Goal: Task Accomplishment & Management: Manage account settings

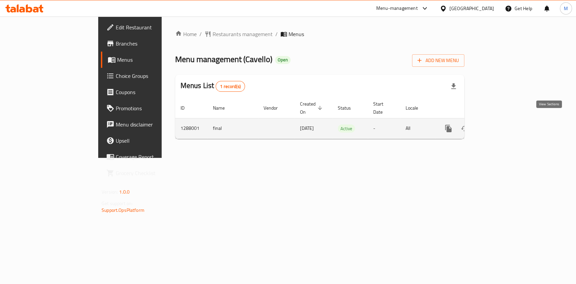
click at [505, 126] on link "enhanced table" at bounding box center [497, 128] width 16 height 16
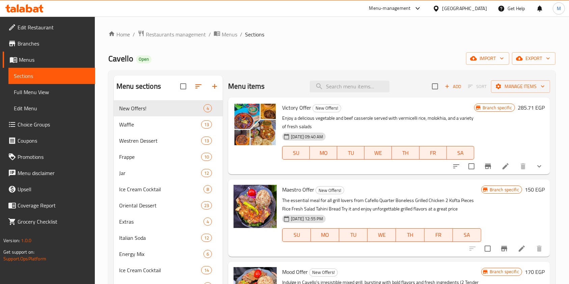
click at [40, 6] on icon at bounding box center [40, 9] width 5 height 8
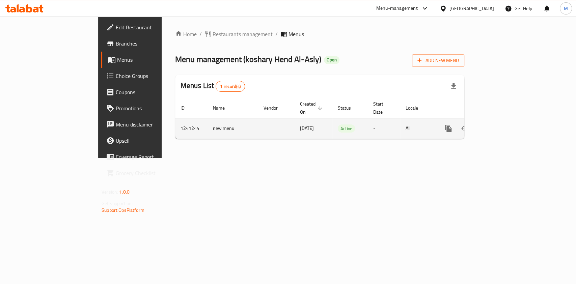
click at [501, 124] on icon "enhanced table" at bounding box center [497, 128] width 8 height 8
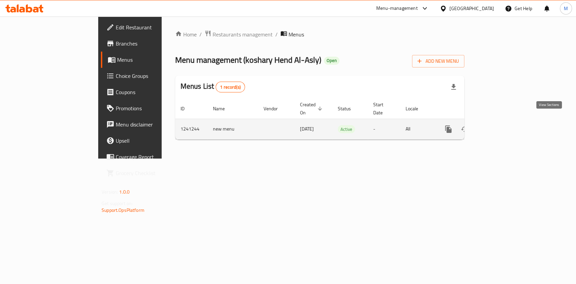
click at [505, 121] on link "enhanced table" at bounding box center [497, 129] width 16 height 16
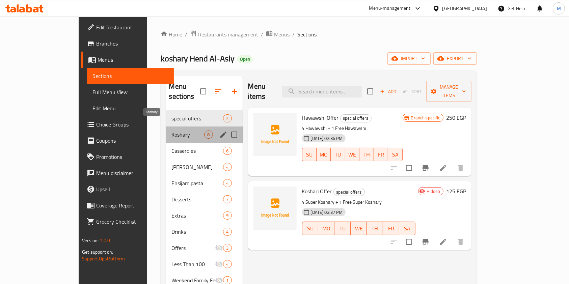
drag, startPoint x: 152, startPoint y: 126, endPoint x: 147, endPoint y: 92, distance: 33.8
click at [171, 131] on span "Koshary" at bounding box center [187, 135] width 33 height 8
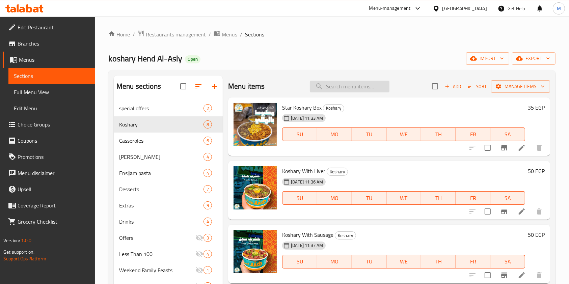
click at [331, 87] on input "search" at bounding box center [350, 87] width 80 height 12
paste input "Medium koshary box"
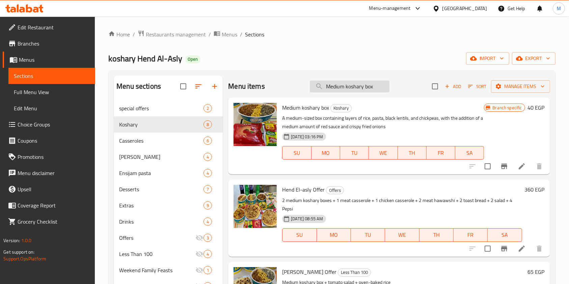
type input "Medium koshary box"
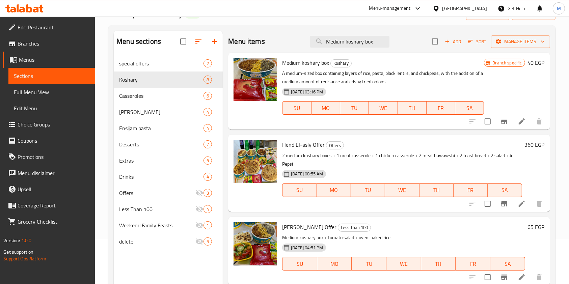
click at [561, 170] on div "Home / Restaurants management / Menus / Sections koshary Hend Al-Asly Open impo…" at bounding box center [332, 153] width 474 height 362
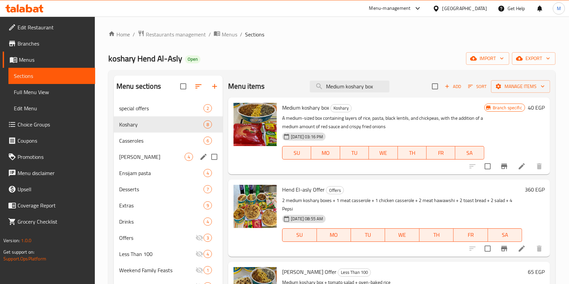
click at [161, 150] on div "Alexandrian Hawawshi 4" at bounding box center [168, 157] width 109 height 16
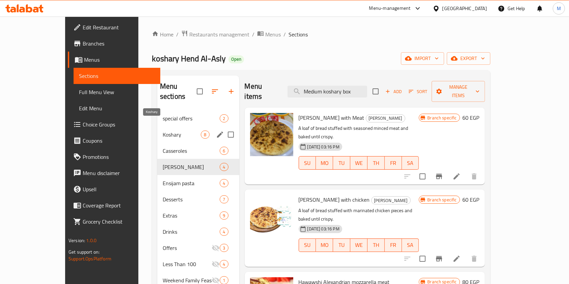
click at [163, 131] on span "Koshary" at bounding box center [182, 135] width 38 height 8
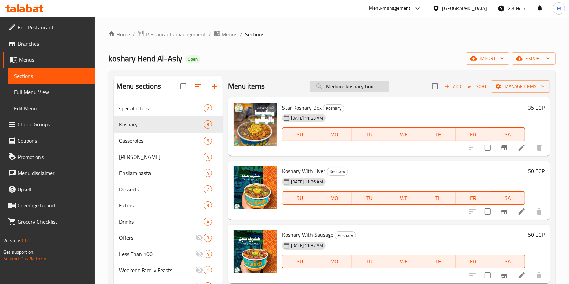
click at [345, 85] on input "Medium koshary box" at bounding box center [350, 87] width 80 height 12
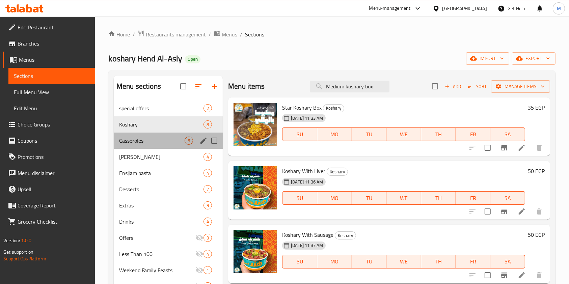
click at [176, 134] on div "Casseroles 6" at bounding box center [168, 141] width 109 height 16
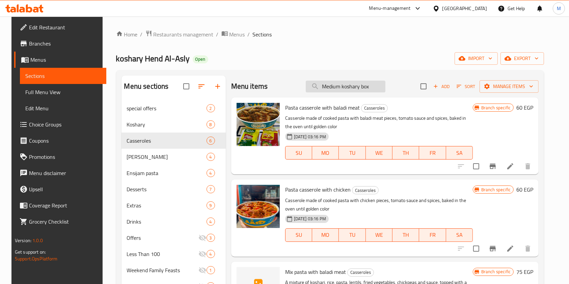
click at [377, 90] on input "Medium koshary box" at bounding box center [346, 87] width 80 height 12
paste input "Medium koshary box"
type input "Medium koshary box"
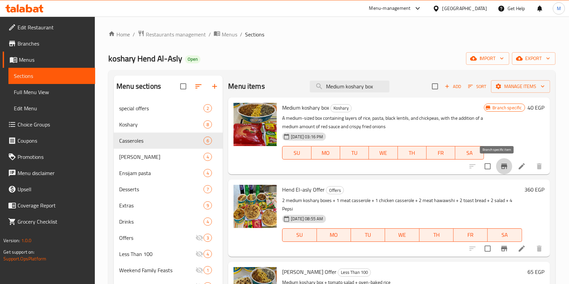
click at [496, 166] on button "Branch-specific-item" at bounding box center [504, 166] width 16 height 16
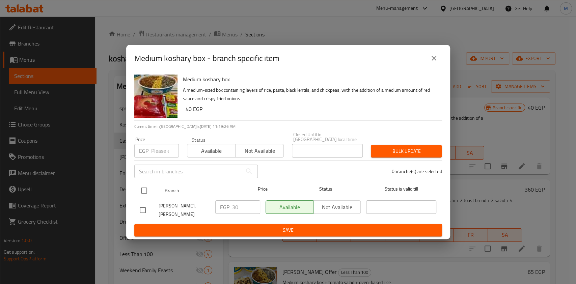
click at [146, 190] on input "checkbox" at bounding box center [144, 191] width 14 height 14
checkbox input "true"
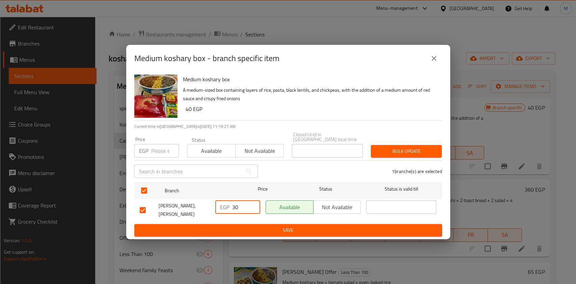
drag, startPoint x: 235, startPoint y: 208, endPoint x: 230, endPoint y: 207, distance: 4.5
click at [230, 207] on div "EGP 30 ​" at bounding box center [237, 206] width 45 height 13
type input "60"
click at [354, 226] on span "Save" at bounding box center [288, 230] width 297 height 8
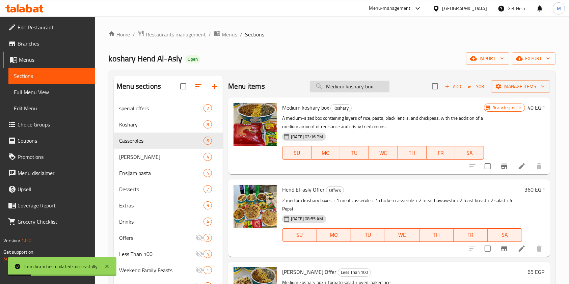
click at [374, 87] on input "Medium koshary box" at bounding box center [350, 87] width 80 height 12
paste input "Star Plus Koshary B"
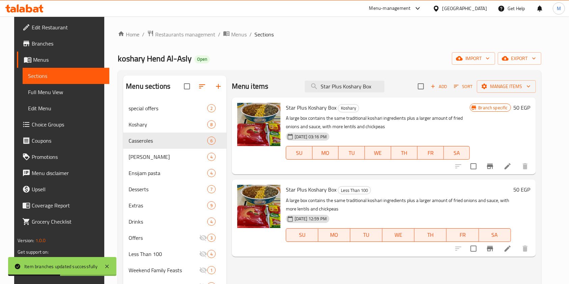
type input "Star Plus Koshary Box"
click at [498, 167] on button "Branch-specific-item" at bounding box center [490, 166] width 16 height 16
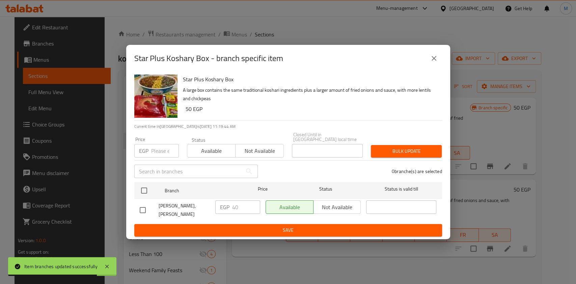
click at [151, 211] on div at bounding box center [149, 210] width 19 height 14
click at [147, 210] on input "checkbox" at bounding box center [143, 210] width 14 height 14
checkbox input "true"
click at [233, 209] on input "40" at bounding box center [246, 206] width 28 height 13
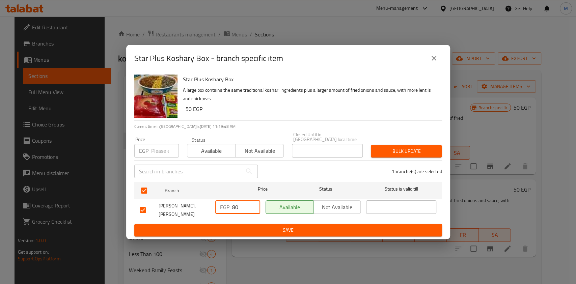
type input "80"
click at [260, 230] on span "Save" at bounding box center [288, 230] width 297 height 8
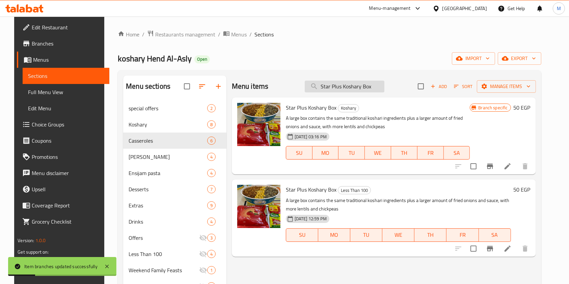
click at [360, 88] on input "Star Plus Koshary Box" at bounding box center [345, 87] width 80 height 12
paste input "super koshari"
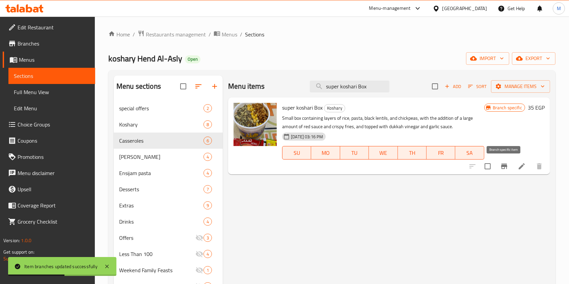
type input "super koshari Box"
click at [498, 167] on button "Branch-specific-item" at bounding box center [504, 166] width 16 height 16
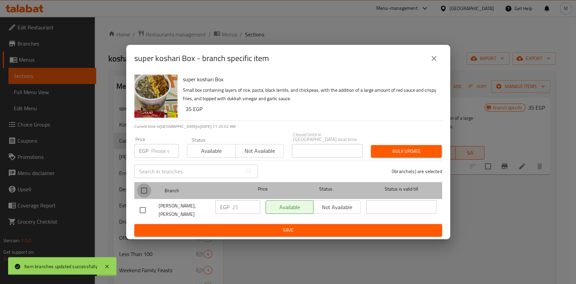
click at [146, 186] on input "checkbox" at bounding box center [144, 191] width 14 height 14
checkbox input "true"
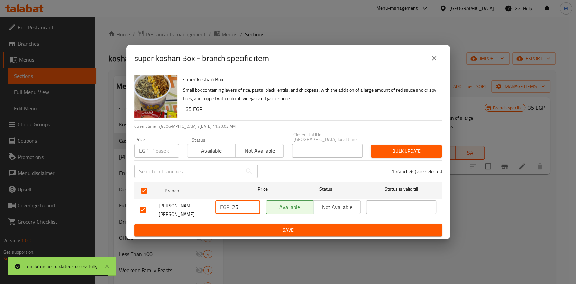
drag, startPoint x: 240, startPoint y: 205, endPoint x: 233, endPoint y: 206, distance: 7.6
click at [233, 206] on input "25" at bounding box center [246, 206] width 28 height 13
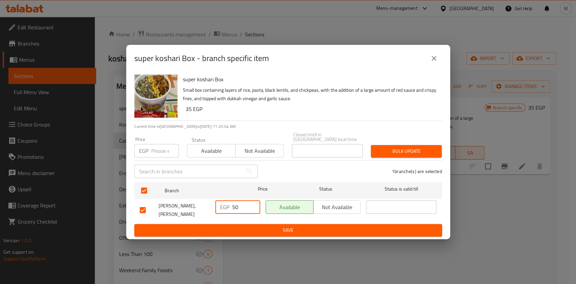
type input "50"
click at [245, 220] on div "EGP 50 ​" at bounding box center [238, 210] width 50 height 25
click at [248, 226] on span "Save" at bounding box center [288, 230] width 297 height 8
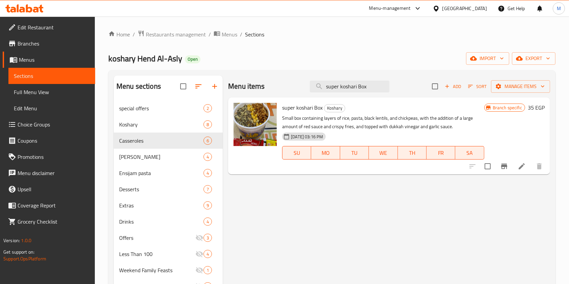
click at [420, 209] on div "Menu items super koshari Box Add Sort Manage items super koshari Box Koshary Sm…" at bounding box center [386, 218] width 327 height 284
click at [502, 169] on icon "Branch-specific-item" at bounding box center [504, 166] width 8 height 8
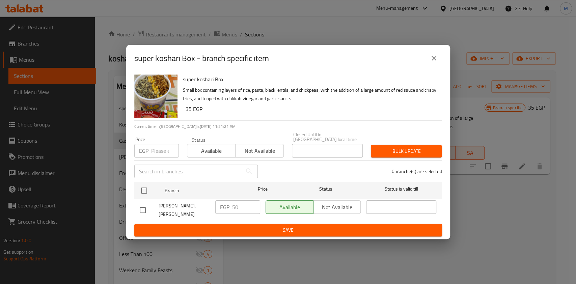
click at [307, 226] on span "Save" at bounding box center [288, 230] width 297 height 8
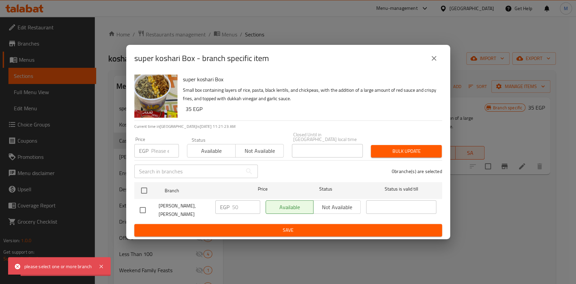
click at [438, 54] on button "close" at bounding box center [434, 58] width 16 height 16
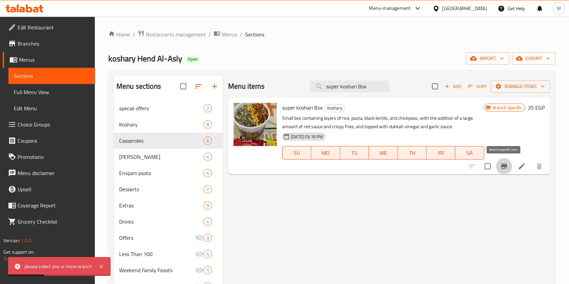
click at [500, 171] on button "Branch-specific-item" at bounding box center [504, 166] width 16 height 16
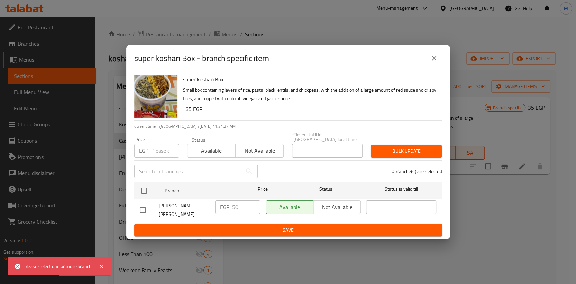
click at [146, 209] on input "checkbox" at bounding box center [143, 210] width 14 height 14
checkbox input "true"
click at [217, 228] on span "Save" at bounding box center [288, 230] width 297 height 8
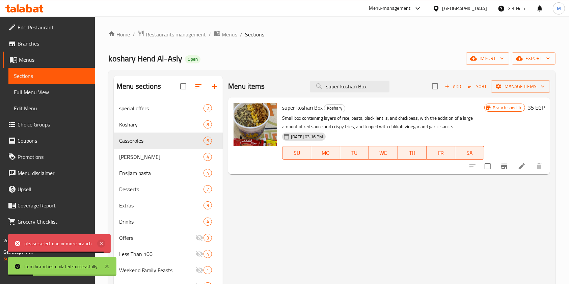
click at [101, 241] on icon at bounding box center [101, 244] width 8 height 8
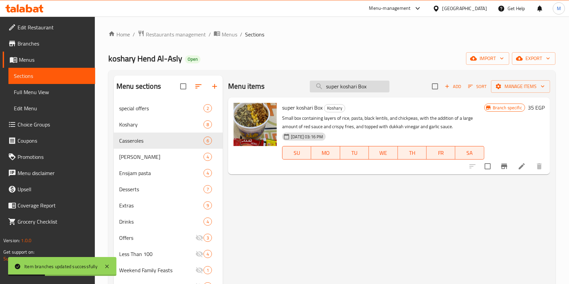
click at [381, 90] on input "super koshari Box" at bounding box center [350, 87] width 80 height 12
paste input "Jumbo koshari b"
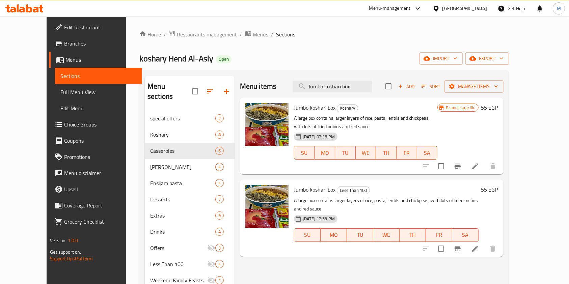
type input "Jumbo koshari box"
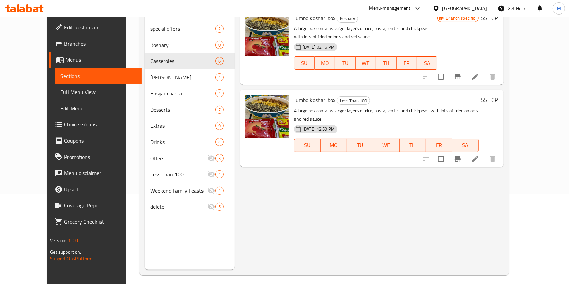
scroll to position [45, 0]
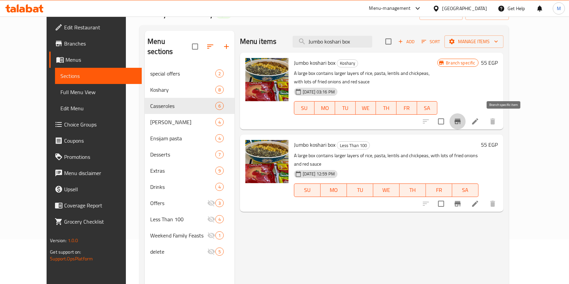
click at [466, 121] on button "Branch-specific-item" at bounding box center [457, 121] width 16 height 16
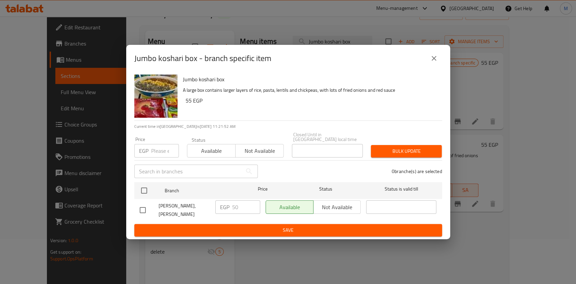
click at [145, 207] on input "checkbox" at bounding box center [143, 210] width 14 height 14
checkbox input "true"
drag, startPoint x: 239, startPoint y: 208, endPoint x: 232, endPoint y: 208, distance: 7.1
click at [232, 208] on input "50" at bounding box center [246, 206] width 28 height 13
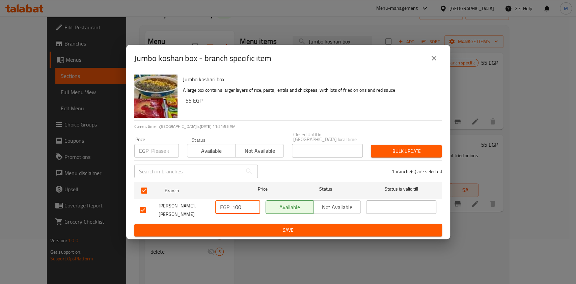
type input "100"
click at [266, 235] on div "Jumbo koshari box A large box contains larger layers of rice, pasta, lentils an…" at bounding box center [288, 155] width 324 height 167
click at [266, 234] on div "Jumbo koshari box A large box contains larger layers of rice, pasta, lentils an…" at bounding box center [288, 155] width 324 height 167
click at [265, 231] on span "Save" at bounding box center [288, 230] width 297 height 8
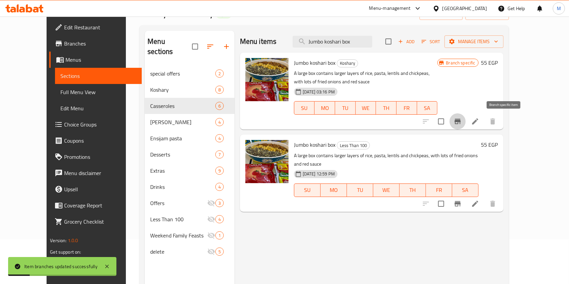
click at [462, 119] on icon "Branch-specific-item" at bounding box center [457, 121] width 8 height 8
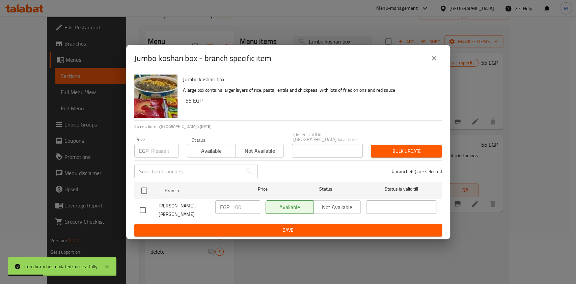
click at [439, 65] on button "close" at bounding box center [434, 58] width 16 height 16
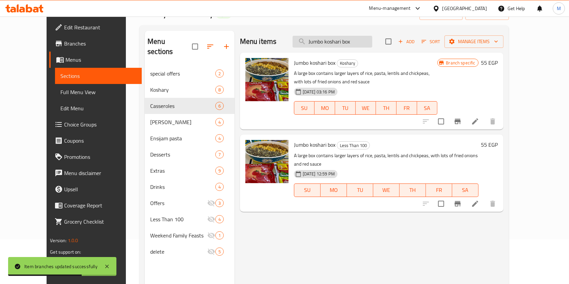
click at [372, 43] on input "Jumbo koshari box" at bounding box center [333, 42] width 80 height 12
paste input "Star Koshary B"
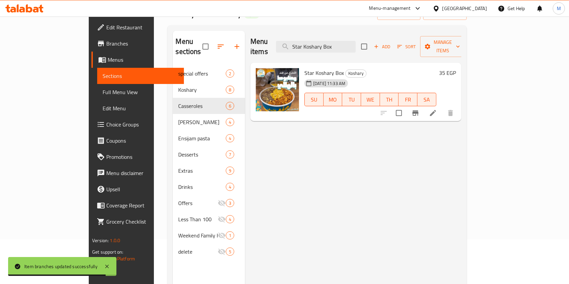
type input "Star Koshary Box"
click at [418, 110] on icon "Branch-specific-item" at bounding box center [415, 112] width 6 height 5
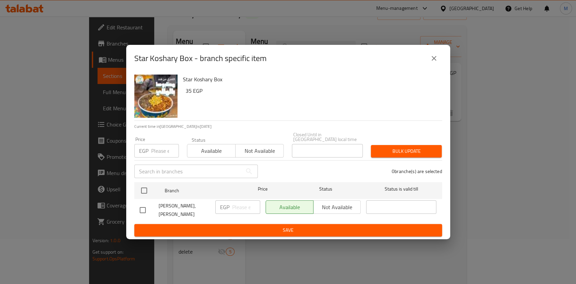
click at [143, 209] on input "checkbox" at bounding box center [143, 210] width 14 height 14
checkbox input "true"
click at [237, 206] on input "number" at bounding box center [246, 206] width 28 height 13
type input "70"
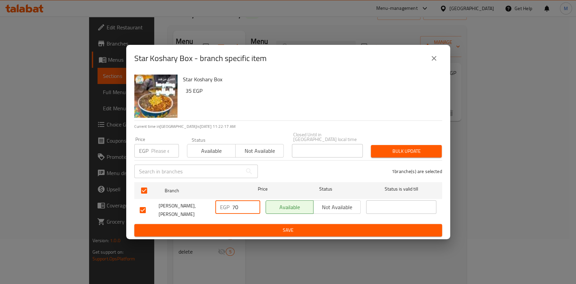
drag, startPoint x: 250, startPoint y: 228, endPoint x: 241, endPoint y: 218, distance: 13.1
click at [250, 228] on span "Save" at bounding box center [288, 230] width 297 height 8
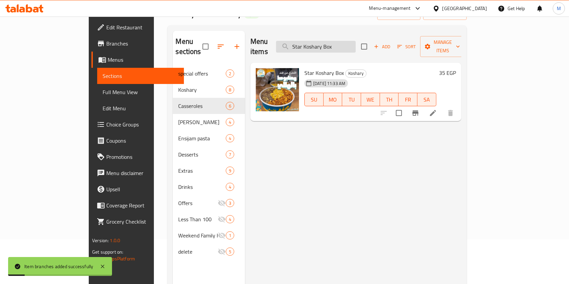
click at [356, 41] on input "Star Koshary Box" at bounding box center [316, 47] width 80 height 12
paste input "Koshary With Liver"
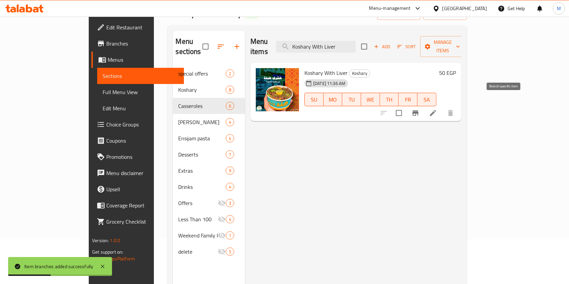
type input "Koshary With Liver"
click at [419, 109] on icon "Branch-specific-item" at bounding box center [415, 113] width 8 height 8
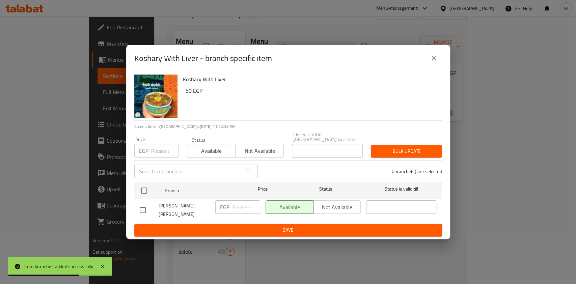
click at [142, 203] on input "checkbox" at bounding box center [143, 210] width 14 height 14
checkbox input "true"
click at [240, 205] on input "number" at bounding box center [246, 206] width 28 height 13
type input "100"
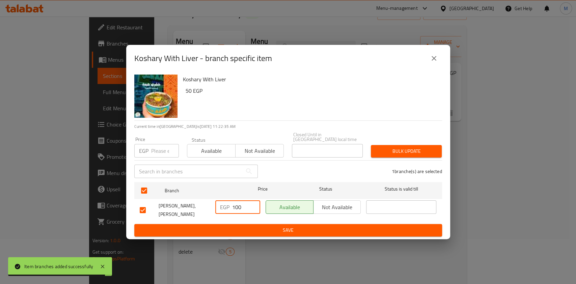
click at [250, 229] on span "Save" at bounding box center [288, 230] width 297 height 8
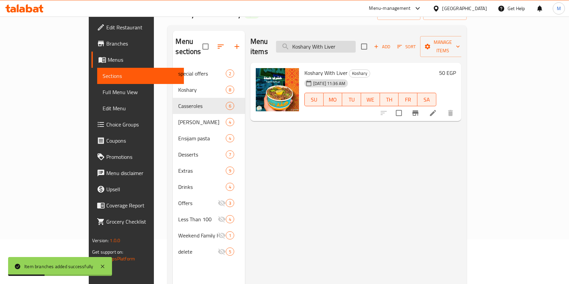
click at [356, 42] on input "Koshary With Liver" at bounding box center [316, 47] width 80 height 12
paste input "Original Koshari Hind box"
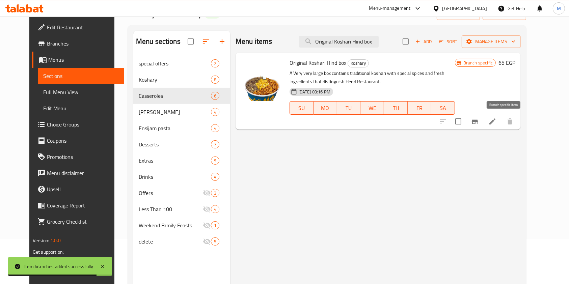
type input "Original Koshari Hind box"
click at [483, 120] on button "Branch-specific-item" at bounding box center [475, 121] width 16 height 16
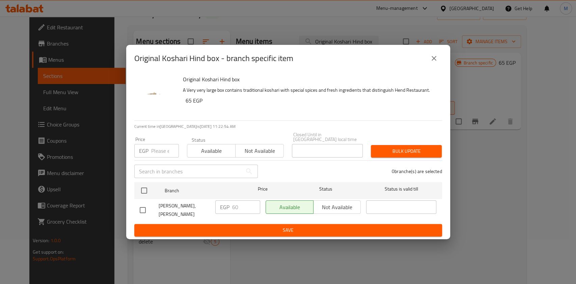
drag, startPoint x: 145, startPoint y: 207, endPoint x: 148, endPoint y: 208, distance: 3.9
click at [146, 208] on input "checkbox" at bounding box center [143, 210] width 14 height 14
checkbox input "true"
drag, startPoint x: 240, startPoint y: 206, endPoint x: 226, endPoint y: 207, distance: 14.2
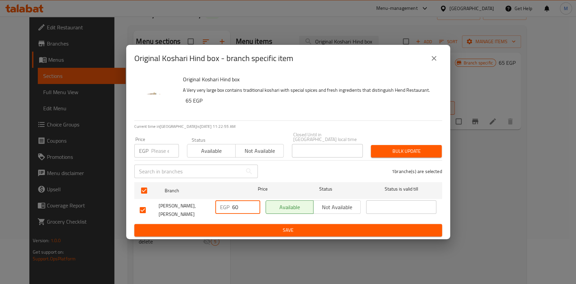
click at [226, 207] on div "EGP 60 ​" at bounding box center [237, 206] width 45 height 13
type input "120"
click at [242, 238] on div "Original Koshari Hind box - branch specific item Original Koshari Hind box A Ve…" at bounding box center [288, 142] width 576 height 284
click at [245, 230] on span "Save" at bounding box center [288, 230] width 297 height 8
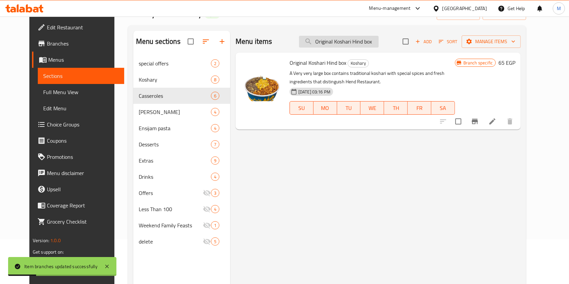
click at [379, 38] on input "Original Koshari Hind box" at bounding box center [339, 42] width 80 height 12
paste input "Koshary With Sausage"
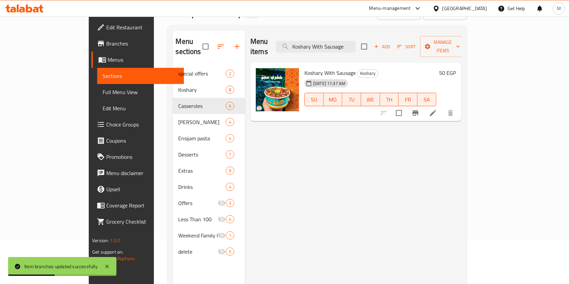
type input "Koshary With Sausage"
click at [423, 108] on button "Branch-specific-item" at bounding box center [415, 113] width 16 height 16
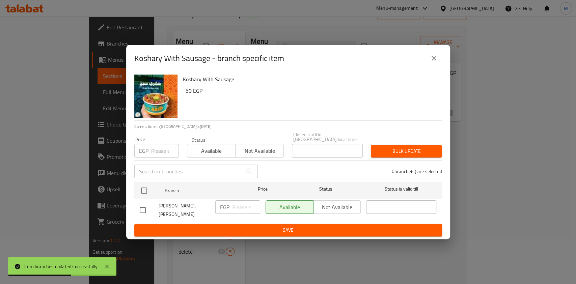
drag, startPoint x: 148, startPoint y: 206, endPoint x: 173, endPoint y: 207, distance: 25.0
click at [147, 206] on input "checkbox" at bounding box center [143, 210] width 14 height 14
checkbox input "true"
click at [240, 208] on input "number" at bounding box center [246, 206] width 28 height 13
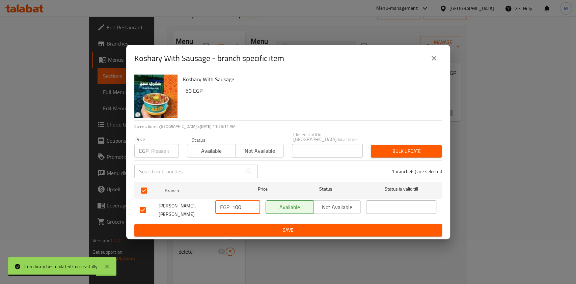
type input "100"
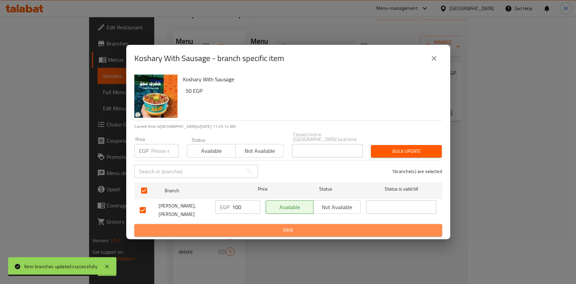
click at [256, 228] on span "Save" at bounding box center [288, 230] width 297 height 8
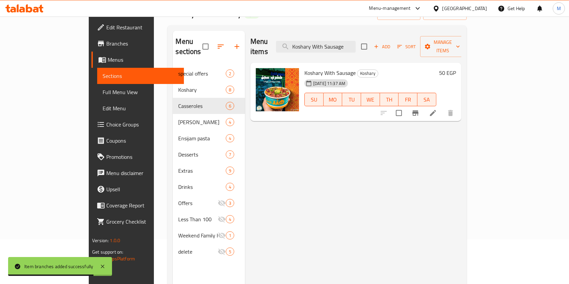
click at [365, 51] on div "Menu items Koshary With Sausage Add Sort Manage items" at bounding box center [355, 47] width 211 height 32
click at [356, 41] on input "Koshary With Sausage" at bounding box center [316, 47] width 80 height 12
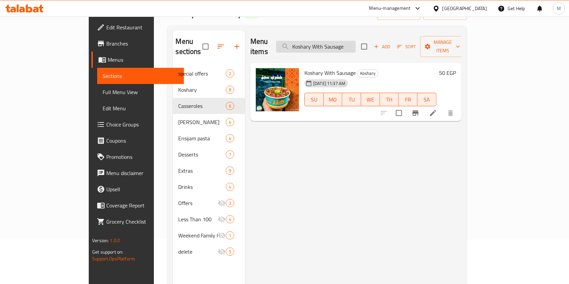
paste input "Ensijam pasta with s"
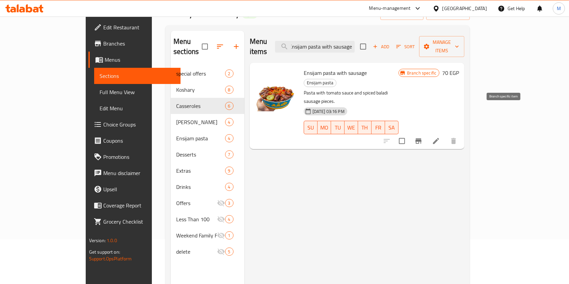
type input "Ensijam pasta with sausage"
click at [422, 137] on icon "Branch-specific-item" at bounding box center [418, 141] width 8 height 8
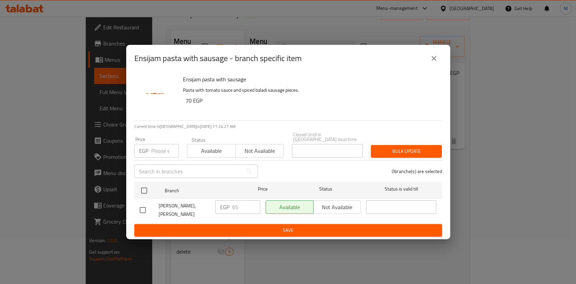
click at [145, 206] on input "checkbox" at bounding box center [143, 210] width 14 height 14
checkbox input "true"
click at [249, 211] on input "65" at bounding box center [246, 206] width 28 height 13
click at [245, 209] on input "65" at bounding box center [246, 206] width 28 height 13
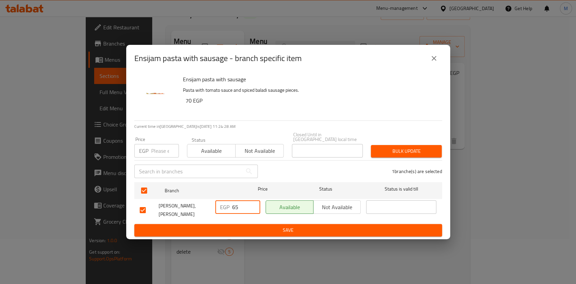
click at [245, 209] on input "65" at bounding box center [246, 206] width 28 height 13
paste input "92.86"
type input "92.86"
click at [240, 226] on span "Save" at bounding box center [288, 230] width 297 height 8
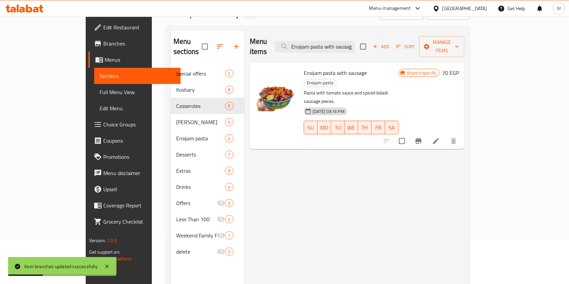
click at [363, 50] on div "Menu items Ensijam pasta with sausage Add Sort Manage items" at bounding box center [357, 47] width 215 height 32
click at [355, 41] on input "Ensijam pasta with sausage" at bounding box center [315, 47] width 80 height 12
paste input "liver"
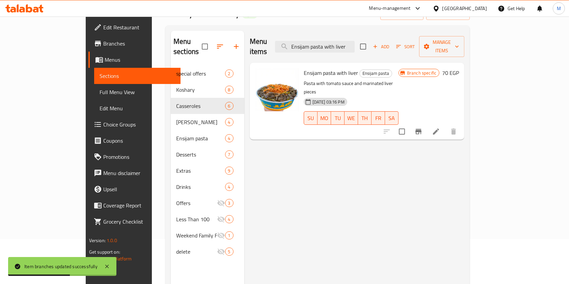
type input "Ensijam pasta with liver"
click at [422, 128] on icon "Branch-specific-item" at bounding box center [418, 132] width 8 height 8
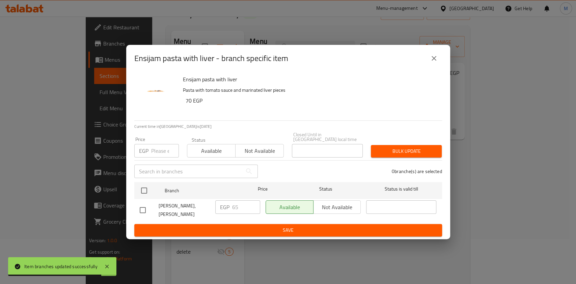
click at [139, 206] on input "checkbox" at bounding box center [143, 210] width 14 height 14
checkbox input "true"
click at [240, 204] on input "65" at bounding box center [246, 206] width 28 height 13
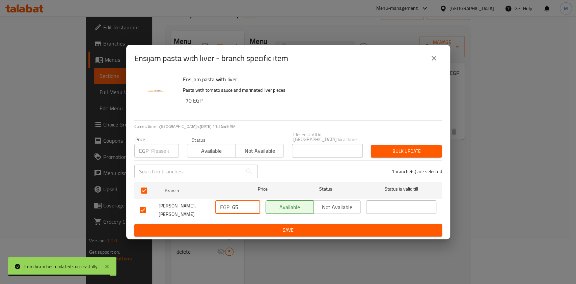
click at [240, 204] on input "65" at bounding box center [246, 206] width 28 height 13
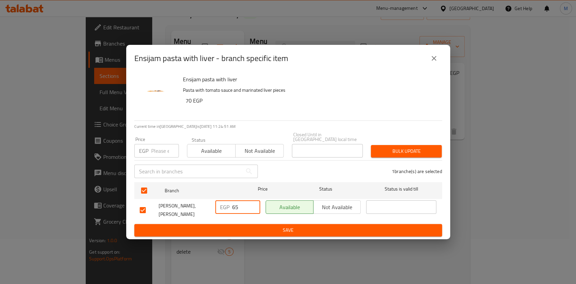
paste input "92.86"
type input "92.86"
click at [344, 230] on span "Save" at bounding box center [288, 230] width 297 height 8
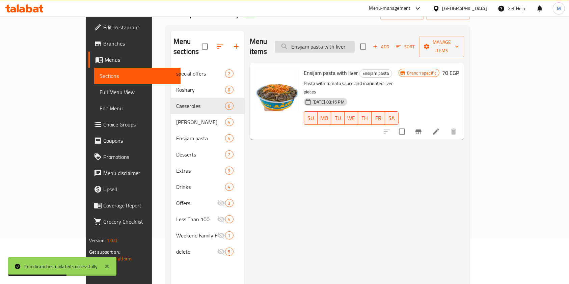
click at [340, 41] on input "Ensijam pasta with liver" at bounding box center [315, 47] width 80 height 12
paste input "gam With Chicken"
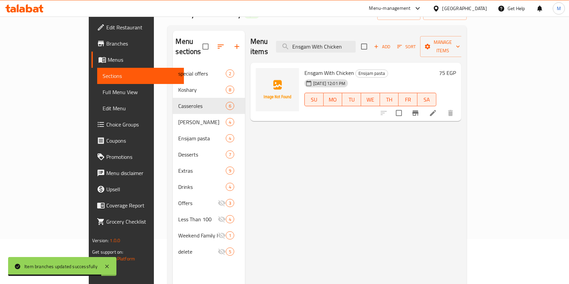
type input "Ensgam With Chicken"
click at [419, 109] on icon "Branch-specific-item" at bounding box center [415, 113] width 8 height 8
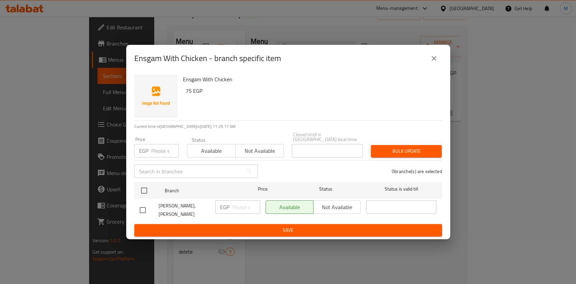
click at [144, 207] on input "checkbox" at bounding box center [143, 210] width 14 height 14
checkbox input "true"
click at [233, 203] on input "number" at bounding box center [246, 206] width 28 height 13
paste input "107.14"
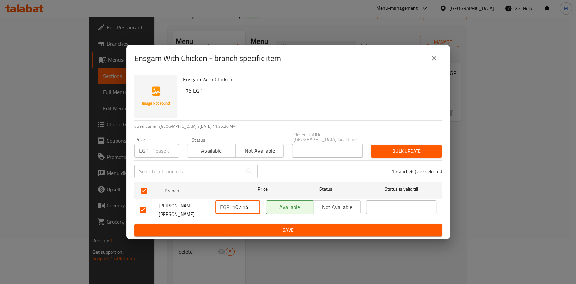
type input "107.14"
click at [253, 235] on div "Ensgam With Chicken 75 EGP Current time in Egypt is 15 Oct 2025 11:25:20 AM Pri…" at bounding box center [288, 155] width 324 height 167
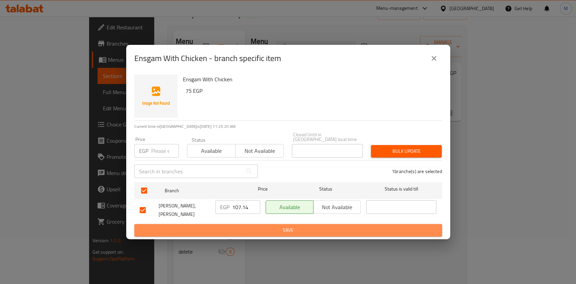
click at [254, 233] on button "Save" at bounding box center [288, 230] width 308 height 12
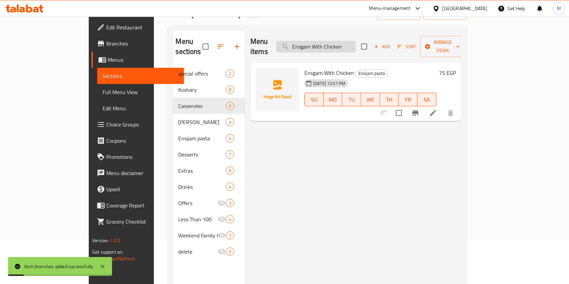
click at [356, 45] on input "Ensgam With Chicken" at bounding box center [316, 47] width 80 height 12
paste input "amj pasta with baladi meat"
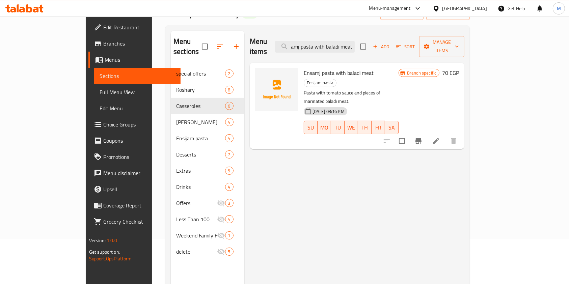
type input "Ensamj pasta with baladi meat"
click at [426, 133] on button "Branch-specific-item" at bounding box center [418, 141] width 16 height 16
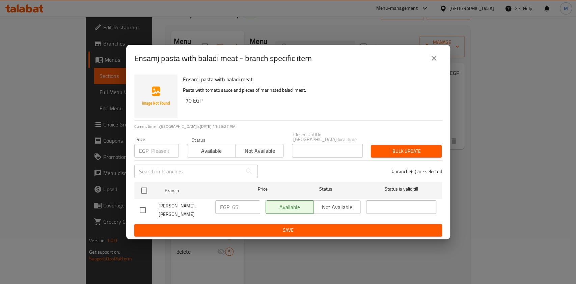
click at [141, 205] on input "checkbox" at bounding box center [143, 210] width 14 height 14
checkbox input "true"
click at [243, 206] on input "65" at bounding box center [246, 206] width 28 height 13
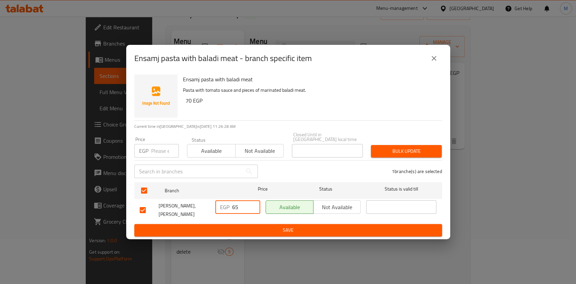
click at [243, 206] on input "65" at bounding box center [246, 206] width 28 height 13
paste input "92.86"
type input "92.86"
click at [273, 215] on div "Available Not available" at bounding box center [313, 210] width 101 height 25
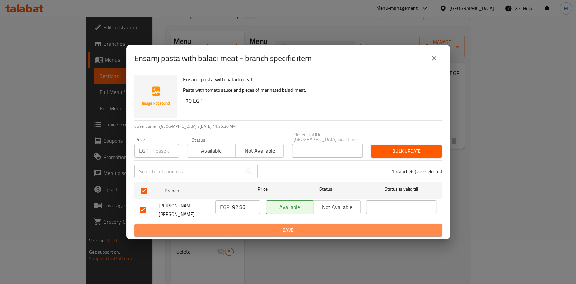
click at [276, 226] on span "Save" at bounding box center [288, 230] width 297 height 8
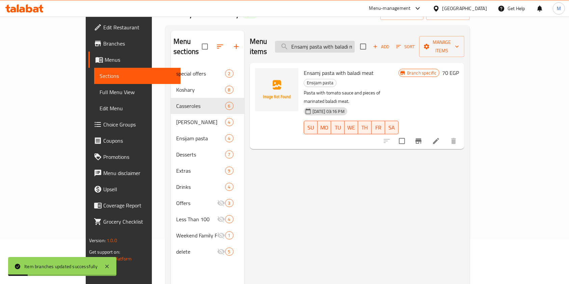
click at [355, 41] on input "Ensamj pasta with baladi meat" at bounding box center [315, 47] width 80 height 12
click at [355, 44] on input "Ensamj pasta with baladi meat" at bounding box center [315, 47] width 80 height 12
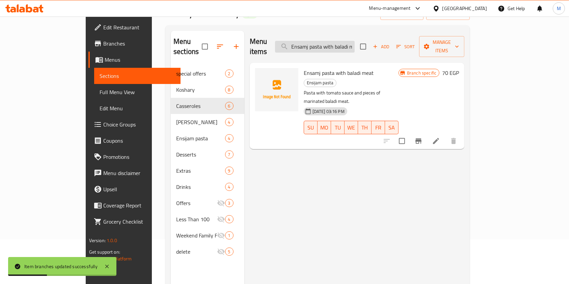
click at [355, 44] on input "Ensamj pasta with baladi meat" at bounding box center [315, 47] width 80 height 12
paste input "Pasta casserole with chicken"
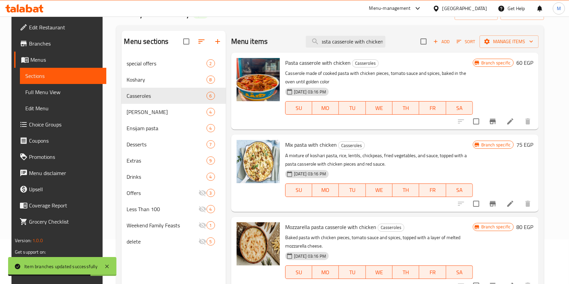
type input "Pasta casserole with chicken"
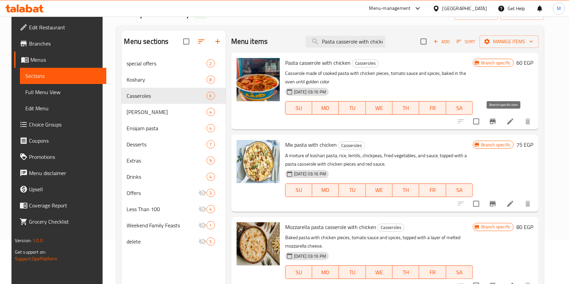
click at [496, 121] on icon "Branch-specific-item" at bounding box center [493, 121] width 6 height 5
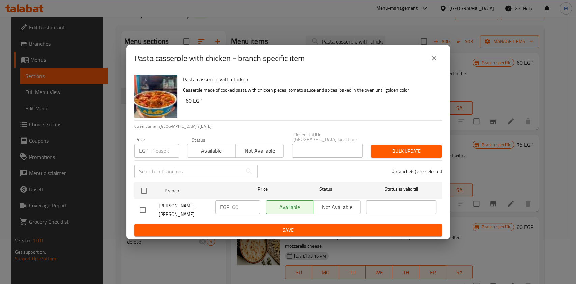
click at [147, 210] on input "checkbox" at bounding box center [143, 210] width 14 height 14
checkbox input "true"
click at [230, 206] on div "EGP 60 ​" at bounding box center [237, 206] width 45 height 13
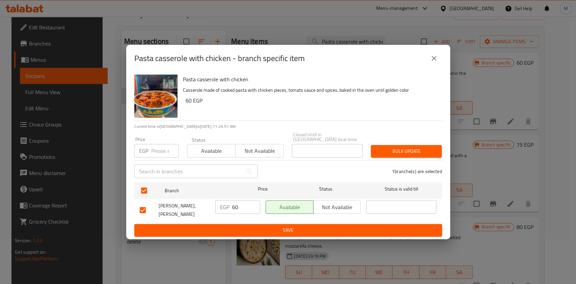
click at [230, 206] on div "EGP 60 ​" at bounding box center [237, 206] width 45 height 13
click at [235, 205] on input "60" at bounding box center [246, 206] width 28 height 13
paste input "85.71"
type input "85.71"
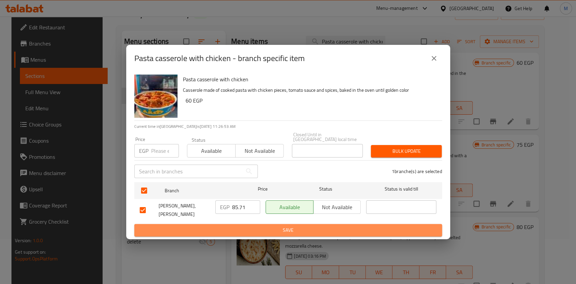
click at [344, 233] on button "Save" at bounding box center [288, 230] width 308 height 12
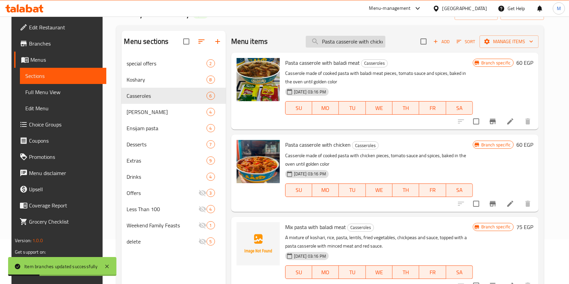
click at [364, 44] on input "Pasta casserole with chicken" at bounding box center [346, 42] width 80 height 12
paste input "Mozzarella p"
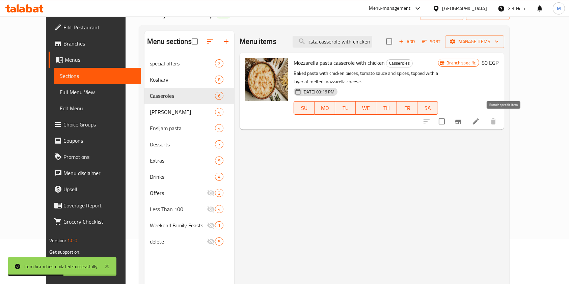
type input "Mozzarella pasta casserole with chicken"
click at [462, 125] on icon "Branch-specific-item" at bounding box center [458, 121] width 8 height 8
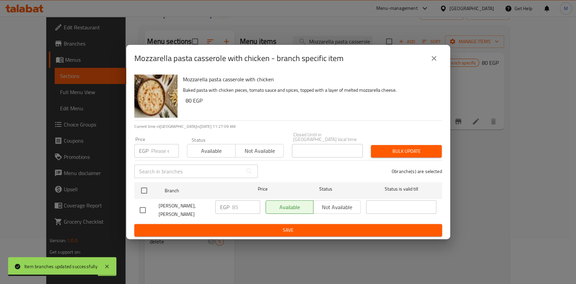
click at [143, 207] on input "checkbox" at bounding box center [143, 210] width 14 height 14
checkbox input "true"
click at [233, 208] on input "85" at bounding box center [246, 206] width 28 height 13
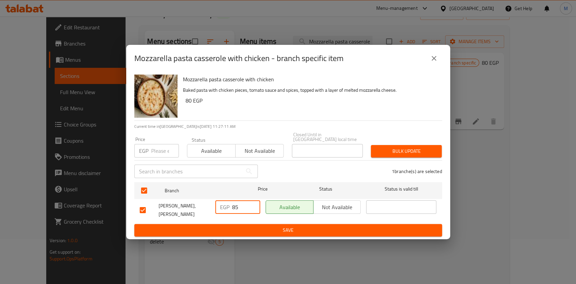
paste input "121.43"
type input "121.43"
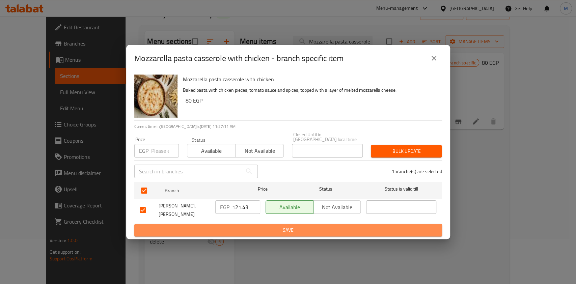
click at [283, 224] on button "Save" at bounding box center [288, 230] width 308 height 12
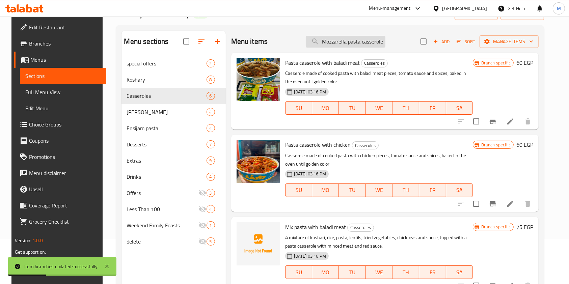
click at [360, 36] on input "Mozzarella pasta casserole with chicken" at bounding box center [346, 42] width 80 height 12
paste input "Pasta casserole with baladi meat"
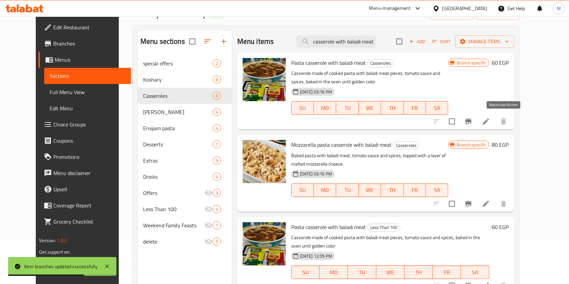
type input "Pasta casserole with baladi meat"
click at [472, 123] on icon "Branch-specific-item" at bounding box center [468, 121] width 8 height 8
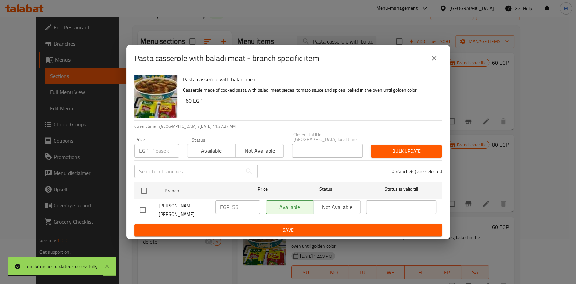
click at [141, 205] on input "checkbox" at bounding box center [143, 210] width 14 height 14
checkbox input "true"
click at [234, 205] on input "55" at bounding box center [246, 206] width 28 height 13
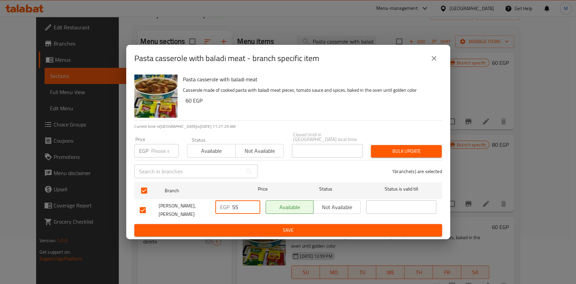
paste input "78.57"
type input "78.57"
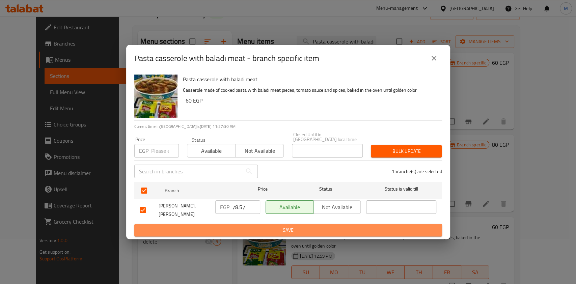
click at [280, 224] on button "Save" at bounding box center [288, 230] width 308 height 12
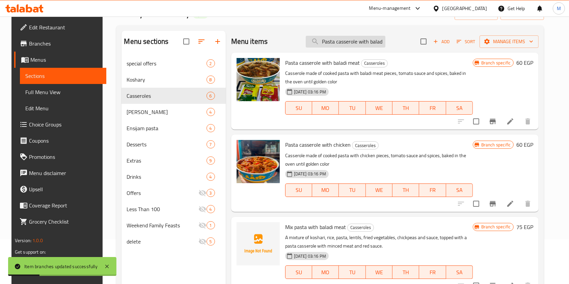
click at [326, 43] on input "Pasta casserole with baladi meat" at bounding box center [346, 42] width 80 height 12
paste input "Mix pasta with chicken"
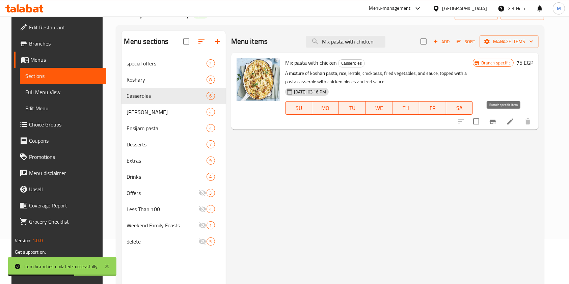
type input "Mix pasta with chicken"
click at [501, 128] on button "Branch-specific-item" at bounding box center [492, 121] width 16 height 16
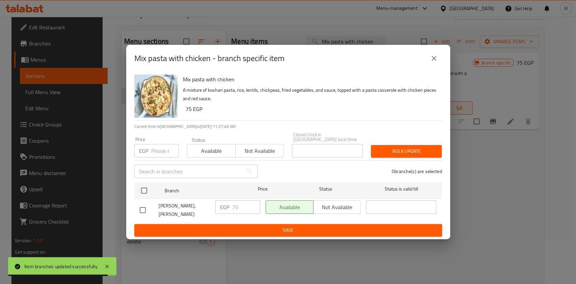
click at [138, 210] on input "checkbox" at bounding box center [143, 210] width 14 height 14
checkbox input "true"
click at [235, 206] on input "75" at bounding box center [246, 206] width 28 height 13
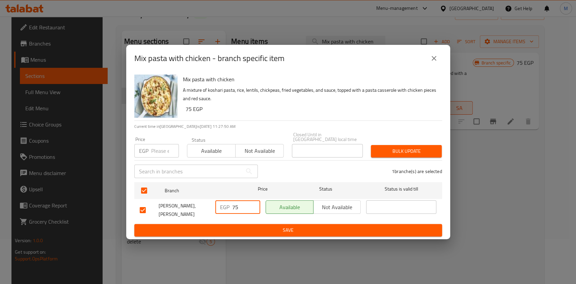
paste input "107.14"
type input "107.14"
click at [280, 226] on span "Save" at bounding box center [288, 230] width 297 height 8
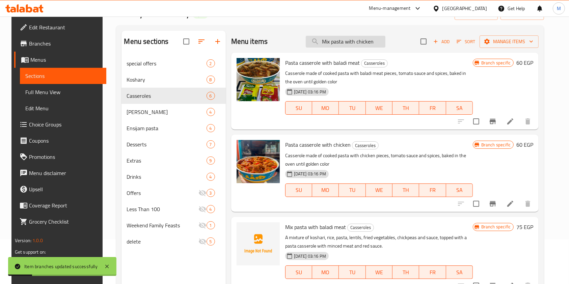
click at [329, 44] on input "Mix pasta with chicken" at bounding box center [346, 42] width 80 height 12
paste input "ozzarella pasta casserole with baladi meat"
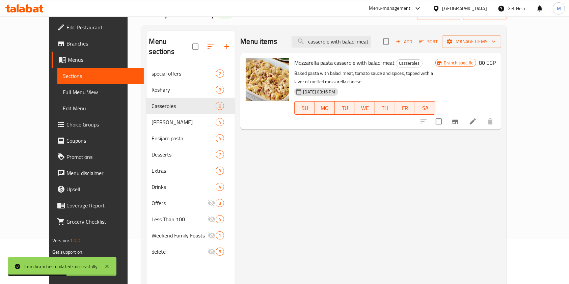
type input "Mozzarella pasta casserole with baladi meat"
click at [459, 120] on icon "Branch-specific-item" at bounding box center [455, 121] width 8 height 8
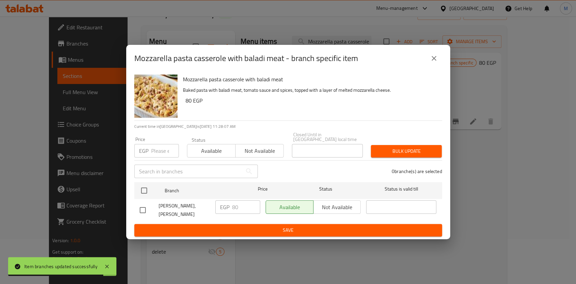
drag, startPoint x: 147, startPoint y: 208, endPoint x: 153, endPoint y: 210, distance: 6.6
click at [146, 209] on input "checkbox" at bounding box center [143, 210] width 14 height 14
checkbox input "true"
click at [237, 209] on input "80" at bounding box center [246, 206] width 28 height 13
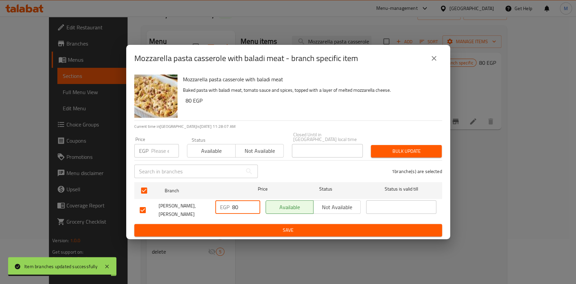
click at [237, 209] on input "80" at bounding box center [246, 206] width 28 height 13
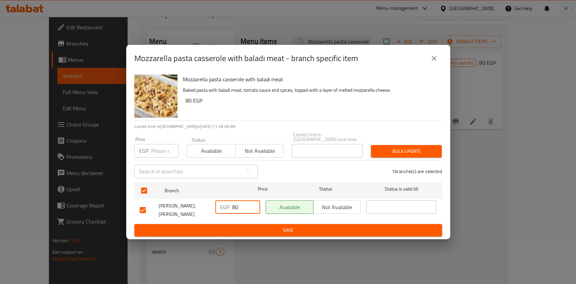
click at [236, 207] on input "80" at bounding box center [246, 206] width 28 height 13
paste input "114.29"
type input "114.29"
click at [253, 226] on span "Save" at bounding box center [288, 230] width 297 height 8
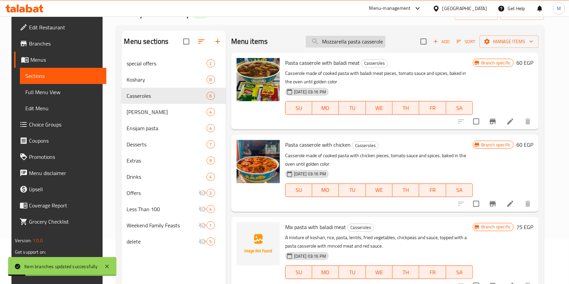
click at [350, 43] on input "Mozzarella pasta casserole with baladi meat" at bounding box center [346, 42] width 80 height 12
paste input "ix pasta"
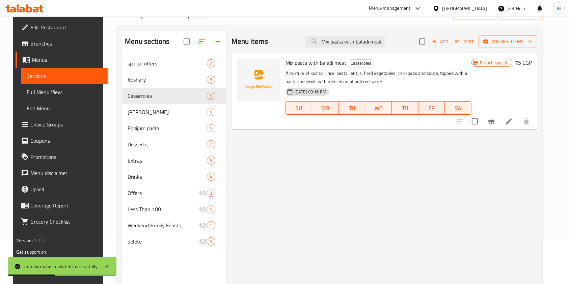
type input "Mix pasta with baladi meat"
click at [495, 124] on icon "Branch-specific-item" at bounding box center [491, 121] width 8 height 8
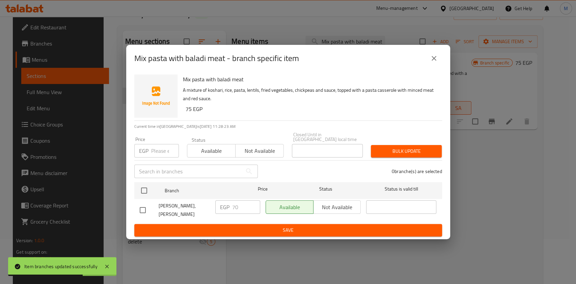
click at [140, 207] on input "checkbox" at bounding box center [143, 210] width 14 height 14
checkbox input "true"
click at [237, 210] on input "70" at bounding box center [246, 206] width 28 height 13
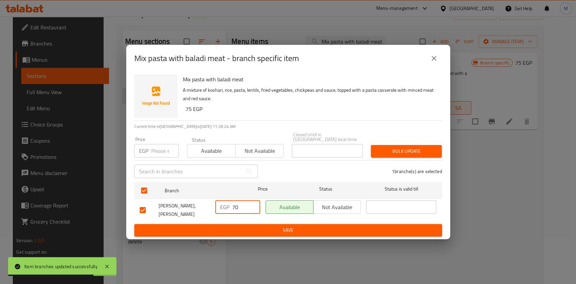
click at [237, 210] on input "70" at bounding box center [246, 206] width 28 height 13
click at [241, 200] on input "70" at bounding box center [246, 206] width 28 height 13
click at [240, 201] on input "70" at bounding box center [246, 206] width 28 height 13
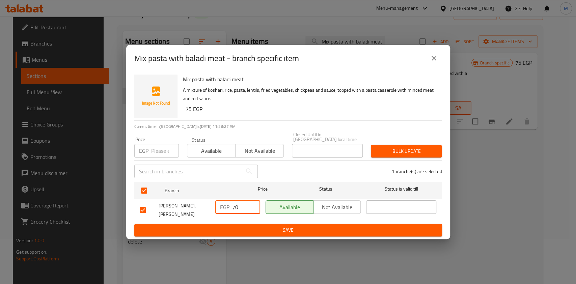
paste input "100.0"
type input "100"
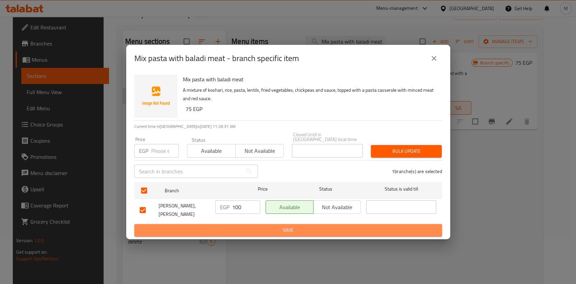
click at [264, 230] on span "Save" at bounding box center [288, 230] width 297 height 8
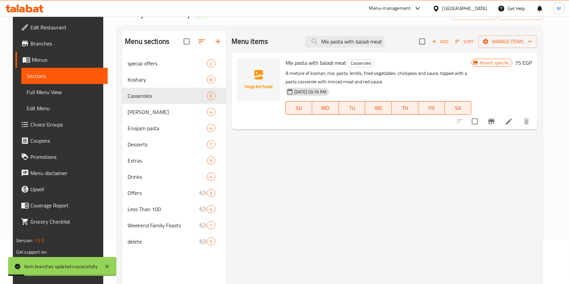
click at [502, 56] on div "Mix pasta with baladi meat Casseroles A mixture of koshari, rice, pasta, lentil…" at bounding box center [384, 54] width 306 height 3
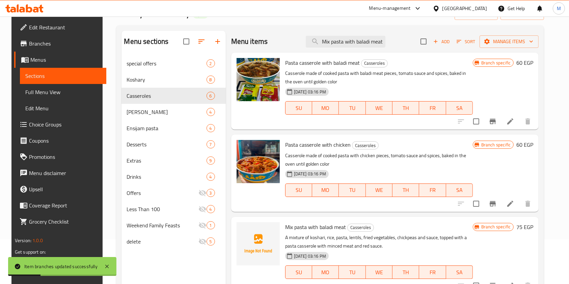
click at [365, 48] on div "Menu items Mix pasta with baladi meat Add Sort Manage items" at bounding box center [384, 42] width 307 height 22
click at [363, 44] on input "Mix pasta with baladi meat" at bounding box center [346, 42] width 80 height 12
click at [357, 43] on input "Mix pasta with baladi meat" at bounding box center [346, 42] width 80 height 12
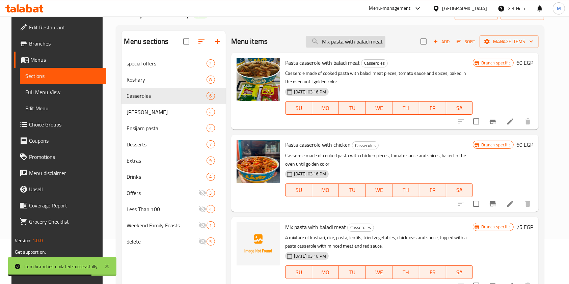
click at [357, 43] on input "Mix pasta with baladi meat" at bounding box center [346, 42] width 80 height 12
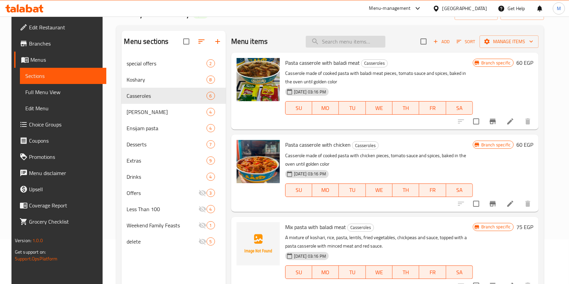
paste input "Mix pasta with baladi meat"
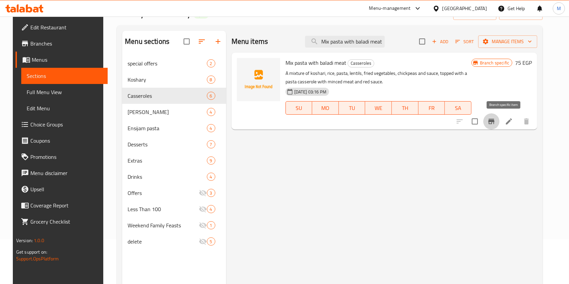
click at [495, 125] on icon "Branch-specific-item" at bounding box center [491, 121] width 8 height 8
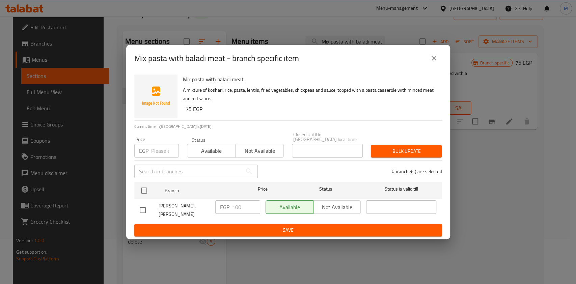
click at [430, 62] on icon "close" at bounding box center [434, 58] width 8 height 8
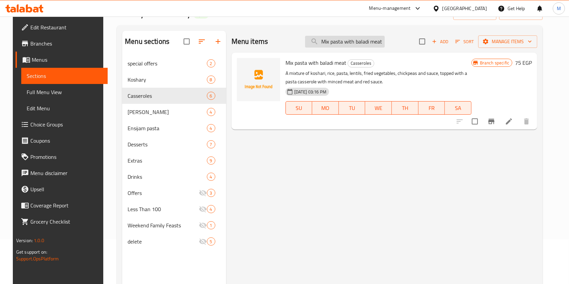
click at [354, 44] on input "Mix pasta with baladi meat" at bounding box center [345, 42] width 80 height 12
paste input "Alexandrian Hwawashi with M"
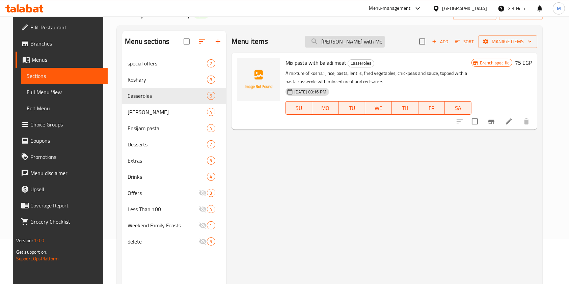
scroll to position [0, 15]
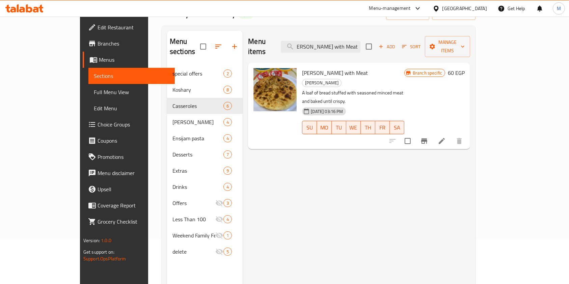
type input "Alexandrian Hwawashi with Meat"
click at [432, 133] on button "Branch-specific-item" at bounding box center [424, 141] width 16 height 16
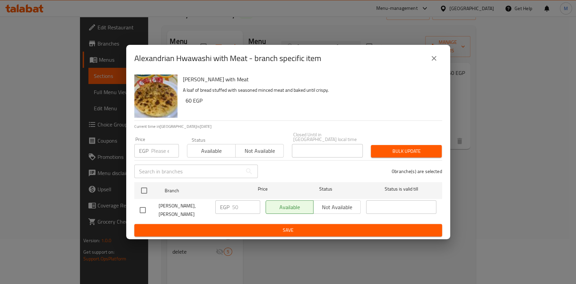
click at [148, 206] on input "checkbox" at bounding box center [143, 210] width 14 height 14
checkbox input "true"
click at [236, 204] on input "50" at bounding box center [246, 206] width 28 height 13
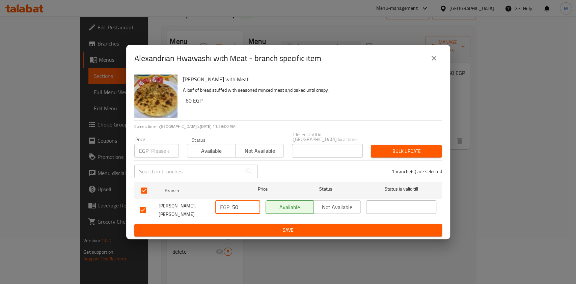
paste input "71.43"
type input "71.43"
click at [255, 220] on ul "Branch Price Status Status is valid till koshary Hend Al-Asly, Abdel Maguid EGP…" at bounding box center [288, 201] width 308 height 45
click at [257, 224] on button "Save" at bounding box center [288, 230] width 308 height 12
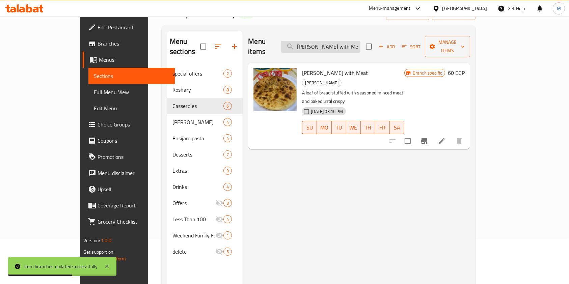
click at [357, 42] on input "Alexandrian Hwawashi with Meat" at bounding box center [321, 47] width 80 height 12
paste input "Hawawshi Alexandrian mozzarella chicken"
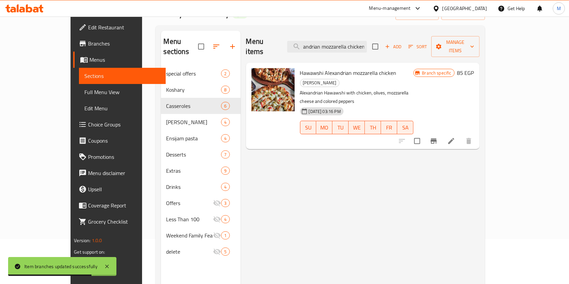
type input "Hawawshi Alexandrian mozzarella chicken"
click at [442, 133] on button "Branch-specific-item" at bounding box center [433, 141] width 16 height 16
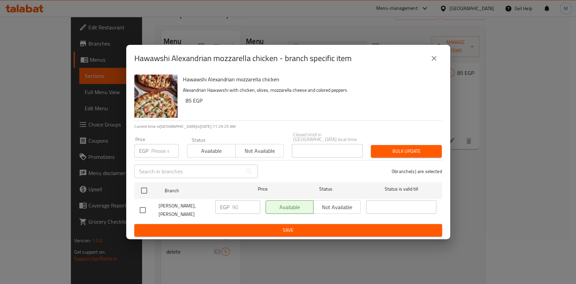
drag, startPoint x: 148, startPoint y: 212, endPoint x: 167, endPoint y: 214, distance: 18.8
click at [148, 211] on input "checkbox" at bounding box center [143, 210] width 14 height 14
checkbox input "true"
click at [243, 212] on div "EGP 90 ​" at bounding box center [238, 210] width 50 height 25
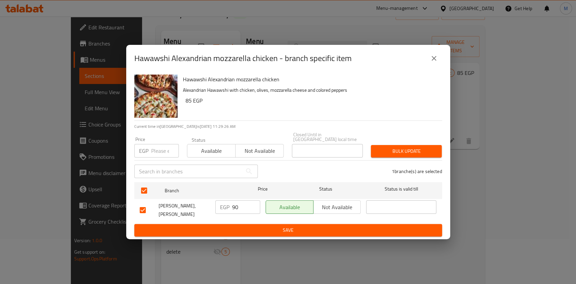
click at [245, 206] on input "90" at bounding box center [246, 206] width 28 height 13
paste input "128.57"
type input "128.57"
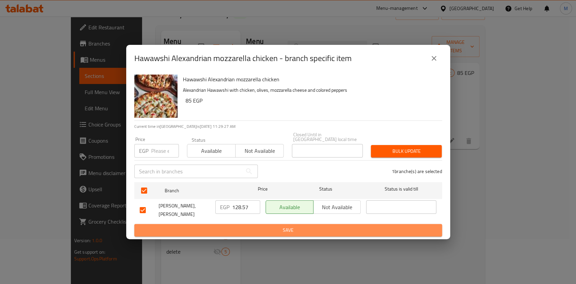
click at [244, 226] on span "Save" at bounding box center [288, 230] width 297 height 8
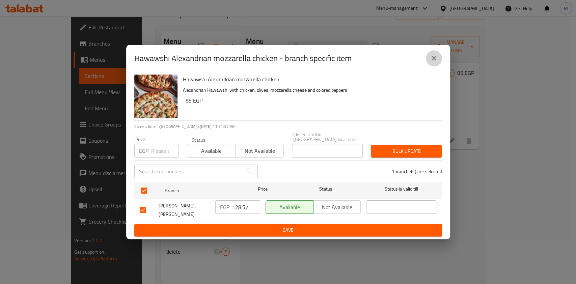
click at [439, 61] on button "close" at bounding box center [434, 58] width 16 height 16
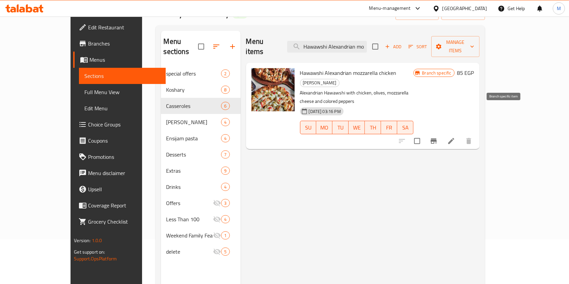
click at [437, 138] on icon "Branch-specific-item" at bounding box center [433, 140] width 6 height 5
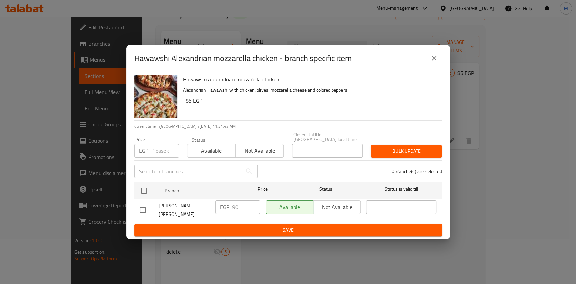
click at [435, 56] on button "close" at bounding box center [434, 58] width 16 height 16
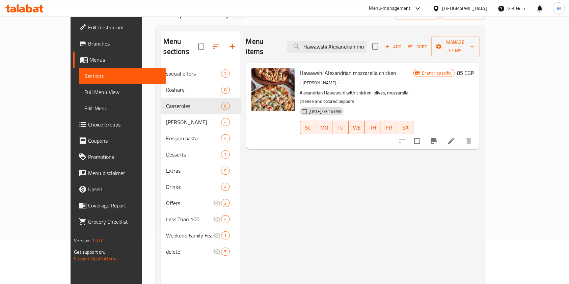
click at [438, 137] on icon "Branch-specific-item" at bounding box center [433, 141] width 8 height 8
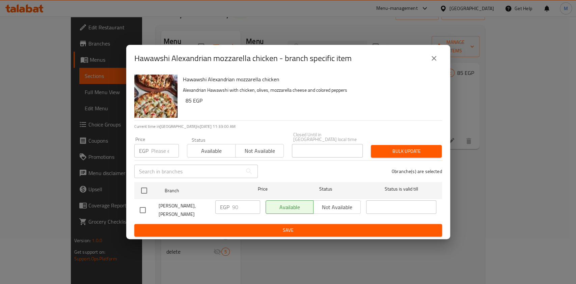
click at [141, 208] on input "checkbox" at bounding box center [143, 210] width 14 height 14
checkbox input "true"
click at [240, 208] on input "90" at bounding box center [246, 206] width 28 height 13
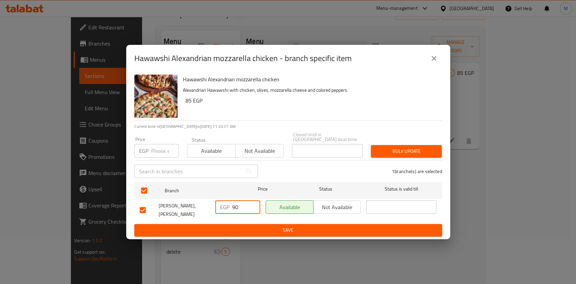
click at [240, 208] on input "90" at bounding box center [246, 206] width 28 height 13
paste input "128.57"
type input "128.57"
click at [251, 221] on ul "Branch Price Status Status is valid till koshary Hend Al-Asly, Abdel Maguid EGP…" at bounding box center [288, 201] width 308 height 45
click at [253, 224] on button "Save" at bounding box center [288, 230] width 308 height 12
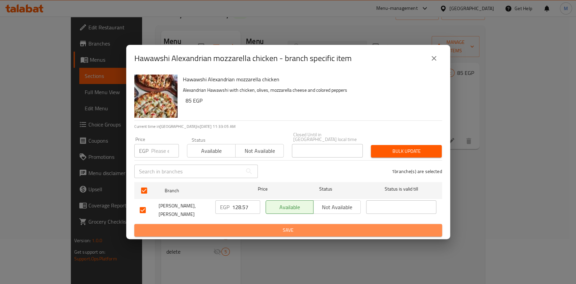
click at [305, 224] on button "Save" at bounding box center [288, 230] width 308 height 12
click at [334, 227] on span "Save" at bounding box center [288, 230] width 297 height 8
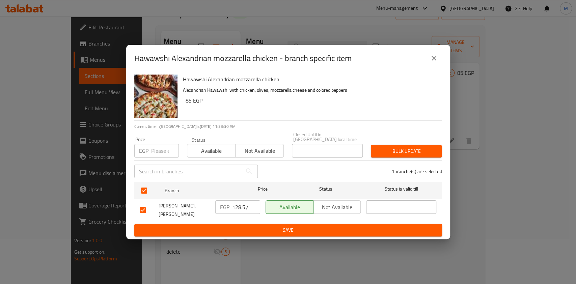
click at [335, 227] on span "Save" at bounding box center [288, 230] width 297 height 8
click at [359, 228] on span "Save" at bounding box center [288, 230] width 297 height 8
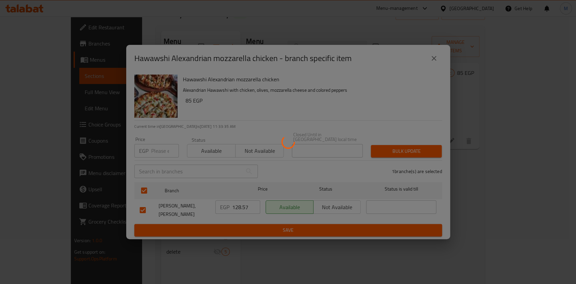
click at [359, 228] on div at bounding box center [288, 142] width 576 height 284
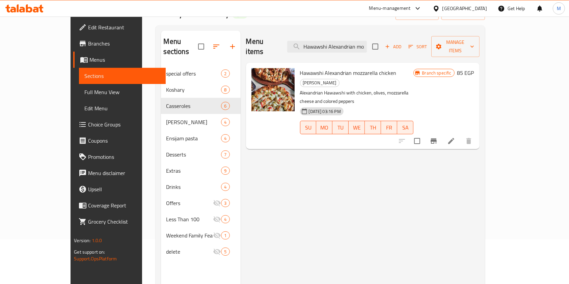
click at [479, 147] on div "Menu items Hawawshi Alexandrian mozzarella chicken Add Sort Manage items Hawaws…" at bounding box center [360, 173] width 239 height 284
click at [442, 133] on button "Branch-specific-item" at bounding box center [433, 141] width 16 height 16
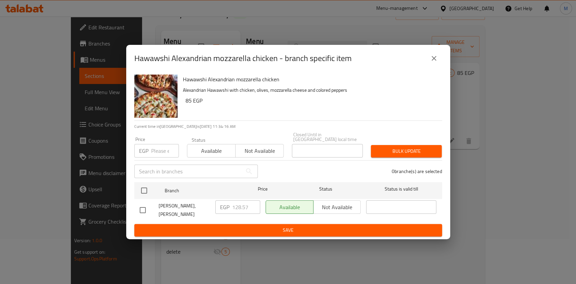
click at [426, 61] on button "close" at bounding box center [434, 58] width 16 height 16
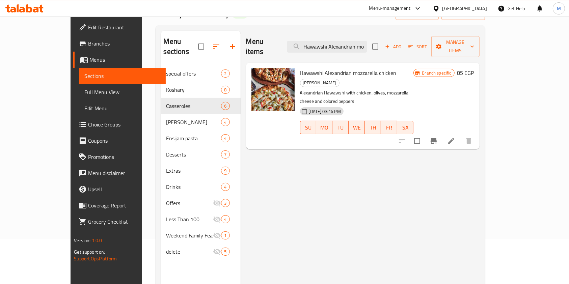
click at [477, 133] on div at bounding box center [435, 141] width 83 height 16
click at [438, 137] on icon "Branch-specific-item" at bounding box center [433, 141] width 8 height 8
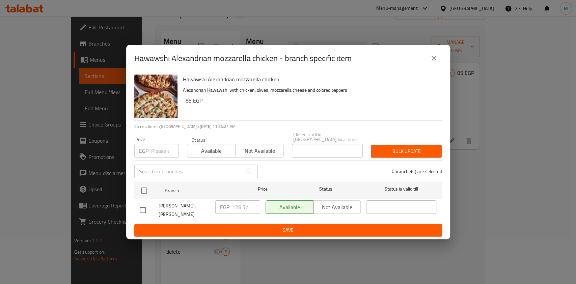
click at [140, 208] on input "checkbox" at bounding box center [143, 210] width 14 height 14
checkbox input "true"
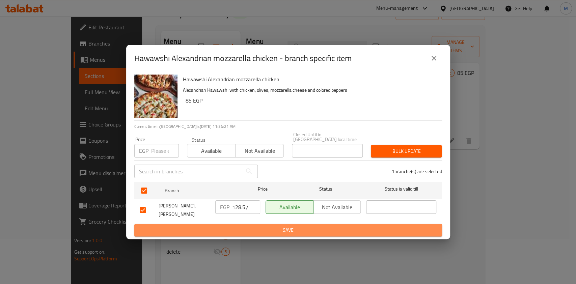
click at [195, 227] on span "Save" at bounding box center [288, 230] width 297 height 8
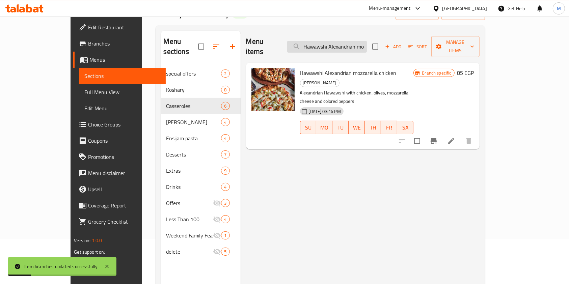
click at [367, 43] on input "Hawawshi Alexandrian mozzarella chicken" at bounding box center [327, 47] width 80 height 12
paste input "Alexandrian Hawawshi with"
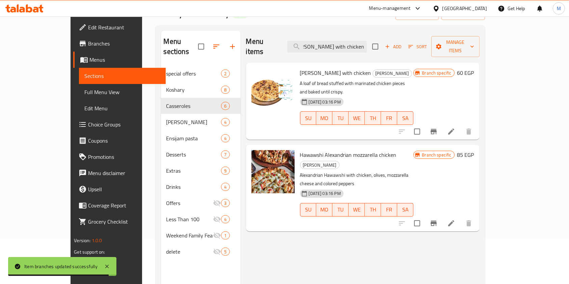
type input "Alexandrian Hawawshi with chicken"
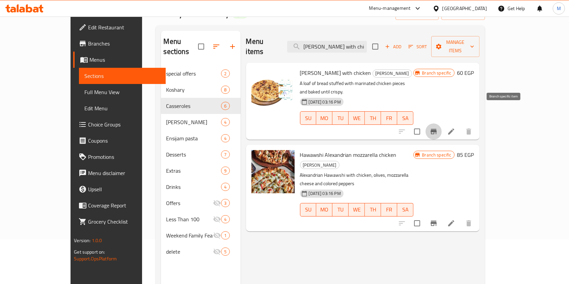
click at [442, 123] on button "Branch-specific-item" at bounding box center [433, 131] width 16 height 16
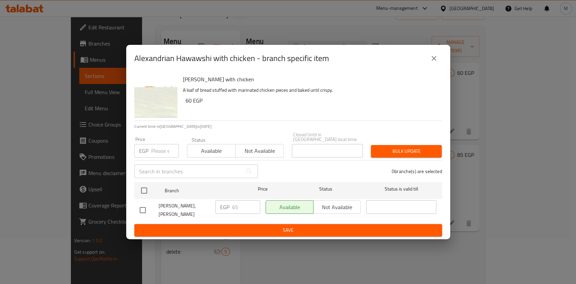
click at [136, 210] on input "checkbox" at bounding box center [143, 210] width 14 height 14
checkbox input "true"
click at [238, 205] on input "65" at bounding box center [246, 206] width 28 height 13
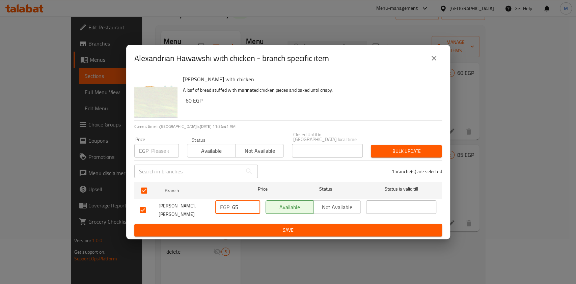
click at [238, 205] on input "65" at bounding box center [246, 206] width 28 height 13
paste input "92.86"
type input "92.86"
click at [283, 233] on button "Save" at bounding box center [288, 230] width 308 height 12
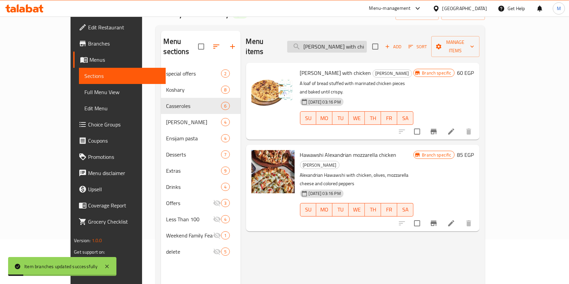
click at [356, 41] on input "Alexandrian Hawawshi with chicken" at bounding box center [327, 47] width 80 height 12
paste input "Hawawshi Alexandrian mozzarella meat"
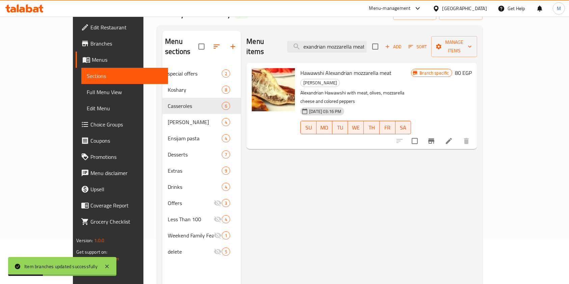
type input "Hawawshi Alexandrian mozzarella meat"
click at [434, 138] on icon "Branch-specific-item" at bounding box center [431, 140] width 6 height 5
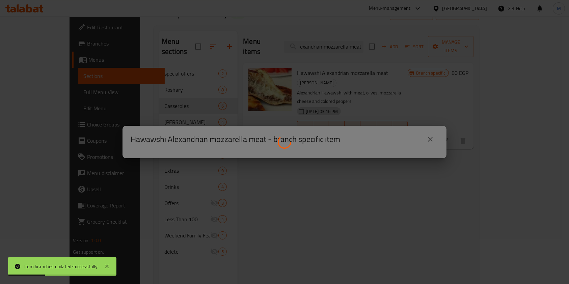
scroll to position [0, 0]
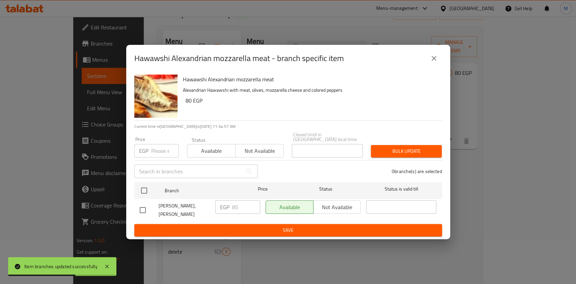
click at [145, 211] on input "checkbox" at bounding box center [143, 210] width 14 height 14
checkbox input "true"
click at [245, 204] on input "85" at bounding box center [246, 206] width 28 height 13
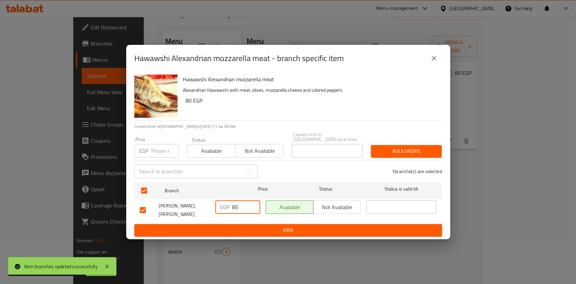
click at [245, 204] on input "85" at bounding box center [246, 206] width 28 height 13
paste input "121.43"
type input "121.43"
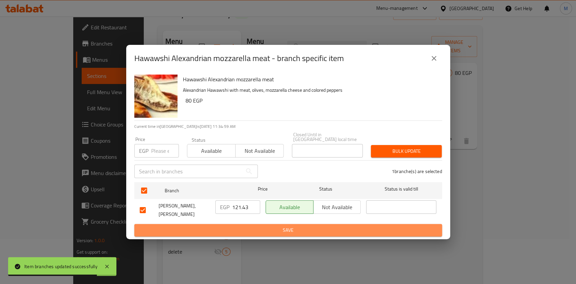
click at [255, 224] on button "Save" at bounding box center [288, 230] width 308 height 12
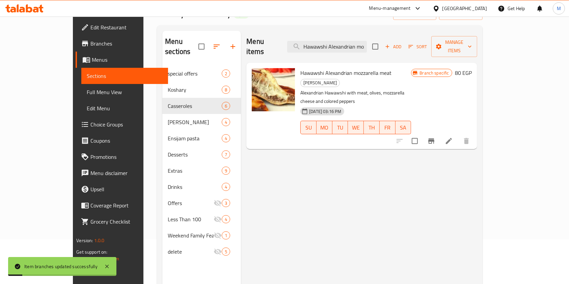
click at [439, 133] on button "Branch-specific-item" at bounding box center [431, 141] width 16 height 16
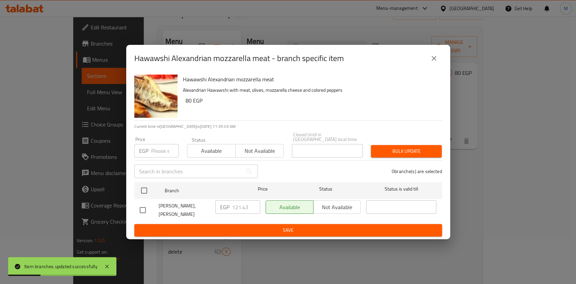
click at [432, 61] on icon "close" at bounding box center [434, 58] width 5 height 5
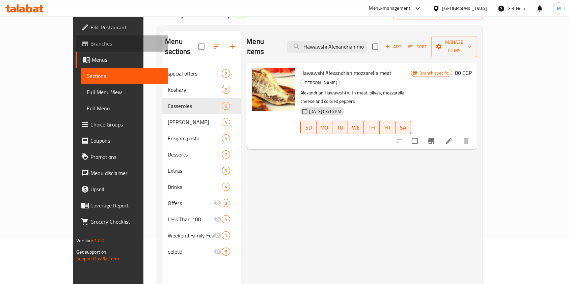
click at [90, 39] on span "Branches" at bounding box center [126, 43] width 72 height 8
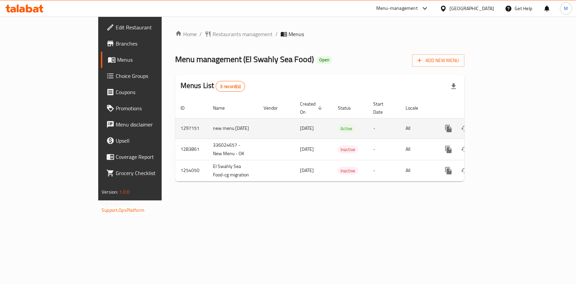
click at [505, 120] on link "enhanced table" at bounding box center [497, 128] width 16 height 16
click at [500, 126] on icon "enhanced table" at bounding box center [497, 129] width 6 height 6
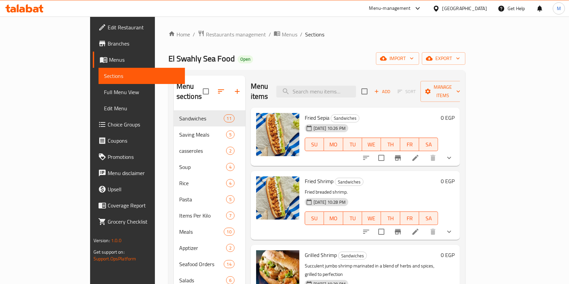
click at [457, 153] on div at bounding box center [407, 158] width 99 height 16
click at [453, 154] on icon "show more" at bounding box center [449, 158] width 8 height 8
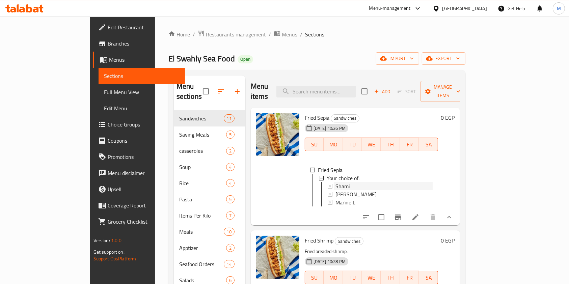
click at [358, 182] on div "Shami" at bounding box center [384, 186] width 98 height 8
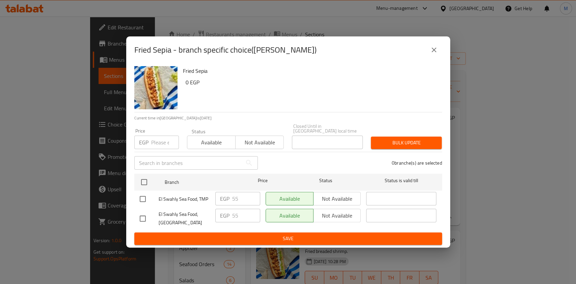
click at [438, 55] on button "close" at bounding box center [434, 50] width 16 height 16
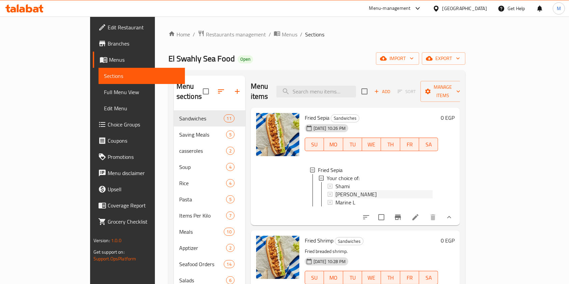
click at [347, 190] on div "Marin Bread" at bounding box center [384, 194] width 98 height 8
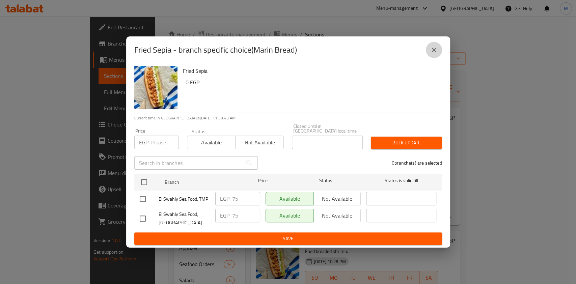
click at [430, 57] on button "close" at bounding box center [434, 50] width 16 height 16
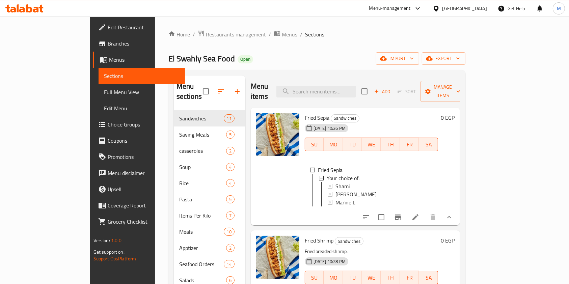
click at [453, 213] on icon "show more" at bounding box center [449, 217] width 8 height 8
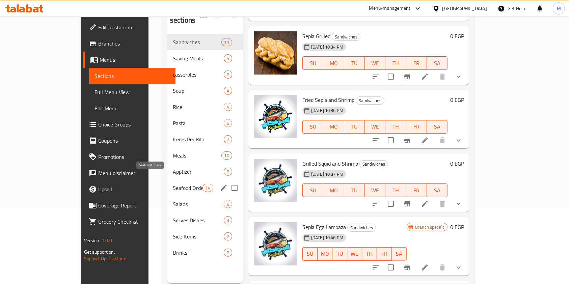
scroll to position [94, 0]
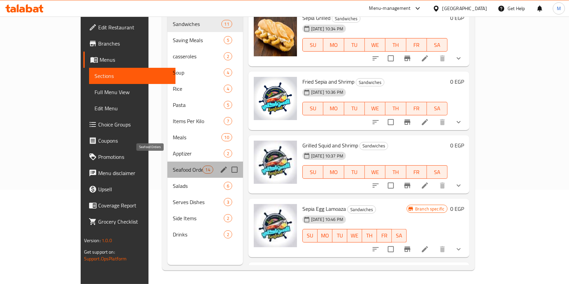
click at [173, 166] on span "Seafood Orders" at bounding box center [188, 170] width 30 height 8
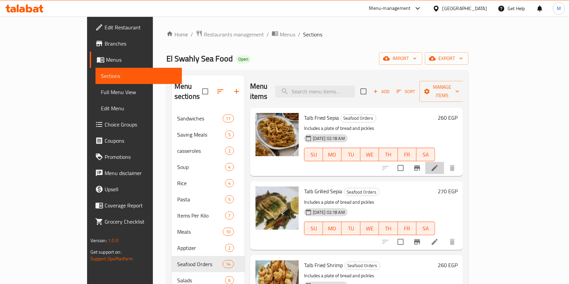
click at [439, 164] on icon at bounding box center [434, 168] width 8 height 8
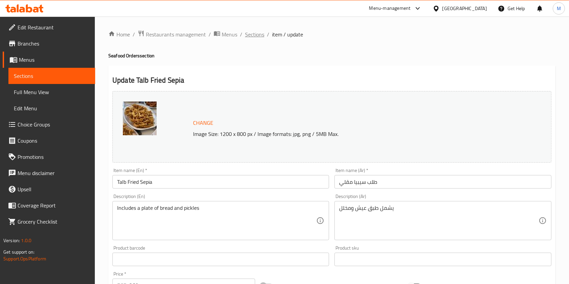
click at [256, 38] on span "Sections" at bounding box center [254, 34] width 19 height 8
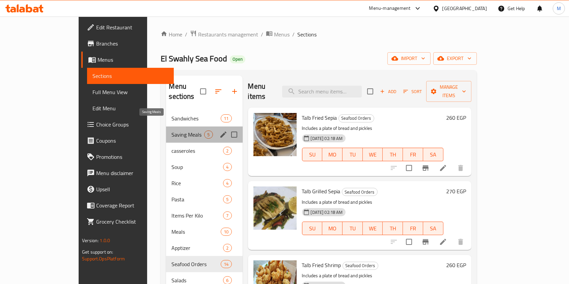
click at [171, 131] on span "Saving Meals" at bounding box center [187, 135] width 33 height 8
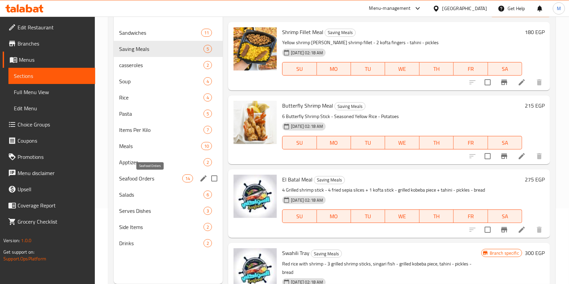
scroll to position [90, 0]
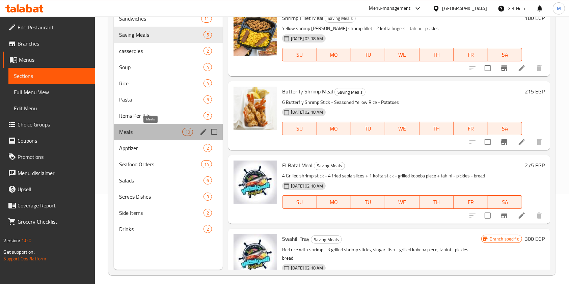
click at [149, 129] on span "Meals" at bounding box center [150, 132] width 63 height 8
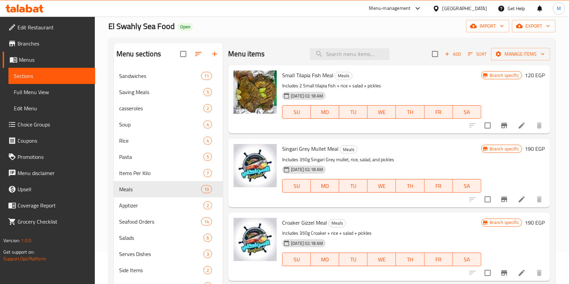
scroll to position [45, 0]
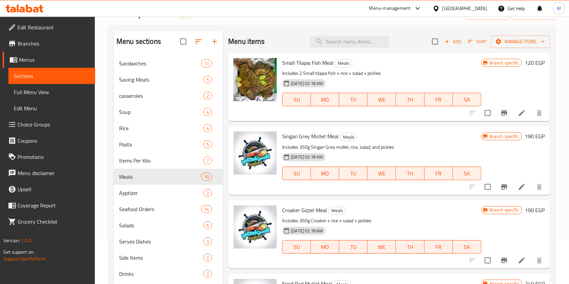
click at [520, 116] on li at bounding box center [521, 113] width 19 height 12
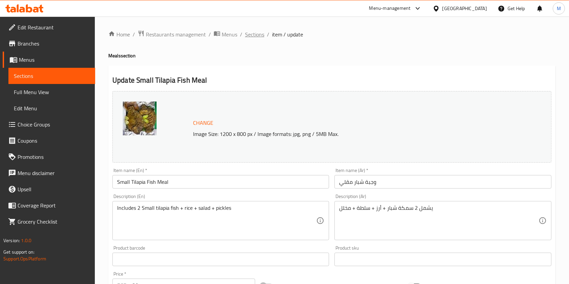
click at [258, 34] on span "Sections" at bounding box center [254, 34] width 19 height 8
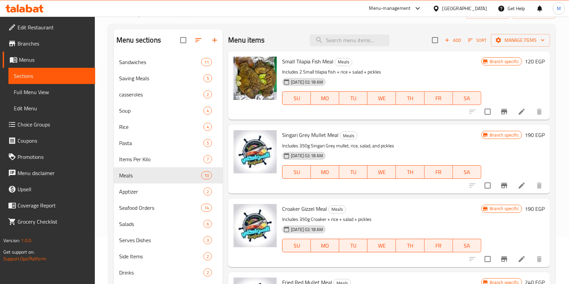
scroll to position [45, 0]
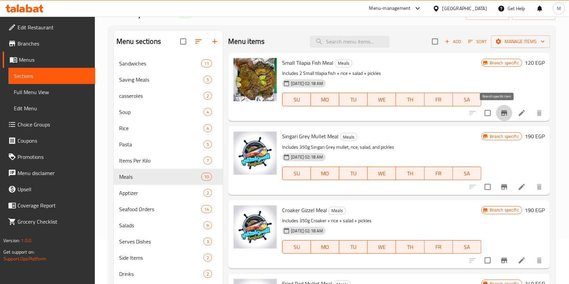
click at [500, 110] on icon "Branch-specific-item" at bounding box center [504, 113] width 8 height 8
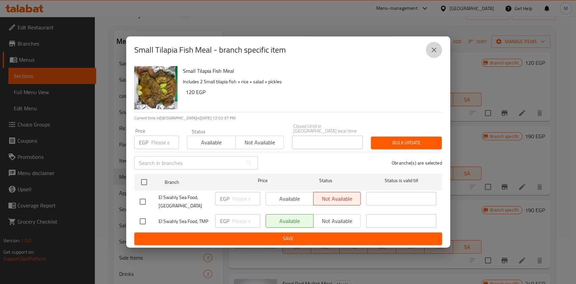
click at [436, 50] on icon "close" at bounding box center [434, 50] width 8 height 8
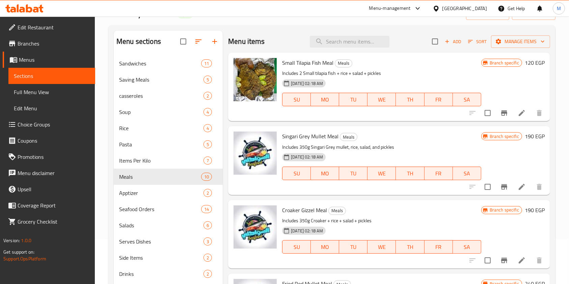
click at [525, 64] on h6 "120 EGP" at bounding box center [535, 62] width 20 height 9
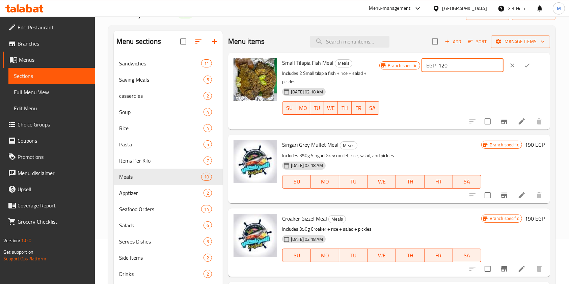
click at [465, 69] on input "120" at bounding box center [470, 65] width 65 height 13
type input "125"
click at [524, 62] on icon "ok" at bounding box center [527, 65] width 7 height 7
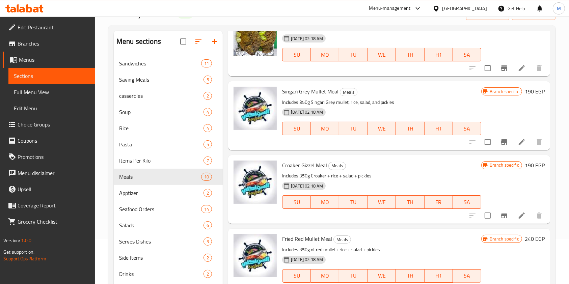
click at [532, 91] on h6 "190 EGP" at bounding box center [535, 91] width 20 height 9
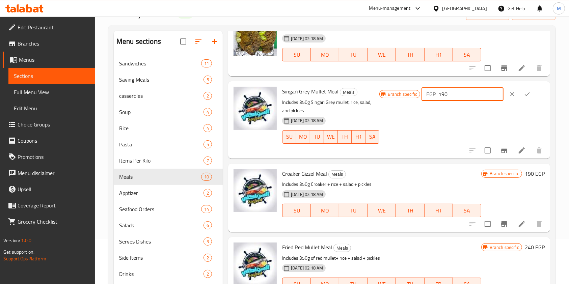
click at [460, 99] on input "190" at bounding box center [470, 93] width 65 height 13
type input "210"
click at [526, 92] on icon "ok" at bounding box center [527, 94] width 7 height 7
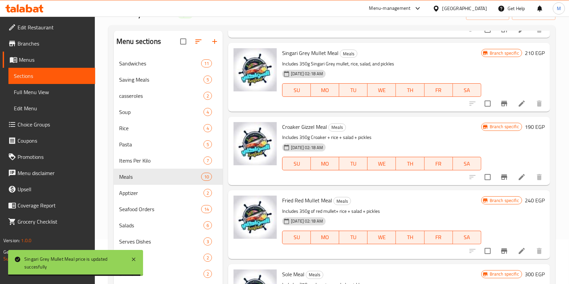
scroll to position [90, 0]
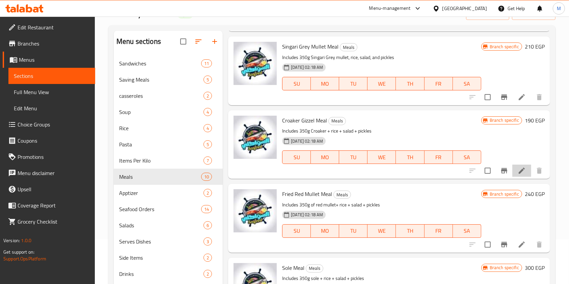
click at [512, 171] on li at bounding box center [521, 171] width 19 height 12
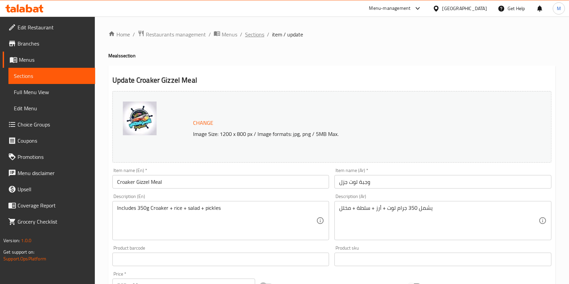
click at [262, 38] on span "Sections" at bounding box center [254, 34] width 19 height 8
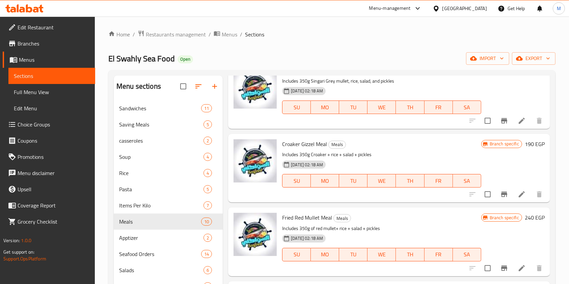
scroll to position [135, 0]
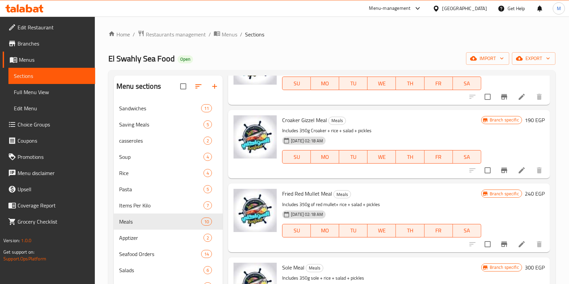
click at [531, 122] on h6 "190 EGP" at bounding box center [535, 119] width 20 height 9
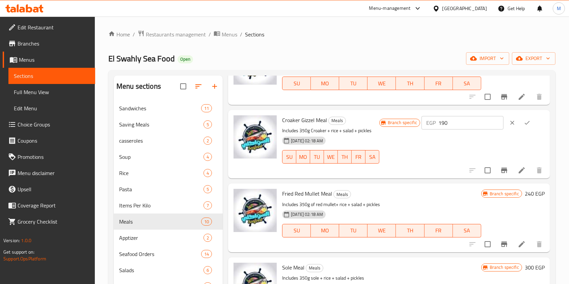
click at [460, 125] on input "190" at bounding box center [470, 122] width 65 height 13
type input "210"
click at [525, 122] on icon "ok" at bounding box center [527, 122] width 7 height 7
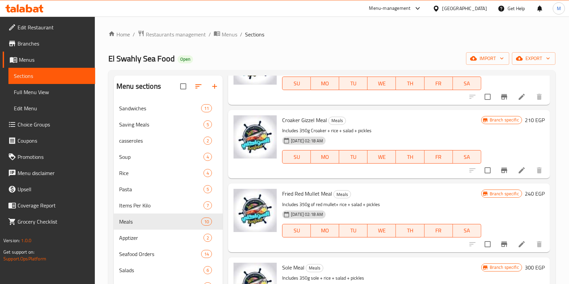
click at [519, 244] on li at bounding box center [521, 244] width 19 height 12
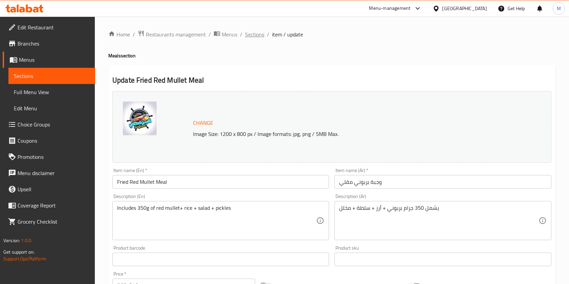
click at [260, 35] on span "Sections" at bounding box center [254, 34] width 19 height 8
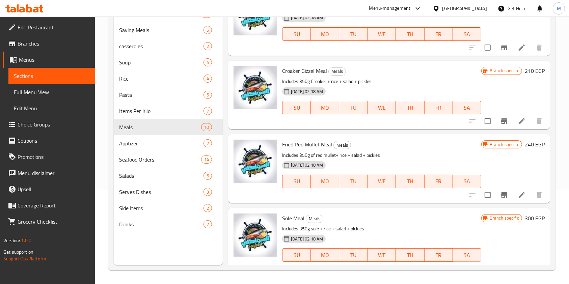
scroll to position [135, 0]
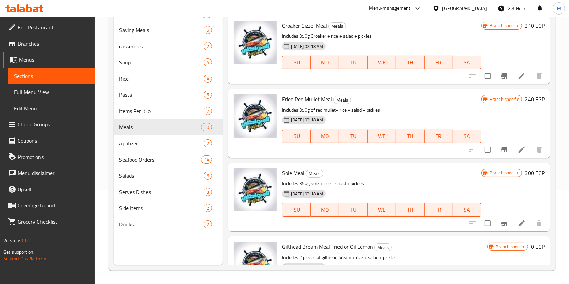
click at [525, 104] on h6 "240 EGP" at bounding box center [535, 98] width 20 height 9
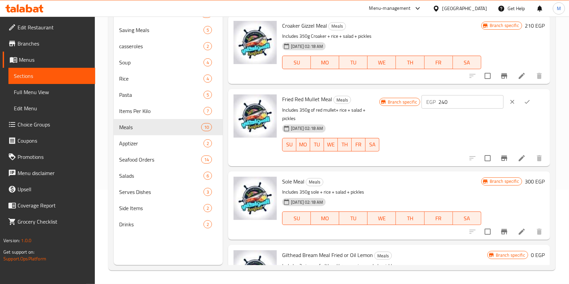
click at [463, 107] on input "240" at bounding box center [470, 101] width 65 height 13
type input "275"
click at [524, 110] on div "Branch specific EGP 275 ​" at bounding box center [461, 127] width 165 height 66
click at [524, 108] on button "ok" at bounding box center [527, 101] width 15 height 15
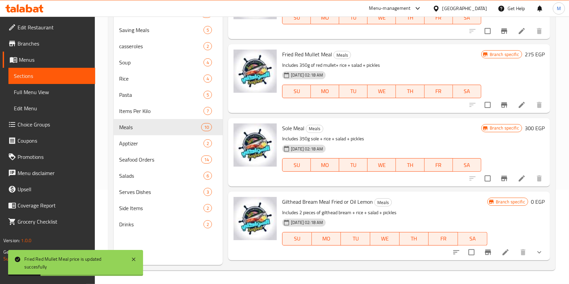
scroll to position [225, 0]
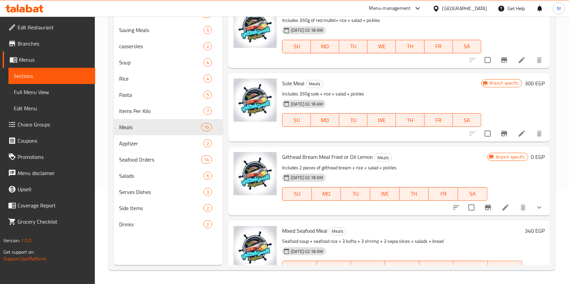
click at [534, 82] on h6 "300 EGP" at bounding box center [535, 83] width 20 height 9
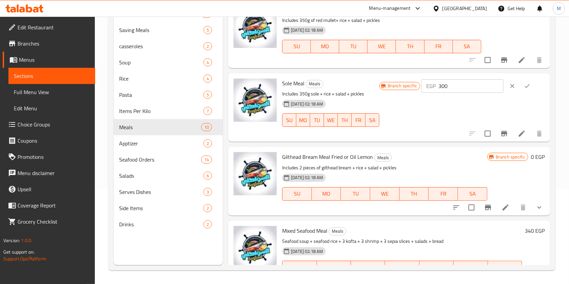
click at [518, 132] on icon at bounding box center [522, 134] width 8 height 8
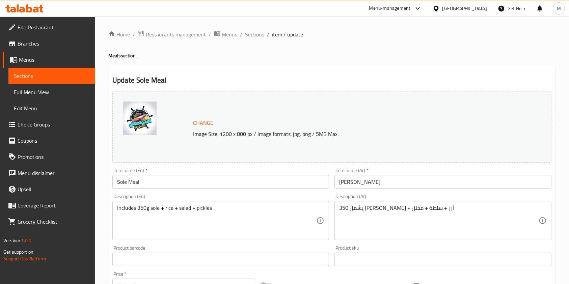
click at [262, 29] on div "Home / Restaurants management / Menus / Sections / item / update Meals section …" at bounding box center [332, 252] width 474 height 470
click at [260, 32] on span "Sections" at bounding box center [254, 34] width 19 height 8
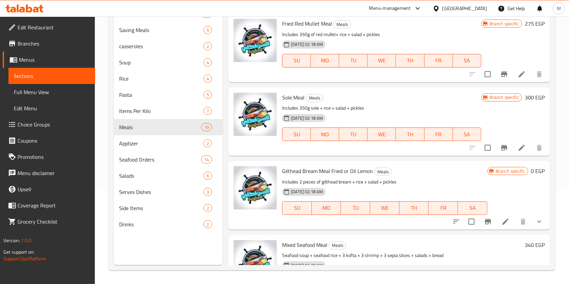
scroll to position [225, 0]
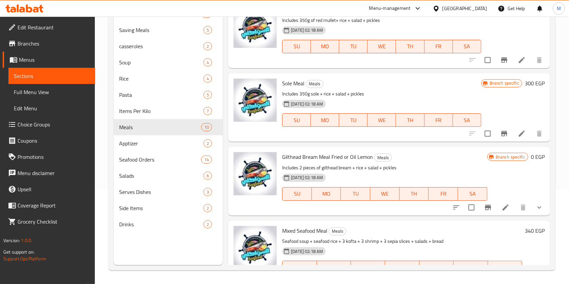
click at [519, 88] on div "Branch specific 300 EGP" at bounding box center [512, 108] width 63 height 58
click at [525, 86] on h6 "300 EGP" at bounding box center [535, 83] width 20 height 9
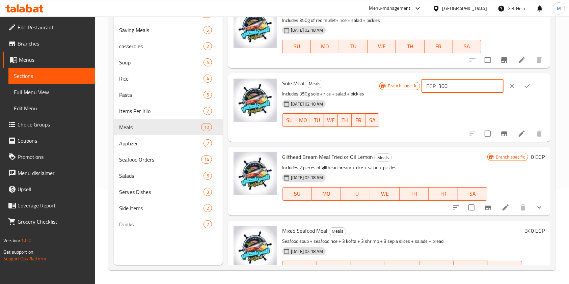
drag, startPoint x: 447, startPoint y: 85, endPoint x: 456, endPoint y: 88, distance: 9.5
click at [456, 88] on input "300" at bounding box center [470, 85] width 65 height 13
type input "2"
type input "310"
click at [526, 88] on icon "ok" at bounding box center [527, 86] width 7 height 7
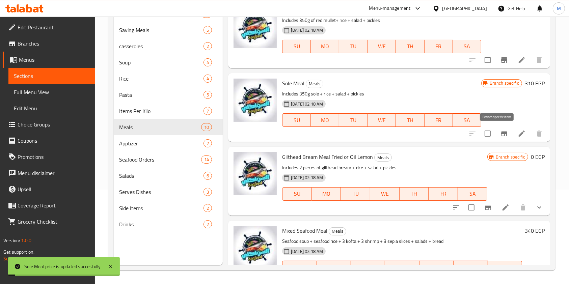
click at [500, 137] on icon "Branch-specific-item" at bounding box center [504, 134] width 8 height 8
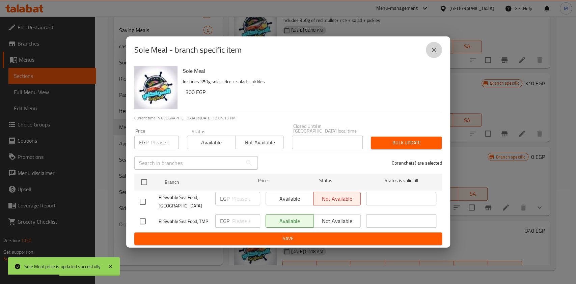
click at [437, 54] on icon "close" at bounding box center [434, 50] width 8 height 8
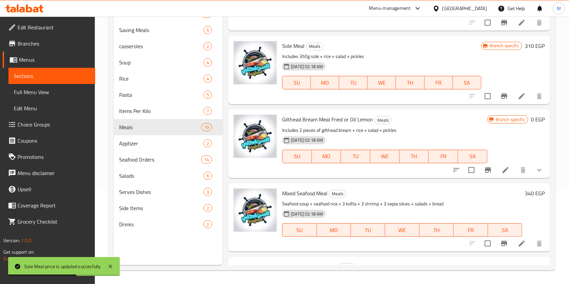
scroll to position [315, 0]
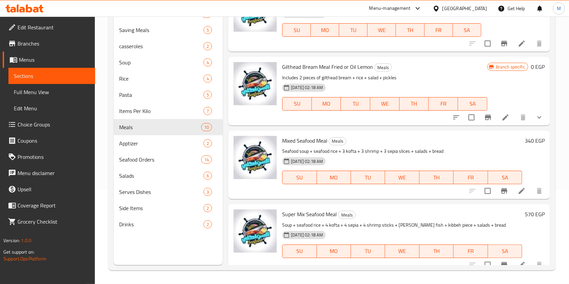
click at [535, 114] on icon "show more" at bounding box center [539, 117] width 8 height 8
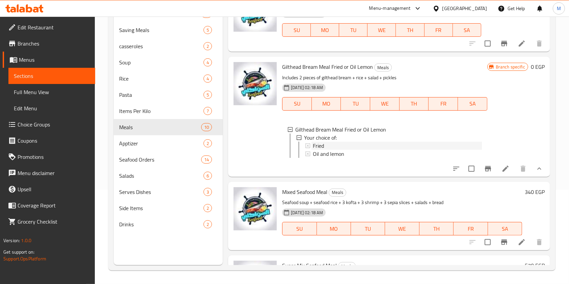
click at [360, 143] on div "Fried" at bounding box center [397, 146] width 169 height 8
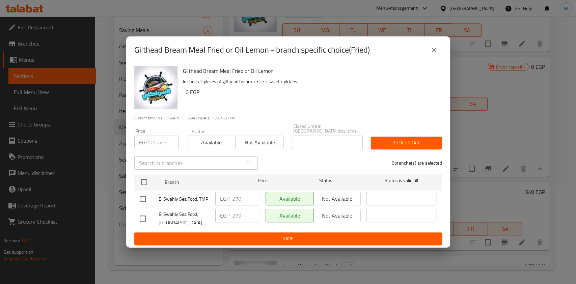
click at [432, 58] on button "close" at bounding box center [434, 50] width 16 height 16
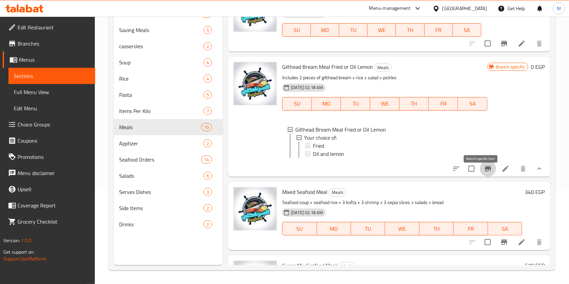
click at [480, 177] on button "Branch-specific-item" at bounding box center [488, 169] width 16 height 16
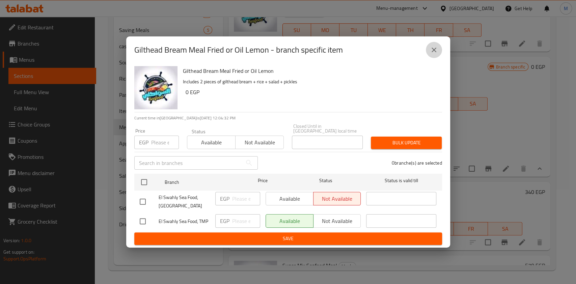
click at [435, 52] on icon "close" at bounding box center [434, 50] width 5 height 5
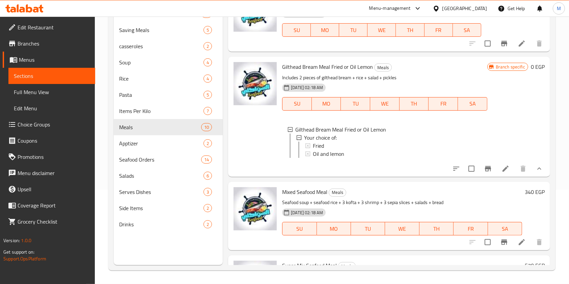
click at [501, 173] on icon at bounding box center [505, 169] width 8 height 8
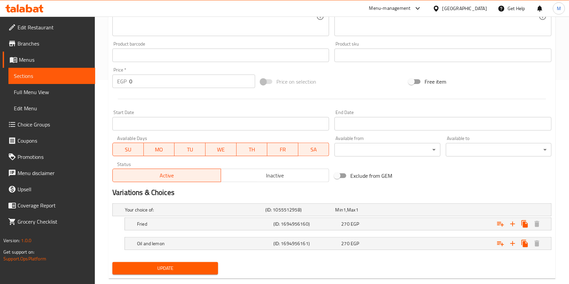
scroll to position [217, 0]
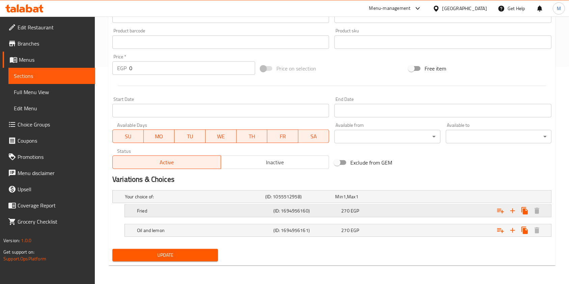
click at [370, 212] on div "270 EGP" at bounding box center [373, 210] width 65 height 7
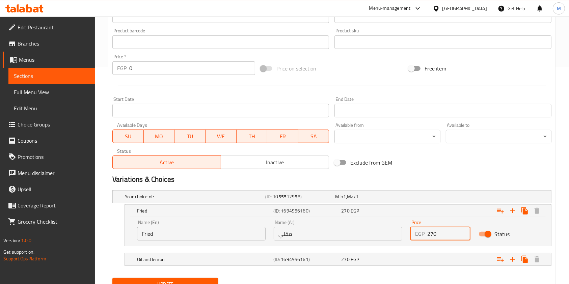
drag, startPoint x: 438, startPoint y: 233, endPoint x: 422, endPoint y: 232, distance: 15.9
click at [422, 232] on div "EGP 270 Price" at bounding box center [440, 233] width 60 height 13
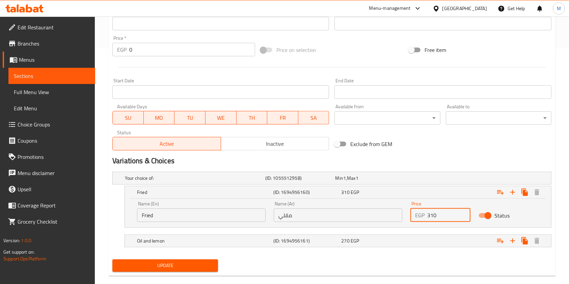
scroll to position [246, 0]
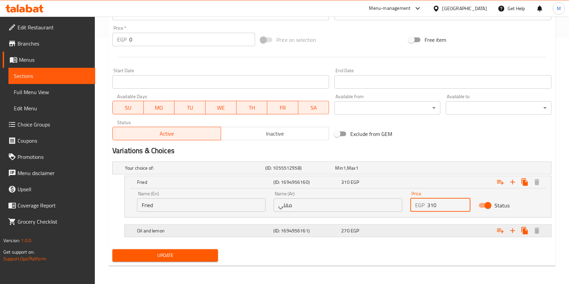
type input "310"
click at [408, 236] on div "Expand" at bounding box center [476, 230] width 136 height 15
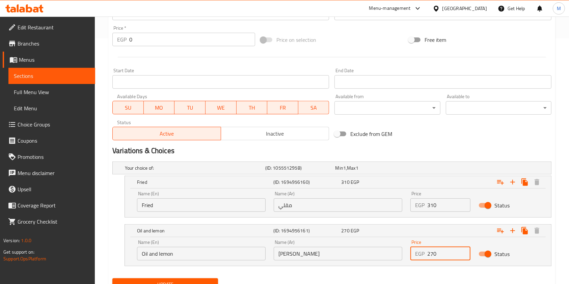
drag, startPoint x: 437, startPoint y: 250, endPoint x: 422, endPoint y: 250, distance: 14.8
click at [422, 250] on div "EGP 270 Price" at bounding box center [440, 253] width 60 height 13
type input "310"
click at [195, 280] on span "Update" at bounding box center [165, 284] width 95 height 8
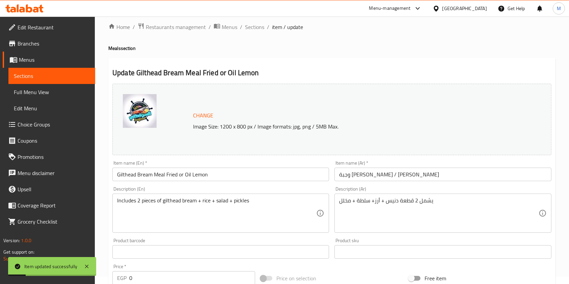
scroll to position [0, 0]
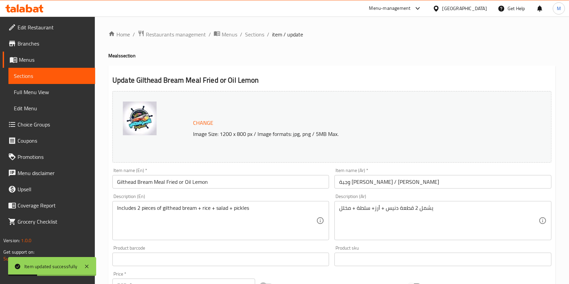
click at [258, 38] on span "Sections" at bounding box center [254, 34] width 19 height 8
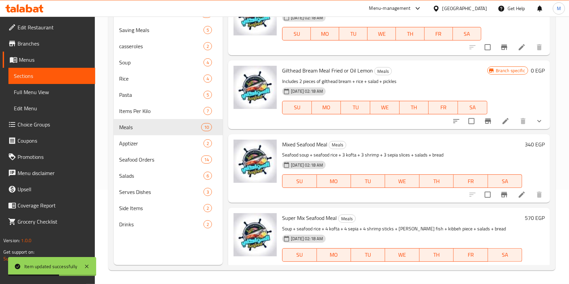
scroll to position [315, 0]
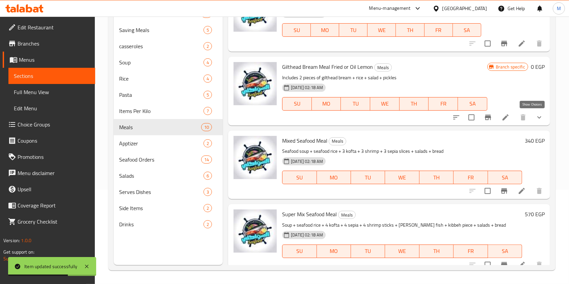
click at [535, 118] on icon "show more" at bounding box center [539, 117] width 8 height 8
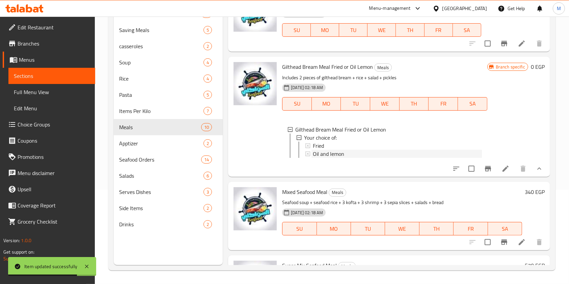
click at [342, 152] on span "Oil and lemon" at bounding box center [328, 154] width 31 height 8
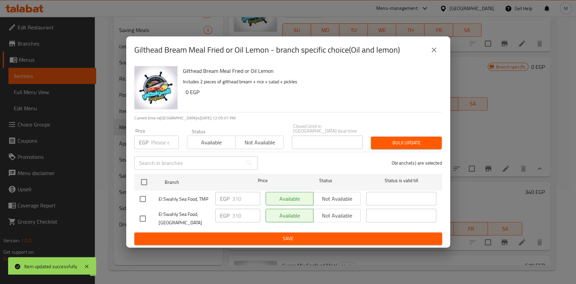
click at [428, 63] on div "Gilthead Bream Meal Fried or Oil Lemon - branch specific choice(Oil and lemon)" at bounding box center [288, 49] width 324 height 27
click at [437, 49] on icon "close" at bounding box center [434, 50] width 8 height 8
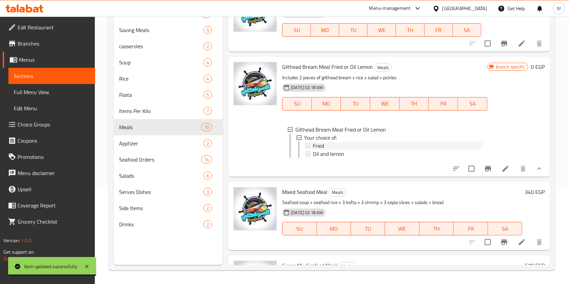
click at [333, 145] on div "Fried" at bounding box center [397, 146] width 169 height 8
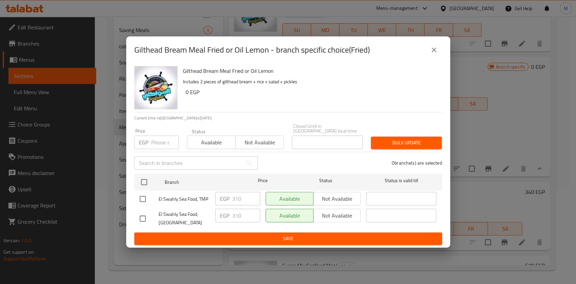
click at [437, 47] on div "Gilthead Bream Meal Fried or Oil Lemon - branch specific choice(Fried)" at bounding box center [288, 50] width 308 height 16
click at [435, 52] on icon "close" at bounding box center [434, 50] width 5 height 5
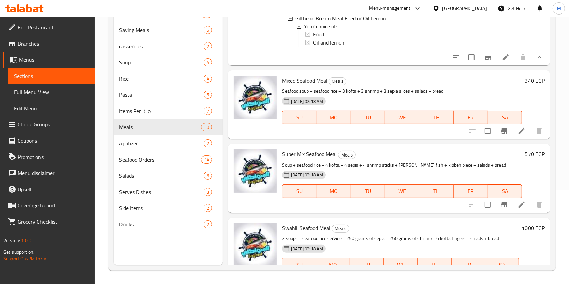
scroll to position [450, 0]
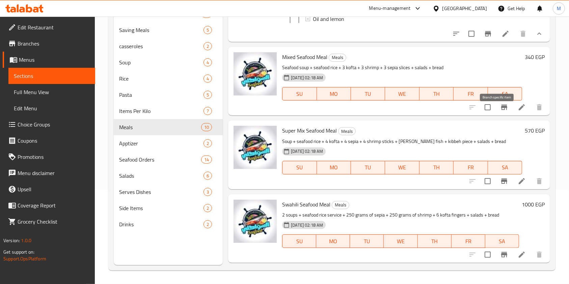
click at [500, 111] on icon "Branch-specific-item" at bounding box center [504, 107] width 8 height 8
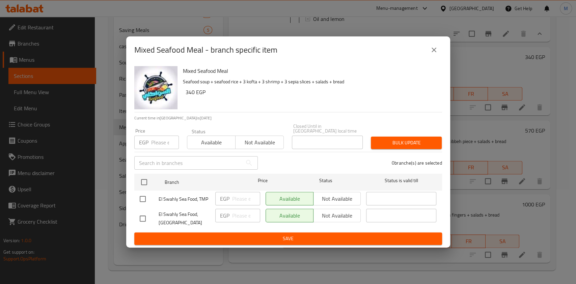
click at [434, 46] on button "close" at bounding box center [434, 50] width 16 height 16
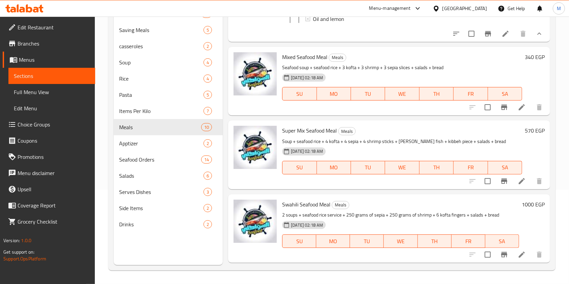
click at [525, 62] on h6 "340 EGP" at bounding box center [535, 56] width 20 height 9
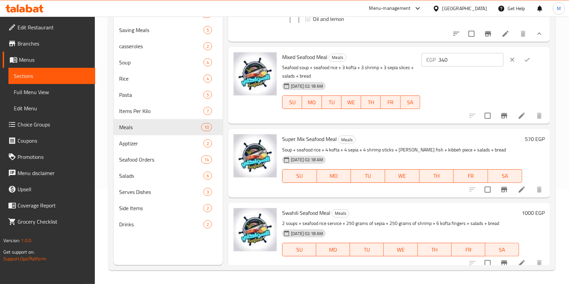
click at [491, 66] on input "340" at bounding box center [470, 59] width 65 height 13
click at [486, 66] on input "340" at bounding box center [470, 59] width 65 height 13
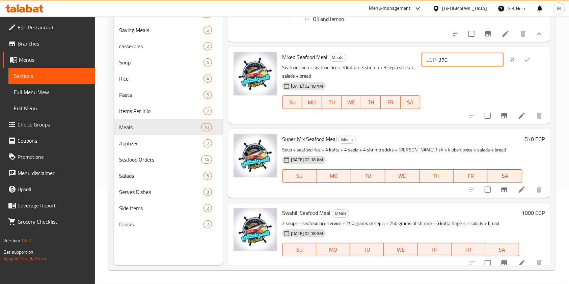
type input "370"
click at [528, 63] on icon "ok" at bounding box center [527, 59] width 7 height 7
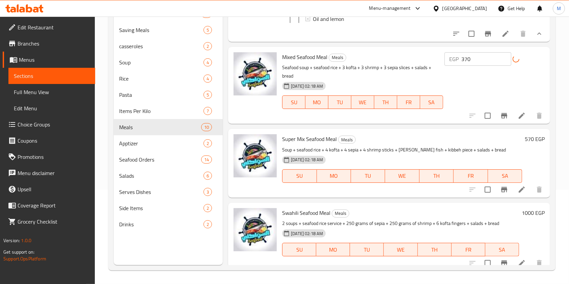
click at [527, 140] on h6 "570 EGP" at bounding box center [535, 138] width 20 height 9
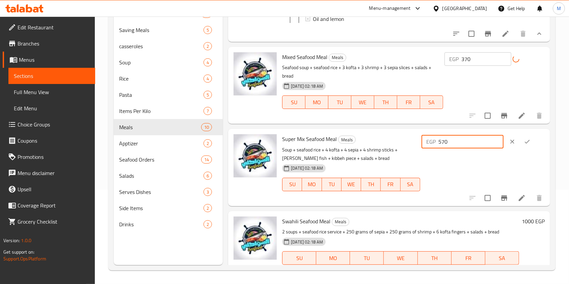
drag, startPoint x: 466, startPoint y: 142, endPoint x: 448, endPoint y: 142, distance: 18.6
click at [448, 142] on input "570" at bounding box center [470, 141] width 65 height 13
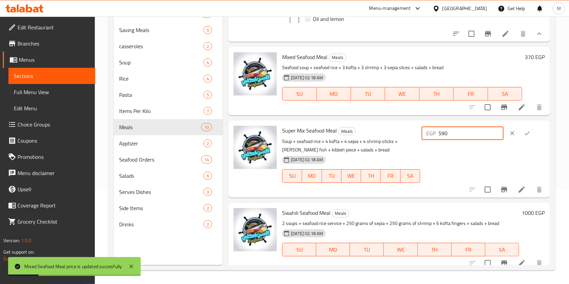
type input "590"
click at [524, 141] on button "ok" at bounding box center [527, 133] width 15 height 15
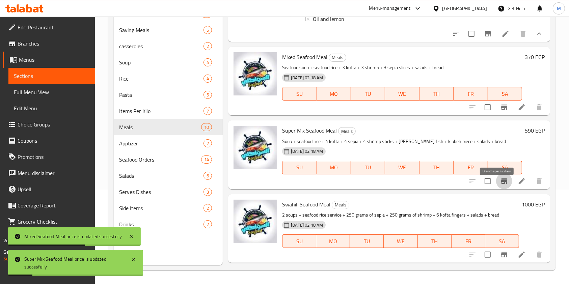
click at [501, 184] on icon "Branch-specific-item" at bounding box center [504, 180] width 6 height 5
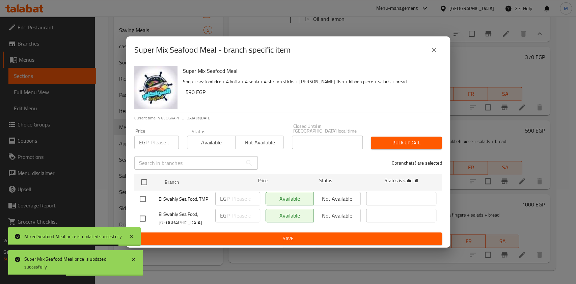
click at [432, 43] on div "Super Mix Seafood Meal - branch specific item" at bounding box center [288, 49] width 324 height 27
click at [435, 51] on icon "close" at bounding box center [434, 50] width 5 height 5
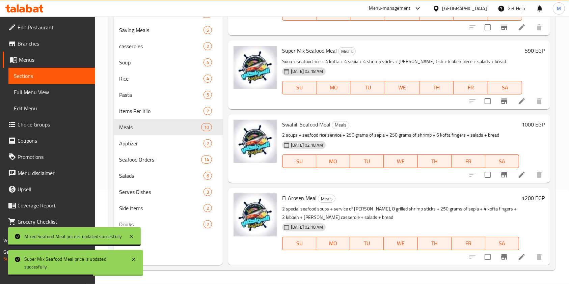
scroll to position [536, 0]
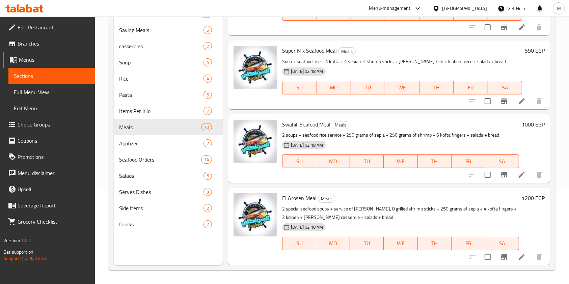
click at [532, 123] on h6 "1000 EGP" at bounding box center [533, 124] width 23 height 9
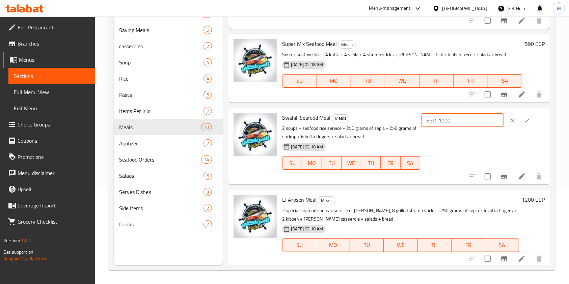
click at [452, 127] on input "1000" at bounding box center [470, 120] width 65 height 13
type input "1050"
click at [524, 123] on icon "ok" at bounding box center [527, 120] width 7 height 7
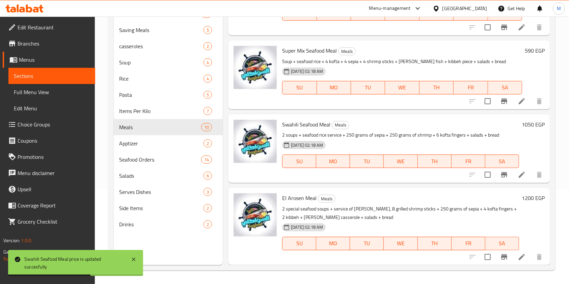
click at [524, 205] on div "1200 EGP" at bounding box center [532, 226] width 26 height 66
click at [523, 196] on h6 "1200 EGP" at bounding box center [533, 197] width 23 height 9
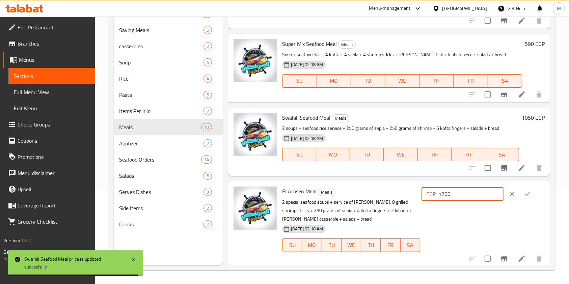
click at [454, 201] on input "1200" at bounding box center [470, 193] width 65 height 13
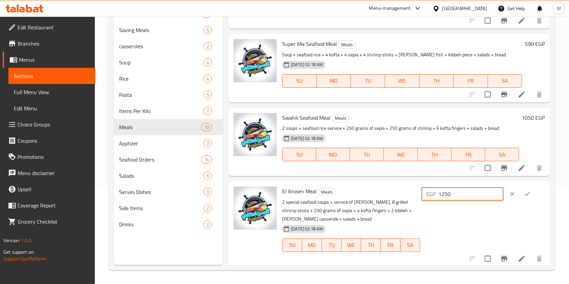
type input "1250"
click at [525, 197] on button "ok" at bounding box center [527, 194] width 15 height 15
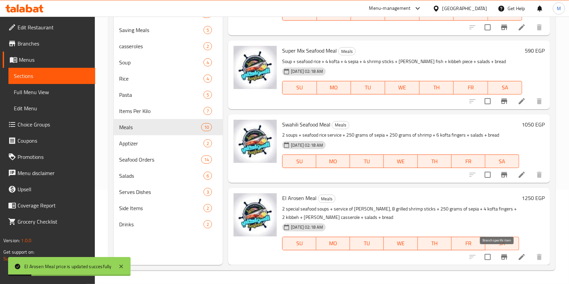
click at [501, 256] on icon "Branch-specific-item" at bounding box center [504, 257] width 8 height 8
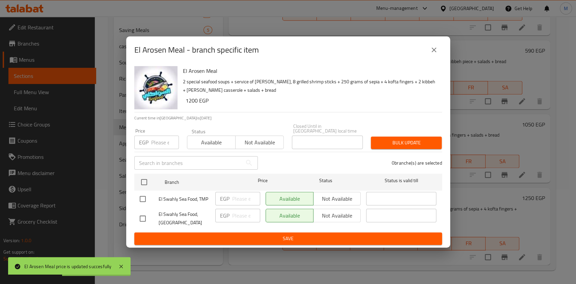
click at [437, 54] on icon "close" at bounding box center [434, 50] width 8 height 8
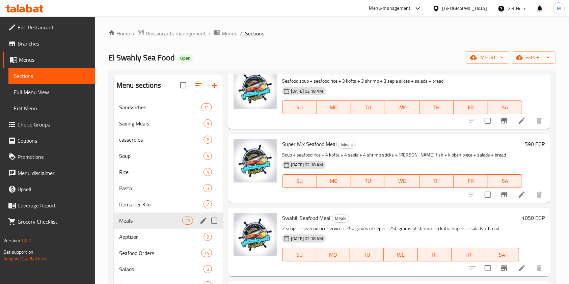
scroll to position [0, 0]
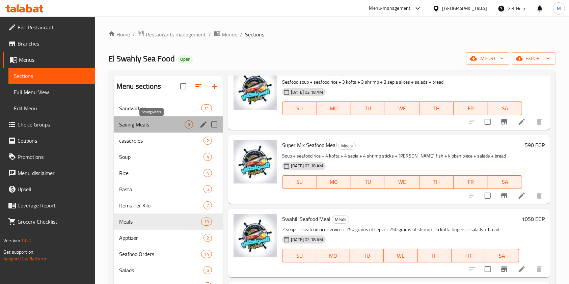
click at [161, 125] on span "Saving Meals" at bounding box center [151, 124] width 65 height 8
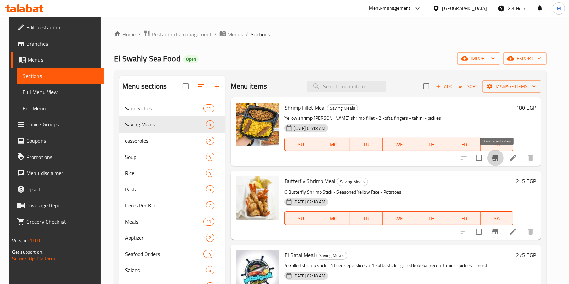
click at [502, 155] on button "Branch-specific-item" at bounding box center [495, 158] width 16 height 16
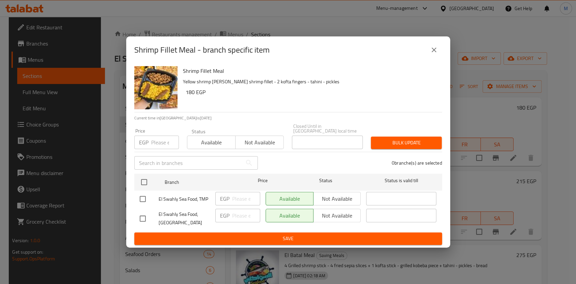
click at [436, 56] on button "close" at bounding box center [434, 50] width 16 height 16
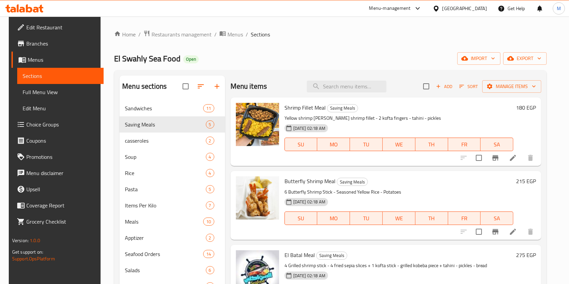
click at [524, 109] on h6 "180 EGP" at bounding box center [526, 107] width 20 height 9
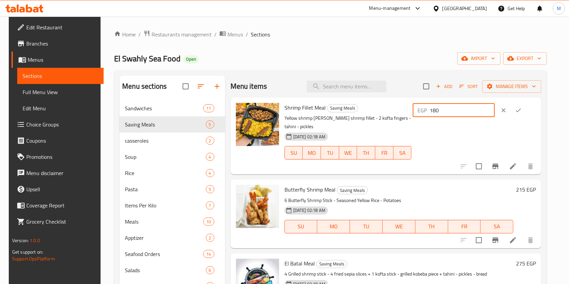
click at [472, 108] on input "180" at bounding box center [461, 110] width 65 height 13
type input "200"
click at [522, 111] on icon "ok" at bounding box center [518, 110] width 7 height 7
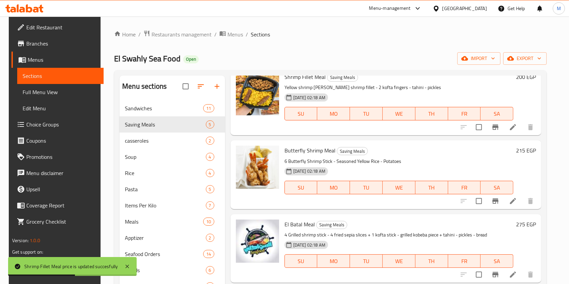
scroll to position [45, 0]
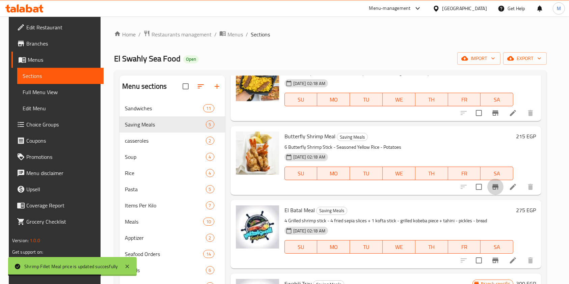
click at [499, 180] on button "Branch-specific-item" at bounding box center [495, 187] width 16 height 16
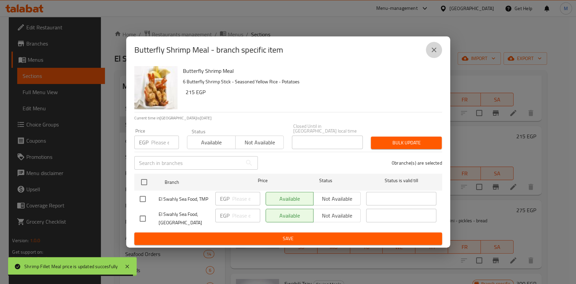
click at [429, 50] on button "close" at bounding box center [434, 50] width 16 height 16
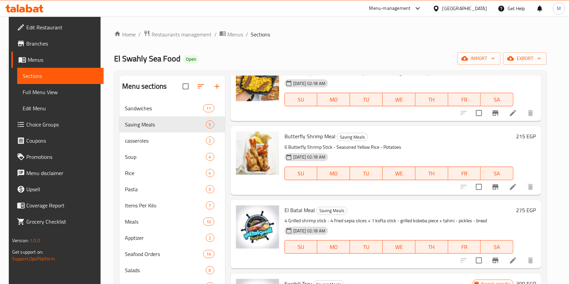
click at [531, 141] on h6 "215 EGP" at bounding box center [526, 136] width 20 height 9
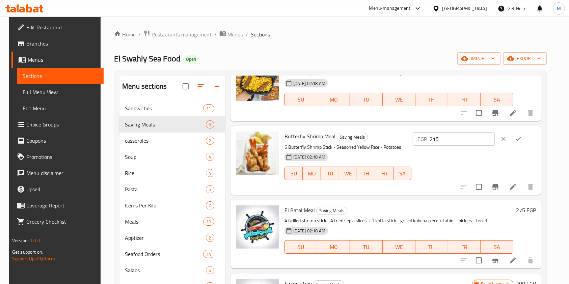
click at [488, 137] on input "215" at bounding box center [461, 138] width 65 height 13
type input "250"
click at [526, 139] on button "ok" at bounding box center [518, 139] width 15 height 15
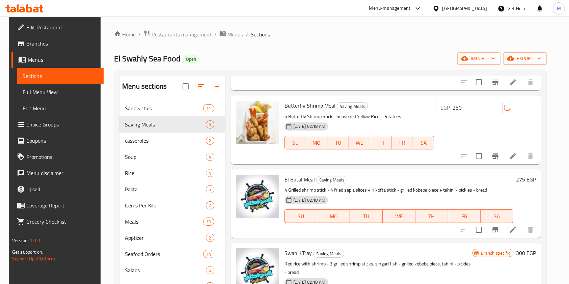
scroll to position [90, 0]
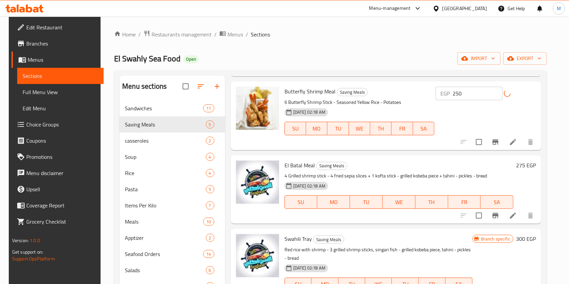
click at [523, 168] on h6 "275 EGP" at bounding box center [526, 165] width 20 height 9
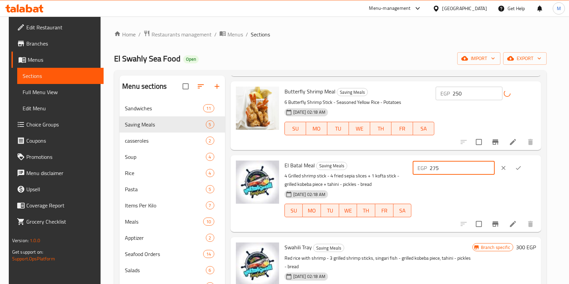
drag, startPoint x: 471, startPoint y: 166, endPoint x: 441, endPoint y: 167, distance: 30.7
click at [441, 167] on div "EGP 275 ​" at bounding box center [454, 167] width 82 height 13
type input "310"
click at [522, 167] on icon "ok" at bounding box center [518, 168] width 7 height 7
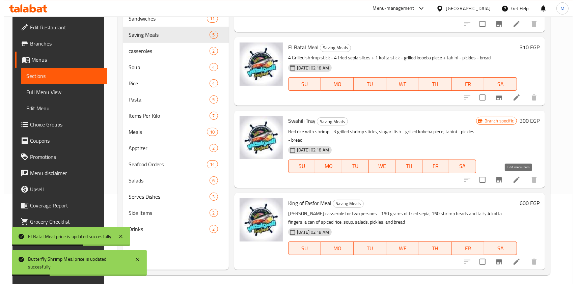
scroll to position [94, 0]
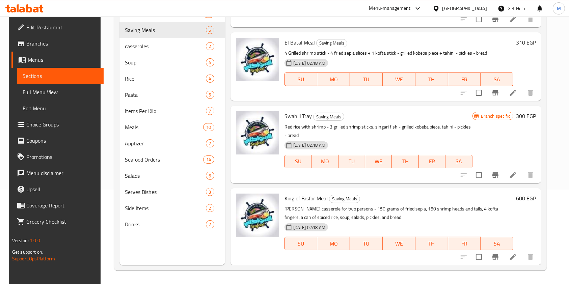
click at [521, 117] on h6 "300 EGP" at bounding box center [526, 115] width 20 height 9
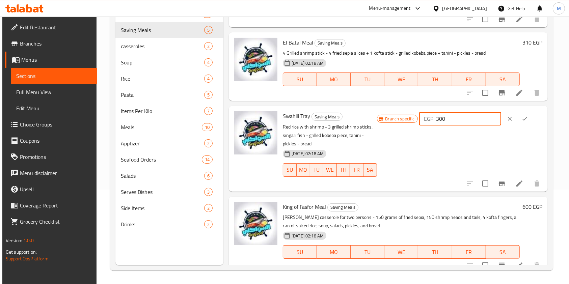
drag, startPoint x: 456, startPoint y: 117, endPoint x: 449, endPoint y: 118, distance: 7.5
click at [449, 118] on input "300" at bounding box center [468, 118] width 65 height 13
type input "325"
click at [524, 118] on icon "ok" at bounding box center [524, 118] width 7 height 7
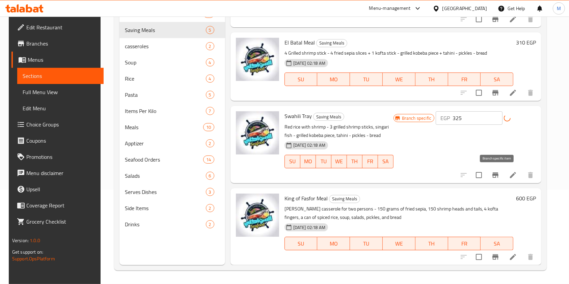
click at [502, 171] on button "Branch-specific-item" at bounding box center [495, 175] width 16 height 16
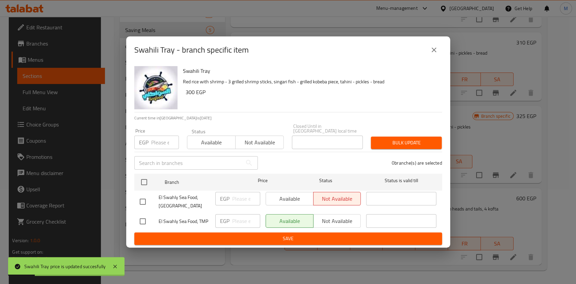
click at [435, 57] on button "close" at bounding box center [434, 50] width 16 height 16
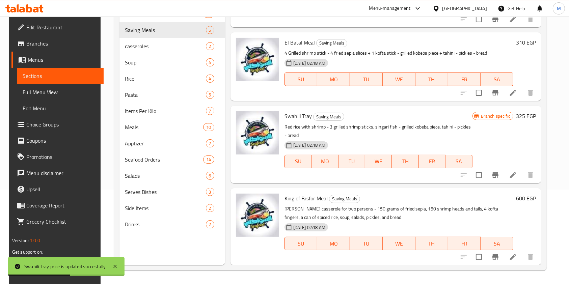
click at [519, 203] on h6 "600 EGP" at bounding box center [526, 198] width 20 height 9
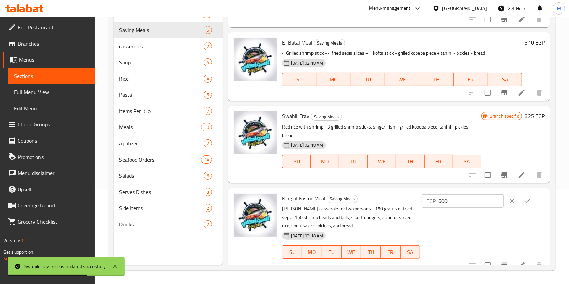
click at [480, 199] on input "600" at bounding box center [470, 200] width 65 height 13
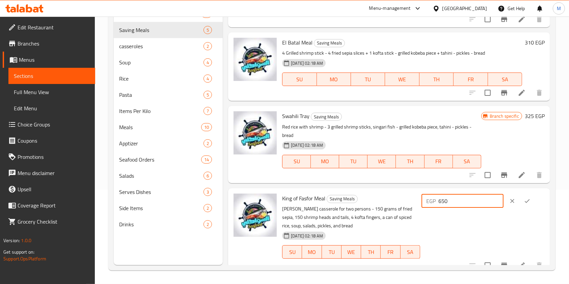
type input "650"
click at [521, 197] on button "ok" at bounding box center [527, 201] width 15 height 15
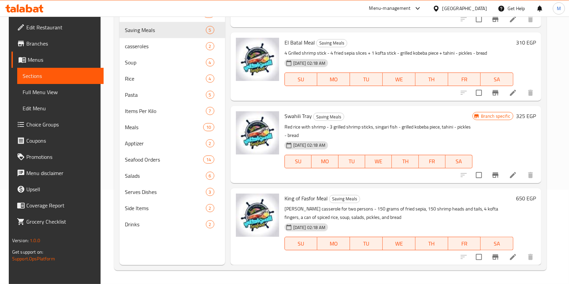
click at [522, 196] on h6 "650 EGP" at bounding box center [526, 198] width 20 height 9
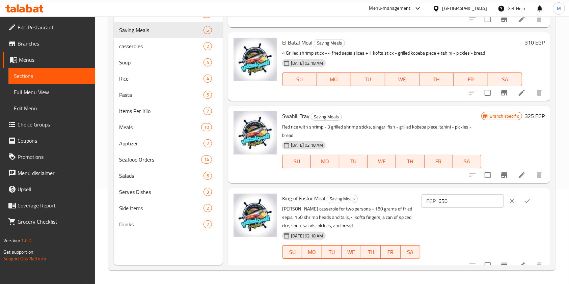
click at [528, 204] on icon "ok" at bounding box center [527, 201] width 7 height 7
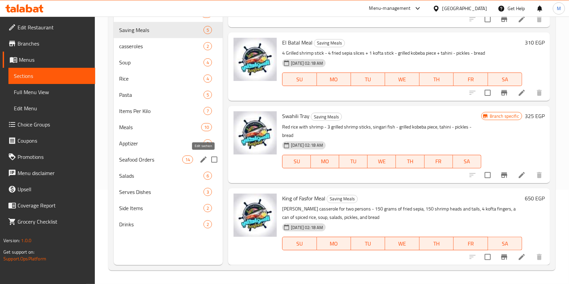
click at [200, 160] on icon "edit" at bounding box center [203, 160] width 8 height 8
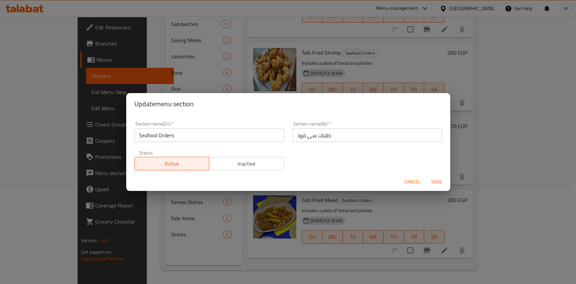
drag, startPoint x: 421, startPoint y: 182, endPoint x: 404, endPoint y: 185, distance: 17.4
click at [421, 182] on button "Cancel" at bounding box center [412, 182] width 22 height 12
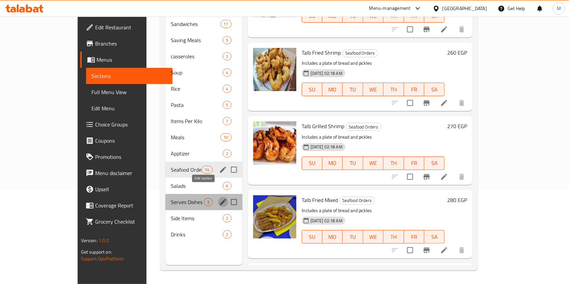
click at [219, 198] on icon "edit" at bounding box center [223, 202] width 8 height 8
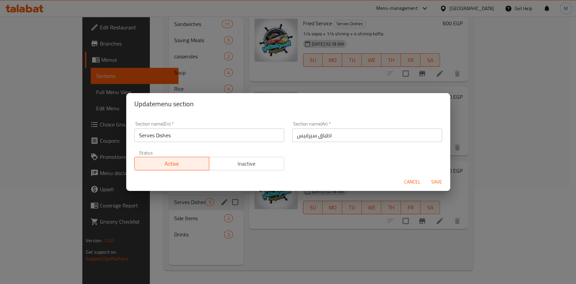
click at [394, 179] on div "Cancel Save" at bounding box center [288, 182] width 324 height 18
click at [406, 180] on span "Cancel" at bounding box center [412, 182] width 16 height 8
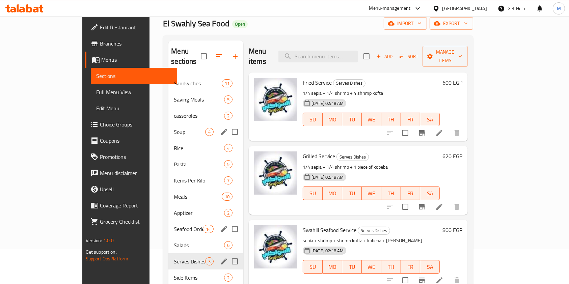
scroll to position [49, 0]
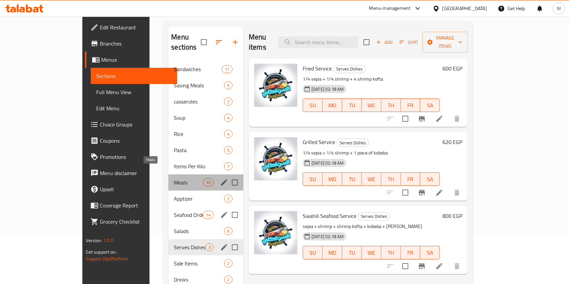
click at [174, 178] on span "Meals" at bounding box center [188, 182] width 29 height 8
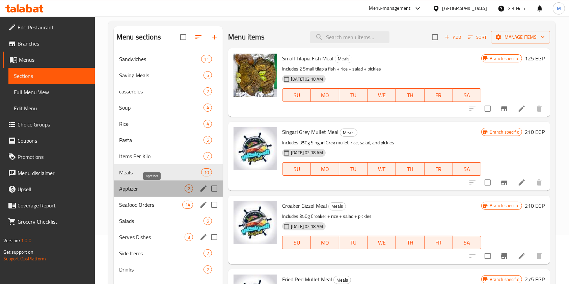
click at [157, 185] on span "Apptizer" at bounding box center [151, 189] width 65 height 8
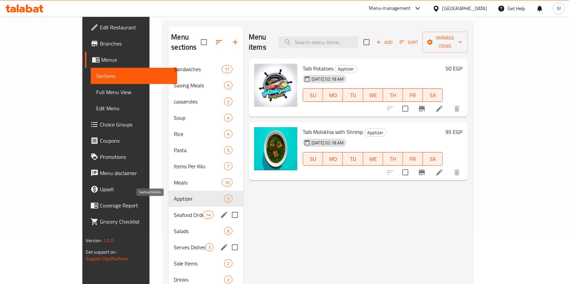
click at [175, 211] on span "Seafood Orders" at bounding box center [188, 215] width 29 height 8
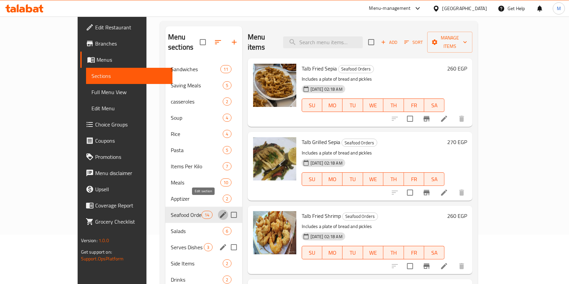
click at [220, 212] on icon "edit" at bounding box center [223, 215] width 6 height 6
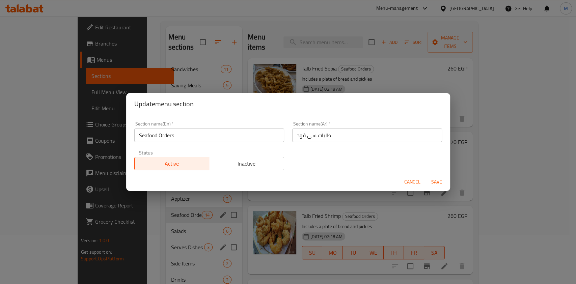
click at [201, 207] on div "Update menu section Section name(En)   * Seafood Orders Section name(En) * Sect…" at bounding box center [288, 142] width 576 height 284
click at [173, 219] on div "Update menu section Section name(En)   * Seafood Orders Section name(En) * Sect…" at bounding box center [288, 142] width 576 height 284
click at [408, 186] on span "Cancel" at bounding box center [412, 182] width 16 height 8
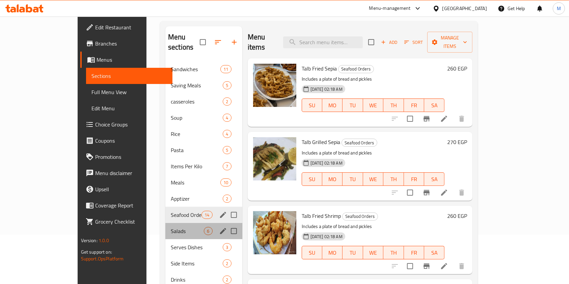
click at [165, 228] on div "Salads 6" at bounding box center [203, 231] width 77 height 16
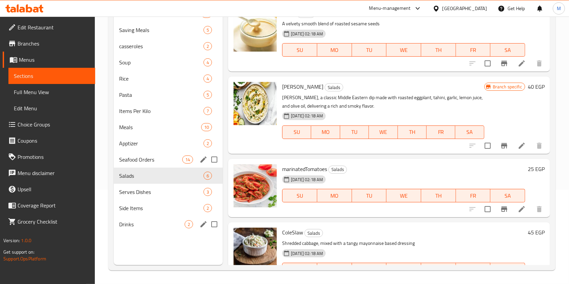
scroll to position [49, 0]
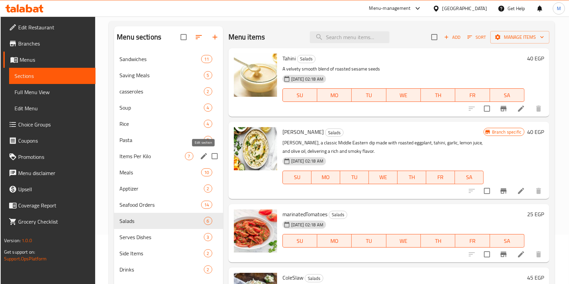
click at [200, 158] on icon "edit" at bounding box center [204, 156] width 8 height 8
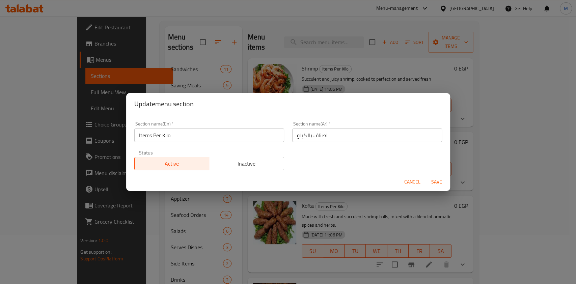
click at [415, 179] on span "Cancel" at bounding box center [412, 182] width 16 height 8
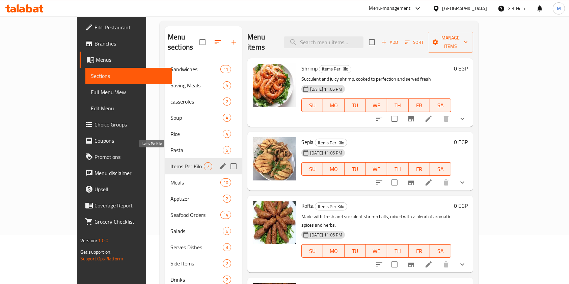
click at [170, 162] on span "Items Per Kilo" at bounding box center [186, 166] width 33 height 8
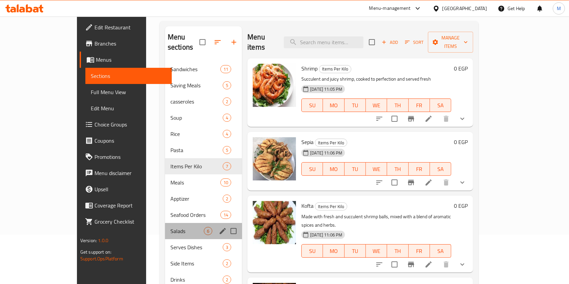
click at [165, 223] on div "Salads 6" at bounding box center [203, 231] width 77 height 16
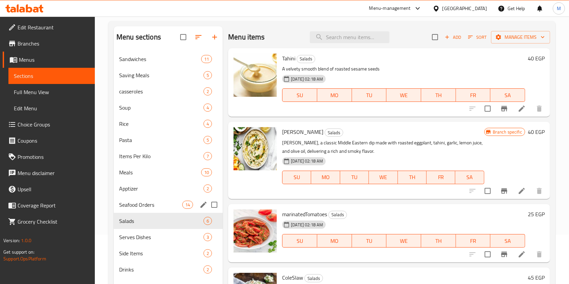
click at [165, 210] on div "Seafood Orders 14" at bounding box center [168, 205] width 109 height 16
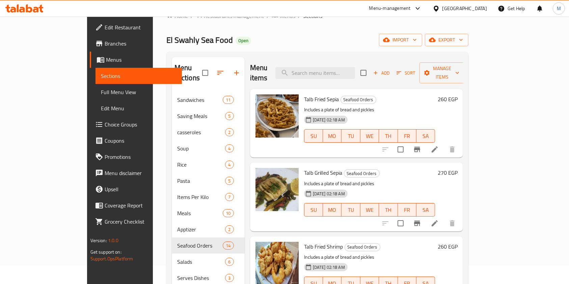
scroll to position [4, 0]
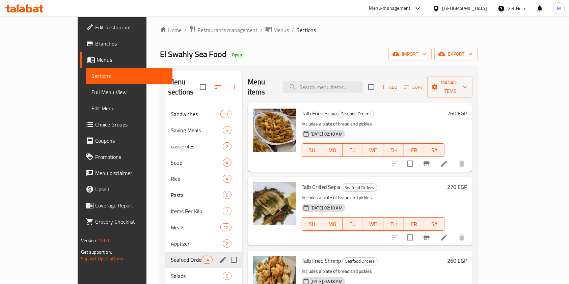
click at [171, 256] on span "Seafood Orders" at bounding box center [186, 260] width 31 height 8
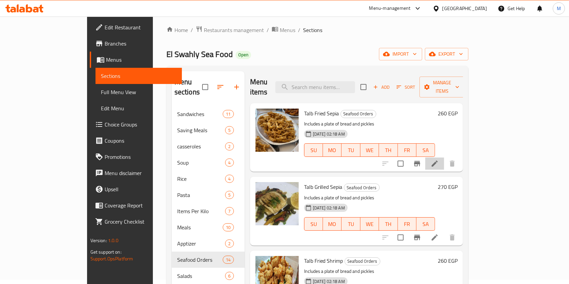
click at [444, 158] on li at bounding box center [434, 164] width 19 height 12
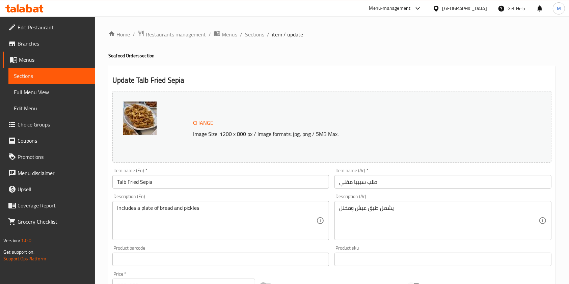
click at [262, 38] on span "Sections" at bounding box center [254, 34] width 19 height 8
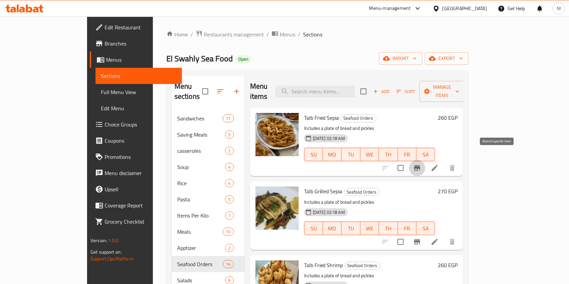
click at [425, 160] on button "Branch-specific-item" at bounding box center [417, 168] width 16 height 16
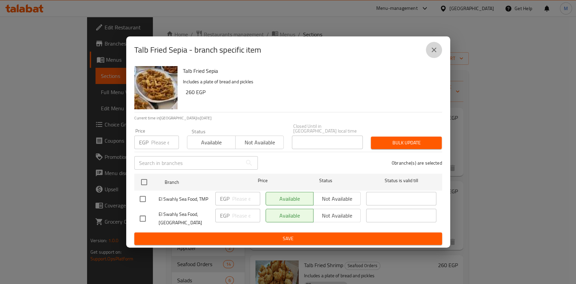
click at [431, 54] on icon "close" at bounding box center [434, 50] width 8 height 8
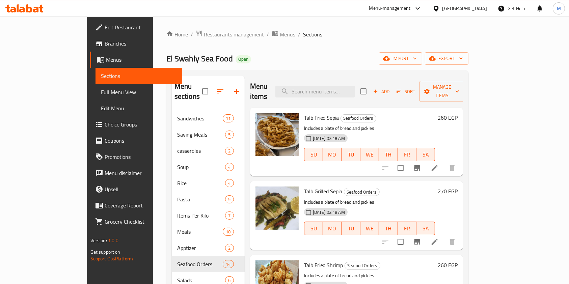
click at [457, 113] on h6 "260 EGP" at bounding box center [448, 117] width 20 height 9
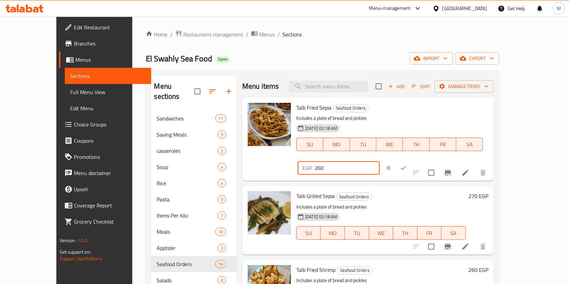
click at [380, 161] on input "260" at bounding box center [346, 167] width 65 height 13
type input "300"
click at [411, 161] on button "ok" at bounding box center [403, 168] width 15 height 15
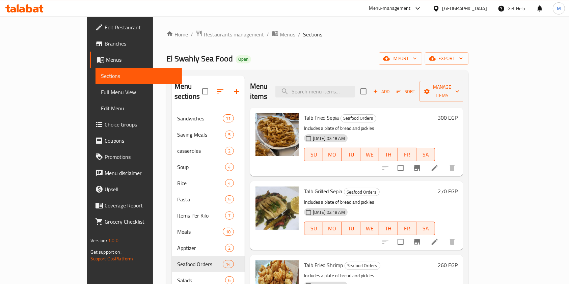
click at [457, 187] on h6 "270 EGP" at bounding box center [448, 191] width 20 height 9
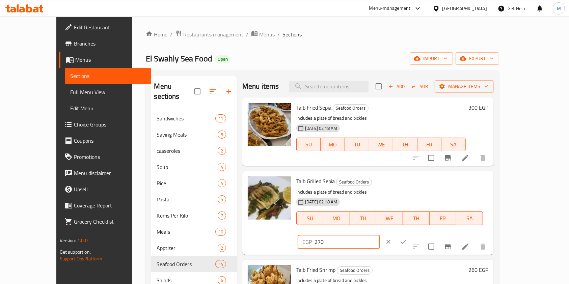
drag, startPoint x: 457, startPoint y: 181, endPoint x: 444, endPoint y: 183, distance: 13.0
click at [380, 235] on div "EGP 270 ​" at bounding box center [339, 241] width 82 height 13
type input "310"
click at [396, 234] on button "clear" at bounding box center [388, 241] width 15 height 15
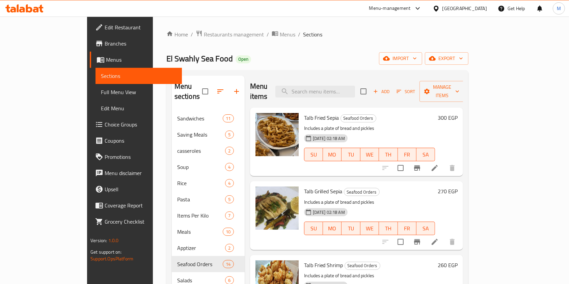
click at [457, 187] on h6 "270 EGP" at bounding box center [448, 191] width 20 height 9
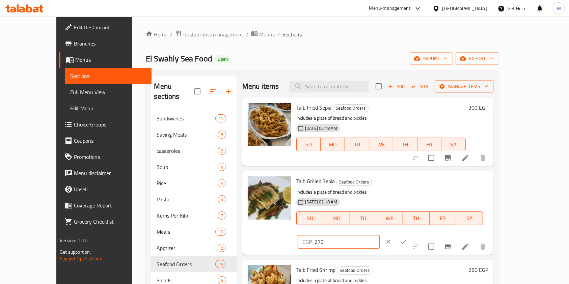
drag, startPoint x: 457, startPoint y: 181, endPoint x: 437, endPoint y: 179, distance: 20.3
click at [380, 235] on div "EGP 270 ​" at bounding box center [339, 241] width 82 height 13
type input "310"
click at [411, 234] on button "ok" at bounding box center [403, 241] width 15 height 15
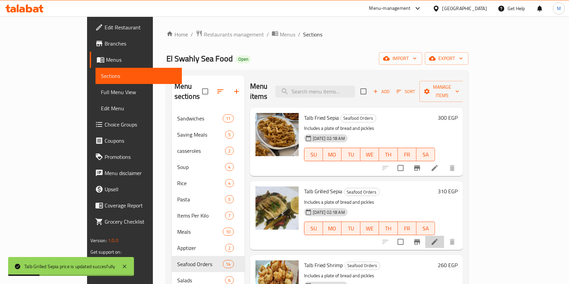
click at [444, 236] on li at bounding box center [434, 242] width 19 height 12
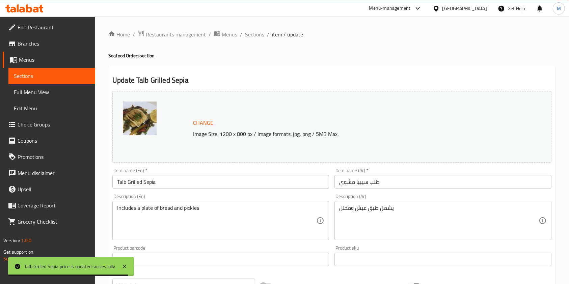
click at [260, 37] on span "Sections" at bounding box center [254, 34] width 19 height 8
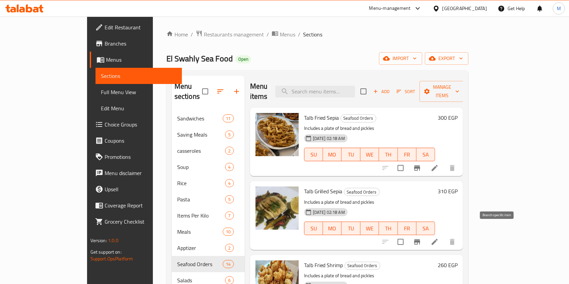
click at [425, 234] on button "Branch-specific-item" at bounding box center [417, 242] width 16 height 16
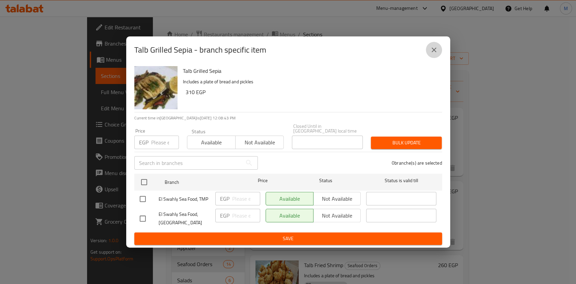
click at [432, 58] on button "close" at bounding box center [434, 50] width 16 height 16
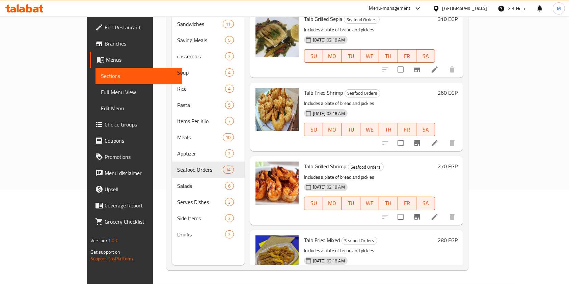
scroll to position [90, 0]
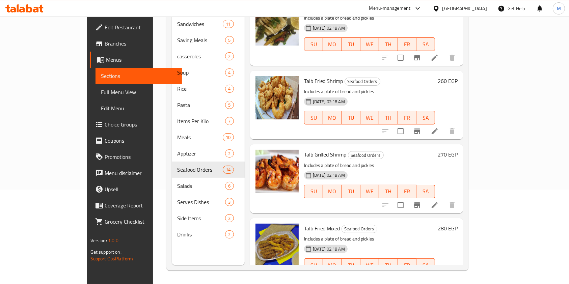
click at [457, 76] on h6 "260 EGP" at bounding box center [448, 80] width 20 height 9
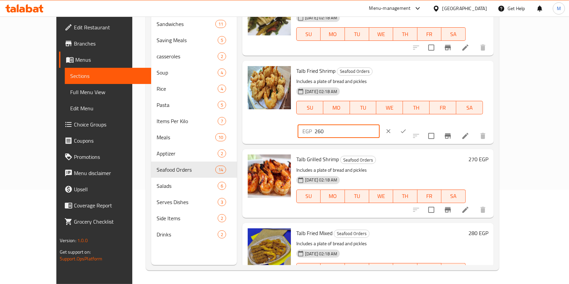
drag, startPoint x: 464, startPoint y: 76, endPoint x: 439, endPoint y: 73, distance: 25.2
click at [380, 124] on div "EGP 260 ​" at bounding box center [339, 130] width 82 height 13
type input "300"
click at [411, 124] on button "ok" at bounding box center [403, 131] width 15 height 15
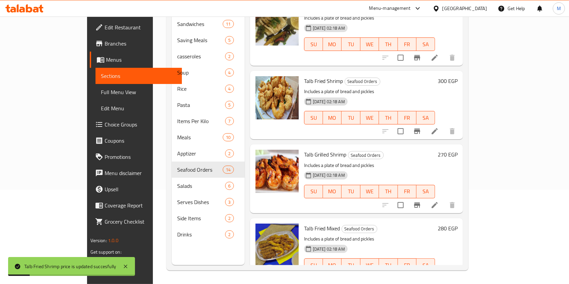
click at [457, 150] on h6 "270 EGP" at bounding box center [448, 154] width 20 height 9
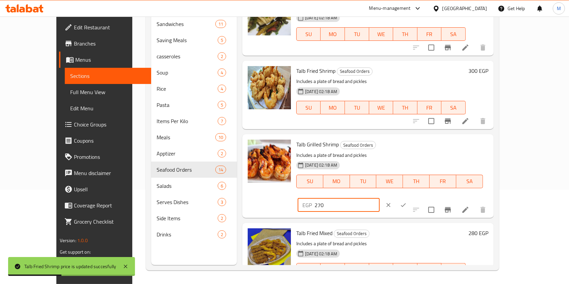
drag, startPoint x: 465, startPoint y: 150, endPoint x: 440, endPoint y: 149, distance: 24.6
click at [380, 198] on div "EGP 270 ​" at bounding box center [339, 204] width 82 height 13
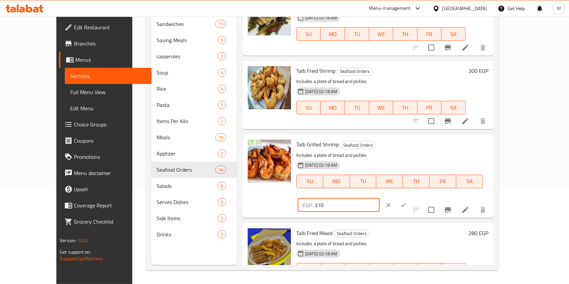
type input "310"
click at [411, 198] on button "ok" at bounding box center [403, 205] width 15 height 15
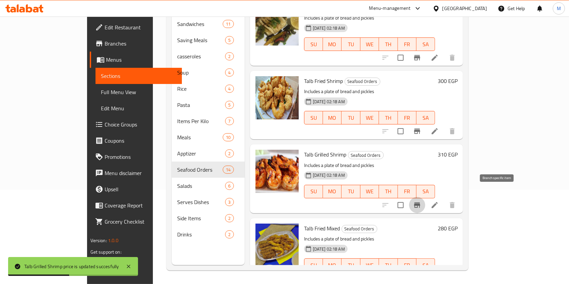
click at [421, 201] on icon "Branch-specific-item" at bounding box center [417, 205] width 8 height 8
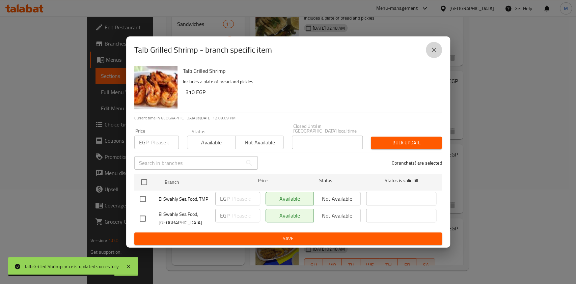
click at [432, 57] on button "close" at bounding box center [434, 50] width 16 height 16
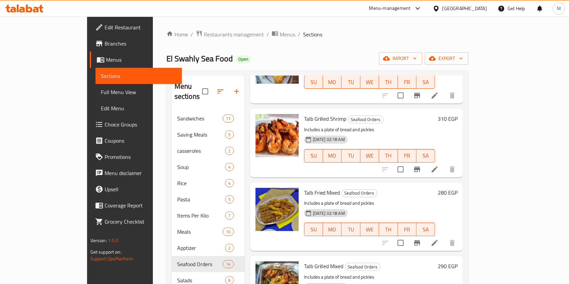
scroll to position [270, 0]
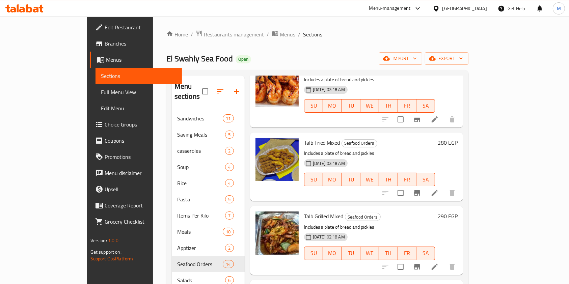
click at [457, 138] on h6 "280 EGP" at bounding box center [448, 142] width 20 height 9
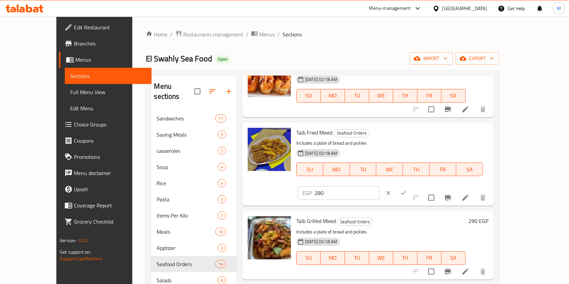
click at [380, 186] on input "280" at bounding box center [346, 192] width 65 height 13
type input "320"
click at [407, 190] on icon "ok" at bounding box center [403, 193] width 7 height 7
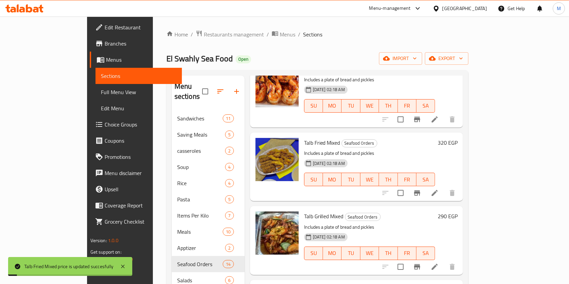
click at [457, 212] on h6 "290 EGP" at bounding box center [448, 216] width 20 height 9
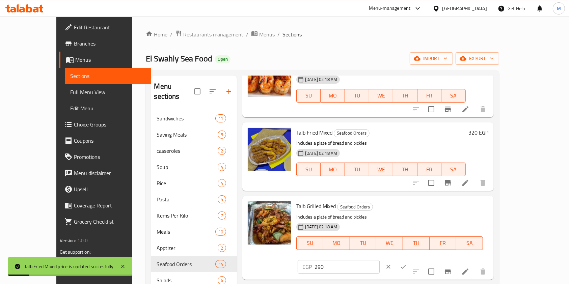
click at [380, 260] on input "290" at bounding box center [346, 266] width 65 height 13
type input "320"
click at [407, 263] on icon "ok" at bounding box center [403, 266] width 7 height 7
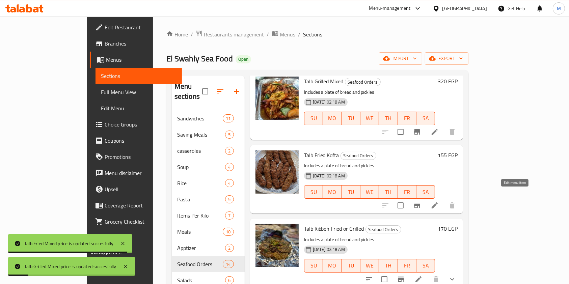
scroll to position [450, 0]
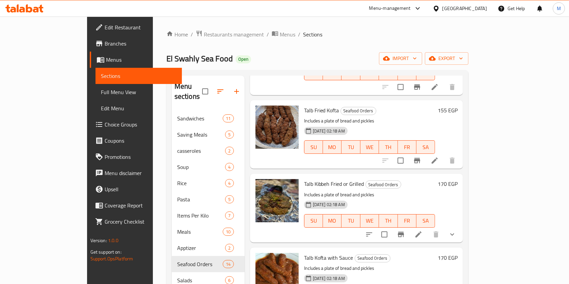
click at [457, 106] on h6 "155 EGP" at bounding box center [448, 110] width 20 height 9
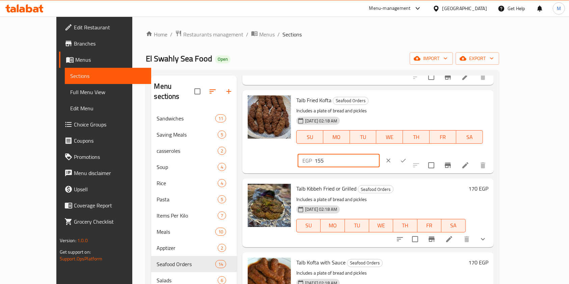
click at [380, 154] on input "155" at bounding box center [346, 160] width 65 height 13
type input "175"
click at [407, 157] on icon "ok" at bounding box center [403, 160] width 7 height 7
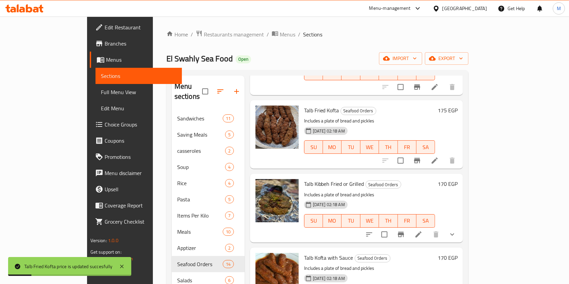
scroll to position [495, 0]
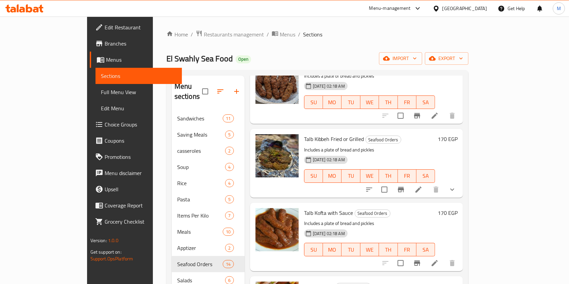
click at [460, 182] on button "show more" at bounding box center [452, 190] width 16 height 16
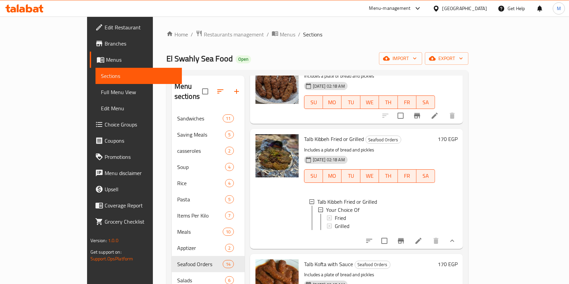
click at [457, 134] on h6 "170 EGP" at bounding box center [448, 138] width 20 height 9
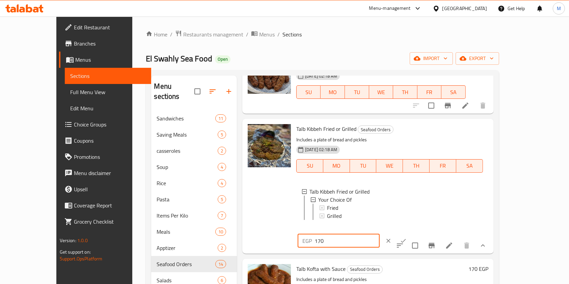
click at [380, 234] on input "170" at bounding box center [346, 240] width 65 height 13
type input "190"
click at [411, 233] on button "ok" at bounding box center [403, 240] width 15 height 15
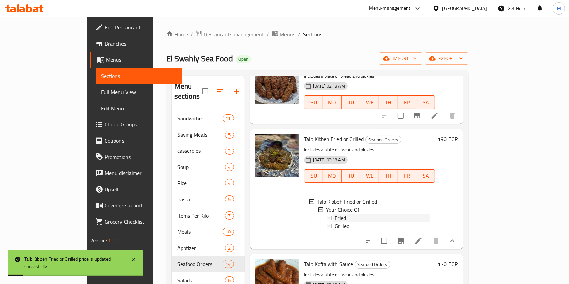
click at [335, 214] on div "Fried" at bounding box center [382, 218] width 95 height 8
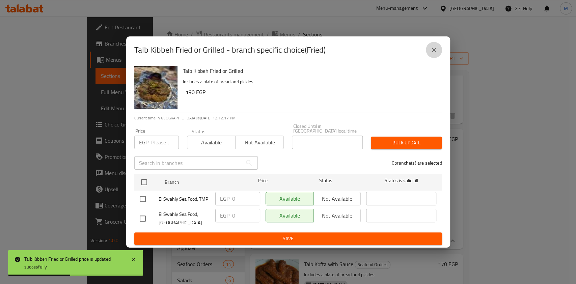
click at [432, 54] on icon "close" at bounding box center [434, 50] width 8 height 8
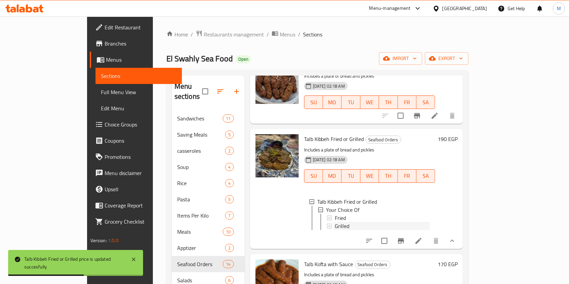
click at [335, 222] on div "Grilled" at bounding box center [382, 226] width 95 height 8
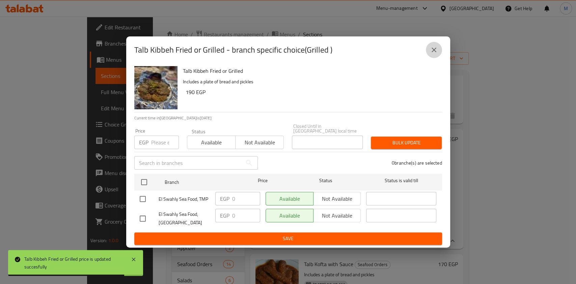
click at [436, 52] on icon "close" at bounding box center [434, 50] width 8 height 8
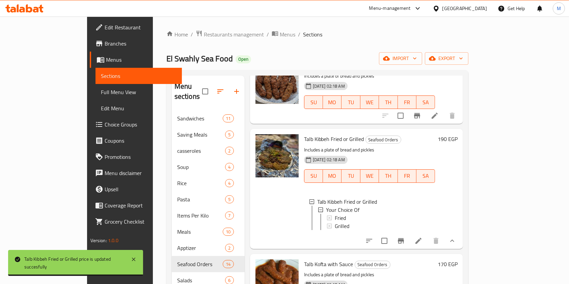
click at [460, 233] on button "show more" at bounding box center [452, 241] width 16 height 16
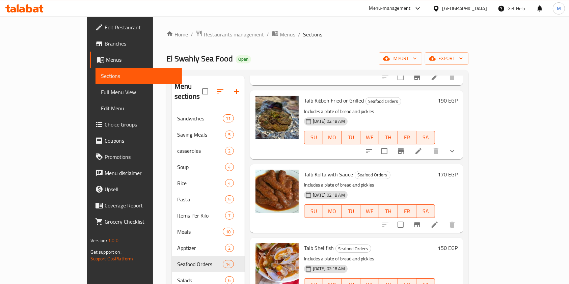
scroll to position [585, 0]
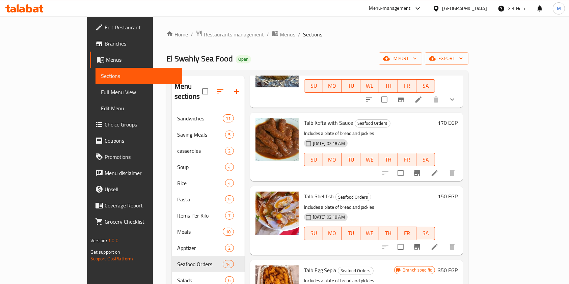
click at [457, 118] on h6 "170 EGP" at bounding box center [448, 122] width 20 height 9
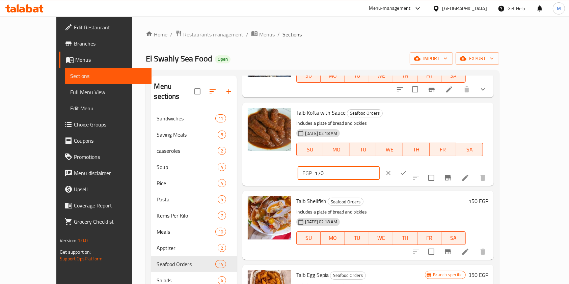
click at [380, 166] on input "170" at bounding box center [346, 172] width 65 height 13
type input "190"
click at [407, 170] on icon "ok" at bounding box center [403, 173] width 7 height 7
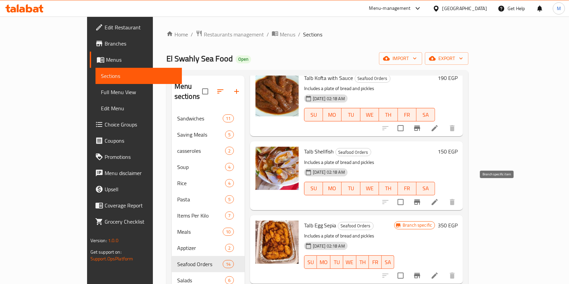
scroll to position [675, 0]
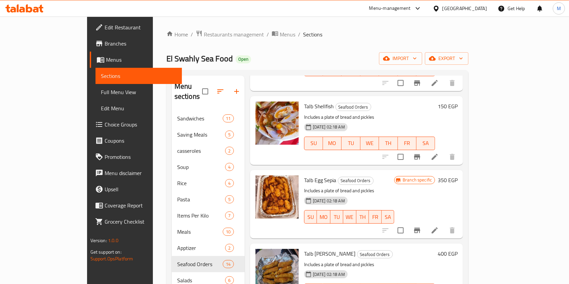
click at [457, 175] on h6 "350 EGP" at bounding box center [448, 179] width 20 height 9
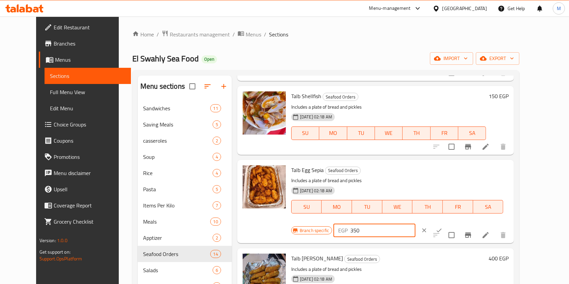
click at [415, 224] on input "350" at bounding box center [382, 230] width 65 height 13
click at [415, 224] on input "370" at bounding box center [382, 230] width 65 height 13
type input "375"
click at [442, 227] on icon "ok" at bounding box center [439, 230] width 7 height 7
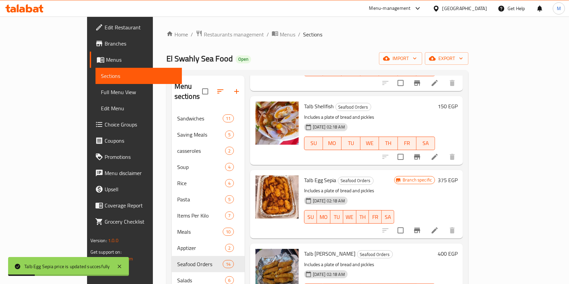
scroll to position [720, 0]
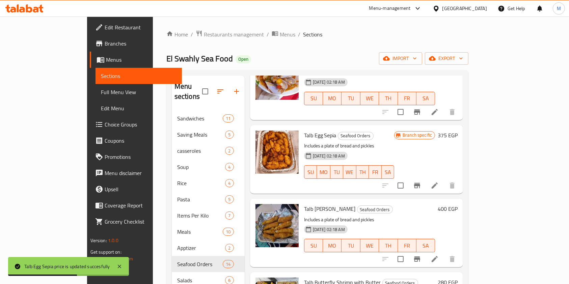
click at [457, 204] on h6 "400 EGP" at bounding box center [448, 208] width 20 height 9
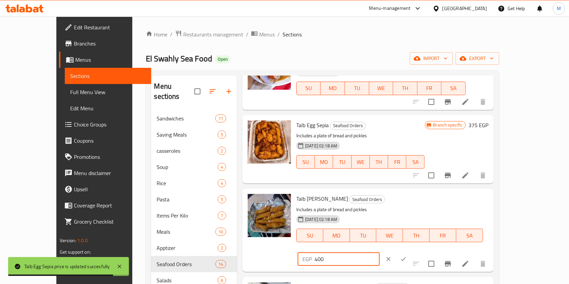
click at [380, 252] on input "400" at bounding box center [346, 258] width 65 height 13
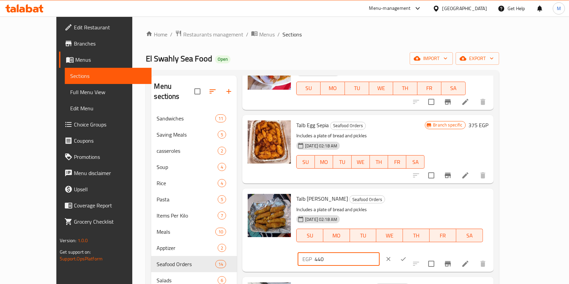
type input "440"
click at [411, 252] on button "ok" at bounding box center [403, 259] width 15 height 15
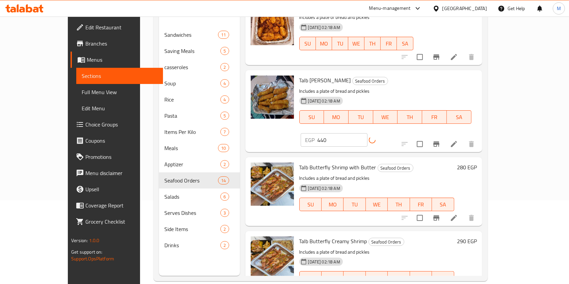
scroll to position [90, 0]
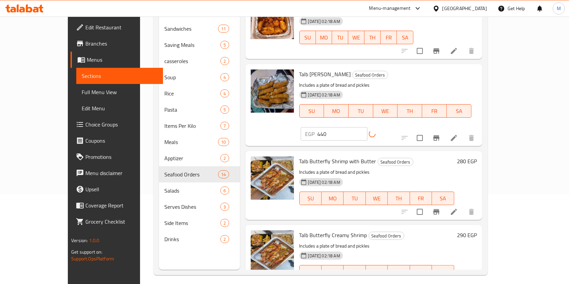
click at [477, 157] on h6 "280 EGP" at bounding box center [467, 161] width 20 height 9
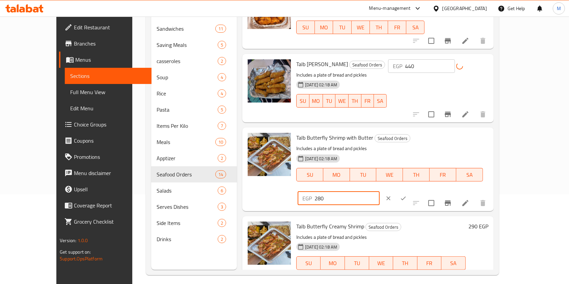
click at [380, 192] on input "280" at bounding box center [346, 198] width 65 height 13
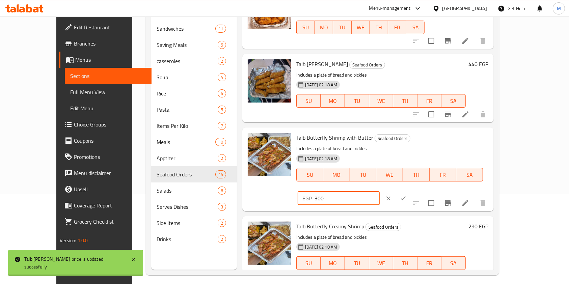
type input "300"
click at [411, 191] on button "ok" at bounding box center [403, 198] width 15 height 15
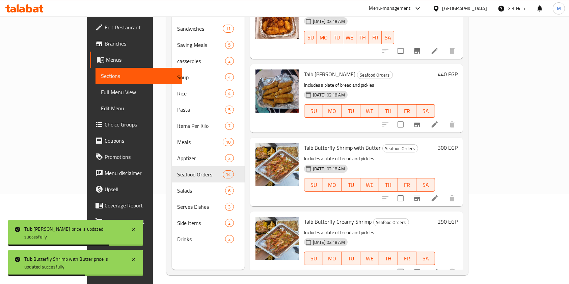
click at [421, 120] on icon "Branch-specific-item" at bounding box center [417, 124] width 8 height 8
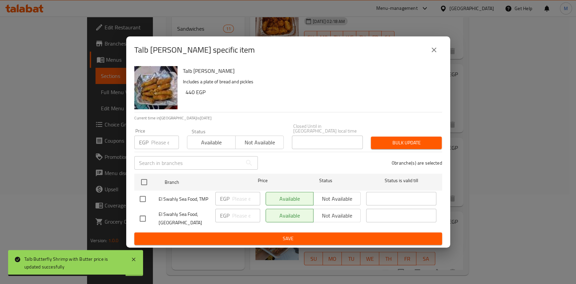
click at [434, 58] on button "close" at bounding box center [434, 50] width 16 height 16
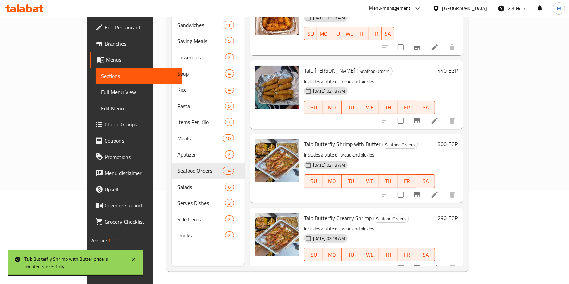
scroll to position [94, 0]
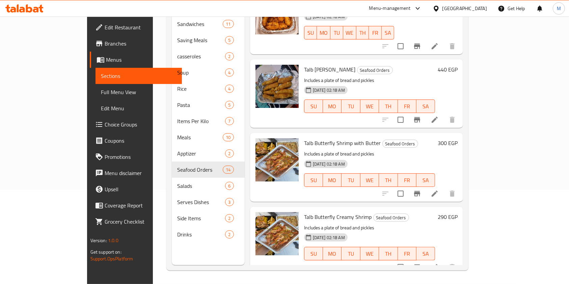
click at [457, 212] on h6 "290 EGP" at bounding box center [448, 216] width 20 height 9
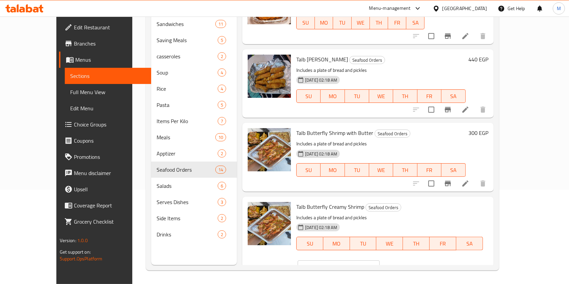
click at [380, 260] on input "290" at bounding box center [346, 266] width 65 height 13
type input "2"
type input "310"
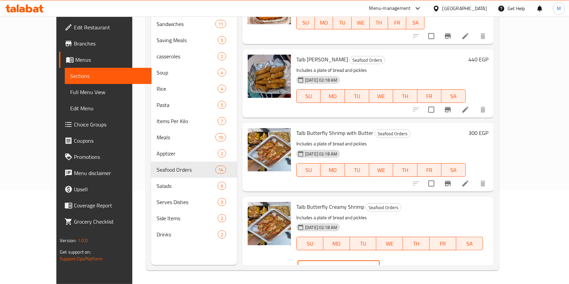
click at [411, 260] on button "ok" at bounding box center [403, 267] width 15 height 15
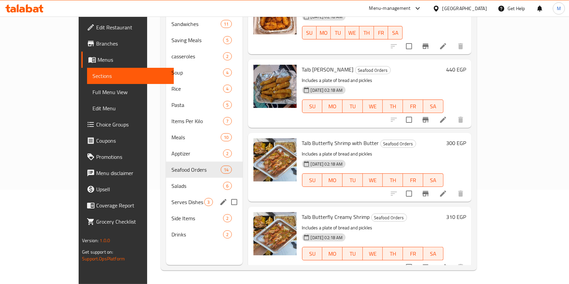
click at [166, 197] on div "Serves Dishes 3" at bounding box center [204, 202] width 76 height 16
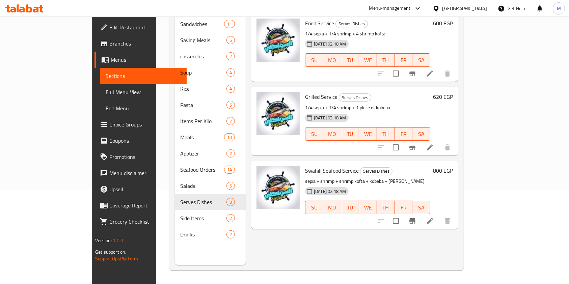
scroll to position [4, 0]
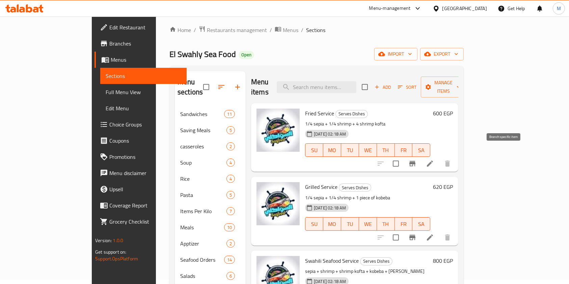
click at [415, 161] on icon "Branch-specific-item" at bounding box center [412, 163] width 6 height 5
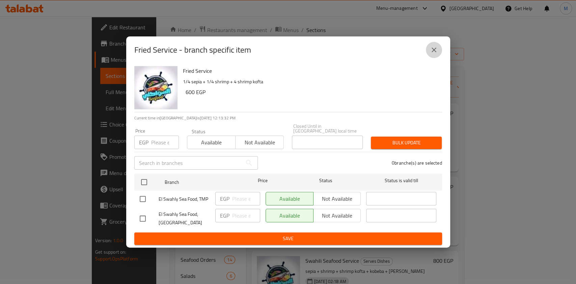
click at [437, 54] on icon "close" at bounding box center [434, 50] width 8 height 8
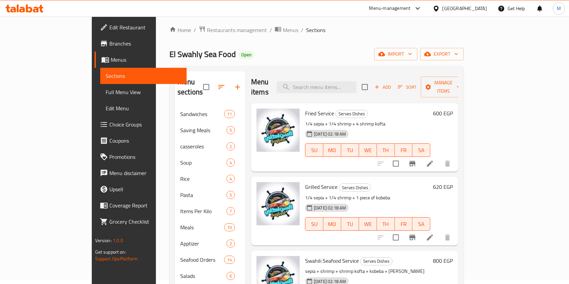
click at [453, 109] on h6 "600 EGP" at bounding box center [443, 113] width 20 height 9
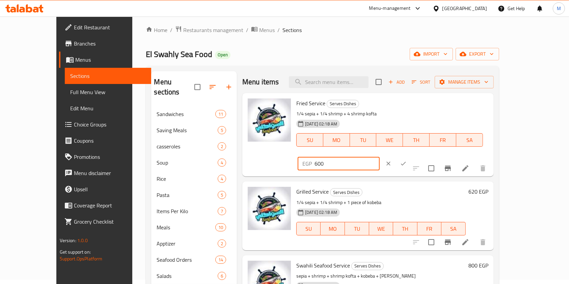
drag, startPoint x: 470, startPoint y: 110, endPoint x: 451, endPoint y: 108, distance: 19.0
click at [380, 157] on div "EGP 600 ​" at bounding box center [339, 163] width 82 height 13
type input "5"
type input "625"
click at [407, 160] on icon "ok" at bounding box center [403, 163] width 7 height 7
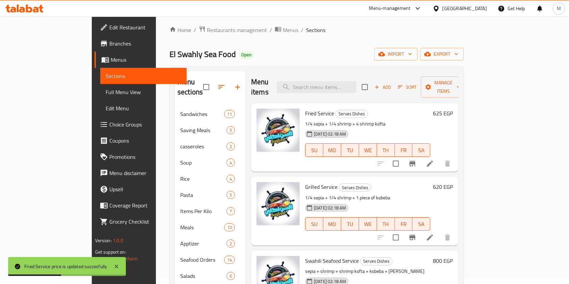
click at [453, 182] on h6 "620 EGP" at bounding box center [443, 186] width 20 height 9
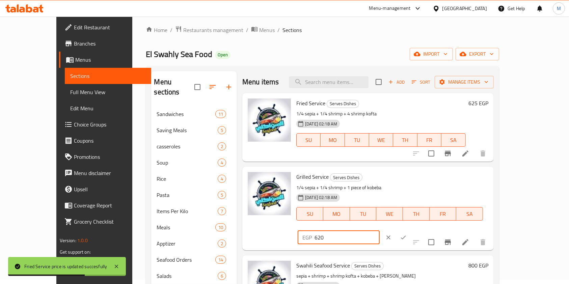
drag, startPoint x: 467, startPoint y: 182, endPoint x: 455, endPoint y: 183, distance: 11.9
click at [380, 231] on input "620" at bounding box center [346, 237] width 65 height 13
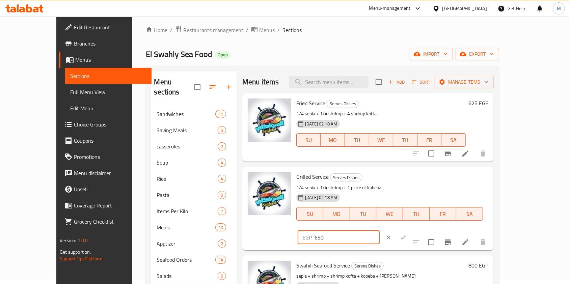
type input "650"
click at [411, 230] on button "ok" at bounding box center [403, 237] width 15 height 15
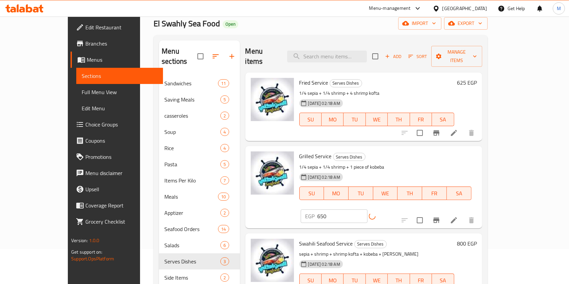
scroll to position [49, 0]
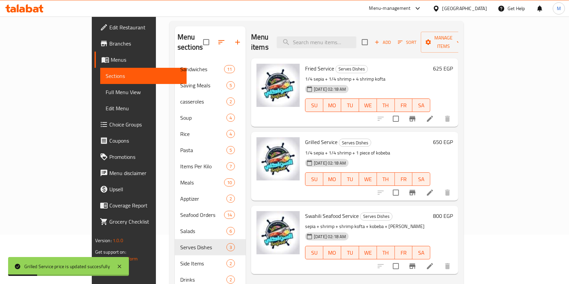
click at [453, 211] on h6 "800 EGP" at bounding box center [443, 215] width 20 height 9
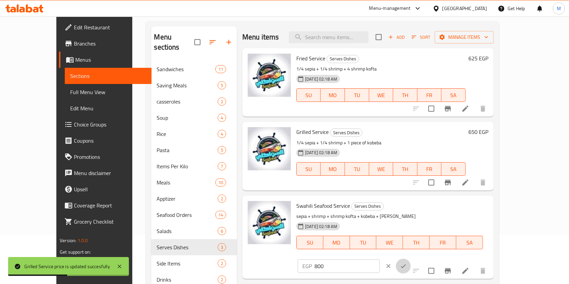
click at [411, 259] on button "ok" at bounding box center [403, 266] width 15 height 15
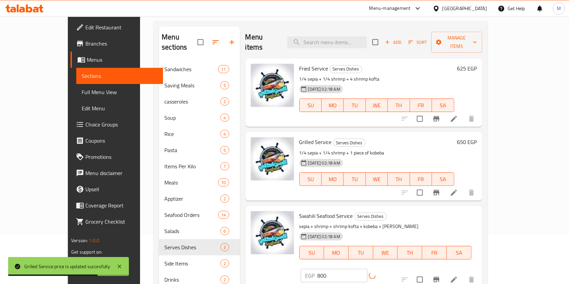
scroll to position [94, 0]
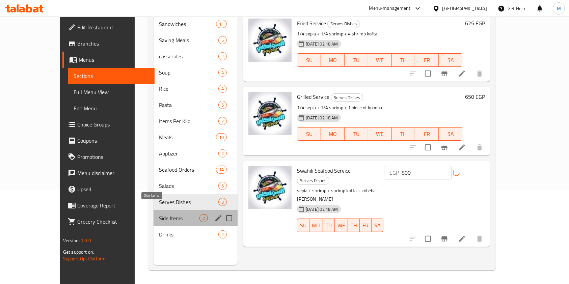
click at [164, 214] on span "Side Items" at bounding box center [179, 218] width 40 height 8
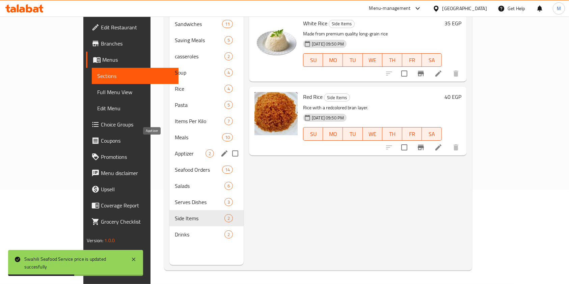
click at [175, 149] on span "Apptizer" at bounding box center [190, 153] width 31 height 8
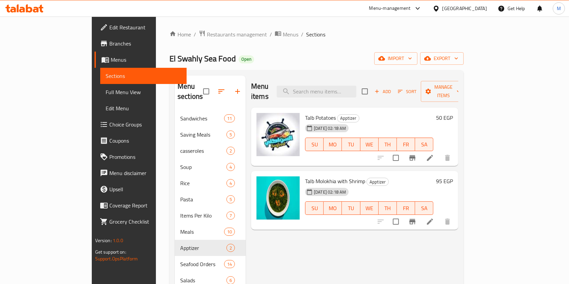
click at [455, 152] on div at bounding box center [413, 158] width 83 height 16
click at [415, 155] on icon "Branch-specific-item" at bounding box center [412, 157] width 6 height 5
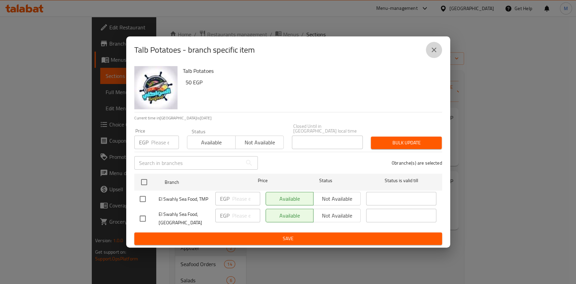
click at [434, 51] on icon "close" at bounding box center [434, 50] width 8 height 8
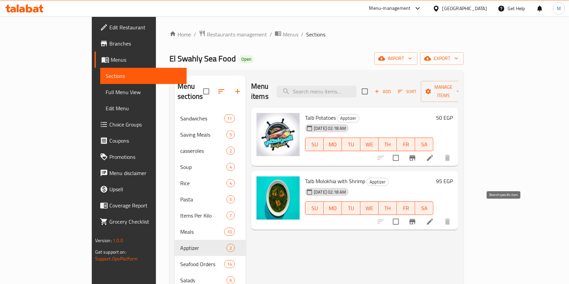
click at [420, 214] on button "Branch-specific-item" at bounding box center [412, 222] width 16 height 16
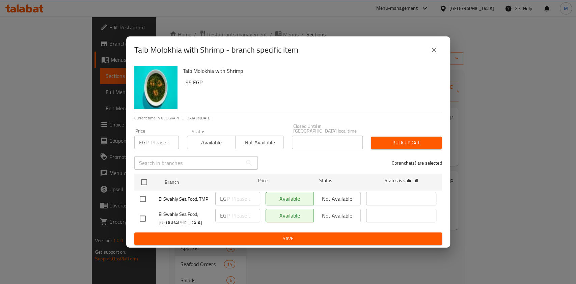
drag, startPoint x: 428, startPoint y: 50, endPoint x: 444, endPoint y: 64, distance: 20.8
click at [429, 50] on button "close" at bounding box center [434, 50] width 16 height 16
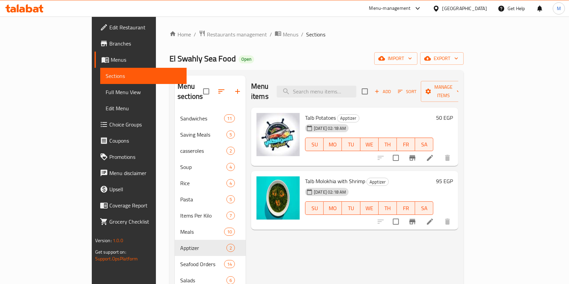
click at [453, 176] on h6 "95 EGP" at bounding box center [444, 180] width 17 height 9
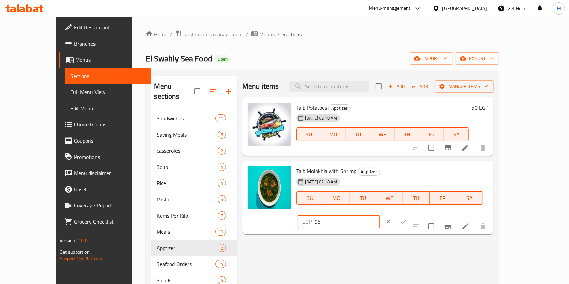
drag, startPoint x: 480, startPoint y: 175, endPoint x: 447, endPoint y: 176, distance: 32.8
click at [380, 215] on div "EGP 95 ​" at bounding box center [339, 221] width 82 height 13
type input "100"
click at [407, 218] on icon "ok" at bounding box center [403, 221] width 7 height 7
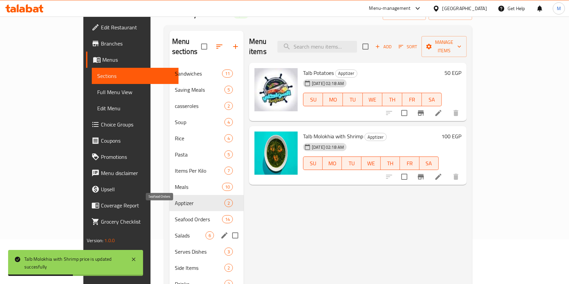
scroll to position [90, 0]
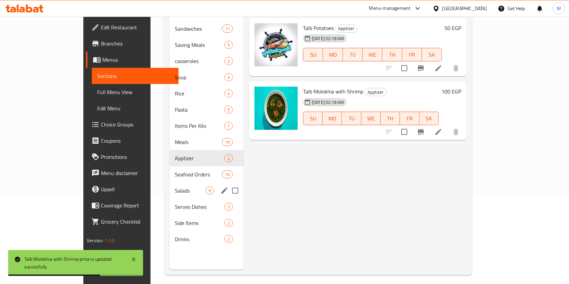
click at [169, 185] on div "Salads 6" at bounding box center [206, 191] width 74 height 16
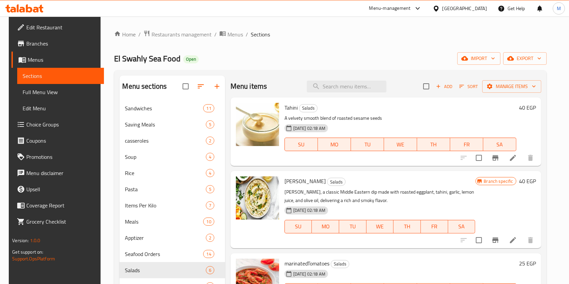
click at [495, 148] on span "SA" at bounding box center [500, 145] width 28 height 10
click at [497, 158] on icon "Branch-specific-item" at bounding box center [495, 157] width 6 height 5
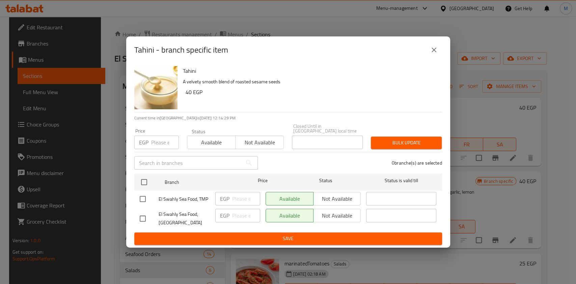
click at [435, 52] on icon "close" at bounding box center [434, 50] width 8 height 8
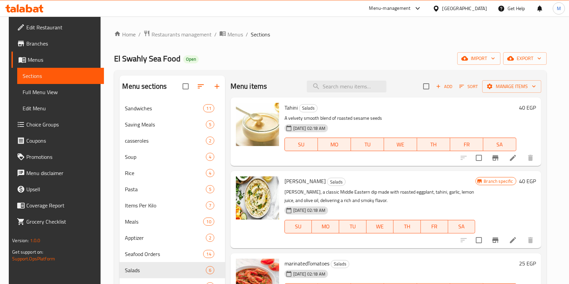
click at [531, 107] on h6 "40 EGP" at bounding box center [527, 107] width 17 height 9
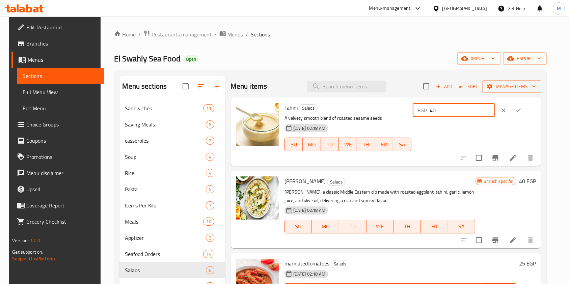
drag, startPoint x: 460, startPoint y: 114, endPoint x: 448, endPoint y: 114, distance: 11.8
click at [448, 114] on input "40" at bounding box center [461, 110] width 65 height 13
type input "45"
click at [522, 112] on icon "ok" at bounding box center [518, 110] width 7 height 7
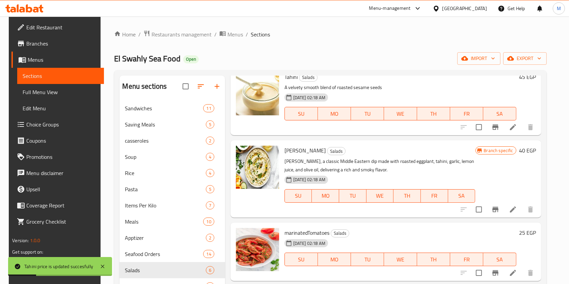
scroll to position [45, 0]
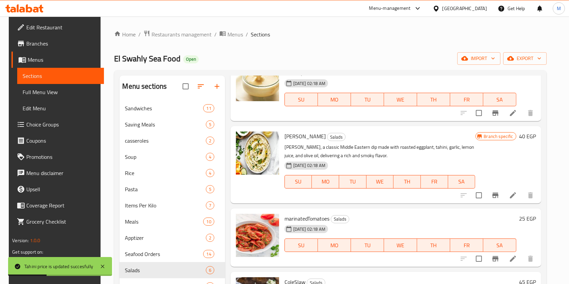
click at [532, 138] on h6 "40 EGP" at bounding box center [527, 136] width 17 height 9
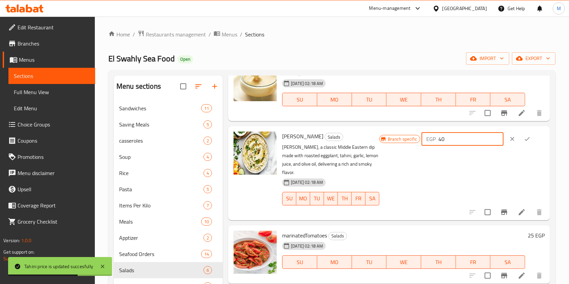
drag, startPoint x: 460, startPoint y: 145, endPoint x: 449, endPoint y: 144, distance: 10.8
click at [449, 144] on input "40" at bounding box center [470, 138] width 65 height 13
type input "45"
click at [525, 138] on icon "ok" at bounding box center [527, 139] width 7 height 7
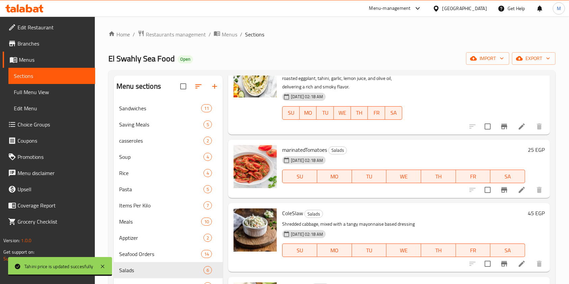
scroll to position [135, 0]
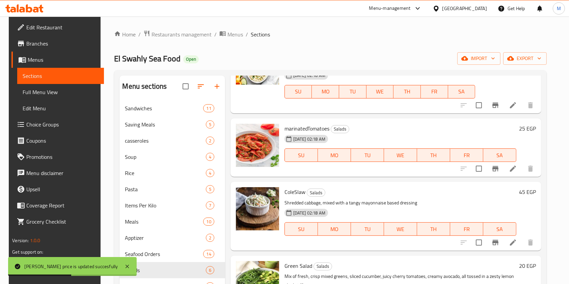
click at [527, 134] on div "25 EGP" at bounding box center [526, 148] width 20 height 48
click at [526, 130] on h6 "25 EGP" at bounding box center [527, 128] width 17 height 9
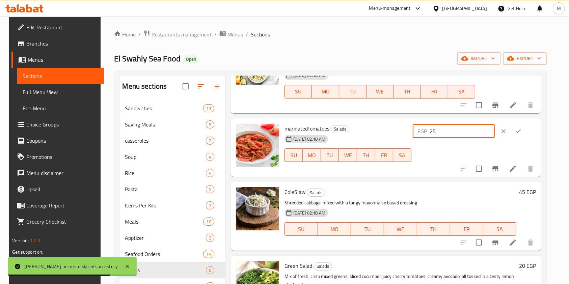
drag, startPoint x: 453, startPoint y: 131, endPoint x: 443, endPoint y: 131, distance: 10.1
click at [443, 131] on div "EGP 25 ​" at bounding box center [454, 130] width 82 height 13
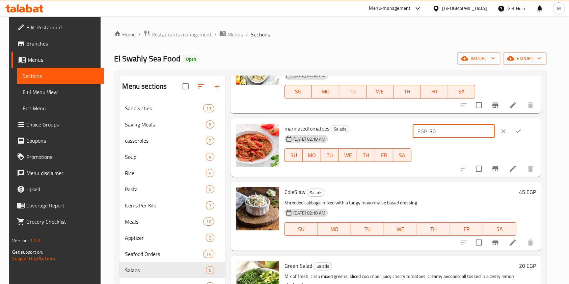
type input "30"
click at [526, 131] on button "ok" at bounding box center [518, 131] width 15 height 15
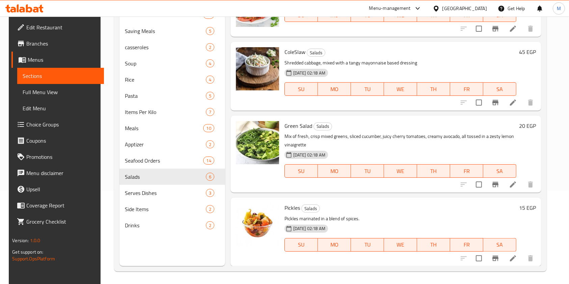
scroll to position [94, 0]
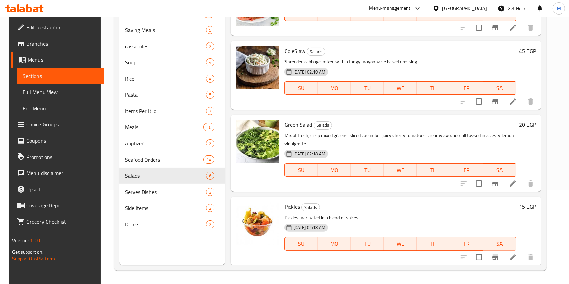
click at [526, 127] on h6 "20 EGP" at bounding box center [527, 124] width 17 height 9
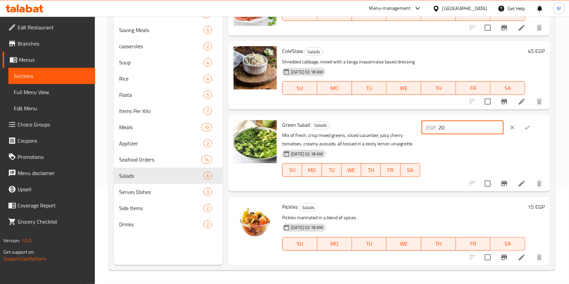
drag, startPoint x: 452, startPoint y: 128, endPoint x: 448, endPoint y: 127, distance: 4.4
click at [448, 127] on input "20" at bounding box center [470, 127] width 65 height 13
type input "25"
click at [530, 127] on button "ok" at bounding box center [527, 127] width 15 height 15
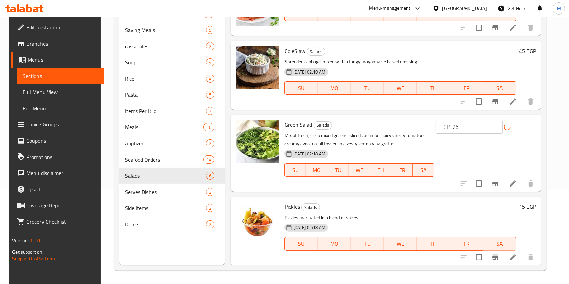
click at [530, 213] on div "15 EGP" at bounding box center [526, 231] width 20 height 58
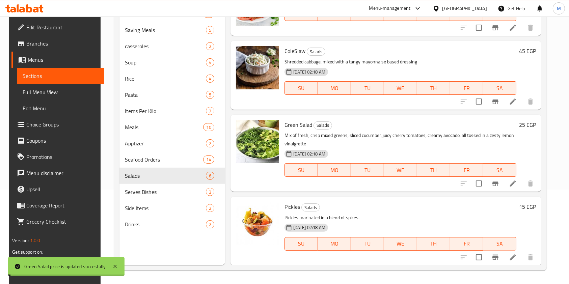
click at [529, 211] on h6 "15 EGP" at bounding box center [527, 206] width 17 height 9
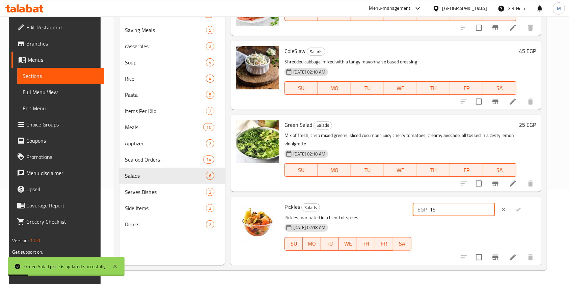
drag, startPoint x: 450, startPoint y: 210, endPoint x: 444, endPoint y: 210, distance: 6.4
click at [444, 210] on div "EGP 15 ​" at bounding box center [454, 209] width 82 height 13
type input "20"
click at [522, 212] on icon "ok" at bounding box center [518, 209] width 7 height 7
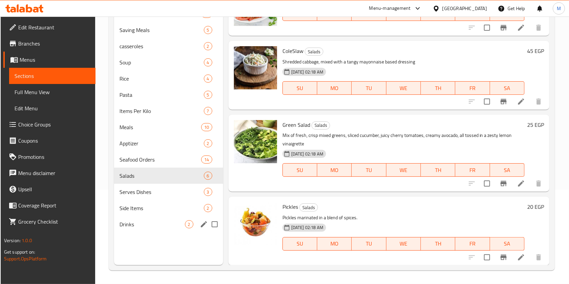
click at [159, 220] on div "Drinks 2" at bounding box center [168, 224] width 109 height 16
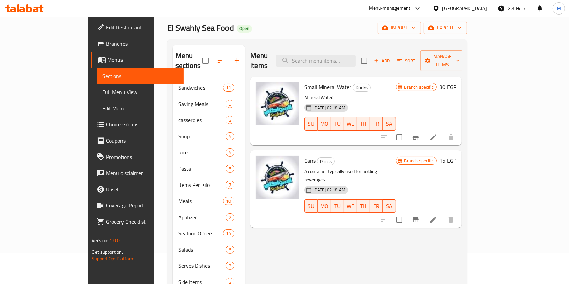
scroll to position [49, 0]
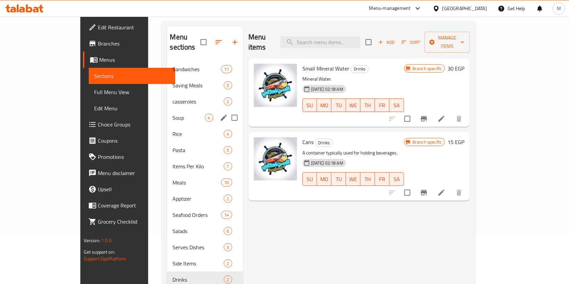
click at [167, 113] on div "Soup 4" at bounding box center [205, 118] width 76 height 16
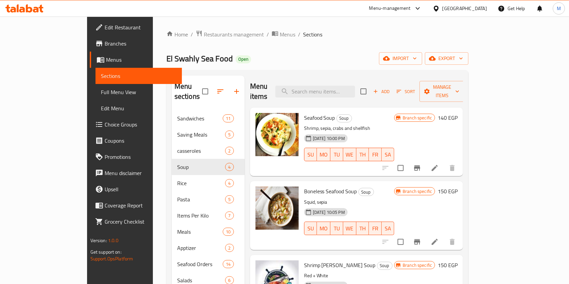
click at [457, 113] on h6 "140 EGP" at bounding box center [448, 117] width 20 height 9
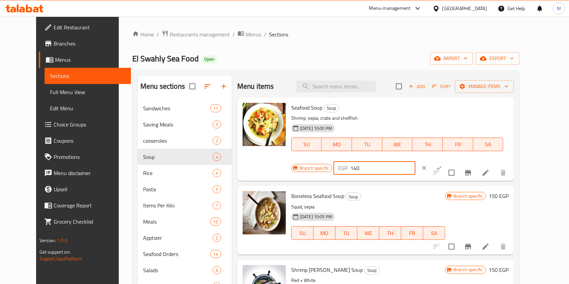
drag, startPoint x: 452, startPoint y: 110, endPoint x: 448, endPoint y: 111, distance: 4.5
click at [415, 161] on input "140" at bounding box center [382, 167] width 65 height 13
type input "150"
click at [446, 161] on button "ok" at bounding box center [439, 168] width 15 height 15
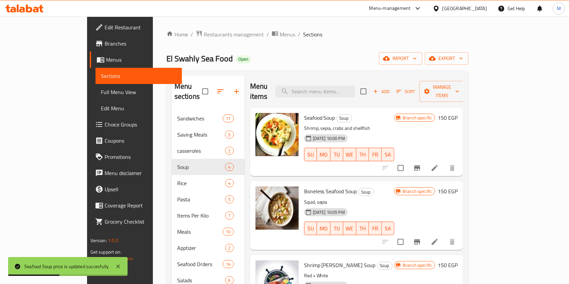
click at [457, 187] on h6 "150 EGP" at bounding box center [448, 191] width 20 height 9
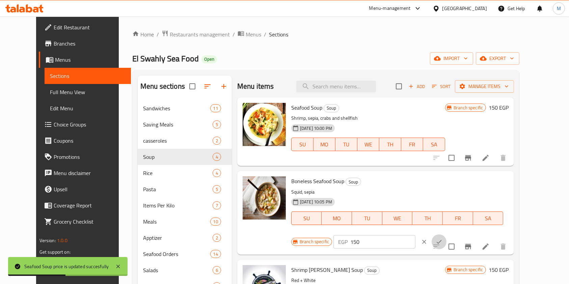
click at [442, 239] on icon "ok" at bounding box center [439, 242] width 7 height 7
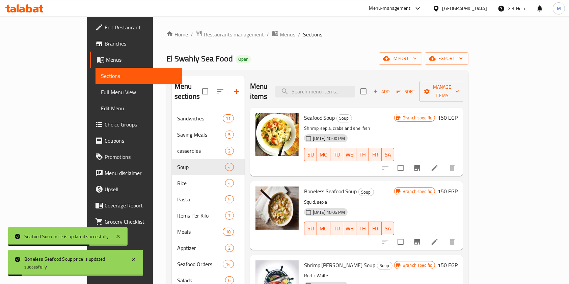
click at [457, 187] on h6 "150 EGP" at bounding box center [448, 191] width 20 height 9
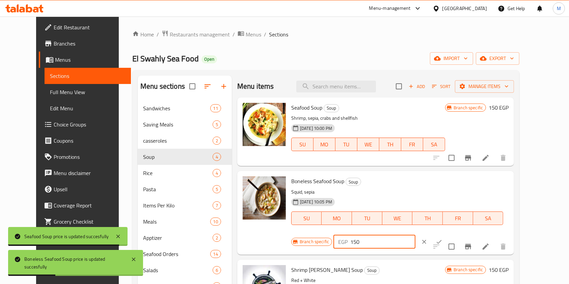
click at [415, 235] on input "150" at bounding box center [382, 241] width 65 height 13
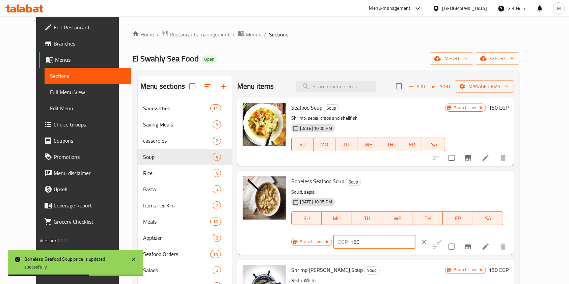
type input "160"
click at [442, 240] on icon "ok" at bounding box center [439, 242] width 5 height 4
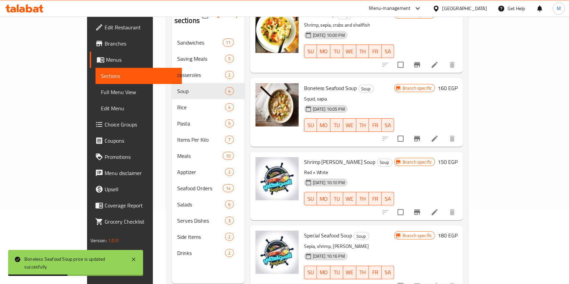
scroll to position [90, 0]
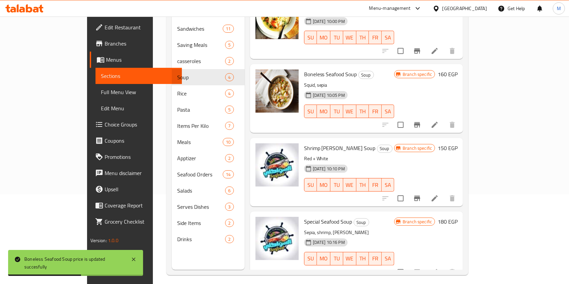
click at [457, 143] on h6 "150 EGP" at bounding box center [448, 147] width 20 height 9
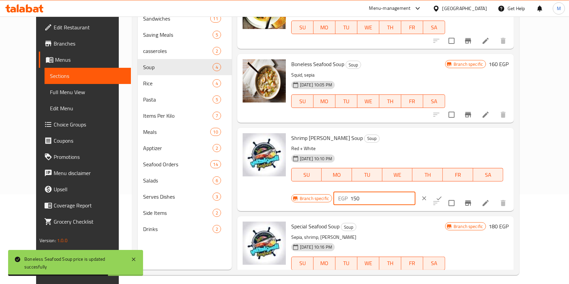
click at [415, 192] on input "150" at bounding box center [382, 198] width 65 height 13
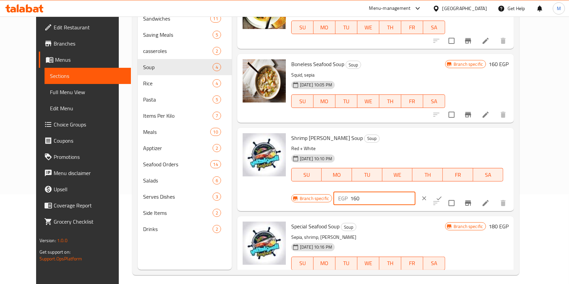
type input "160"
click at [442, 195] on icon "ok" at bounding box center [439, 198] width 7 height 7
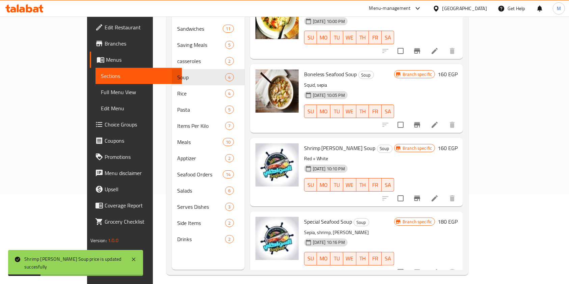
click at [457, 217] on h6 "180 EGP" at bounding box center [448, 221] width 20 height 9
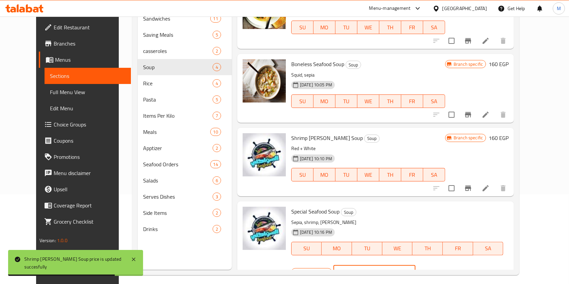
drag, startPoint x: 451, startPoint y: 215, endPoint x: 449, endPoint y: 220, distance: 5.2
click at [415, 266] on input "180" at bounding box center [382, 272] width 65 height 13
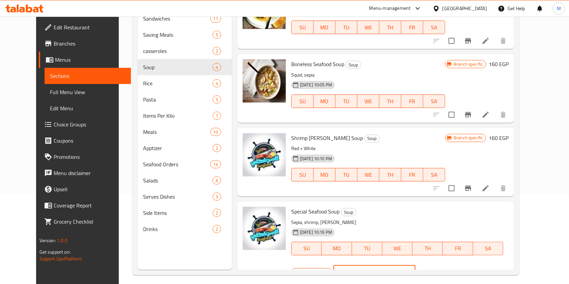
type input "190"
click at [456, 265] on div "EGP 190 ​" at bounding box center [394, 272] width 123 height 15
click at [446, 265] on button "ok" at bounding box center [439, 272] width 15 height 15
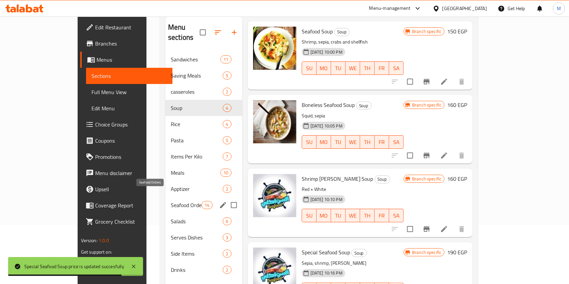
scroll to position [45, 0]
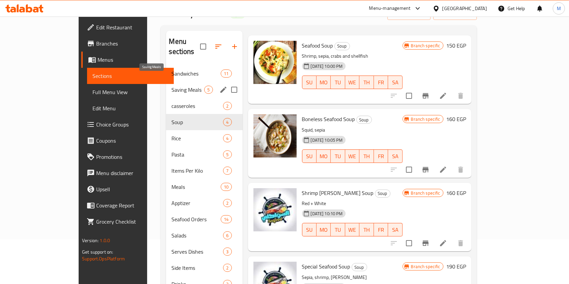
click at [171, 86] on span "Saving Meals" at bounding box center [187, 90] width 33 height 8
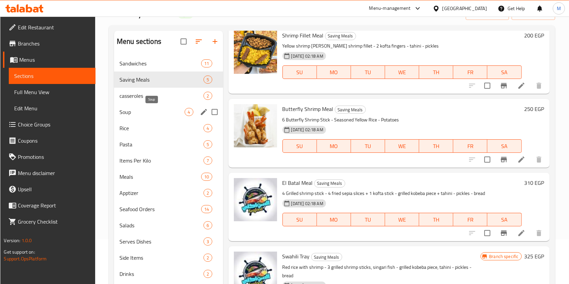
click at [153, 113] on span "Soup" at bounding box center [151, 112] width 65 height 8
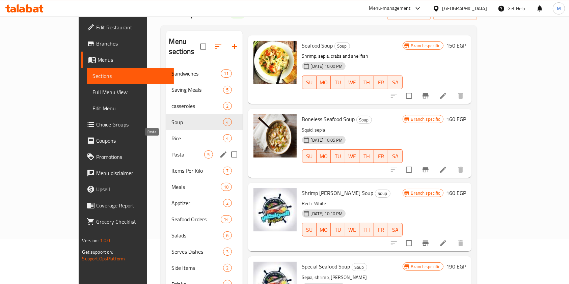
click at [171, 150] on span "Pasta" at bounding box center [187, 154] width 33 height 8
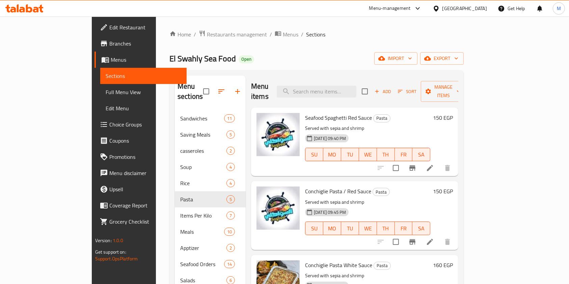
click at [453, 113] on h6 "150 EGP" at bounding box center [443, 117] width 20 height 9
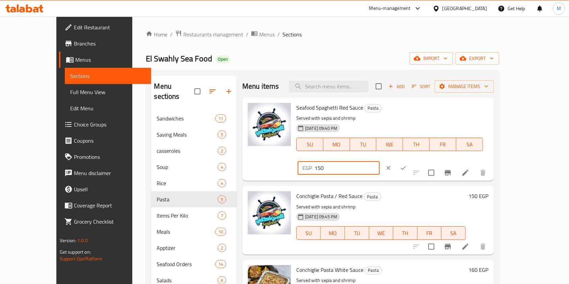
drag, startPoint x: 451, startPoint y: 110, endPoint x: 447, endPoint y: 112, distance: 4.1
click at [380, 161] on input "150" at bounding box center [346, 167] width 65 height 13
click at [411, 161] on button "ok" at bounding box center [403, 168] width 15 height 15
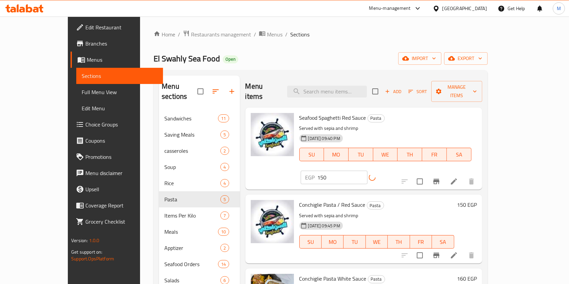
click at [440, 177] on icon "Branch-specific-item" at bounding box center [436, 181] width 8 height 8
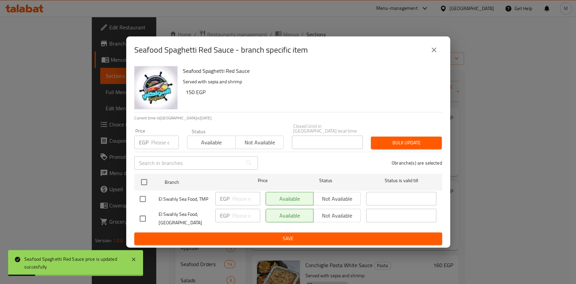
click at [447, 53] on div "Seafood Spaghetti Red Sauce - branch specific item" at bounding box center [288, 49] width 324 height 27
click at [432, 52] on icon "close" at bounding box center [434, 50] width 5 height 5
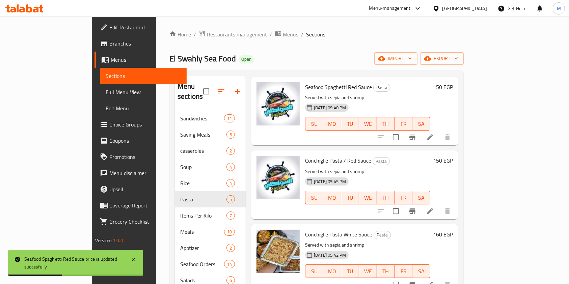
scroll to position [45, 0]
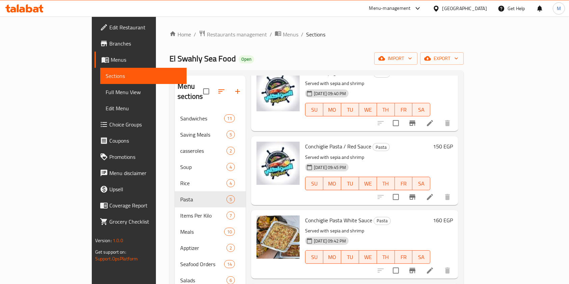
click at [453, 142] on div "150 EGP" at bounding box center [441, 171] width 23 height 58
click at [453, 142] on h6 "150 EGP" at bounding box center [443, 146] width 20 height 9
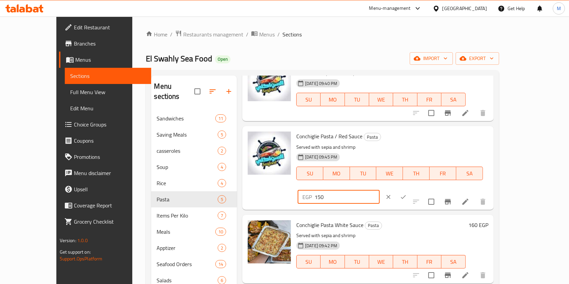
drag, startPoint x: 449, startPoint y: 138, endPoint x: 452, endPoint y: 142, distance: 5.1
click at [380, 190] on input "150" at bounding box center [346, 196] width 65 height 13
type input "160"
click at [411, 190] on button "ok" at bounding box center [403, 197] width 15 height 15
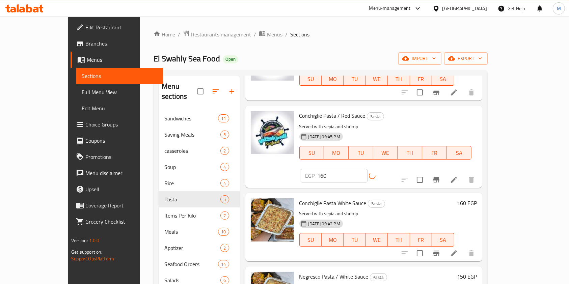
scroll to position [90, 0]
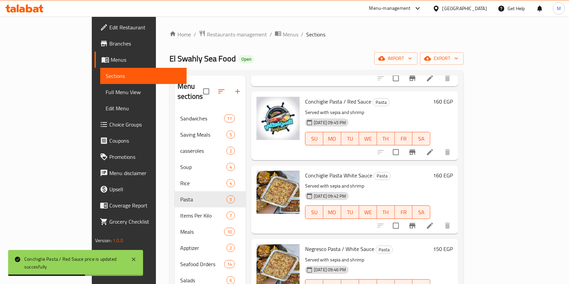
click at [453, 171] on h6 "160 EGP" at bounding box center [443, 175] width 20 height 9
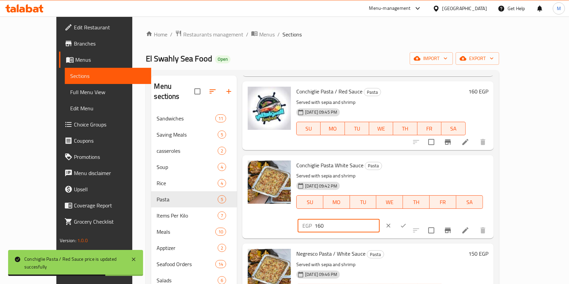
drag, startPoint x: 453, startPoint y: 171, endPoint x: 449, endPoint y: 171, distance: 4.0
click at [380, 219] on input "160" at bounding box center [346, 225] width 65 height 13
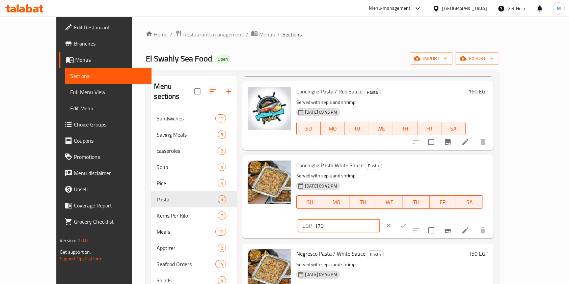
drag, startPoint x: 456, startPoint y: 167, endPoint x: 451, endPoint y: 170, distance: 5.7
click at [380, 219] on input "170" at bounding box center [346, 225] width 65 height 13
type input "175"
click at [411, 218] on button "ok" at bounding box center [403, 225] width 15 height 15
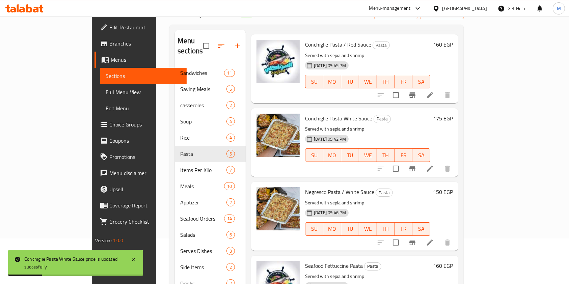
scroll to position [94, 0]
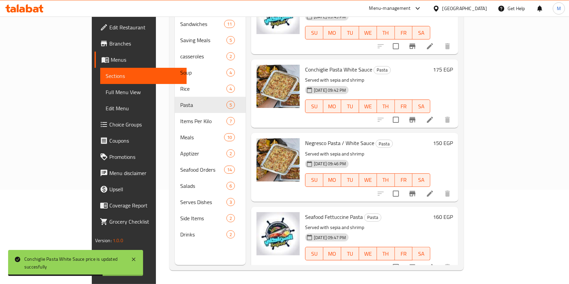
click at [453, 138] on h6 "150 EGP" at bounding box center [443, 142] width 20 height 9
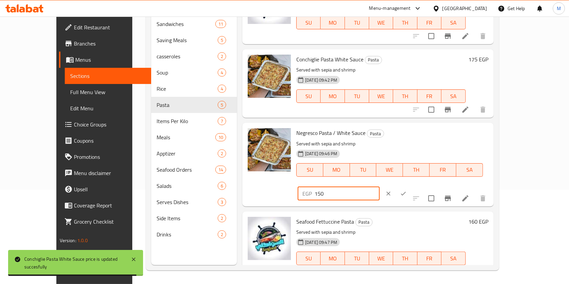
click at [380, 187] on input "150" at bounding box center [346, 193] width 65 height 13
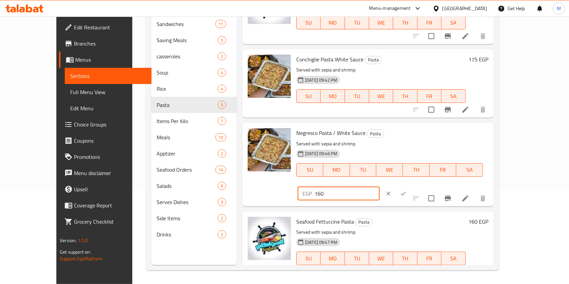
type input "160"
click at [407, 190] on icon "ok" at bounding box center [403, 193] width 7 height 7
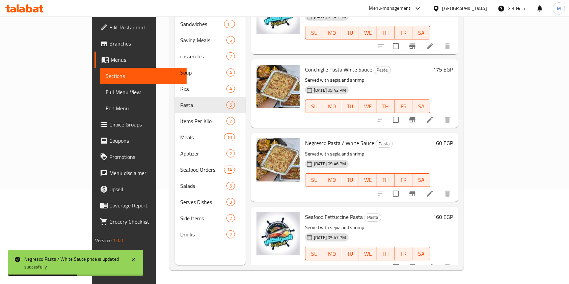
click at [453, 212] on h6 "160 EGP" at bounding box center [443, 216] width 20 height 9
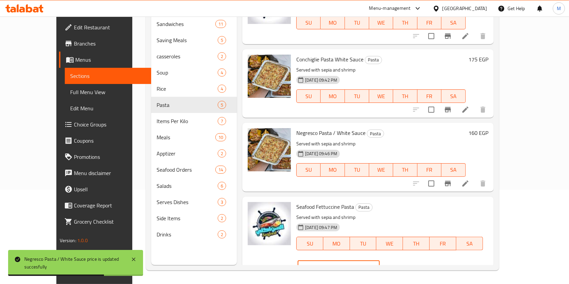
drag, startPoint x: 459, startPoint y: 212, endPoint x: 448, endPoint y: 212, distance: 11.1
click at [380, 260] on input "160" at bounding box center [346, 266] width 65 height 13
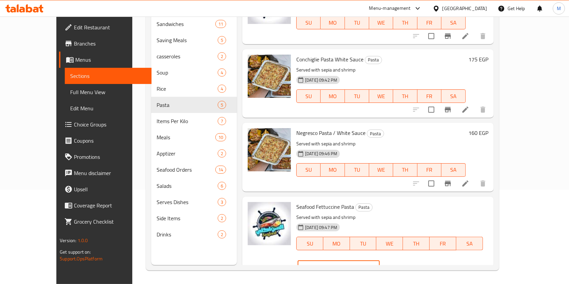
type input "175"
click at [411, 260] on button "ok" at bounding box center [403, 267] width 15 height 15
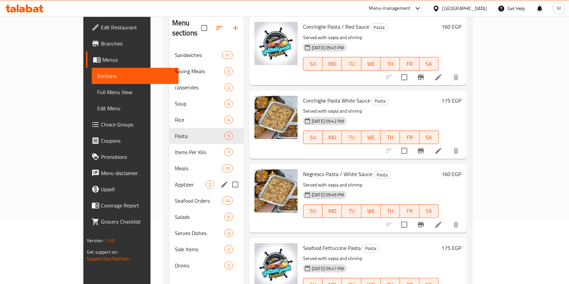
scroll to position [49, 0]
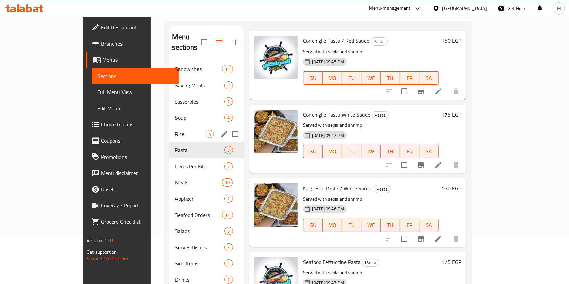
click at [219, 129] on div "Menu sections" at bounding box center [224, 134] width 10 height 10
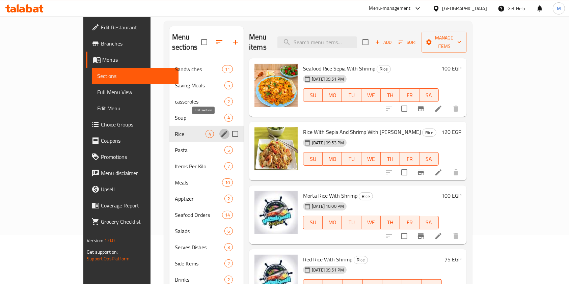
click at [221, 131] on icon "edit" at bounding box center [224, 134] width 6 height 6
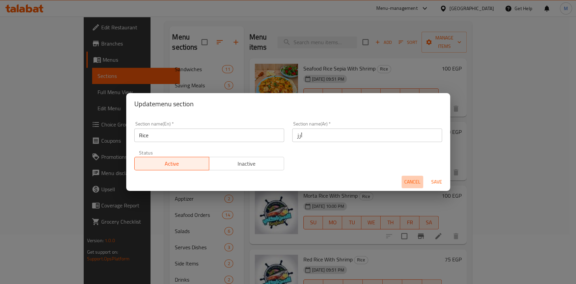
click at [407, 179] on span "Cancel" at bounding box center [412, 182] width 16 height 8
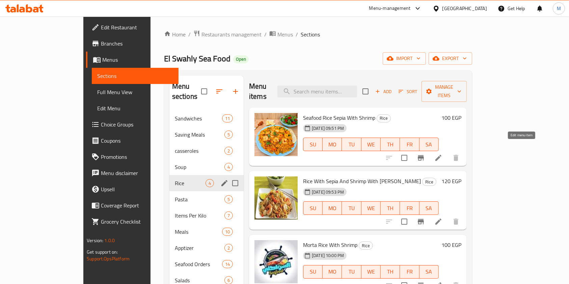
click at [442, 154] on icon at bounding box center [438, 158] width 8 height 8
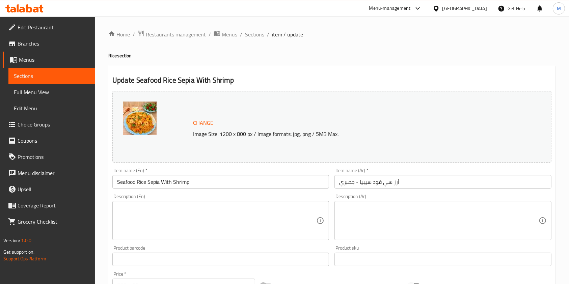
click at [251, 34] on span "Sections" at bounding box center [254, 34] width 19 height 8
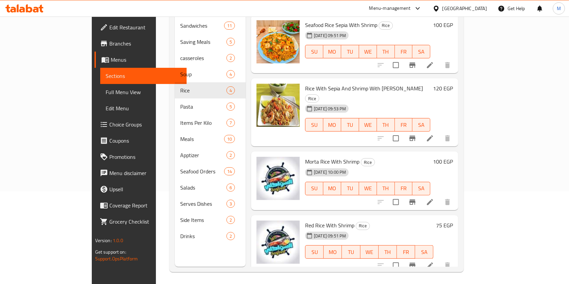
scroll to position [94, 0]
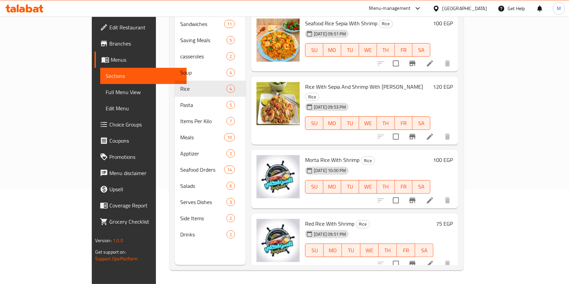
click at [453, 219] on h6 "75 EGP" at bounding box center [444, 223] width 17 height 9
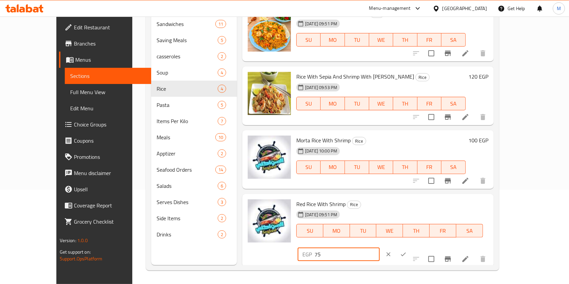
drag, startPoint x: 454, startPoint y: 204, endPoint x: 448, endPoint y: 204, distance: 5.4
click at [380, 248] on div "EGP 75 ​" at bounding box center [339, 254] width 82 height 13
type input "80"
click at [411, 247] on button "ok" at bounding box center [403, 254] width 15 height 15
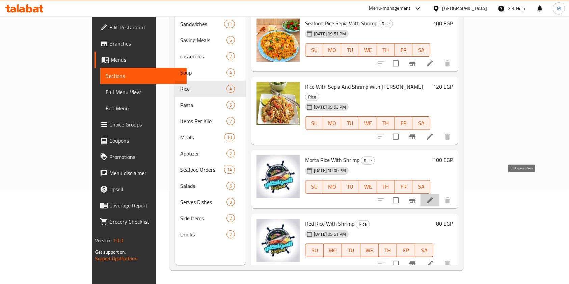
click at [433, 197] on icon at bounding box center [430, 200] width 6 height 6
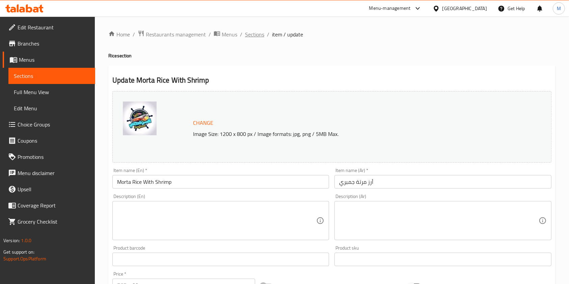
click at [257, 38] on span "Sections" at bounding box center [254, 34] width 19 height 8
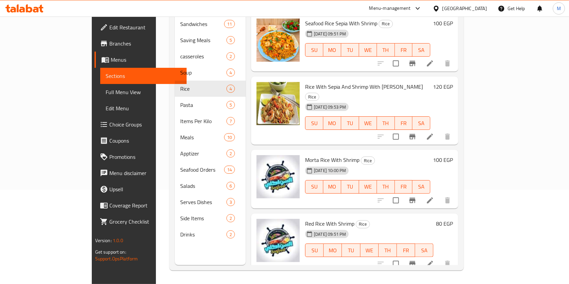
scroll to position [49, 0]
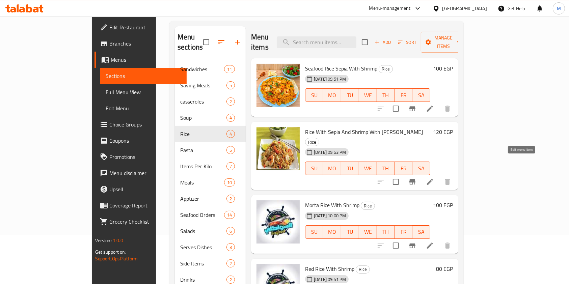
click at [433, 179] on icon at bounding box center [430, 182] width 6 height 6
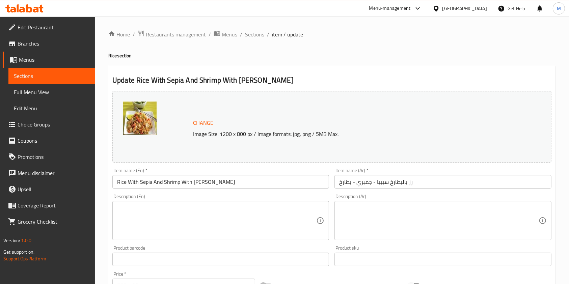
drag, startPoint x: 246, startPoint y: 36, endPoint x: 297, endPoint y: 47, distance: 52.0
click at [246, 36] on span "Sections" at bounding box center [254, 34] width 19 height 8
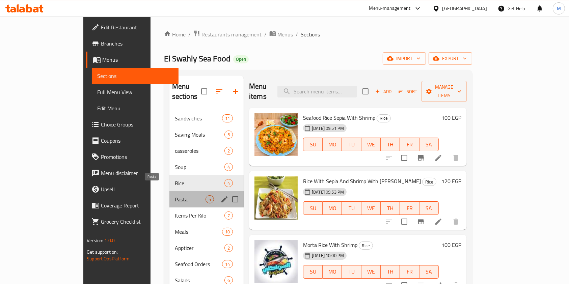
click at [175, 195] on span "Pasta" at bounding box center [190, 199] width 31 height 8
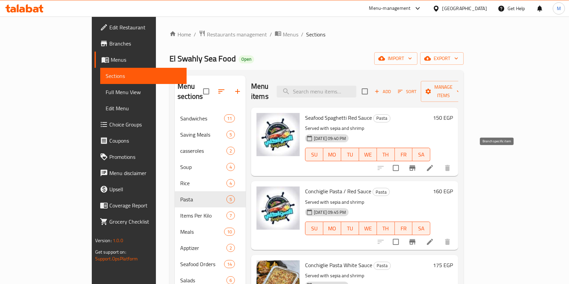
click at [420, 164] on button "Branch-specific-item" at bounding box center [412, 168] width 16 height 16
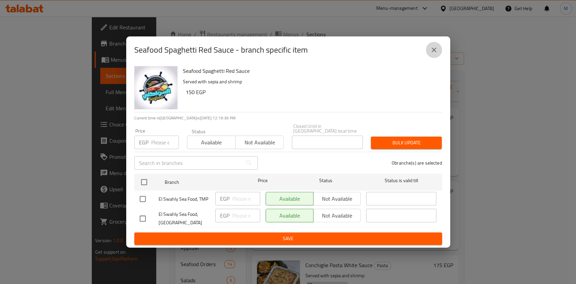
click at [439, 57] on button "close" at bounding box center [434, 50] width 16 height 16
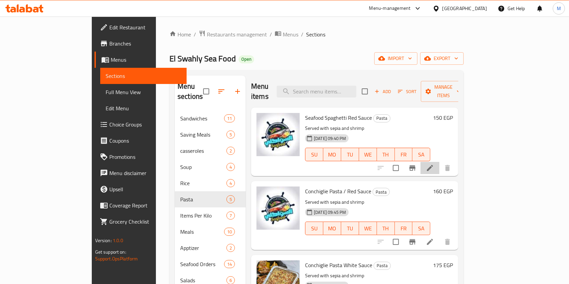
click at [439, 163] on li at bounding box center [429, 168] width 19 height 12
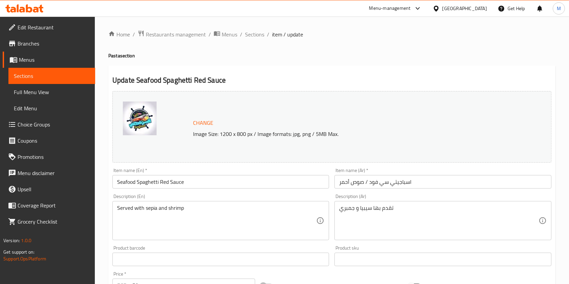
click at [255, 39] on div "Home / Restaurants management / Menus / Sections / item / update Pasta section …" at bounding box center [331, 251] width 447 height 443
click at [255, 36] on span "Sections" at bounding box center [254, 34] width 19 height 8
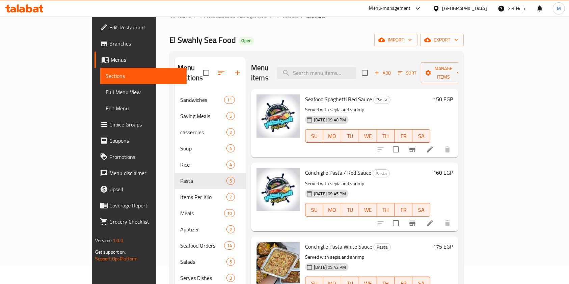
scroll to position [4, 0]
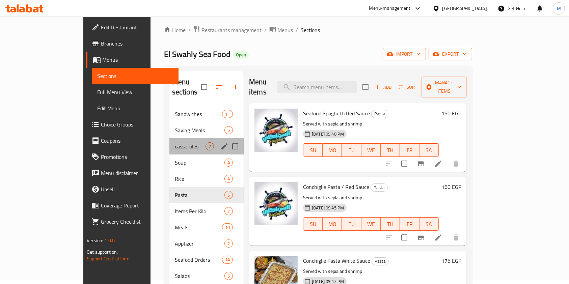
click at [169, 138] on div "casseroles 2" at bounding box center [206, 146] width 74 height 16
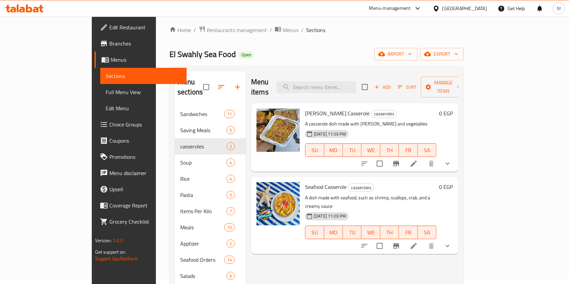
click at [451, 160] on icon "show more" at bounding box center [447, 164] width 8 height 8
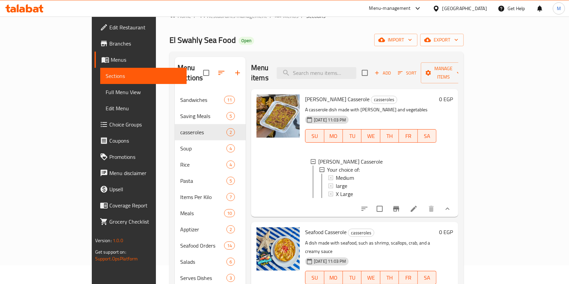
scroll to position [4, 0]
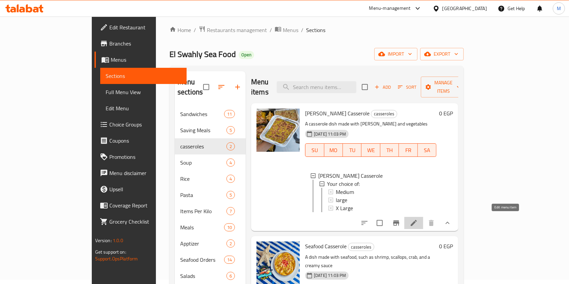
click at [418, 219] on icon at bounding box center [414, 223] width 8 height 8
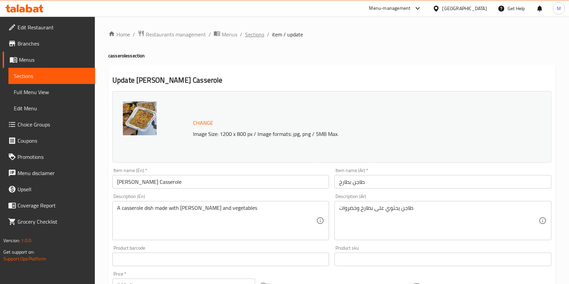
click at [256, 38] on span "Sections" at bounding box center [254, 34] width 19 height 8
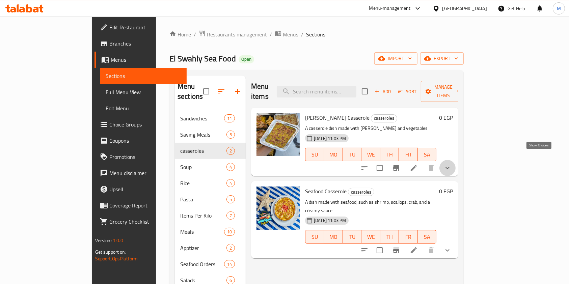
click at [451, 164] on icon "show more" at bounding box center [447, 168] width 8 height 8
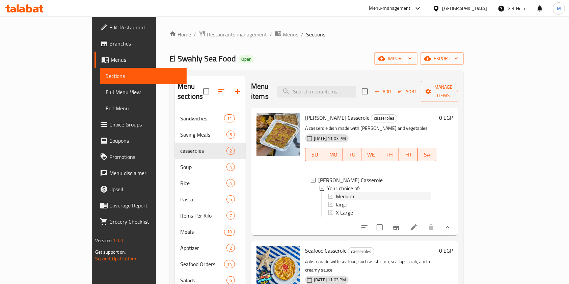
click at [336, 192] on span "Medium" at bounding box center [345, 196] width 18 height 8
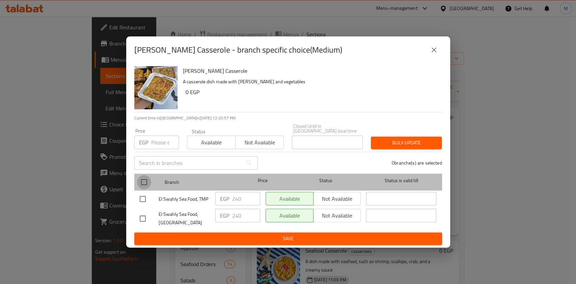
click at [146, 186] on input "checkbox" at bounding box center [144, 182] width 14 height 14
checkbox input "true"
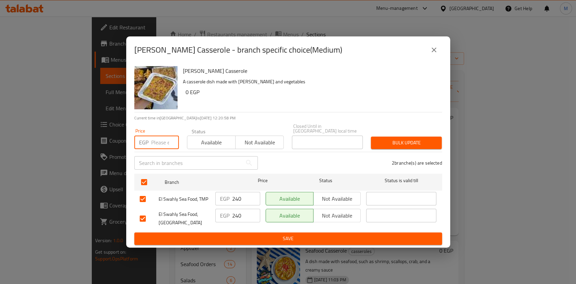
click at [159, 139] on input "number" at bounding box center [165, 142] width 28 height 13
type input "250"
click at [381, 139] on span "Bulk update" at bounding box center [406, 143] width 60 height 8
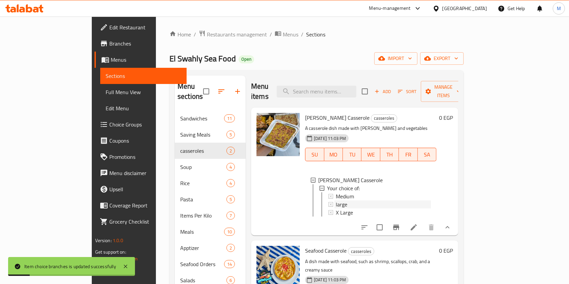
click at [336, 200] on div "large" at bounding box center [383, 204] width 95 height 8
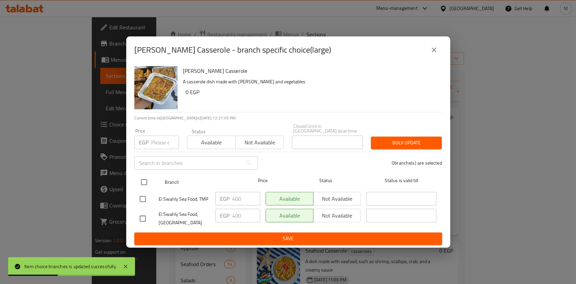
click at [140, 180] on input "checkbox" at bounding box center [144, 182] width 14 height 14
checkbox input "true"
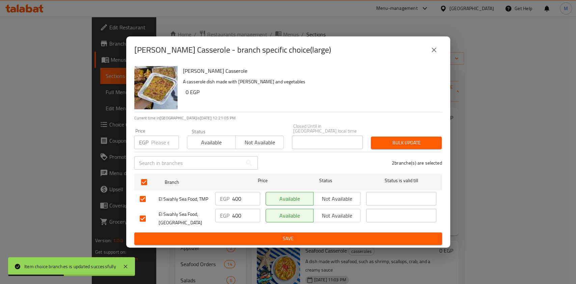
click at [159, 140] on input "number" at bounding box center [165, 142] width 28 height 13
type input "450"
click at [399, 139] on span "Bulk update" at bounding box center [406, 143] width 60 height 8
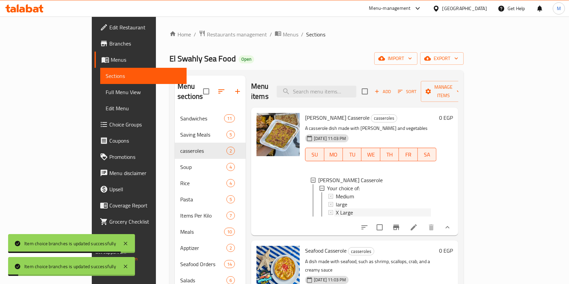
click at [343, 208] on div "X Large" at bounding box center [383, 212] width 95 height 8
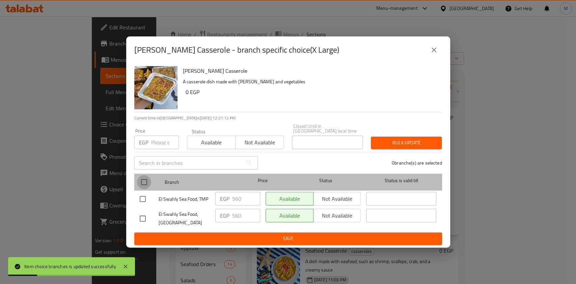
click at [147, 176] on input "checkbox" at bounding box center [144, 182] width 14 height 14
checkbox input "true"
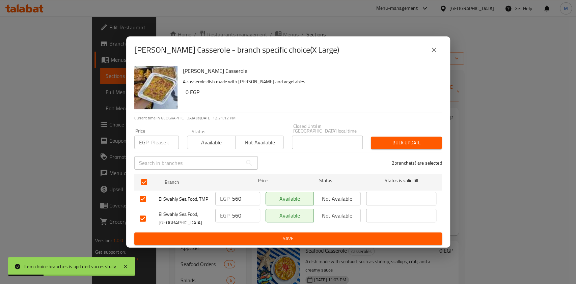
click at [154, 139] on input "number" at bounding box center [165, 142] width 28 height 13
type input "600"
click at [379, 139] on span "Bulk update" at bounding box center [406, 143] width 60 height 8
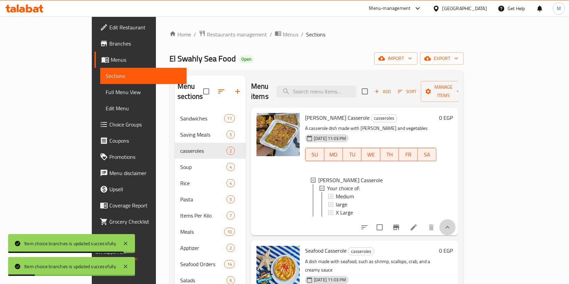
click at [455, 219] on button "show more" at bounding box center [447, 227] width 16 height 16
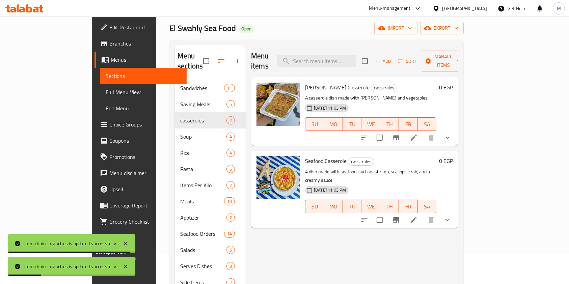
scroll to position [45, 0]
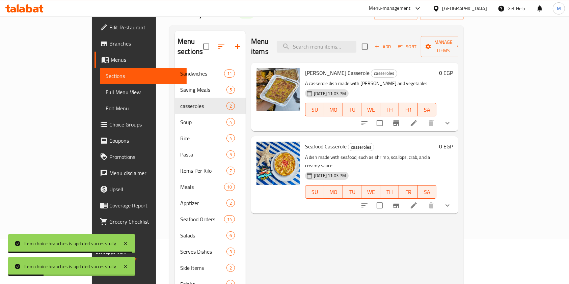
click at [451, 201] on icon "show more" at bounding box center [447, 205] width 8 height 8
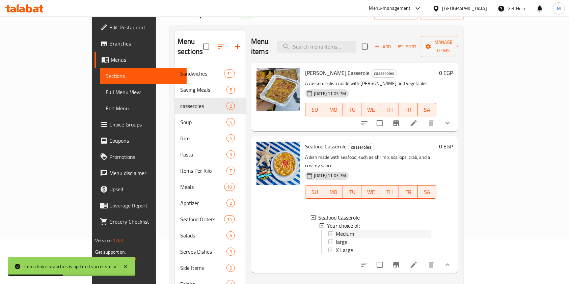
click at [334, 230] on div "Medium" at bounding box center [382, 234] width 96 height 8
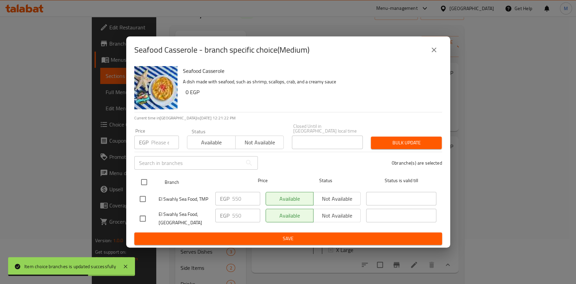
click at [140, 177] on input "checkbox" at bounding box center [144, 182] width 14 height 14
checkbox input "true"
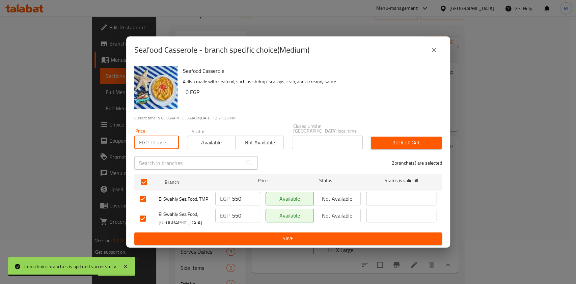
click at [153, 145] on input "number" at bounding box center [165, 142] width 28 height 13
type input "560"
click at [402, 139] on span "Bulk update" at bounding box center [406, 143] width 60 height 8
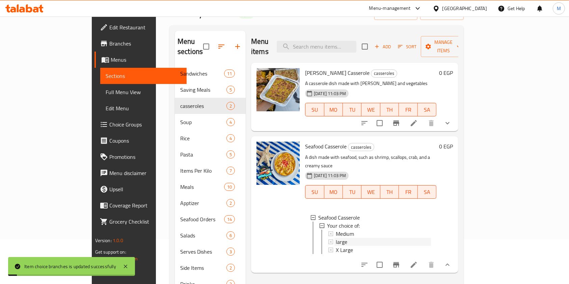
click at [336, 238] on span "large" at bounding box center [341, 242] width 11 height 8
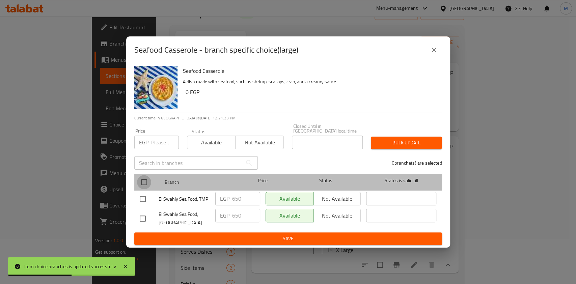
click at [143, 176] on input "checkbox" at bounding box center [144, 182] width 14 height 14
checkbox input "true"
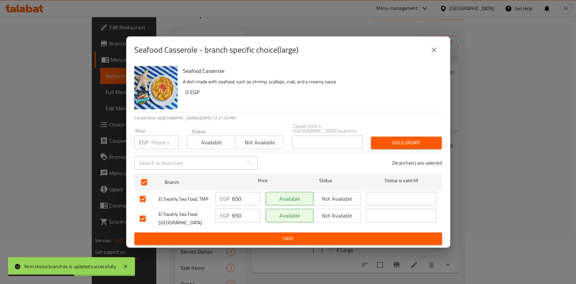
click at [152, 140] on input "number" at bounding box center [165, 142] width 28 height 13
type input "680"
click at [397, 144] on span "Bulk update" at bounding box center [406, 143] width 60 height 8
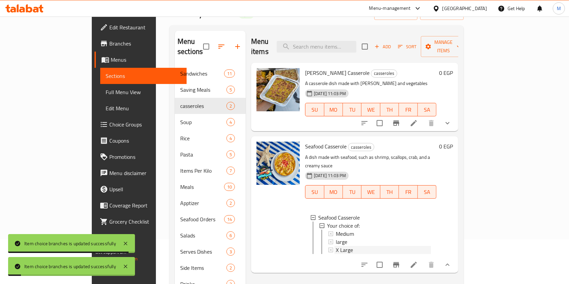
click at [346, 246] on div "X Large" at bounding box center [383, 250] width 95 height 8
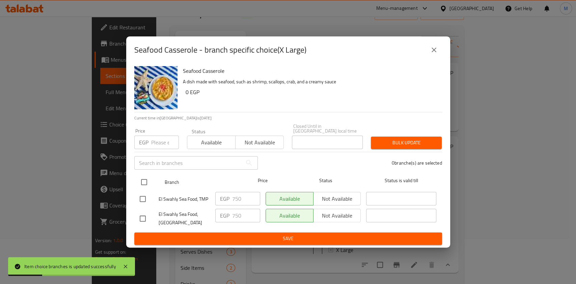
click at [146, 180] on input "checkbox" at bounding box center [144, 182] width 14 height 14
checkbox input "true"
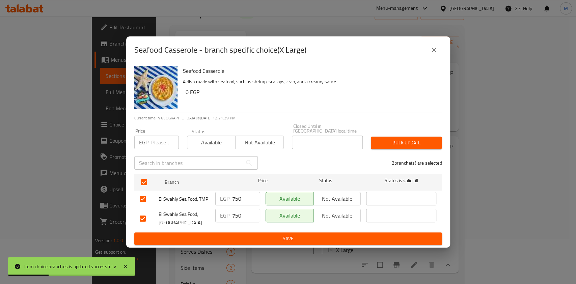
click at [156, 140] on input "number" at bounding box center [165, 142] width 28 height 13
type input "800"
click at [414, 144] on span "Bulk update" at bounding box center [406, 143] width 60 height 8
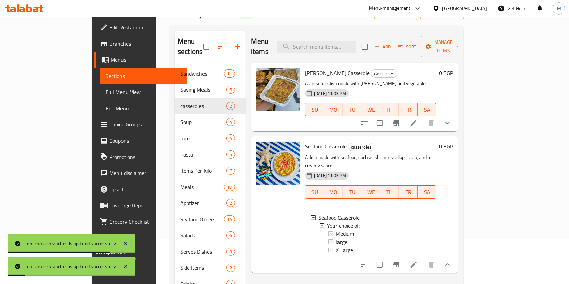
click at [348, 246] on div "X Large" at bounding box center [383, 250] width 95 height 8
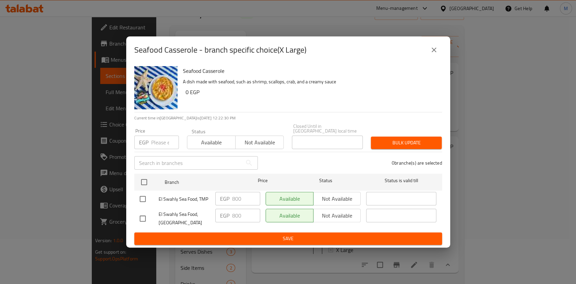
click at [431, 53] on icon "close" at bounding box center [434, 50] width 8 height 8
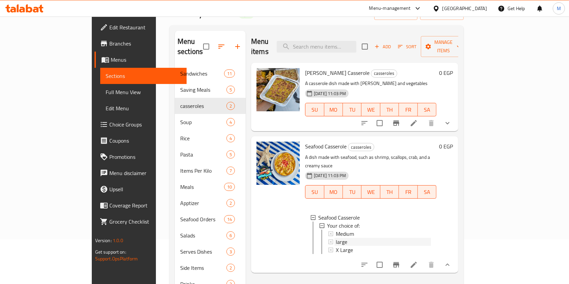
click at [336, 238] on div "large" at bounding box center [383, 242] width 95 height 8
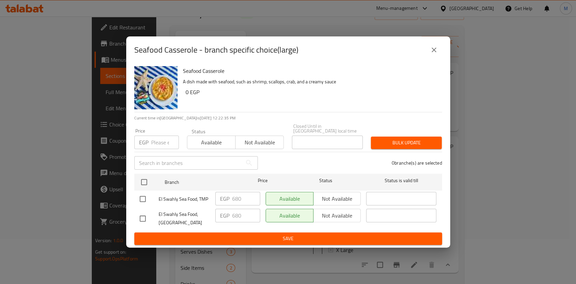
click at [428, 58] on div "Seafood Casserole - branch specific choice(large)" at bounding box center [288, 50] width 308 height 16
click at [430, 58] on button "close" at bounding box center [434, 50] width 16 height 16
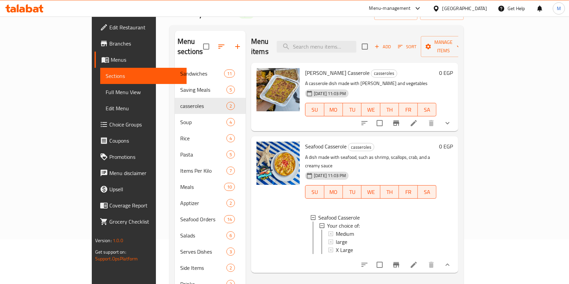
click at [345, 238] on div "large" at bounding box center [383, 242] width 95 height 8
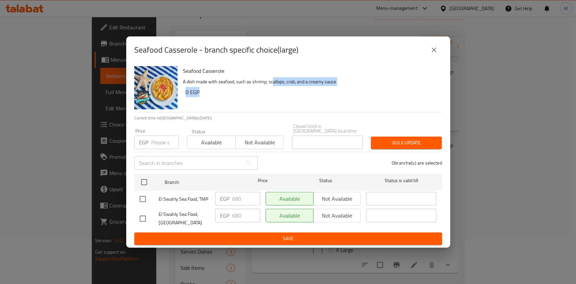
drag, startPoint x: 345, startPoint y: 225, endPoint x: 272, endPoint y: 88, distance: 155.3
click at [272, 88] on div "Seafood Casserole A dish made with seafood, such as shrimp, scallops, crab, and…" at bounding box center [309, 87] width 259 height 49
click at [431, 48] on icon "close" at bounding box center [434, 50] width 8 height 8
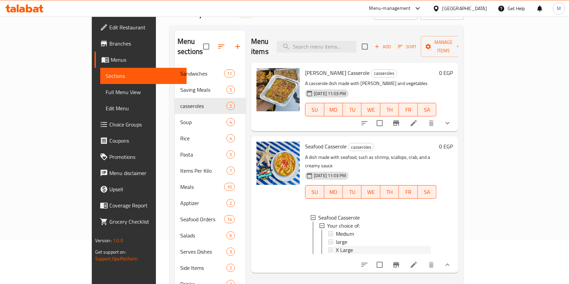
click at [336, 246] on div "X Large" at bounding box center [383, 250] width 95 height 8
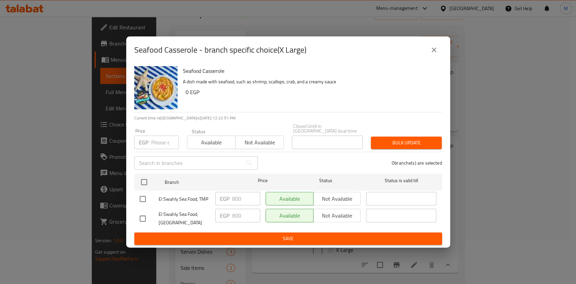
click at [432, 54] on icon "close" at bounding box center [434, 50] width 8 height 8
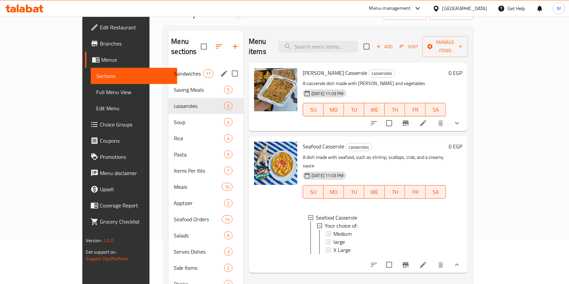
click at [168, 69] on div "Sandwiches 11" at bounding box center [205, 73] width 75 height 16
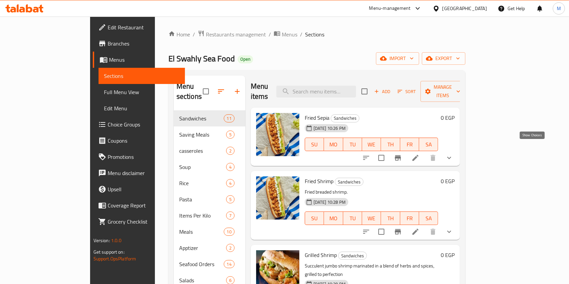
click at [453, 154] on icon "show more" at bounding box center [449, 158] width 8 height 8
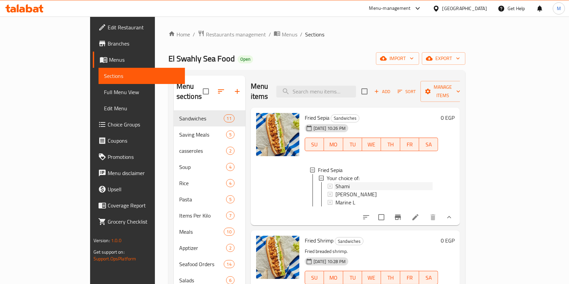
click at [335, 182] on div "Shami" at bounding box center [384, 186] width 98 height 8
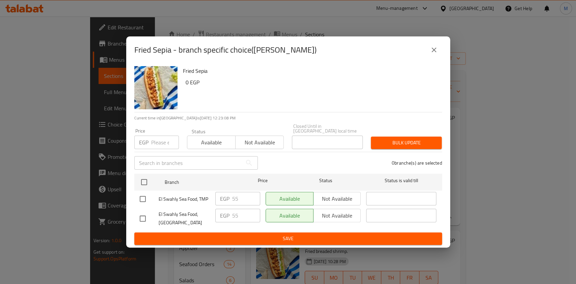
click at [435, 61] on div "Fried Sepia - branch specific choice(Shami)" at bounding box center [288, 49] width 324 height 27
click at [434, 57] on button "close" at bounding box center [434, 50] width 16 height 16
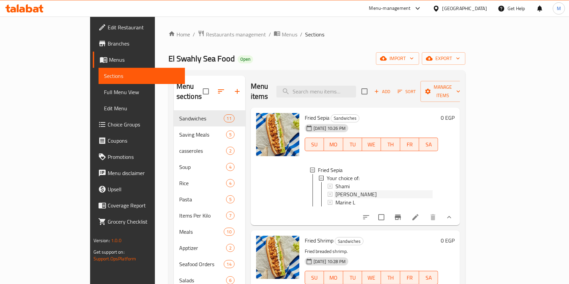
click at [335, 190] on span "Marin Bread" at bounding box center [355, 194] width 41 height 8
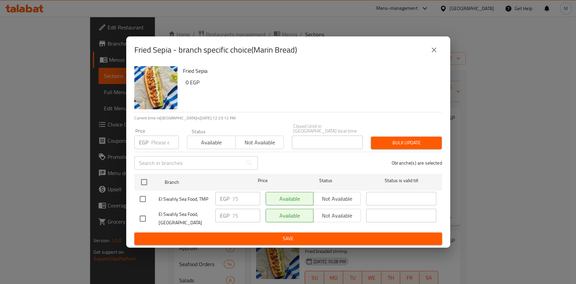
click at [430, 52] on icon "close" at bounding box center [434, 50] width 8 height 8
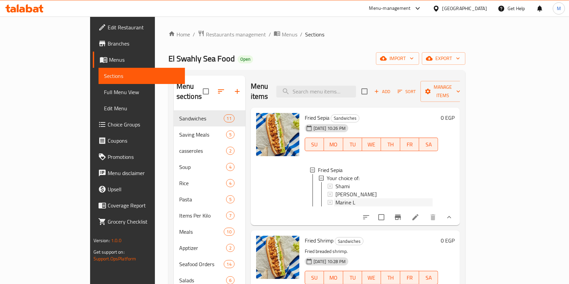
click at [335, 198] on span "Marine L" at bounding box center [345, 202] width 20 height 8
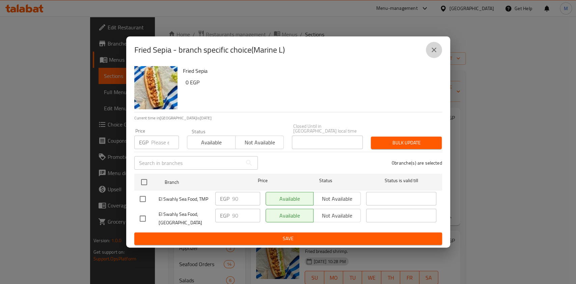
click at [428, 55] on button "close" at bounding box center [434, 50] width 16 height 16
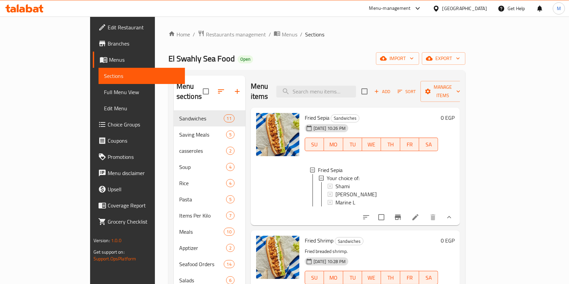
click at [457, 219] on button "show more" at bounding box center [449, 217] width 16 height 16
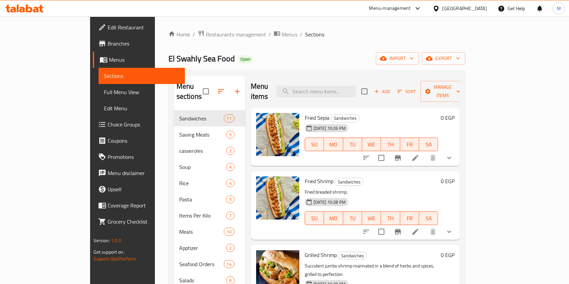
scroll to position [45, 0]
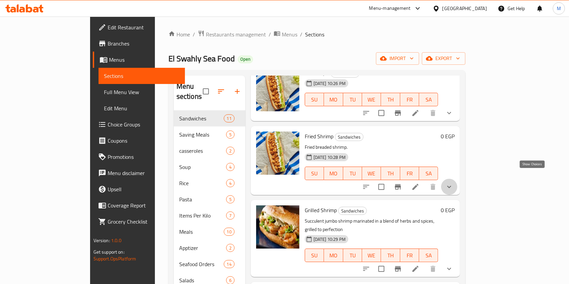
click at [453, 183] on icon "show more" at bounding box center [449, 187] width 8 height 8
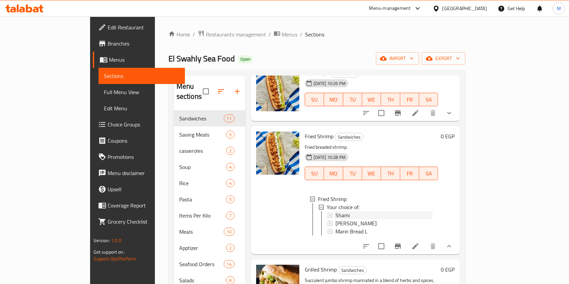
click at [355, 211] on div "Shami" at bounding box center [384, 215] width 98 height 8
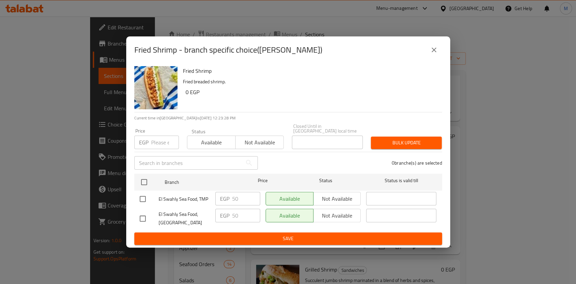
click at [430, 63] on div "Fried Shrimp - branch specific choice(Shami)" at bounding box center [288, 49] width 324 height 27
click at [437, 54] on icon "close" at bounding box center [434, 50] width 8 height 8
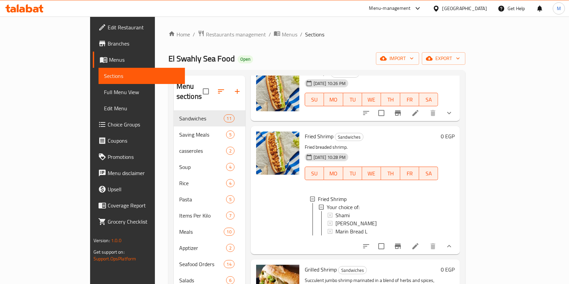
click at [457, 242] on button "show more" at bounding box center [449, 246] width 16 height 16
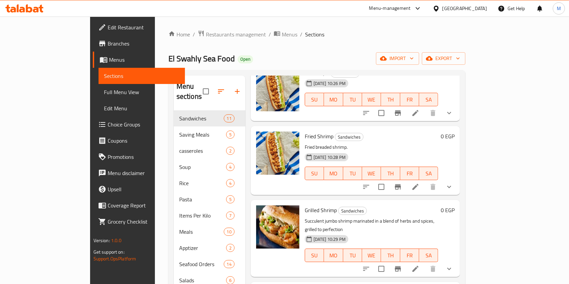
scroll to position [0, 0]
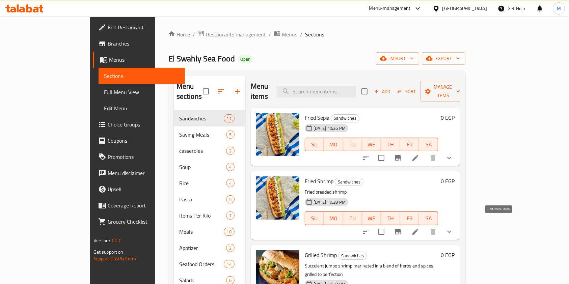
click at [419, 228] on icon at bounding box center [415, 232] width 8 height 8
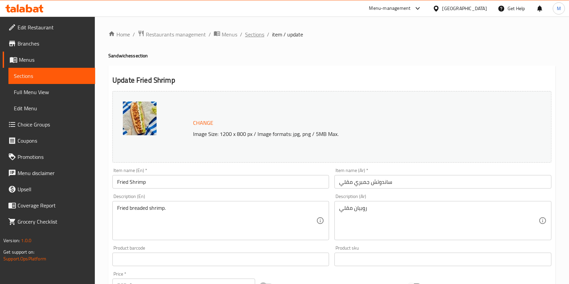
click at [247, 38] on span "Sections" at bounding box center [254, 34] width 19 height 8
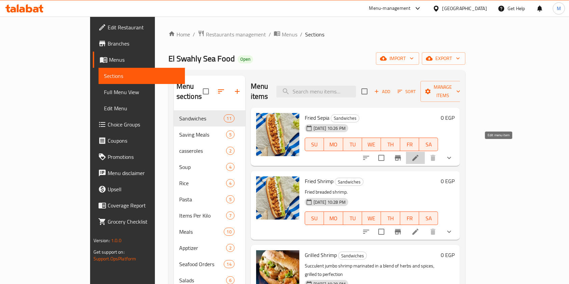
click at [419, 154] on icon at bounding box center [415, 158] width 8 height 8
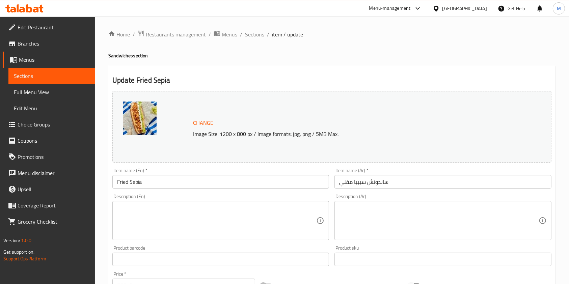
click at [259, 37] on span "Sections" at bounding box center [254, 34] width 19 height 8
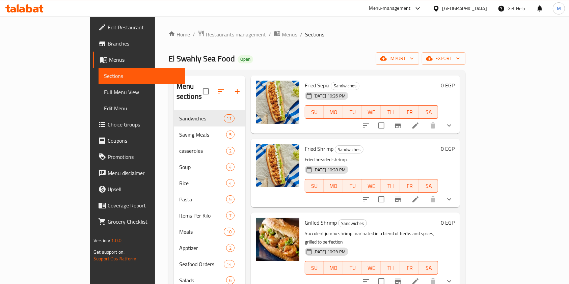
scroll to position [45, 0]
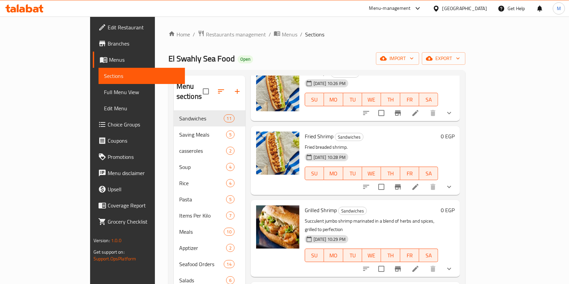
click at [453, 183] on icon "show more" at bounding box center [449, 187] width 8 height 8
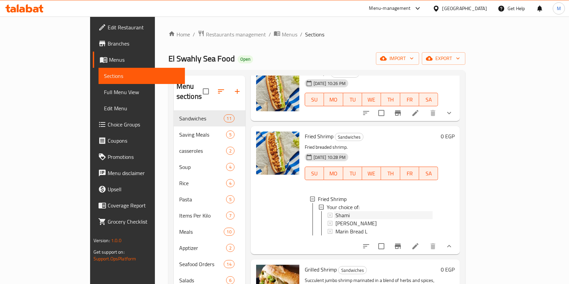
click at [359, 211] on div "Shami" at bounding box center [384, 215] width 98 height 8
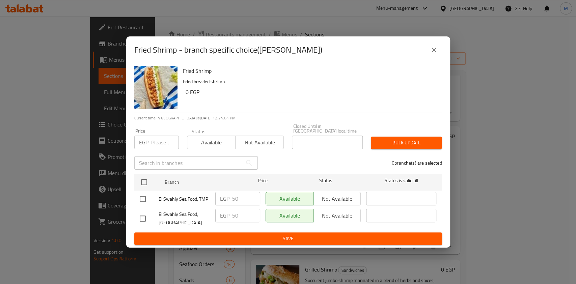
click at [439, 45] on div "Fried Shrimp - branch specific choice(Shami)" at bounding box center [288, 50] width 308 height 16
click at [442, 48] on div "Fried Shrimp - branch specific choice(Shami)" at bounding box center [288, 49] width 324 height 27
click at [429, 52] on button "close" at bounding box center [434, 50] width 16 height 16
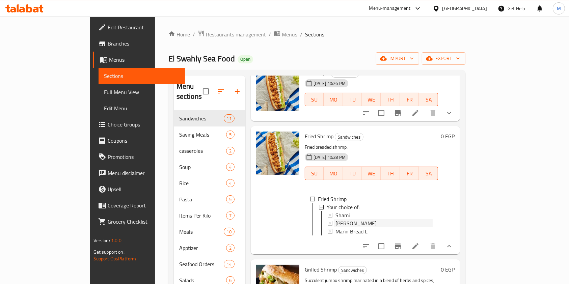
click at [337, 219] on span "Marin Bread" at bounding box center [355, 223] width 41 height 8
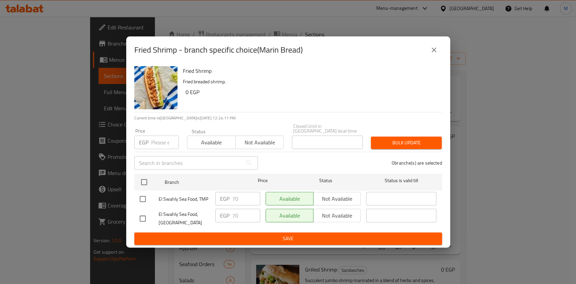
click at [436, 53] on icon "close" at bounding box center [434, 50] width 8 height 8
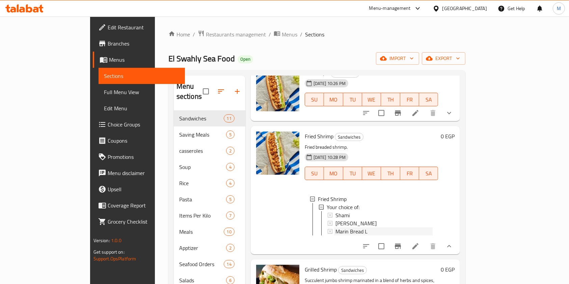
click at [342, 227] on span "Marin Bread L" at bounding box center [351, 231] width 32 height 8
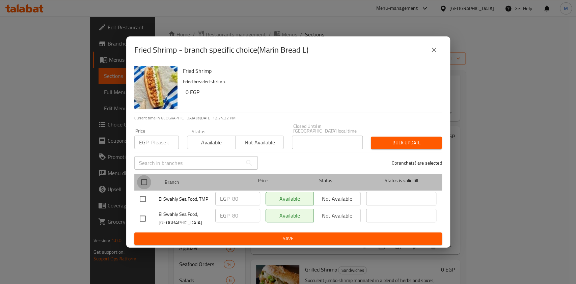
click at [140, 176] on input "checkbox" at bounding box center [144, 182] width 14 height 14
checkbox input "true"
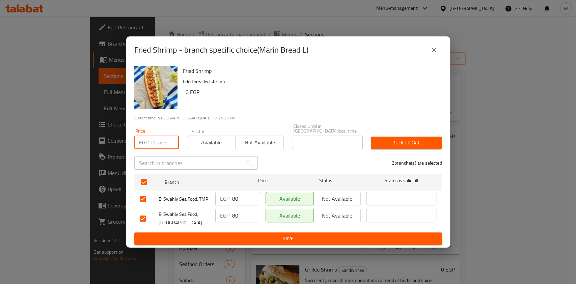
click at [159, 144] on input "number" at bounding box center [165, 142] width 28 height 13
type input "85"
click at [381, 145] on button "Bulk update" at bounding box center [406, 143] width 71 height 12
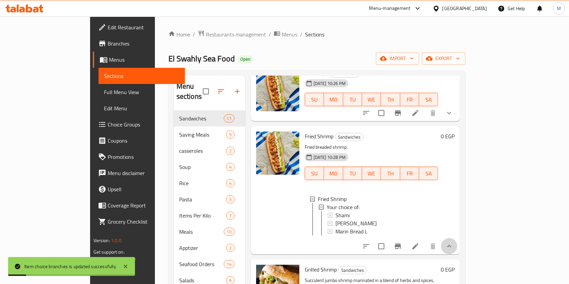
drag, startPoint x: 534, startPoint y: 236, endPoint x: 506, endPoint y: 205, distance: 41.8
click at [457, 238] on button "show more" at bounding box center [449, 246] width 16 height 16
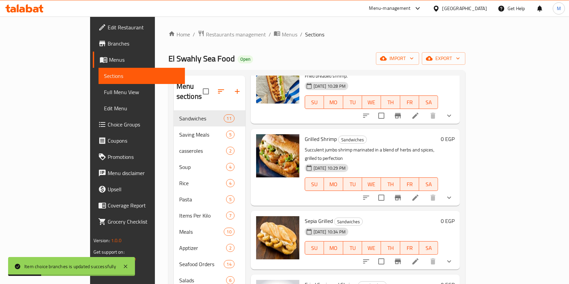
scroll to position [135, 0]
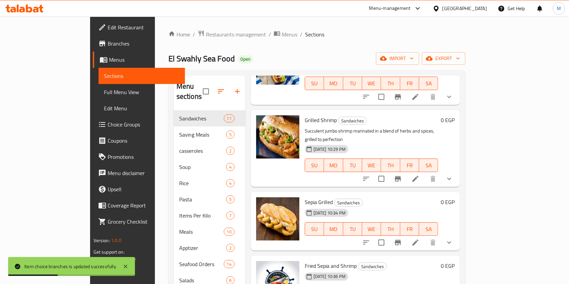
click at [453, 175] on icon "show more" at bounding box center [449, 179] width 8 height 8
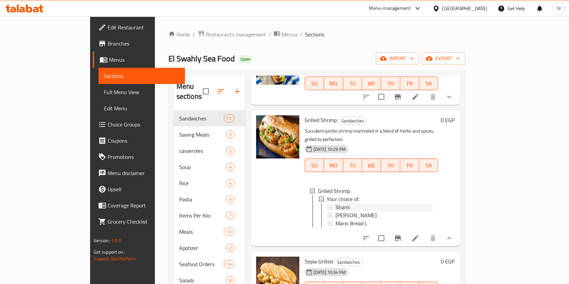
click at [335, 203] on span "Shami" at bounding box center [342, 207] width 14 height 8
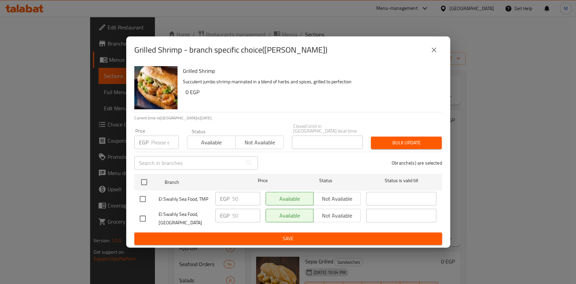
click at [433, 54] on icon "close" at bounding box center [434, 50] width 8 height 8
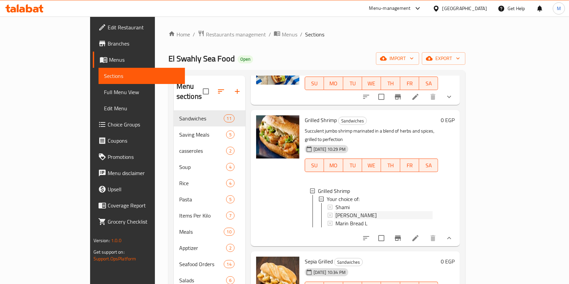
click at [335, 211] on span "Marin Bread" at bounding box center [355, 215] width 41 height 8
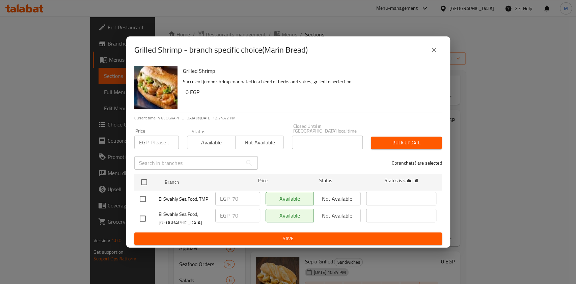
click at [432, 62] on div "Grilled Shrimp - branch specific choice(Marin Bread)" at bounding box center [288, 49] width 324 height 27
click at [433, 54] on icon "close" at bounding box center [434, 50] width 8 height 8
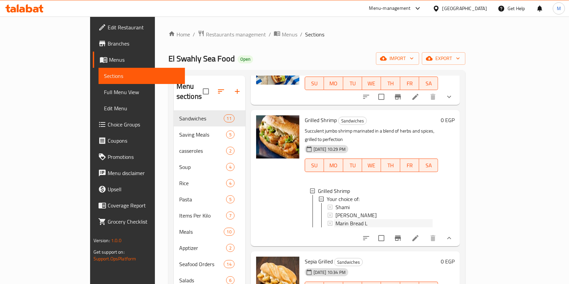
click at [335, 219] on span "Marin Bread L" at bounding box center [351, 223] width 32 height 8
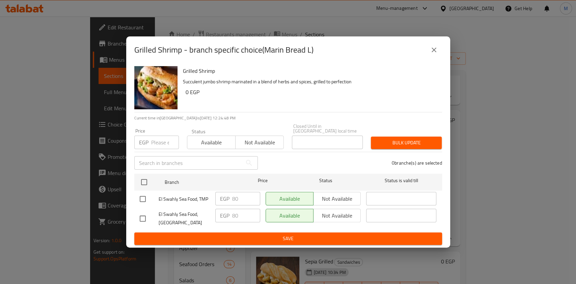
click at [142, 192] on input "checkbox" at bounding box center [143, 199] width 14 height 14
checkbox input "true"
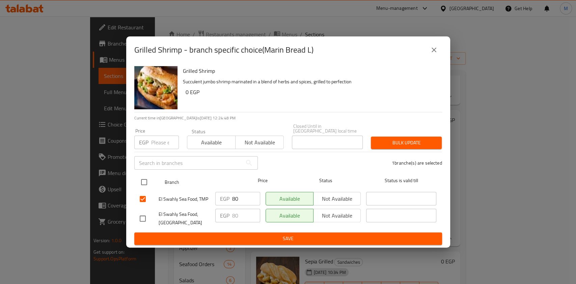
click at [147, 180] on input "checkbox" at bounding box center [144, 182] width 14 height 14
checkbox input "true"
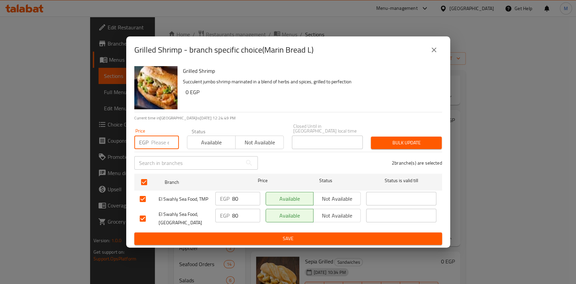
click at [158, 144] on input "number" at bounding box center [165, 142] width 28 height 13
type input "90"
click at [418, 139] on span "Bulk update" at bounding box center [406, 143] width 60 height 8
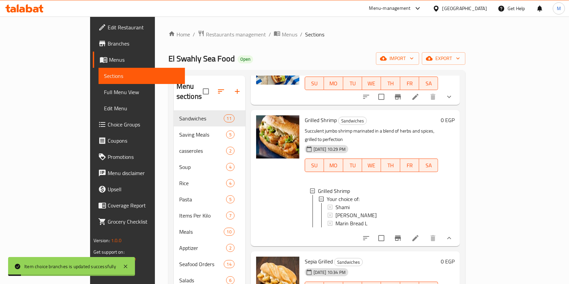
click at [451, 237] on icon "show more" at bounding box center [449, 238] width 4 height 2
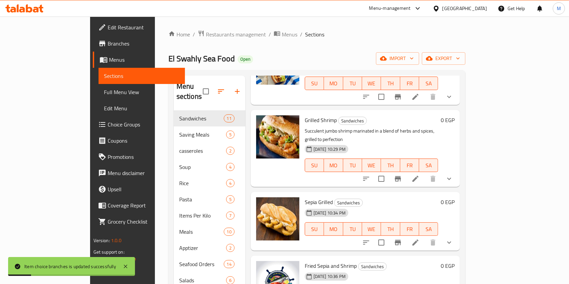
scroll to position [180, 0]
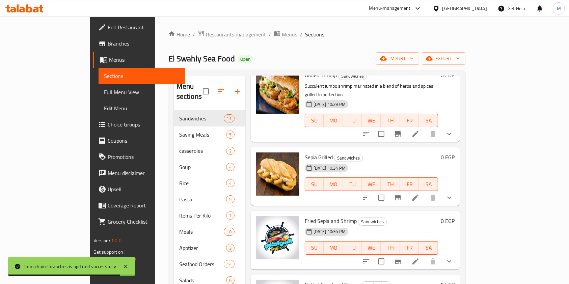
click at [425, 192] on li at bounding box center [415, 198] width 19 height 12
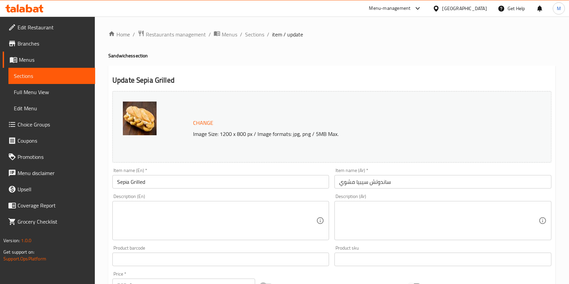
click at [262, 39] on div "Home / Restaurants management / Menus / Sections / item / update Sandwiches sec…" at bounding box center [331, 269] width 447 height 478
click at [258, 34] on span "Sections" at bounding box center [254, 34] width 19 height 8
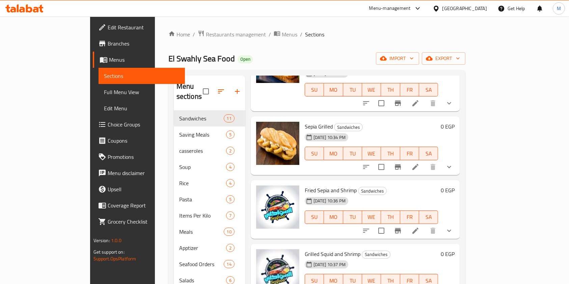
scroll to position [225, 0]
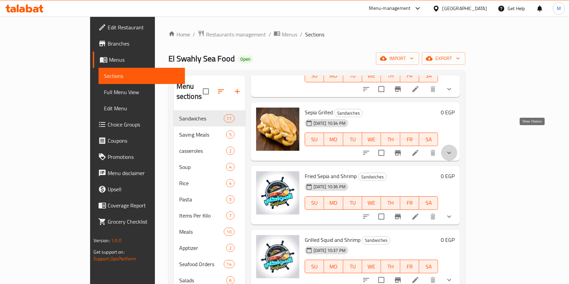
click at [453, 149] on icon "show more" at bounding box center [449, 153] width 8 height 8
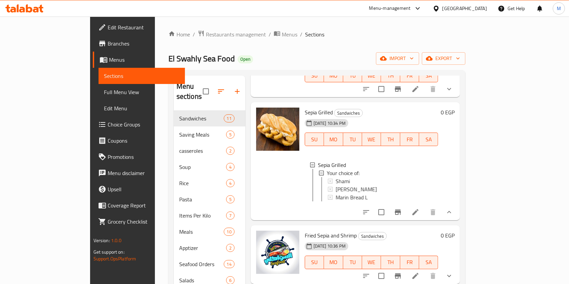
scroll to position [1, 0]
click at [343, 176] on div "Shami" at bounding box center [384, 180] width 98 height 8
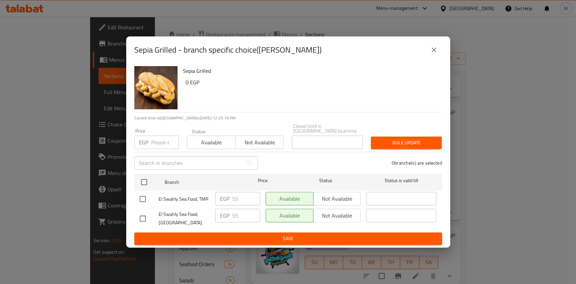
drag, startPoint x: 143, startPoint y: 176, endPoint x: 144, endPoint y: 168, distance: 7.9
click at [143, 176] on input "checkbox" at bounding box center [144, 182] width 14 height 14
checkbox input "true"
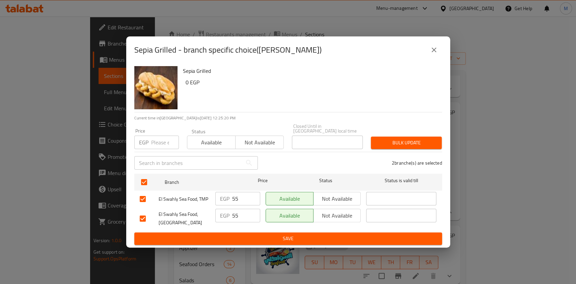
click at [157, 152] on div "​" at bounding box center [196, 163] width 132 height 22
click at [158, 147] on div "Price EGP Price" at bounding box center [156, 138] width 53 height 29
click at [160, 142] on input "number" at bounding box center [165, 142] width 28 height 13
type input "60"
click at [406, 139] on span "Bulk update" at bounding box center [406, 143] width 60 height 8
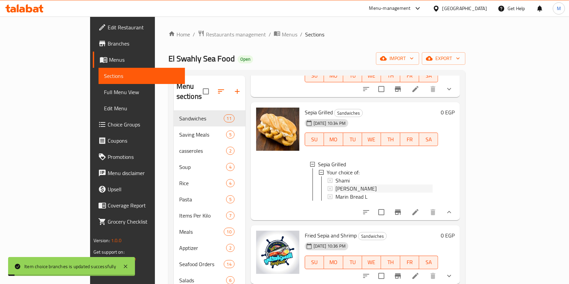
click at [356, 185] on div "Marin Bread" at bounding box center [384, 189] width 98 height 8
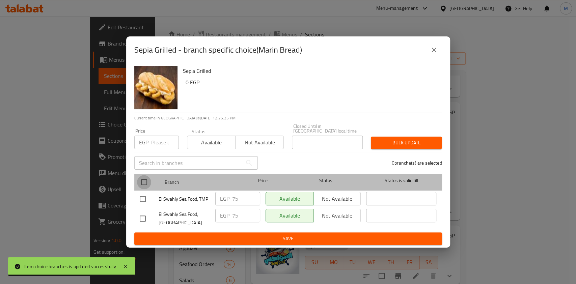
click at [146, 181] on input "checkbox" at bounding box center [144, 182] width 14 height 14
checkbox input "true"
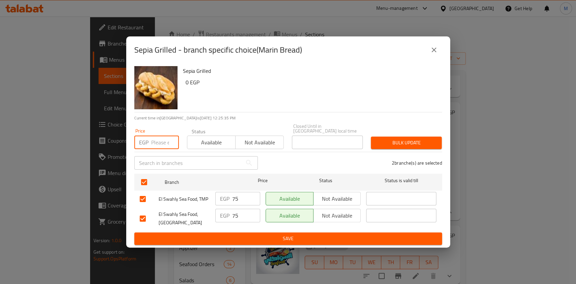
click at [152, 140] on input "number" at bounding box center [165, 142] width 28 height 13
type input "80"
click at [385, 143] on span "Bulk update" at bounding box center [406, 143] width 60 height 8
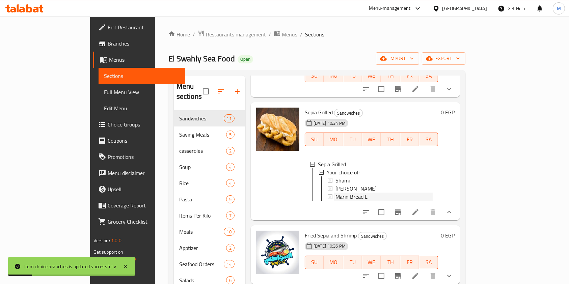
click at [367, 193] on div "Marin Bread L" at bounding box center [384, 197] width 98 height 8
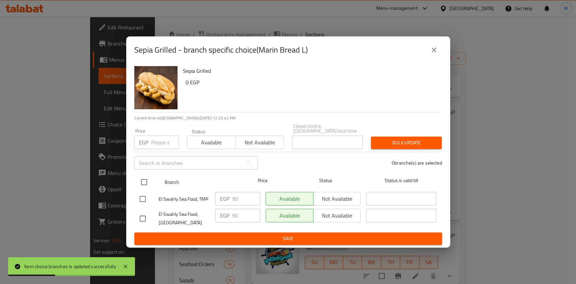
click at [144, 175] on input "checkbox" at bounding box center [144, 182] width 14 height 14
checkbox input "true"
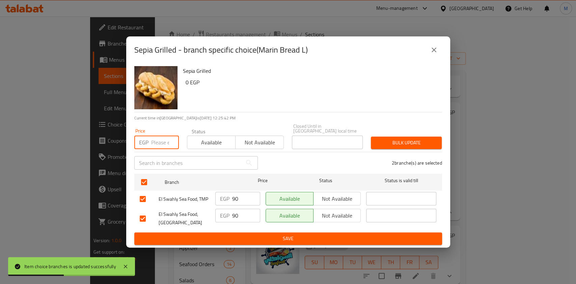
click at [157, 146] on input "number" at bounding box center [165, 142] width 28 height 13
type input "95"
click at [409, 147] on div "Bulk update" at bounding box center [406, 143] width 79 height 21
click at [410, 147] on div "Bulk update" at bounding box center [406, 143] width 79 height 21
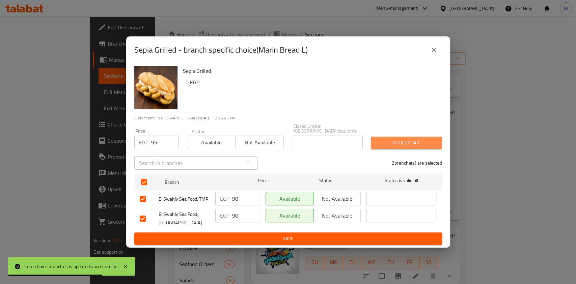
click at [410, 142] on span "Bulk update" at bounding box center [406, 143] width 60 height 8
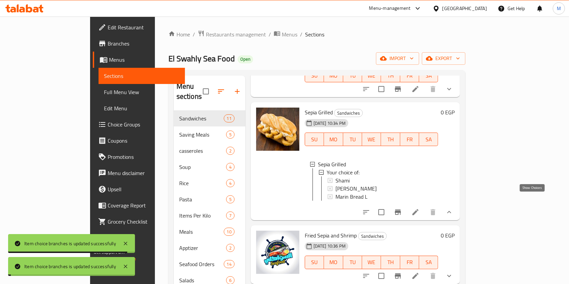
click at [451, 211] on icon "show more" at bounding box center [449, 212] width 4 height 2
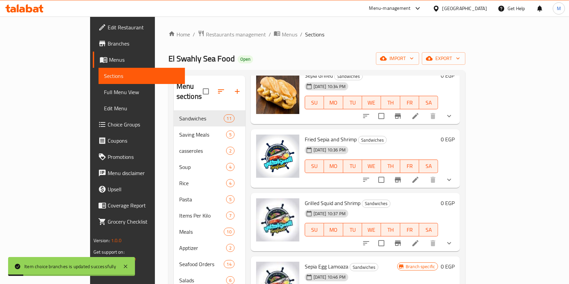
scroll to position [270, 0]
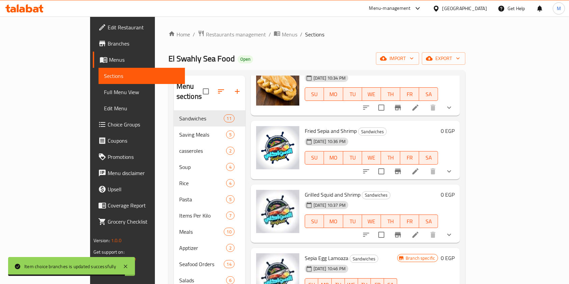
click at [453, 167] on icon "show more" at bounding box center [449, 171] width 8 height 8
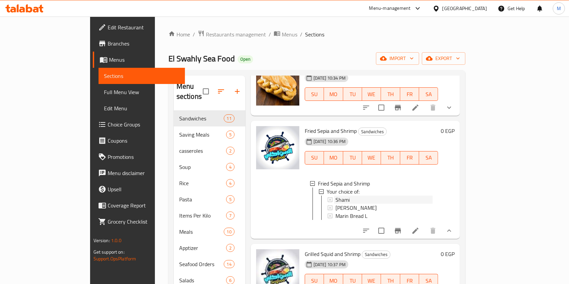
click at [341, 196] on div "Shami" at bounding box center [384, 200] width 98 height 8
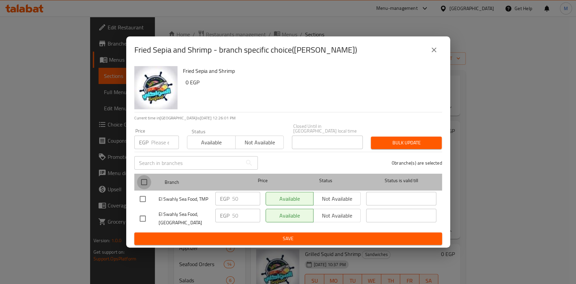
click at [143, 178] on input "checkbox" at bounding box center [144, 182] width 14 height 14
checkbox input "true"
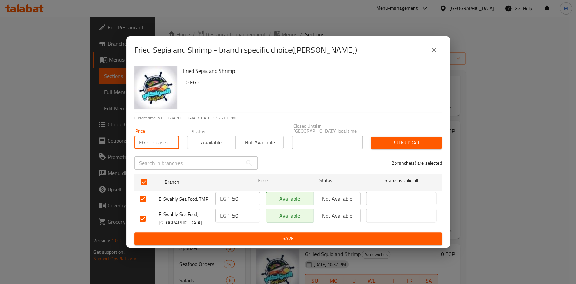
click at [158, 142] on input "number" at bounding box center [165, 142] width 28 height 13
type input "60"
click at [379, 141] on span "Bulk update" at bounding box center [406, 143] width 60 height 8
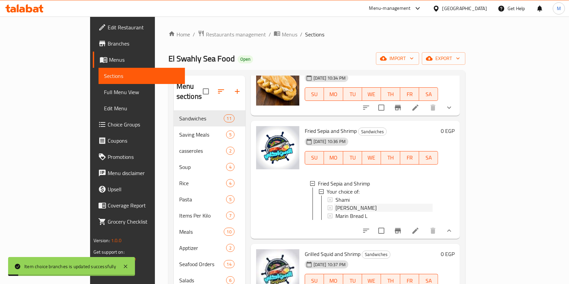
click at [336, 204] on span "Marin Bread" at bounding box center [355, 208] width 41 height 8
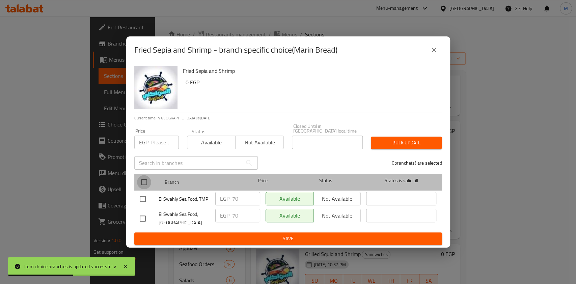
click at [140, 181] on input "checkbox" at bounding box center [144, 182] width 14 height 14
checkbox input "true"
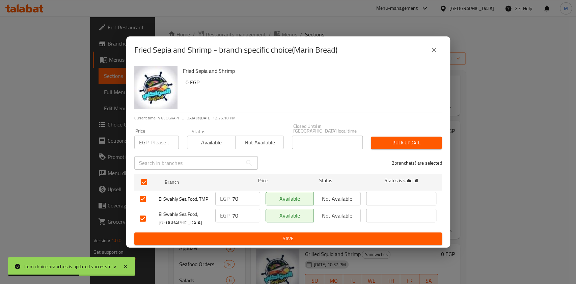
click at [159, 146] on input "number" at bounding box center [165, 142] width 28 height 13
type input "85"
click at [409, 140] on span "Bulk update" at bounding box center [406, 143] width 60 height 8
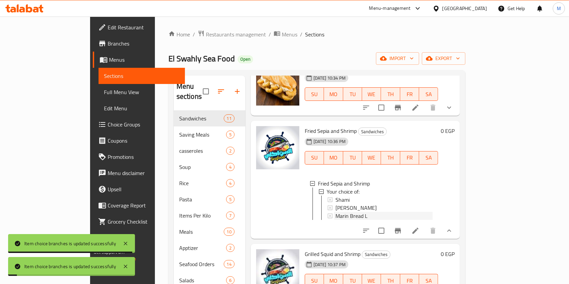
click at [335, 212] on span "Marin Bread L" at bounding box center [351, 216] width 32 height 8
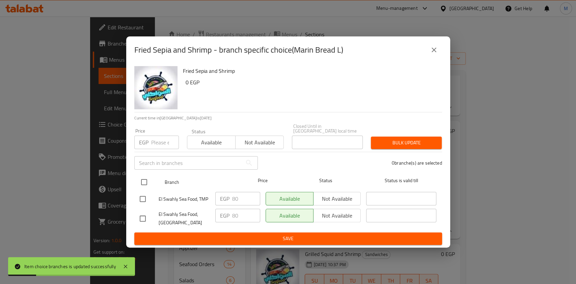
click at [148, 179] on input "checkbox" at bounding box center [144, 182] width 14 height 14
checkbox input "true"
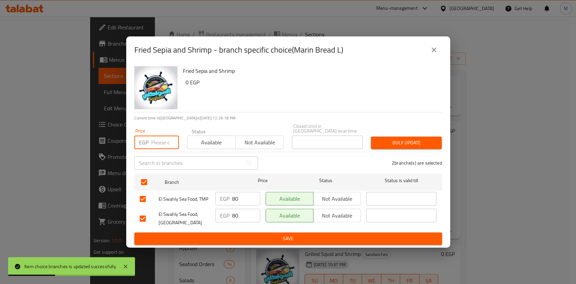
click at [159, 138] on input "number" at bounding box center [165, 142] width 28 height 13
type input "95"
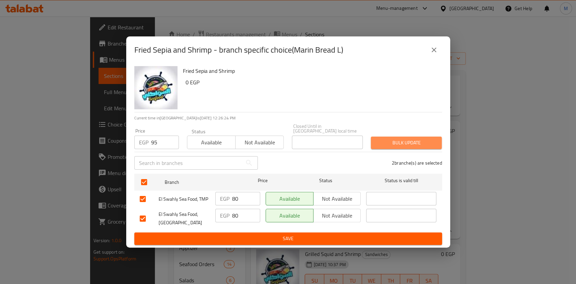
click at [387, 140] on span "Bulk update" at bounding box center [406, 143] width 60 height 8
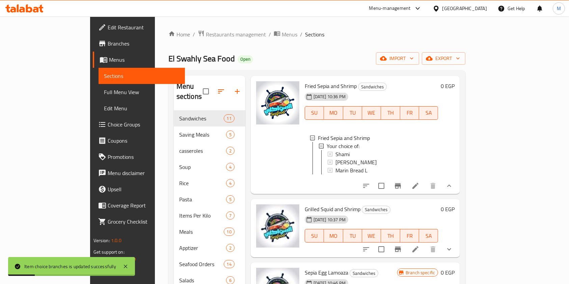
scroll to position [405, 0]
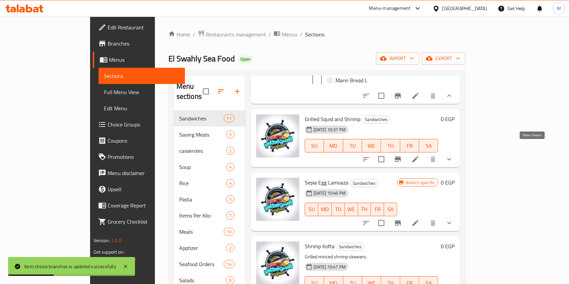
click at [453, 155] on icon "show more" at bounding box center [449, 159] width 8 height 8
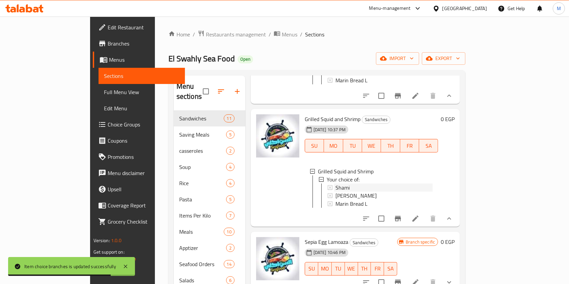
click at [335, 184] on span "Shami" at bounding box center [342, 188] width 14 height 8
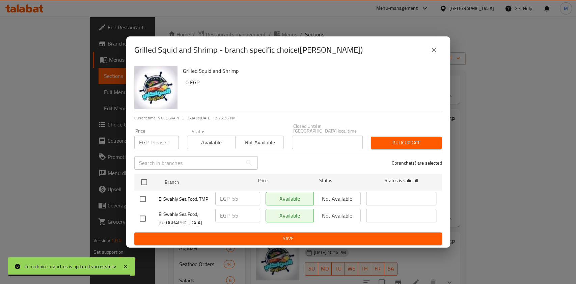
click at [143, 197] on input "checkbox" at bounding box center [143, 199] width 14 height 14
checkbox input "true"
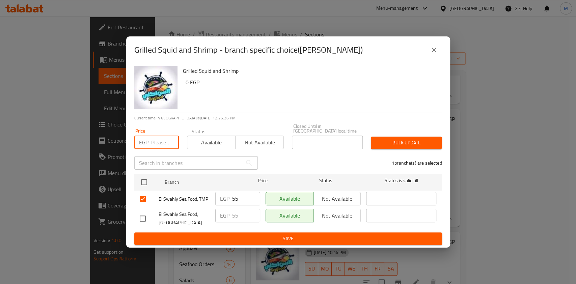
click at [165, 141] on input "number" at bounding box center [165, 142] width 28 height 13
type input "60"
click at [432, 133] on div "Bulk update" at bounding box center [406, 143] width 79 height 21
click at [426, 139] on span "Bulk update" at bounding box center [406, 143] width 60 height 8
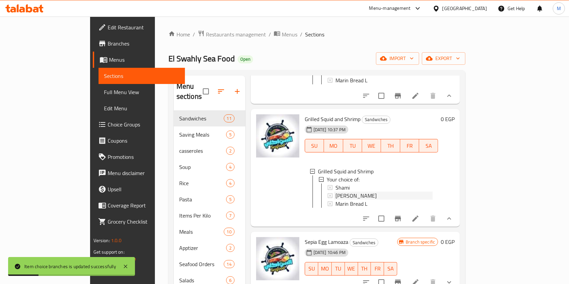
click at [398, 192] on div "Marin Bread" at bounding box center [384, 196] width 98 height 8
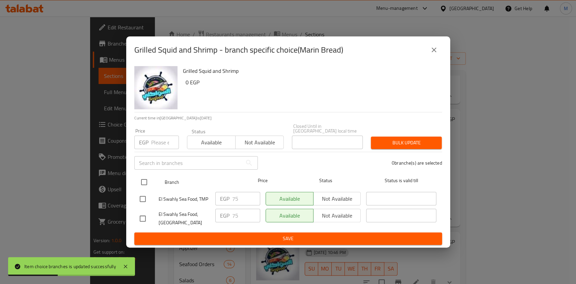
click at [145, 183] on input "checkbox" at bounding box center [144, 182] width 14 height 14
checkbox input "true"
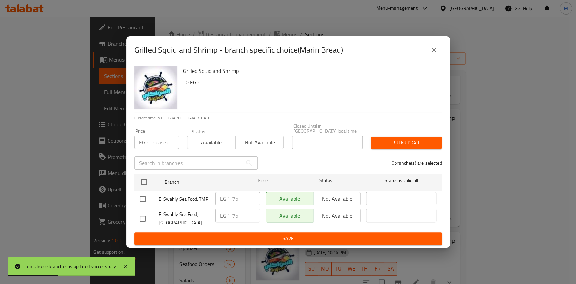
checkbox input "true"
click at [155, 143] on input "number" at bounding box center [165, 142] width 28 height 13
type input "85"
click at [383, 139] on span "Bulk update" at bounding box center [406, 143] width 60 height 8
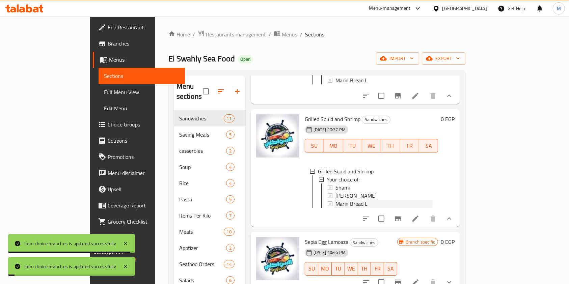
click at [348, 200] on div "Marin Bread L" at bounding box center [384, 204] width 98 height 8
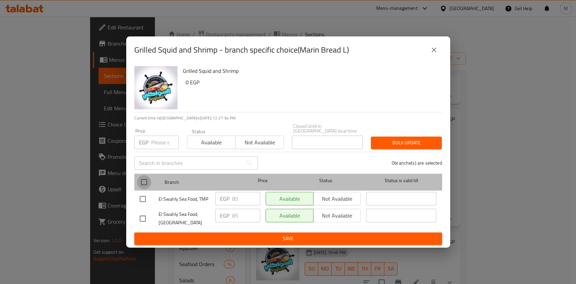
click at [146, 176] on input "checkbox" at bounding box center [144, 182] width 14 height 14
checkbox input "true"
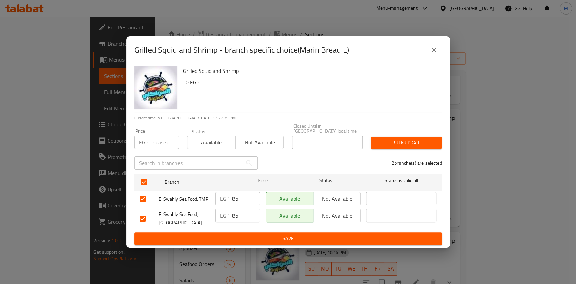
click at [426, 50] on button "close" at bounding box center [434, 50] width 16 height 16
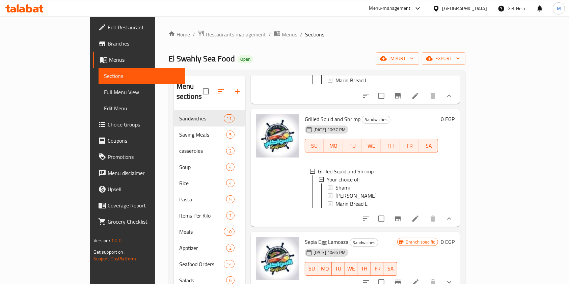
click at [344, 200] on div "Marin Bread L" at bounding box center [384, 204] width 98 height 8
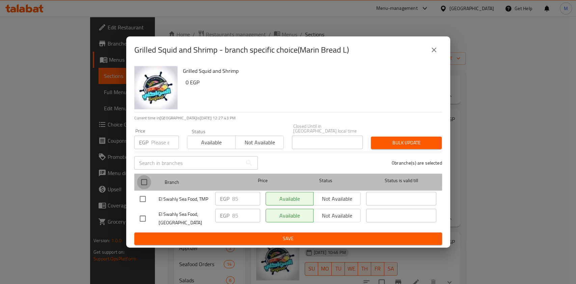
click at [145, 177] on input "checkbox" at bounding box center [144, 182] width 14 height 14
checkbox input "true"
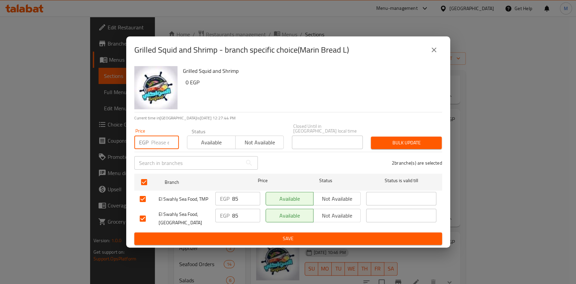
click at [158, 144] on input "number" at bounding box center [165, 142] width 28 height 13
type input "95"
drag, startPoint x: 158, startPoint y: 144, endPoint x: 413, endPoint y: 130, distance: 255.8
click at [413, 127] on div "Price EGP 95 Price Status Available Not available Closed Until in Egypt local t…" at bounding box center [288, 136] width 316 height 33
click at [412, 133] on div "Bulk update" at bounding box center [406, 143] width 79 height 21
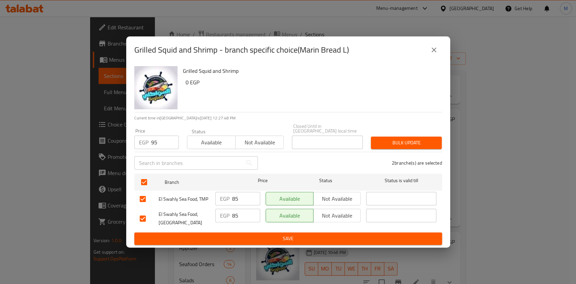
click at [412, 134] on div "Bulk update" at bounding box center [406, 143] width 79 height 21
click at [413, 139] on span "Bulk update" at bounding box center [406, 143] width 60 height 8
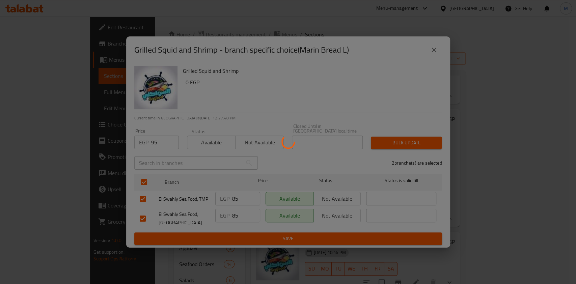
click at [414, 139] on div at bounding box center [288, 142] width 576 height 284
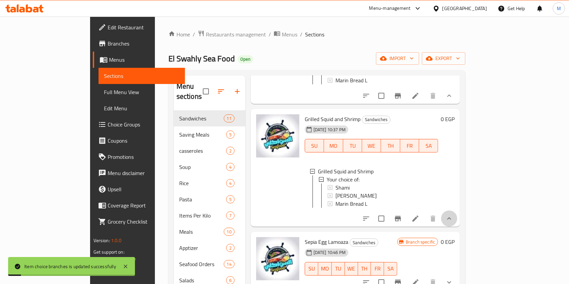
click at [457, 217] on button "show more" at bounding box center [449, 219] width 16 height 16
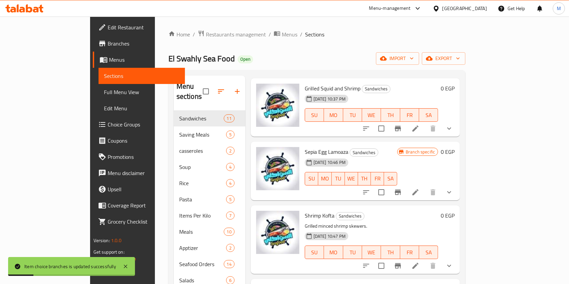
scroll to position [450, 0]
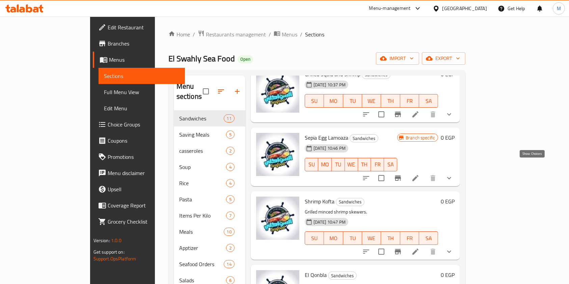
click at [453, 174] on icon "show more" at bounding box center [449, 178] width 8 height 8
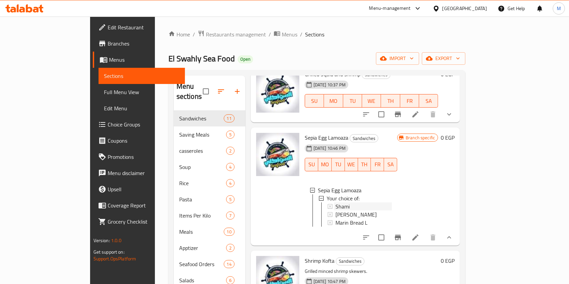
click at [335, 202] on div "Shami" at bounding box center [363, 206] width 56 height 8
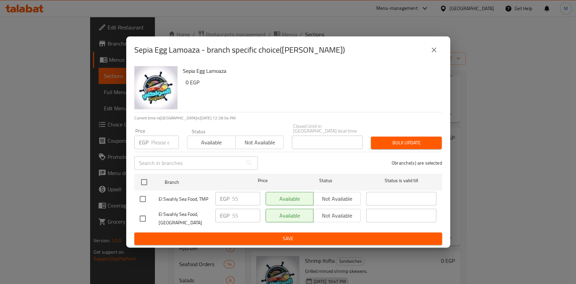
click at [145, 198] on input "checkbox" at bounding box center [143, 199] width 14 height 14
checkbox input "true"
click at [159, 140] on input "number" at bounding box center [165, 142] width 28 height 13
type input "60"
click at [369, 143] on div "Bulk update" at bounding box center [406, 143] width 79 height 21
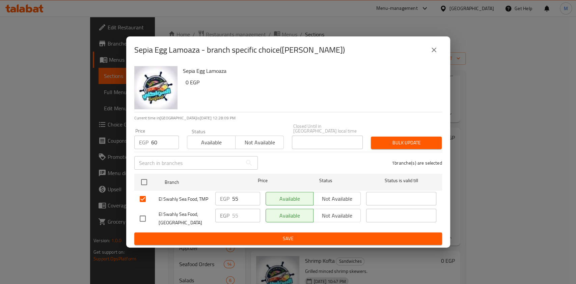
click at [370, 143] on div "Bulk update" at bounding box center [406, 143] width 79 height 21
click at [374, 143] on button "Bulk update" at bounding box center [406, 143] width 71 height 12
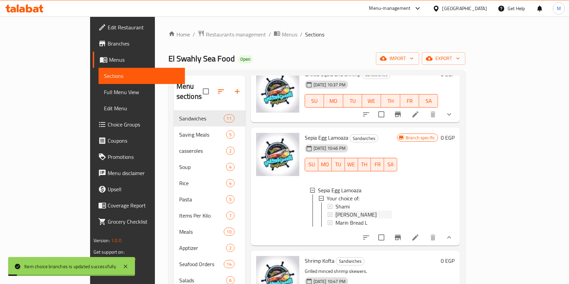
click at [384, 211] on div "Marin Bread" at bounding box center [363, 215] width 56 height 8
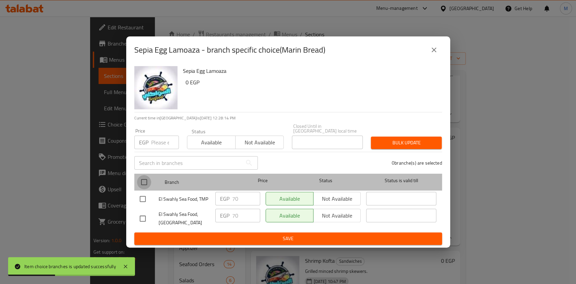
click at [143, 178] on input "checkbox" at bounding box center [144, 182] width 14 height 14
checkbox input "true"
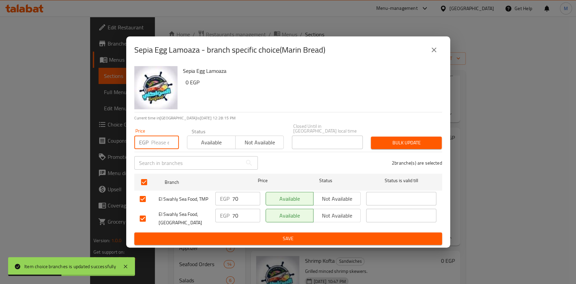
click at [162, 143] on input "number" at bounding box center [165, 142] width 28 height 13
type input "85"
click at [383, 141] on span "Bulk update" at bounding box center [406, 143] width 60 height 8
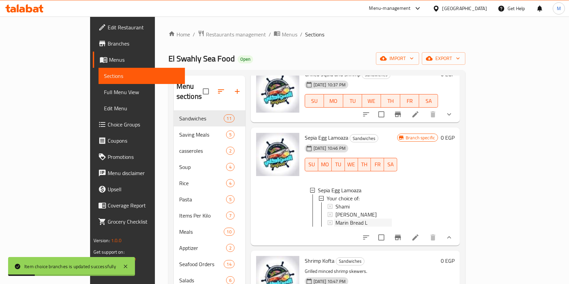
click at [358, 219] on div "Marin Bread L" at bounding box center [363, 223] width 56 height 8
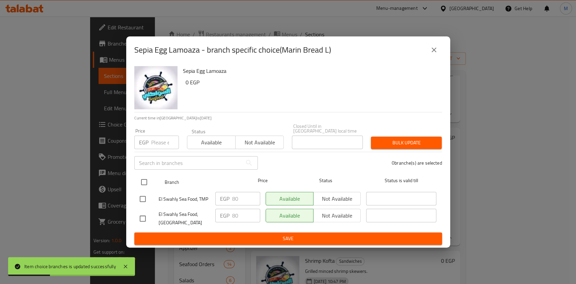
click at [148, 183] on input "checkbox" at bounding box center [144, 182] width 14 height 14
checkbox input "true"
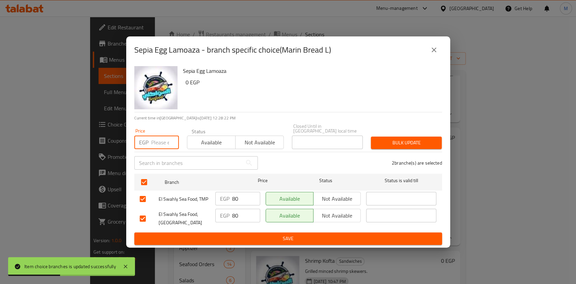
click at [151, 145] on input "number" at bounding box center [165, 142] width 28 height 13
type input "95"
click at [388, 146] on button "Bulk update" at bounding box center [406, 143] width 71 height 12
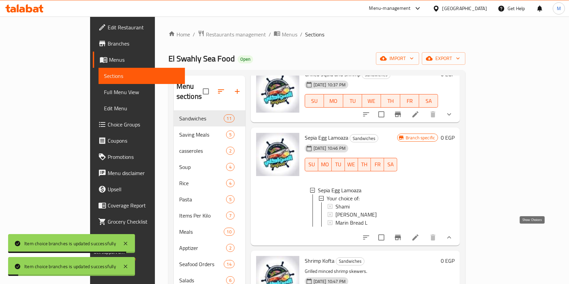
click at [453, 233] on icon "show more" at bounding box center [449, 237] width 8 height 8
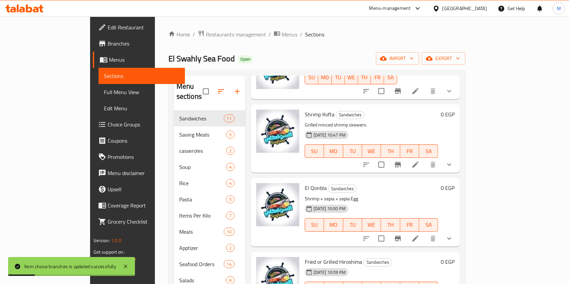
scroll to position [539, 0]
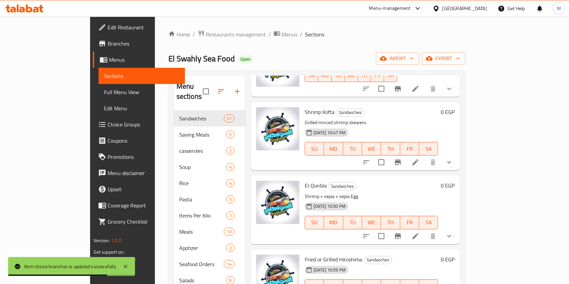
click at [453, 158] on icon "show more" at bounding box center [449, 162] width 8 height 8
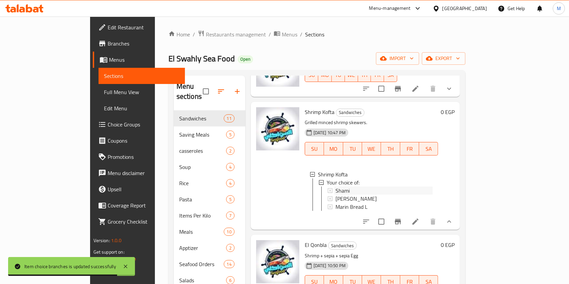
click at [349, 187] on div "Shami" at bounding box center [384, 191] width 98 height 8
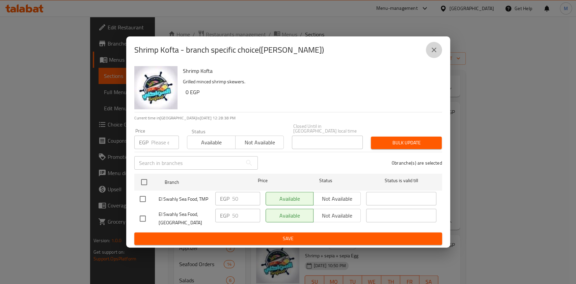
click at [427, 53] on button "close" at bounding box center [434, 50] width 16 height 16
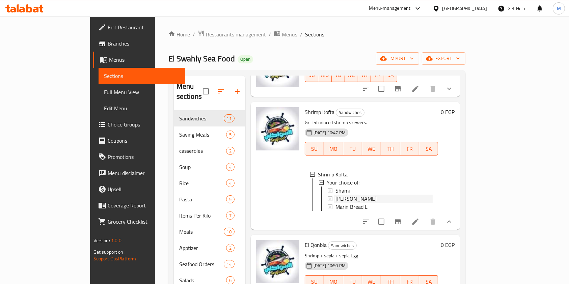
click at [335, 195] on span "Marin Bread" at bounding box center [355, 199] width 41 height 8
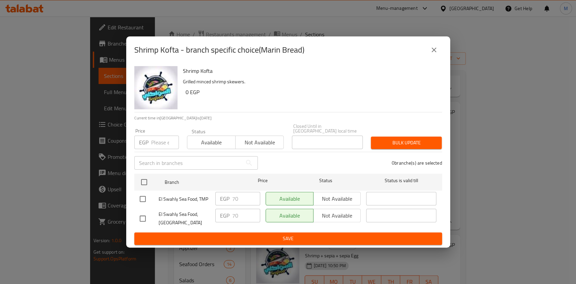
click at [429, 61] on div "Shrimp Kofta - branch specific choice(Marin Bread)" at bounding box center [288, 49] width 324 height 27
click at [432, 54] on icon "close" at bounding box center [434, 50] width 8 height 8
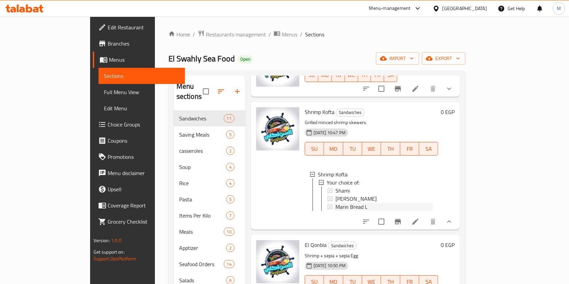
click at [347, 203] on div "Marin Bread L" at bounding box center [384, 207] width 98 height 8
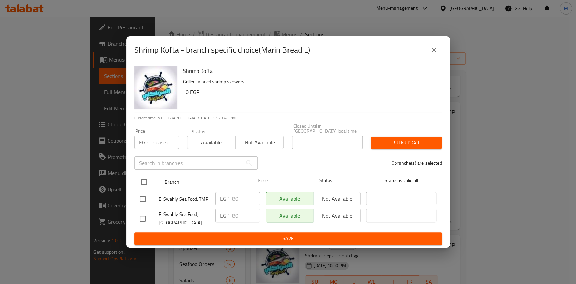
drag, startPoint x: 146, startPoint y: 178, endPoint x: 151, endPoint y: 167, distance: 12.2
click at [147, 178] on input "checkbox" at bounding box center [144, 182] width 14 height 14
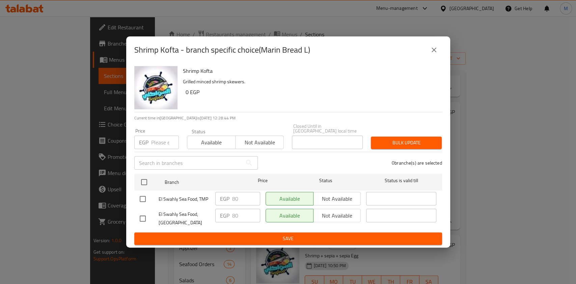
checkbox input "true"
click at [158, 144] on input "number" at bounding box center [165, 142] width 28 height 13
type input "85"
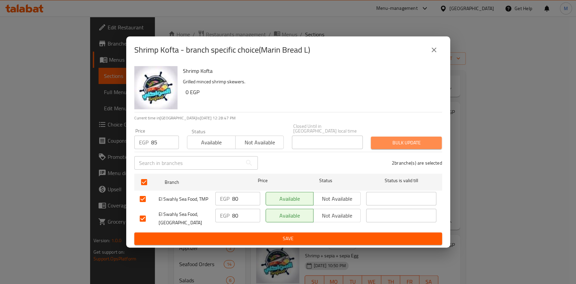
click at [374, 137] on button "Bulk update" at bounding box center [406, 143] width 71 height 12
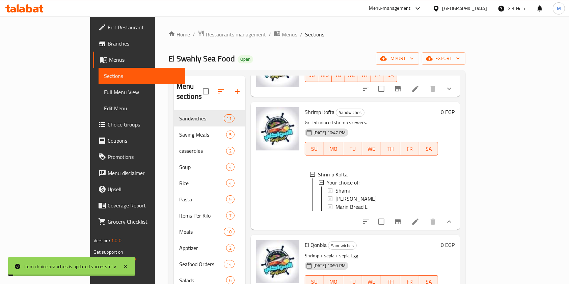
scroll to position [1, 0]
click at [457, 219] on button "show more" at bounding box center [449, 222] width 16 height 16
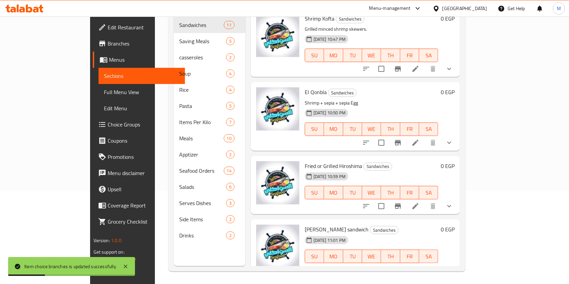
scroll to position [94, 0]
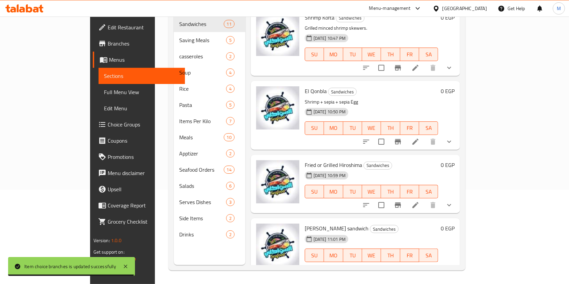
drag, startPoint x: 528, startPoint y: 129, endPoint x: 514, endPoint y: 131, distance: 14.3
click at [453, 138] on icon "show more" at bounding box center [449, 142] width 8 height 8
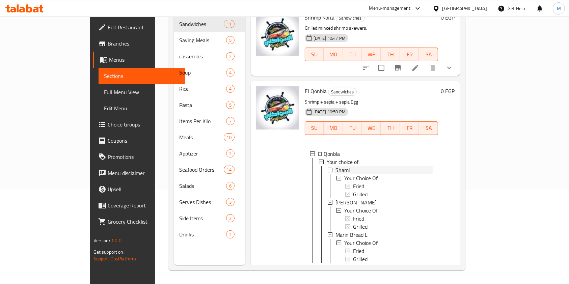
click at [351, 166] on div "Shami" at bounding box center [384, 170] width 98 height 8
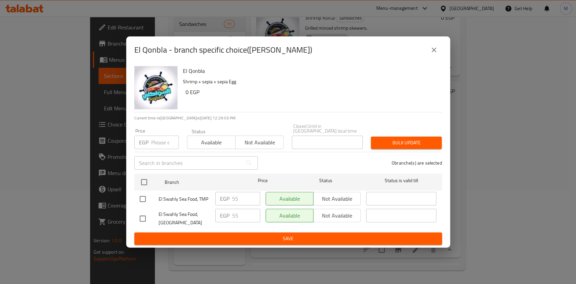
click at [426, 49] on button "close" at bounding box center [434, 50] width 16 height 16
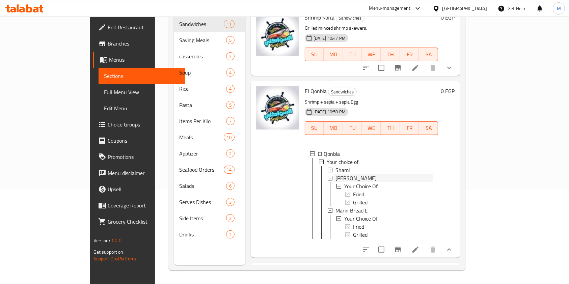
click at [335, 174] on span "Marin Bread" at bounding box center [355, 178] width 41 height 8
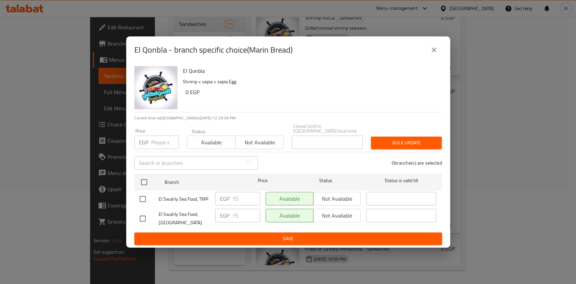
click at [441, 49] on button "close" at bounding box center [434, 50] width 16 height 16
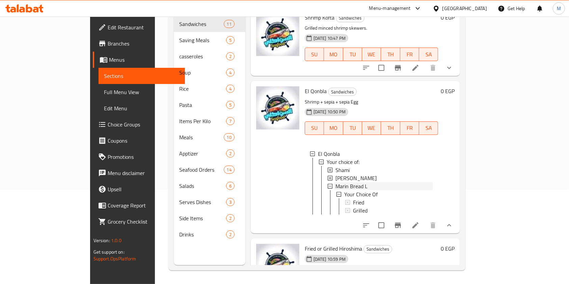
click at [335, 182] on span "Marin Bread L" at bounding box center [351, 186] width 32 height 8
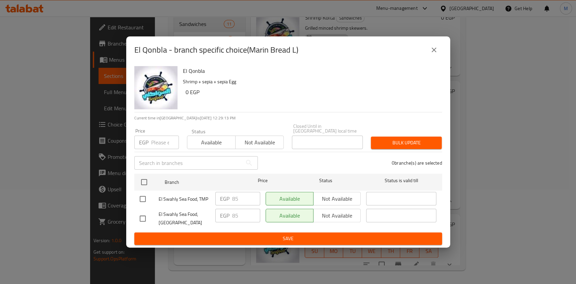
click at [433, 54] on icon "close" at bounding box center [434, 50] width 8 height 8
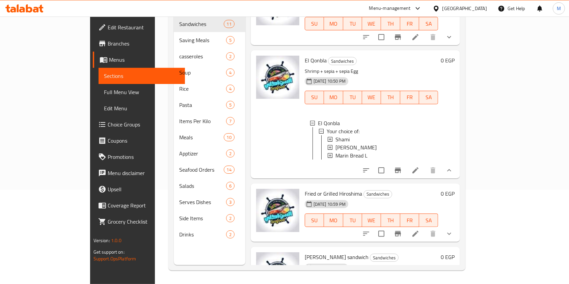
scroll to position [584, 0]
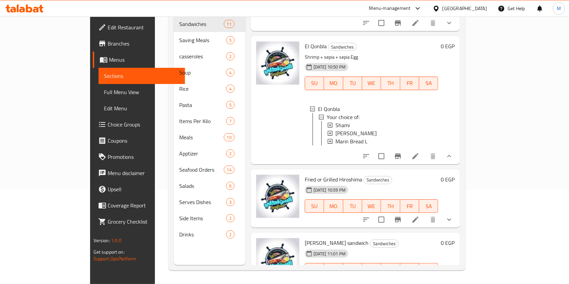
click at [457, 155] on div at bounding box center [407, 156] width 99 height 16
click at [457, 154] on button "show more" at bounding box center [449, 156] width 16 height 16
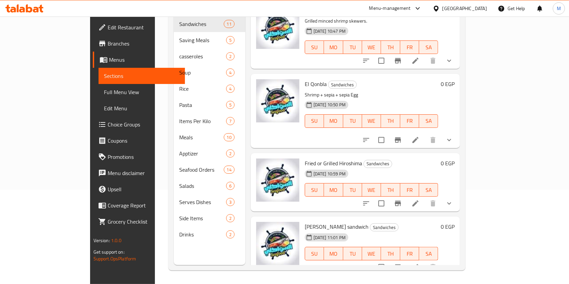
scroll to position [539, 0]
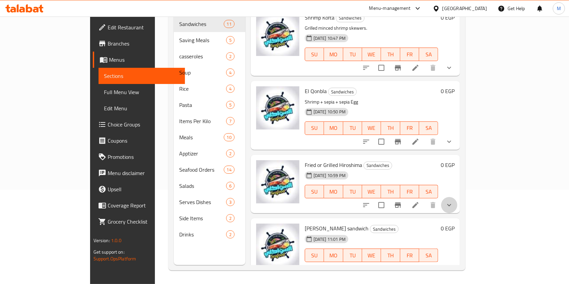
click at [457, 197] on button "show more" at bounding box center [449, 205] width 16 height 16
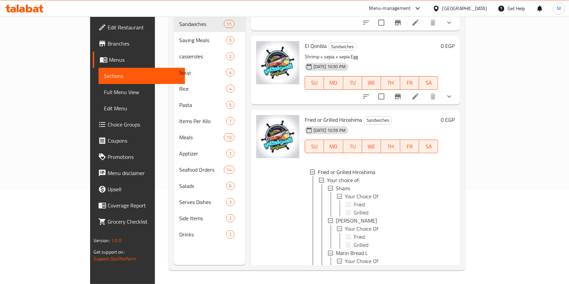
scroll to position [629, 0]
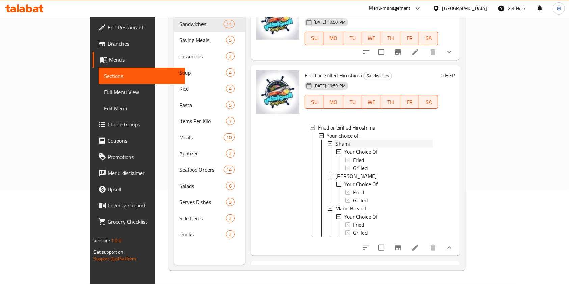
click at [335, 140] on div "Shami" at bounding box center [384, 144] width 98 height 8
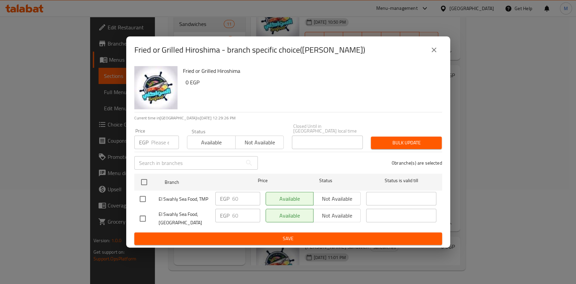
click at [435, 48] on icon "close" at bounding box center [434, 50] width 8 height 8
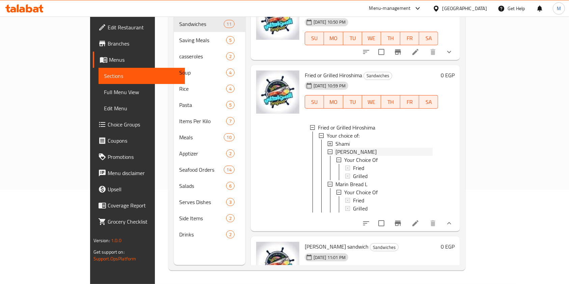
click at [335, 148] on span "Marin Bread" at bounding box center [355, 152] width 41 height 8
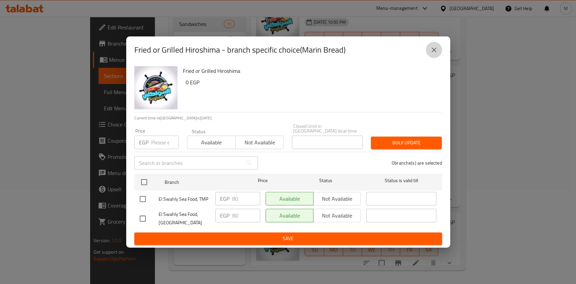
drag, startPoint x: 429, startPoint y: 51, endPoint x: 422, endPoint y: 53, distance: 7.4
click at [429, 50] on button "close" at bounding box center [434, 50] width 16 height 16
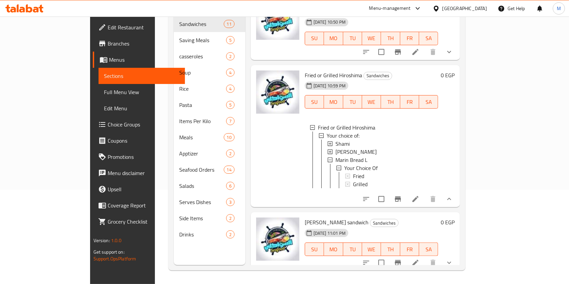
click at [335, 148] on span "Marin Bread" at bounding box center [355, 152] width 41 height 8
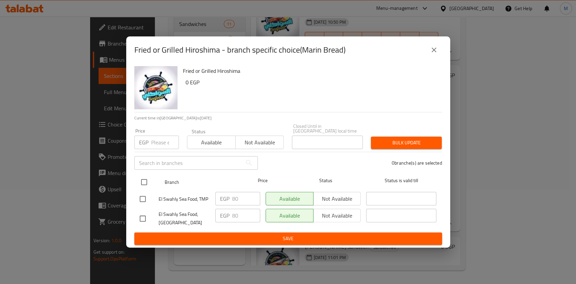
click at [148, 179] on input "checkbox" at bounding box center [144, 182] width 14 height 14
checkbox input "true"
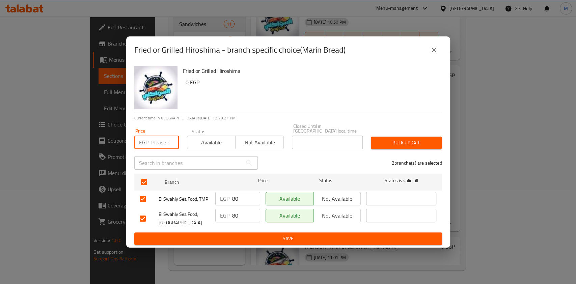
click at [158, 146] on input "number" at bounding box center [165, 142] width 28 height 13
type input "85"
click at [407, 147] on div "Bulk update" at bounding box center [406, 143] width 79 height 21
click at [407, 145] on button "Bulk update" at bounding box center [406, 143] width 71 height 12
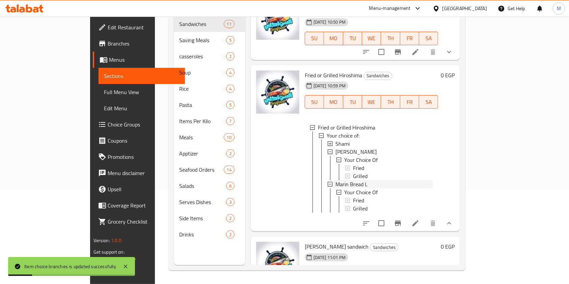
click at [335, 180] on span "Marin Bread L" at bounding box center [351, 184] width 32 height 8
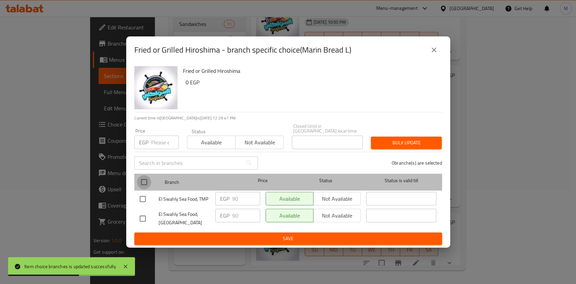
click at [147, 176] on input "checkbox" at bounding box center [144, 182] width 14 height 14
checkbox input "true"
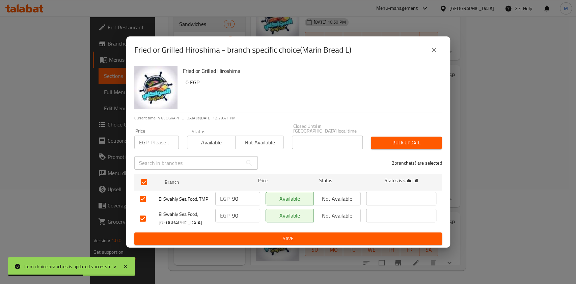
click at [162, 141] on input "number" at bounding box center [165, 142] width 28 height 13
type input "100"
click at [416, 143] on span "Bulk update" at bounding box center [406, 143] width 60 height 8
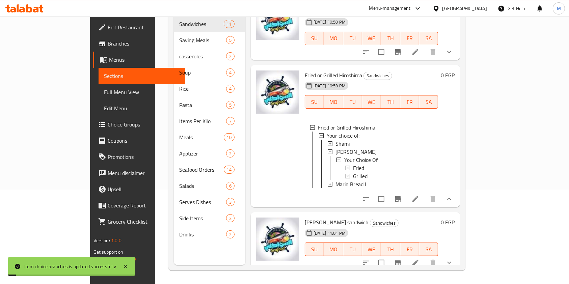
scroll to position [630, 0]
click at [457, 263] on button "show more" at bounding box center [449, 262] width 16 height 16
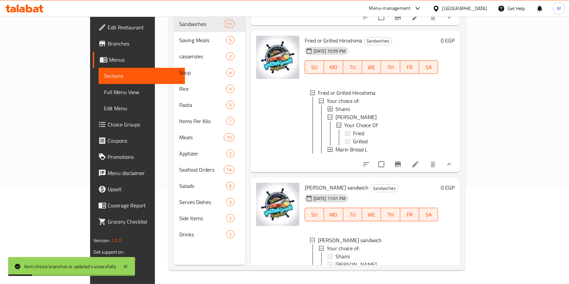
scroll to position [696, 0]
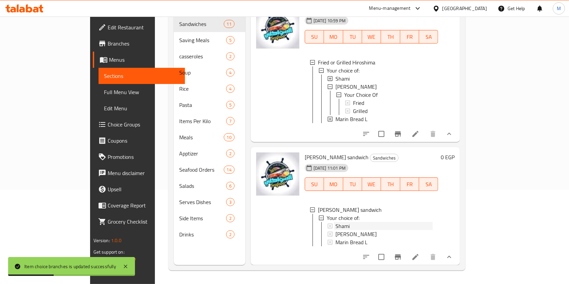
click at [355, 222] on div "Shami" at bounding box center [384, 226] width 98 height 8
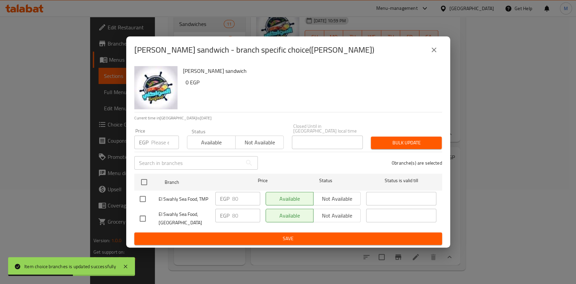
click at [425, 55] on div "Roe sandwich - branch specific choice(Shami)" at bounding box center [288, 50] width 308 height 16
click at [430, 54] on icon "close" at bounding box center [434, 50] width 8 height 8
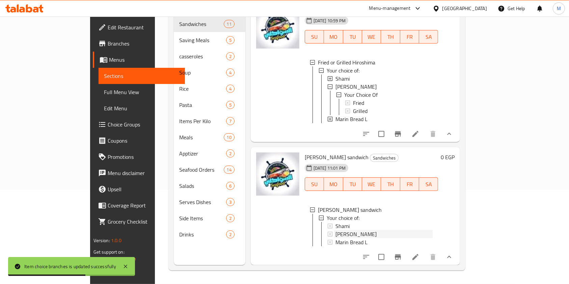
click at [335, 230] on span "Marin Bread" at bounding box center [355, 234] width 41 height 8
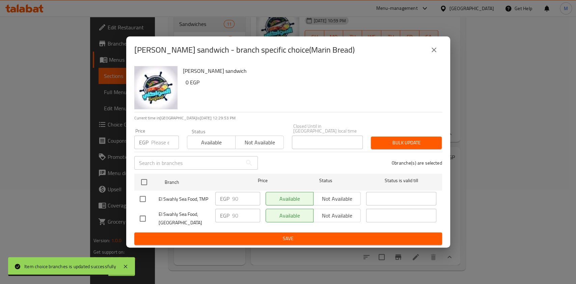
click at [436, 58] on button "close" at bounding box center [434, 50] width 16 height 16
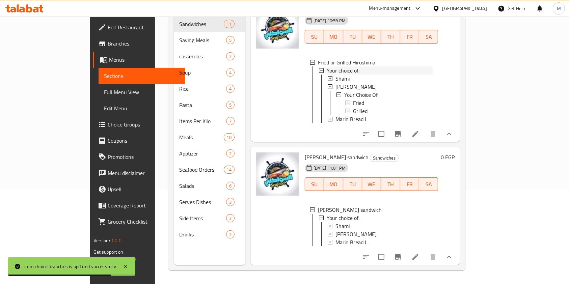
click at [432, 66] on div "Your choice of:" at bounding box center [380, 70] width 106 height 8
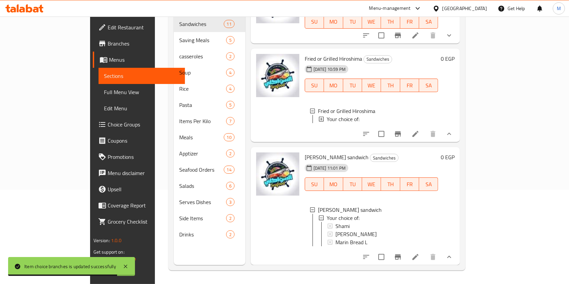
scroll to position [647, 0]
click at [335, 238] on span "Marin Bread L" at bounding box center [351, 242] width 32 height 8
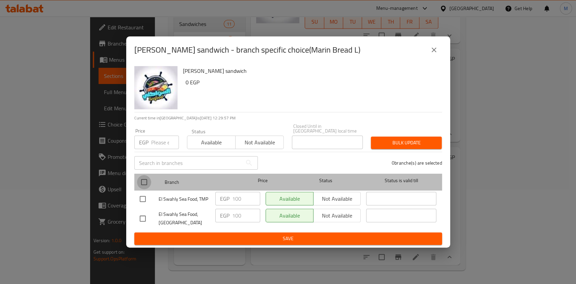
click at [147, 180] on input "checkbox" at bounding box center [144, 182] width 14 height 14
checkbox input "true"
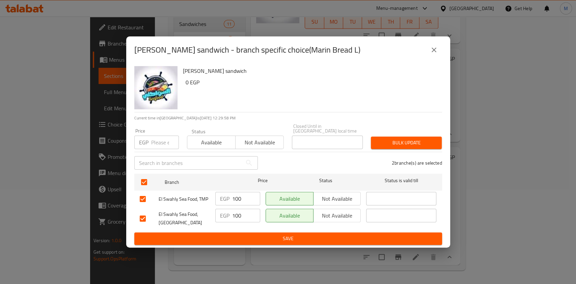
click at [151, 152] on div "​" at bounding box center [196, 163] width 132 height 22
click at [156, 142] on input "number" at bounding box center [165, 142] width 28 height 13
type input "110"
click at [381, 140] on span "Bulk update" at bounding box center [406, 143] width 60 height 8
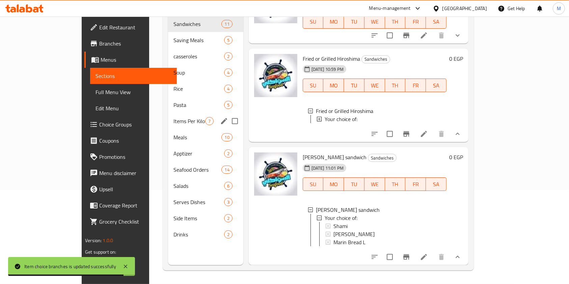
click at [173, 117] on span "Items Per Kilo" at bounding box center [188, 121] width 31 height 8
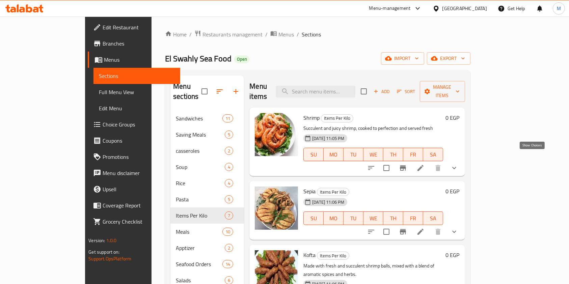
click at [458, 164] on icon "show more" at bounding box center [454, 168] width 8 height 8
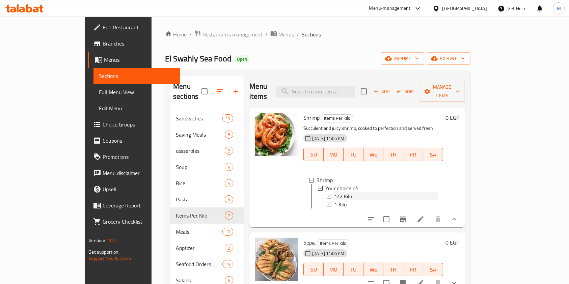
click at [334, 192] on span "1/2 Kilo" at bounding box center [343, 196] width 18 height 8
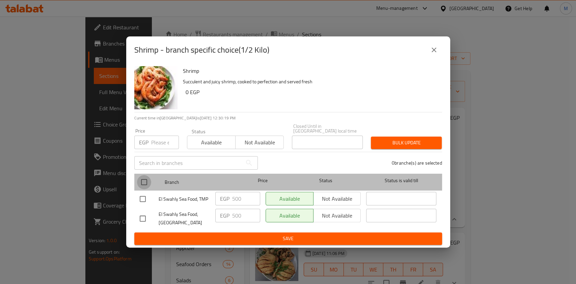
click at [144, 178] on input "checkbox" at bounding box center [144, 182] width 14 height 14
checkbox input "true"
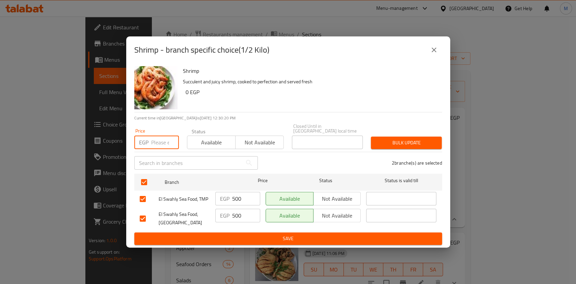
click at [159, 136] on input "number" at bounding box center [165, 142] width 28 height 13
type input "560"
click at [397, 139] on span "Bulk update" at bounding box center [406, 143] width 60 height 8
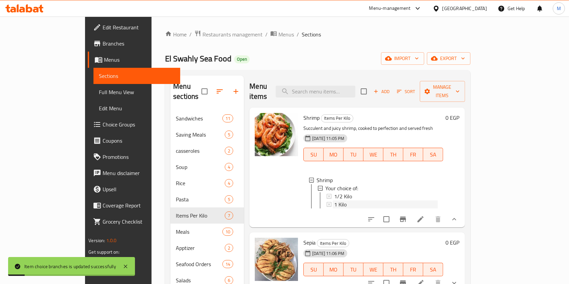
click at [340, 200] on div "1 Kilo" at bounding box center [385, 204] width 103 height 8
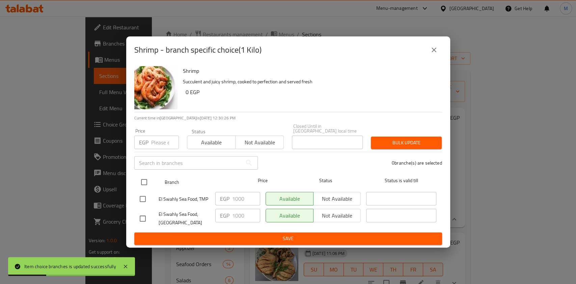
click at [141, 179] on input "checkbox" at bounding box center [144, 182] width 14 height 14
checkbox input "true"
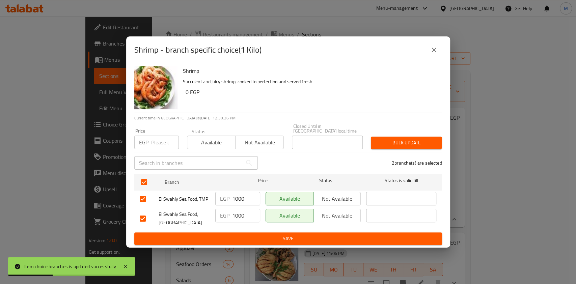
click at [160, 142] on input "number" at bounding box center [165, 142] width 28 height 13
type input "1100"
click at [397, 139] on span "Bulk update" at bounding box center [406, 143] width 60 height 8
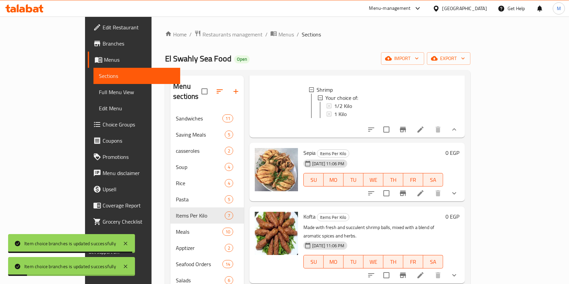
scroll to position [135, 0]
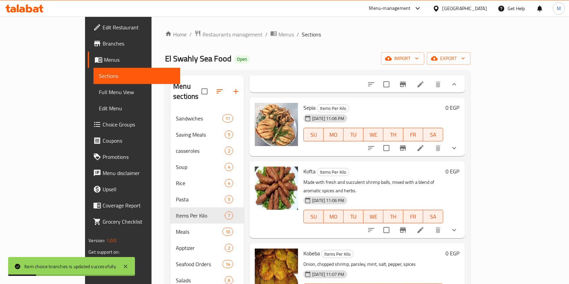
click at [462, 151] on button "show more" at bounding box center [454, 148] width 16 height 16
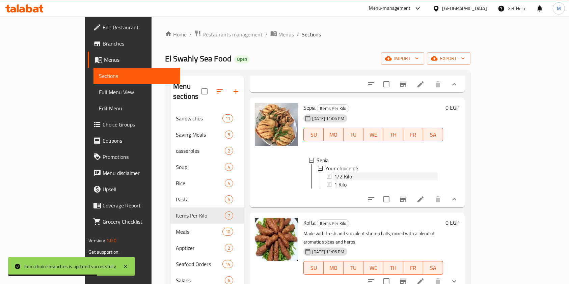
click at [334, 173] on span "1/2 Kilo" at bounding box center [343, 176] width 18 height 8
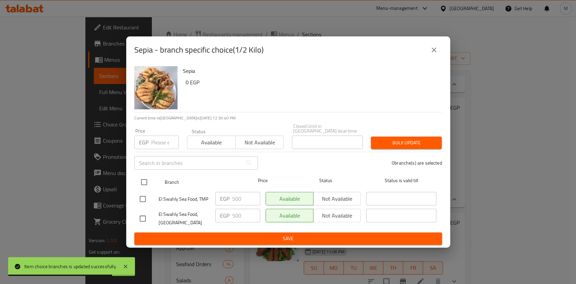
click at [151, 177] on div at bounding box center [149, 182] width 25 height 20
click at [145, 183] on input "checkbox" at bounding box center [144, 182] width 14 height 14
checkbox input "true"
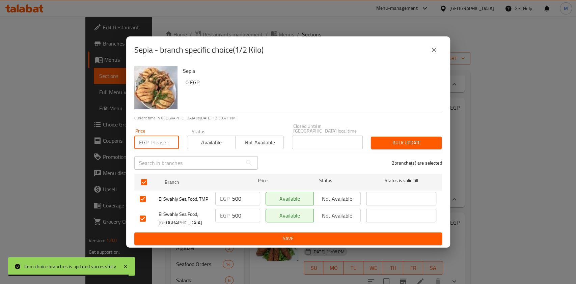
click at [158, 144] on input "number" at bounding box center [165, 142] width 28 height 13
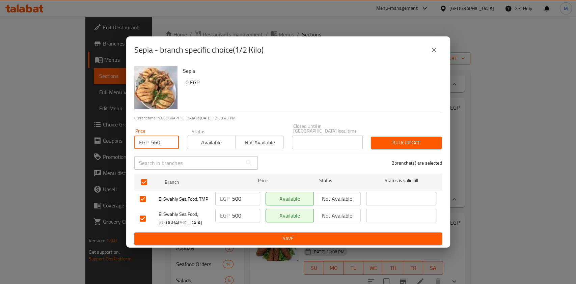
type input "560"
click at [404, 144] on span "Bulk update" at bounding box center [406, 143] width 60 height 8
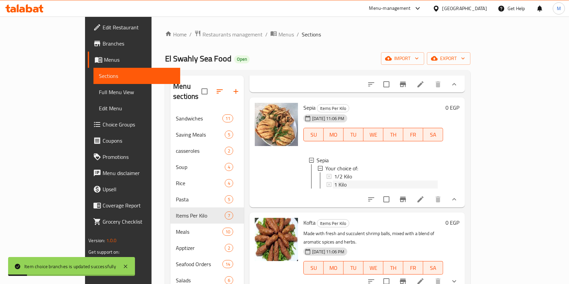
click at [334, 182] on span "1 Kilo" at bounding box center [340, 184] width 12 height 8
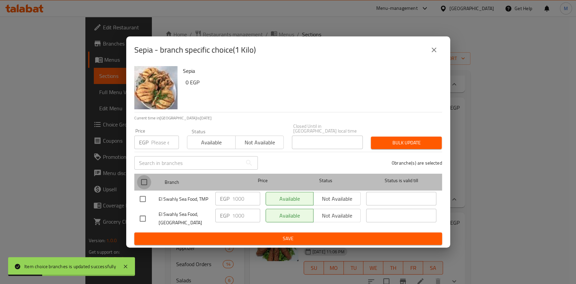
click at [146, 181] on input "checkbox" at bounding box center [144, 182] width 14 height 14
checkbox input "true"
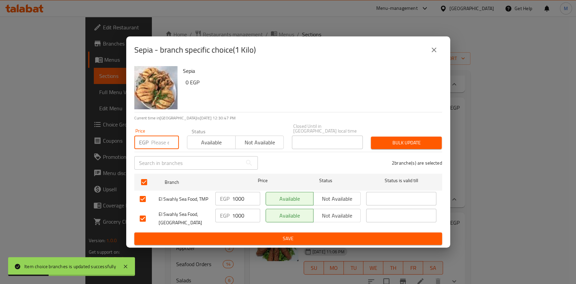
click at [155, 143] on input "number" at bounding box center [165, 142] width 28 height 13
type input "1100"
click at [396, 139] on span "Bulk update" at bounding box center [406, 143] width 60 height 8
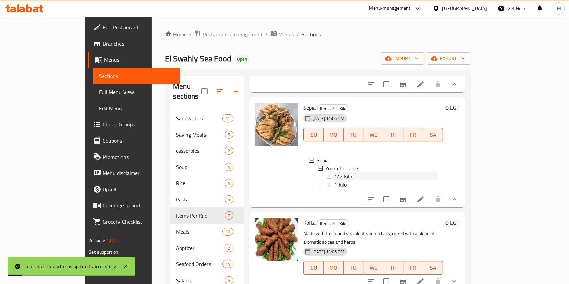
click at [405, 172] on div "1/2 Kilo" at bounding box center [385, 176] width 103 height 8
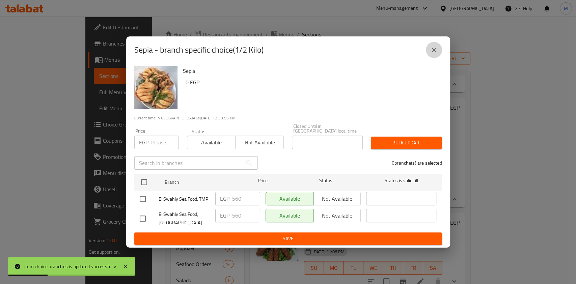
click at [439, 51] on button "close" at bounding box center [434, 50] width 16 height 16
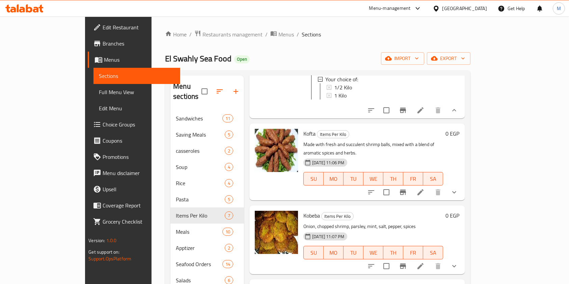
scroll to position [225, 0]
click at [462, 184] on button "show more" at bounding box center [454, 192] width 16 height 16
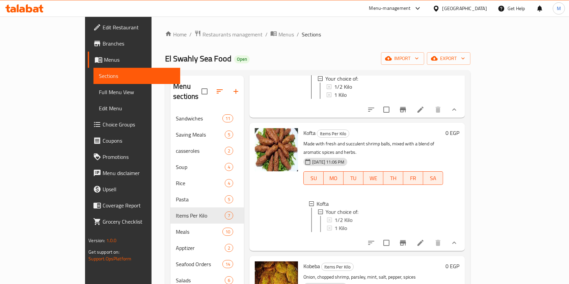
scroll to position [315, 0]
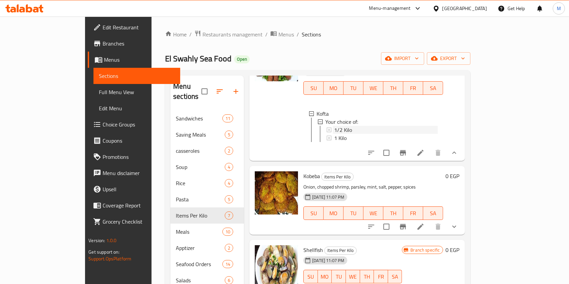
click at [334, 127] on span "1/2 Kilo" at bounding box center [343, 130] width 18 height 8
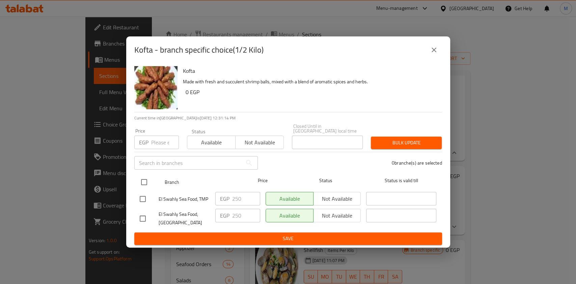
click at [143, 177] on input "checkbox" at bounding box center [144, 182] width 14 height 14
checkbox input "true"
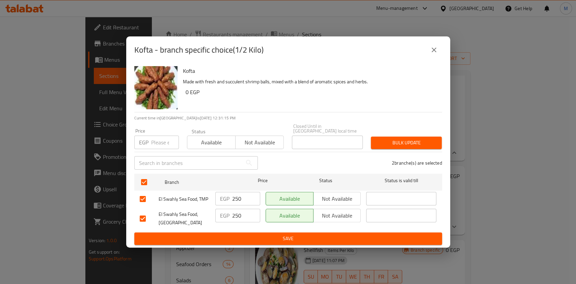
click at [150, 141] on div "EGP Price" at bounding box center [156, 142] width 45 height 13
type input "310"
click at [389, 144] on span "Bulk update" at bounding box center [406, 143] width 60 height 8
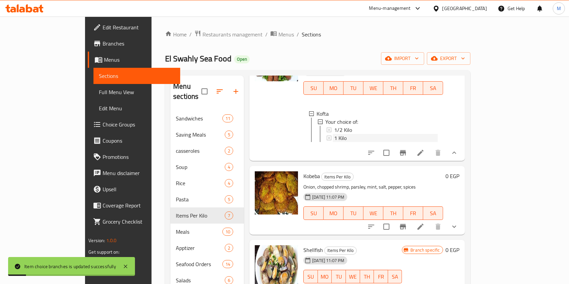
click at [334, 136] on div "1 Kilo" at bounding box center [385, 138] width 103 height 8
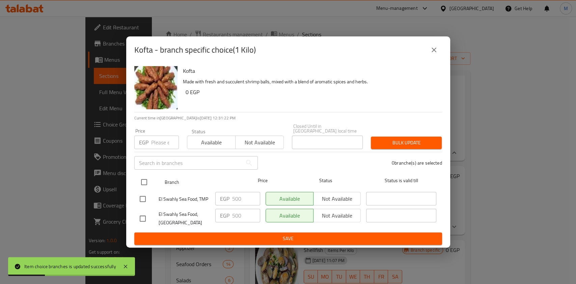
click at [147, 180] on input "checkbox" at bounding box center [144, 182] width 14 height 14
checkbox input "true"
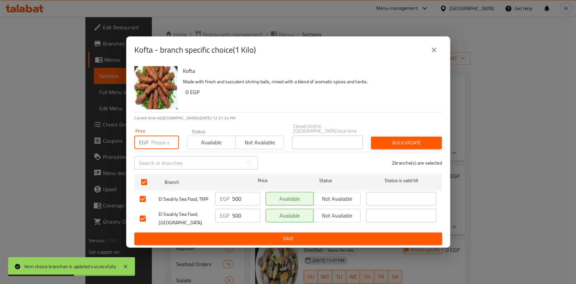
click at [157, 139] on input "number" at bounding box center [165, 142] width 28 height 13
type input "560"
click at [374, 137] on button "Bulk update" at bounding box center [406, 143] width 71 height 12
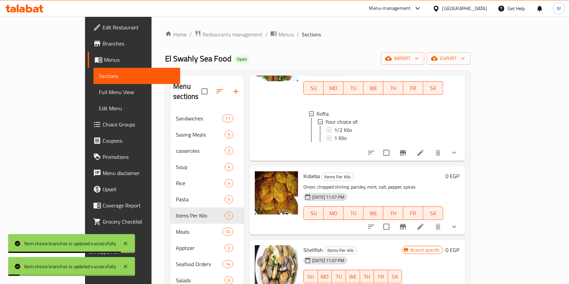
scroll to position [393, 0]
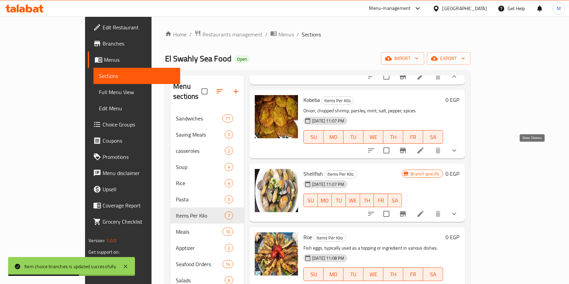
click at [458, 152] on icon "show more" at bounding box center [454, 150] width 8 height 8
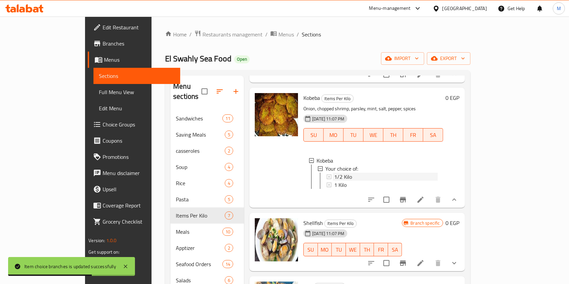
click at [334, 174] on span "1/2 Kilo" at bounding box center [343, 177] width 18 height 8
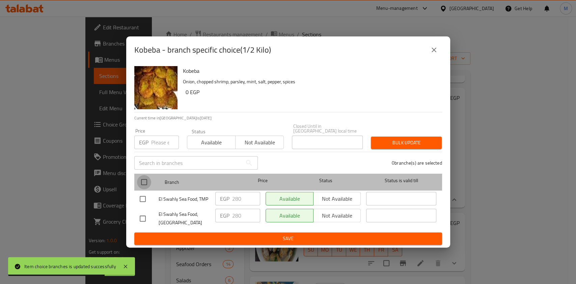
click at [142, 176] on input "checkbox" at bounding box center [144, 182] width 14 height 14
checkbox input "true"
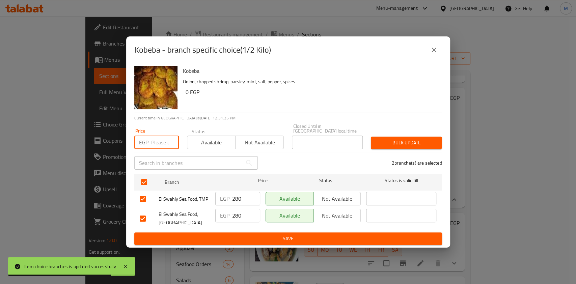
click at [157, 144] on input "number" at bounding box center [165, 142] width 28 height 13
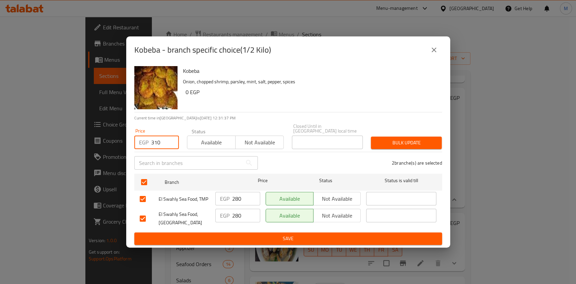
type input "310"
click at [374, 145] on button "Bulk update" at bounding box center [406, 143] width 71 height 12
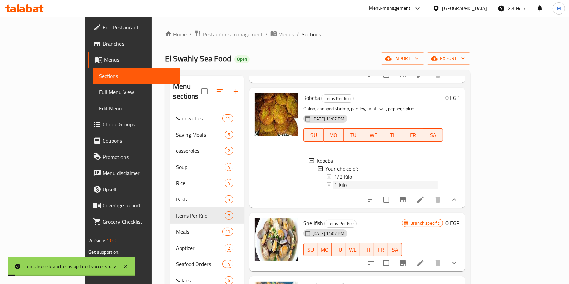
click at [334, 187] on div "1 Kilo" at bounding box center [385, 185] width 103 height 8
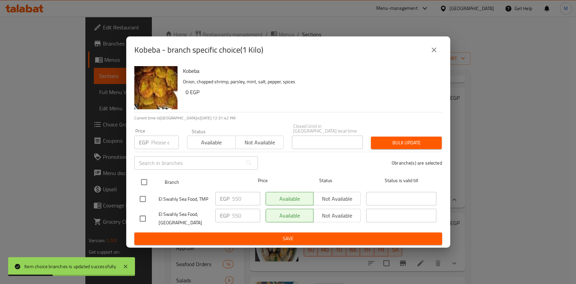
click at [146, 175] on input "checkbox" at bounding box center [144, 182] width 14 height 14
checkbox input "true"
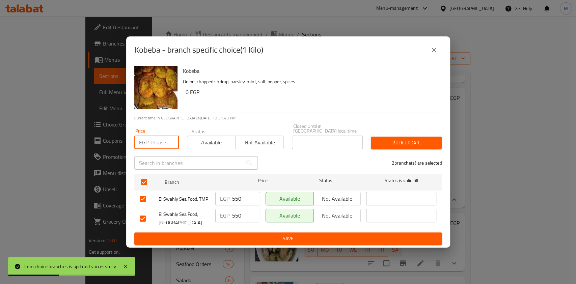
click at [156, 144] on input "number" at bounding box center [165, 142] width 28 height 13
type input "620"
click at [399, 140] on span "Bulk update" at bounding box center [406, 143] width 60 height 8
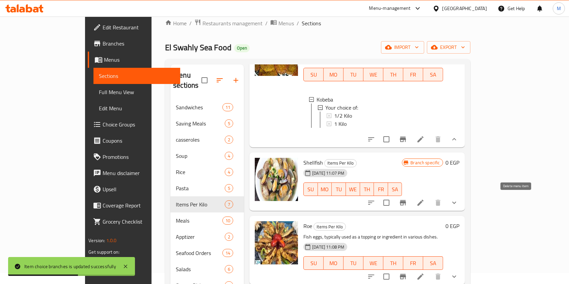
scroll to position [90, 0]
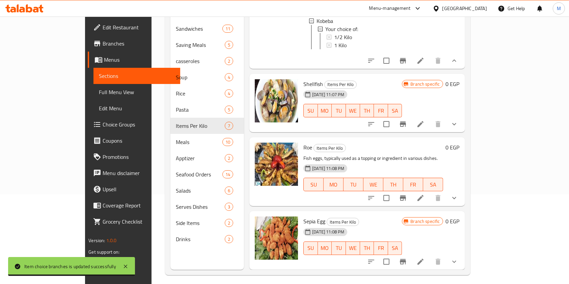
click at [458, 125] on icon "show more" at bounding box center [454, 124] width 8 height 8
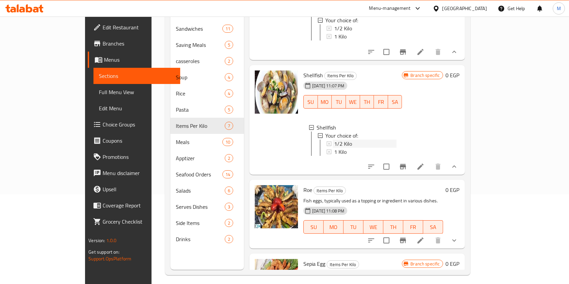
click at [344, 148] on div "1/2 Kilo" at bounding box center [365, 144] width 62 height 8
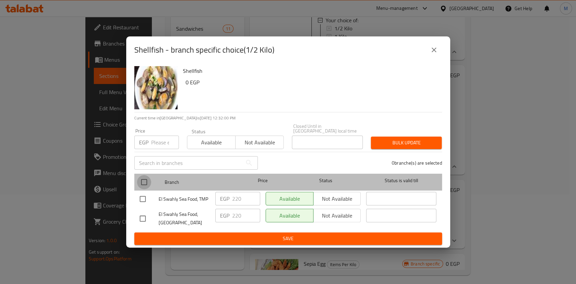
click at [144, 180] on input "checkbox" at bounding box center [144, 182] width 14 height 14
checkbox input "true"
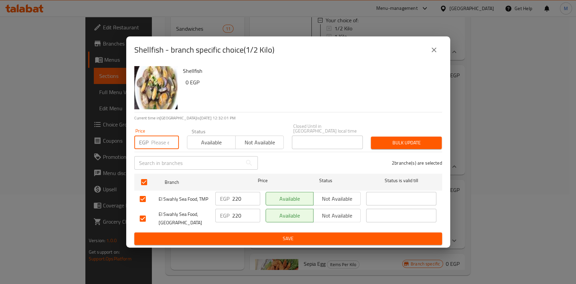
click at [162, 139] on input "number" at bounding box center [165, 142] width 28 height 13
type input "250"
click at [408, 147] on div "Bulk update" at bounding box center [406, 143] width 79 height 21
click at [408, 145] on button "Bulk update" at bounding box center [406, 143] width 71 height 12
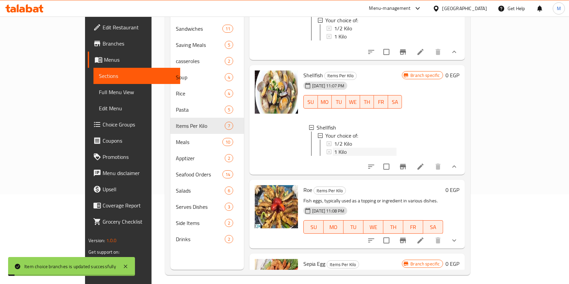
click at [336, 156] on div "1 Kilo" at bounding box center [365, 152] width 62 height 8
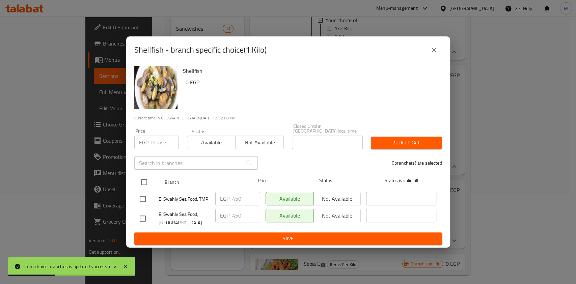
click at [144, 179] on input "checkbox" at bounding box center [144, 182] width 14 height 14
checkbox input "true"
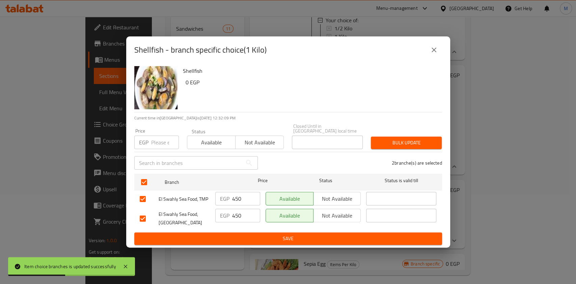
click at [165, 140] on input "number" at bounding box center [165, 142] width 28 height 13
type input "450"
click at [402, 139] on span "Bulk update" at bounding box center [406, 143] width 60 height 8
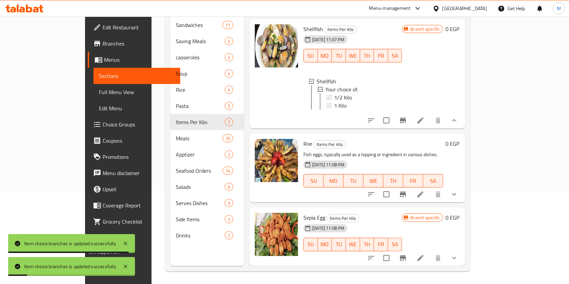
scroll to position [94, 0]
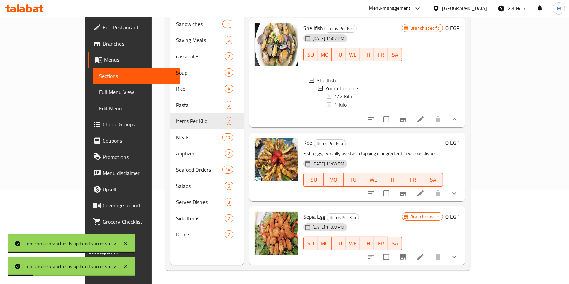
click at [458, 190] on icon "show more" at bounding box center [454, 193] width 8 height 8
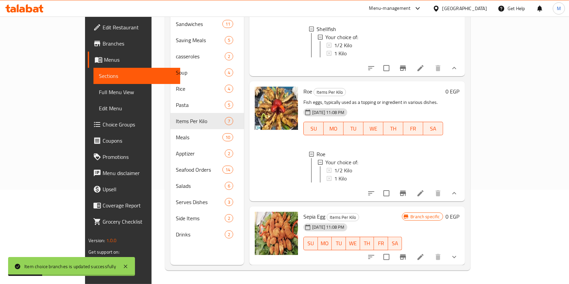
scroll to position [567, 0]
click at [334, 174] on div "1 Kilo" at bounding box center [385, 178] width 103 height 8
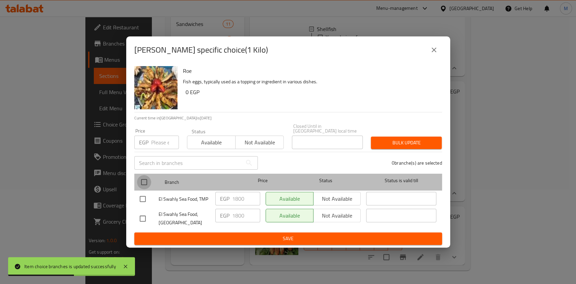
click at [142, 178] on input "checkbox" at bounding box center [144, 182] width 14 height 14
checkbox input "true"
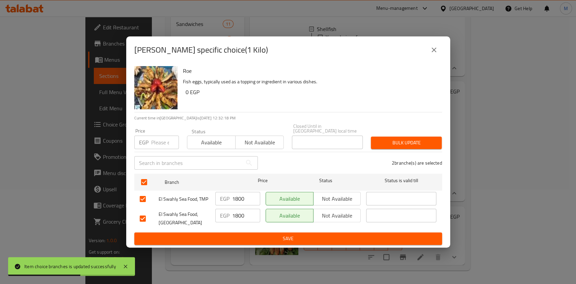
click at [157, 148] on div "Price EGP Price" at bounding box center [156, 138] width 53 height 29
click at [158, 142] on input "number" at bounding box center [165, 142] width 28 height 13
type input "1900"
click at [414, 139] on span "Bulk update" at bounding box center [406, 143] width 60 height 8
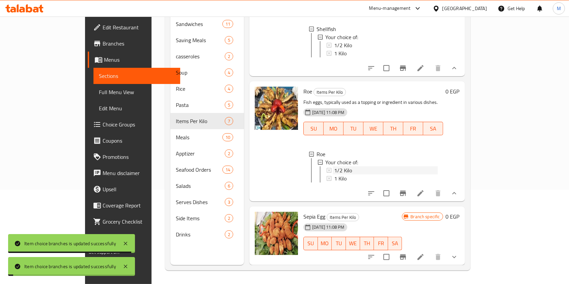
click at [368, 166] on div "1/2 Kilo" at bounding box center [385, 170] width 103 height 8
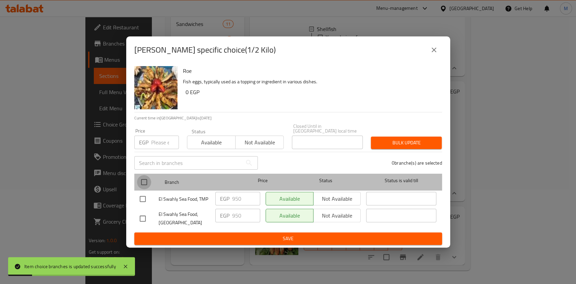
click at [142, 183] on input "checkbox" at bounding box center [144, 182] width 14 height 14
checkbox input "true"
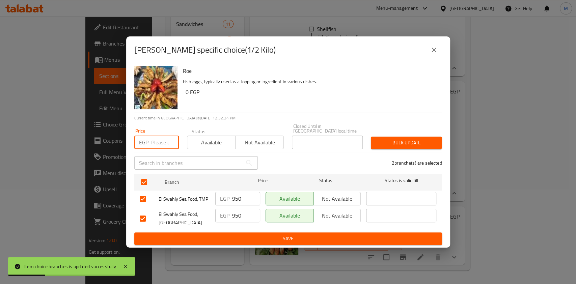
click at [156, 140] on input "number" at bounding box center [165, 142] width 28 height 13
type input "1000"
click at [396, 139] on span "Bulk update" at bounding box center [406, 143] width 60 height 8
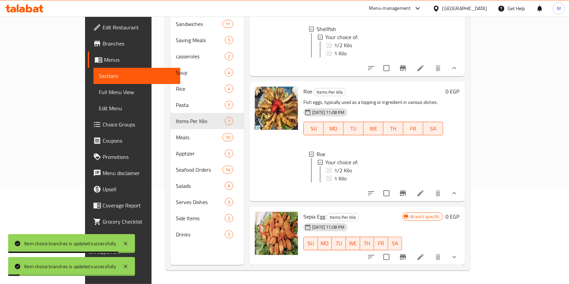
click at [458, 253] on icon "show more" at bounding box center [454, 257] width 8 height 8
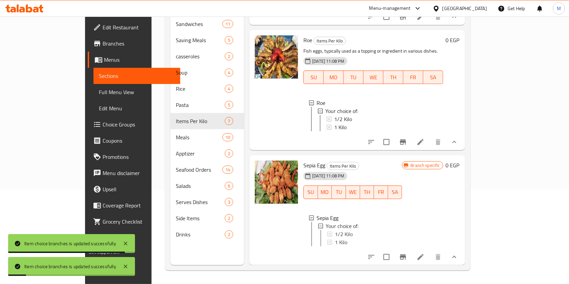
scroll to position [625, 0]
click at [334, 230] on div "1/2 Kilo" at bounding box center [365, 234] width 62 height 8
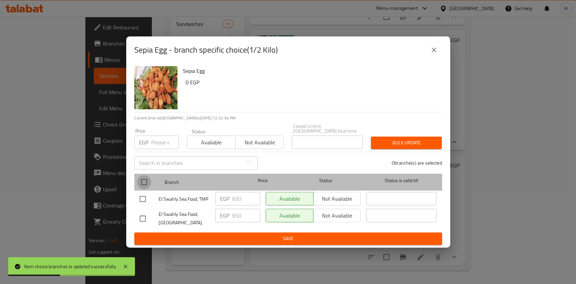
click at [144, 182] on input "checkbox" at bounding box center [144, 182] width 14 height 14
checkbox input "true"
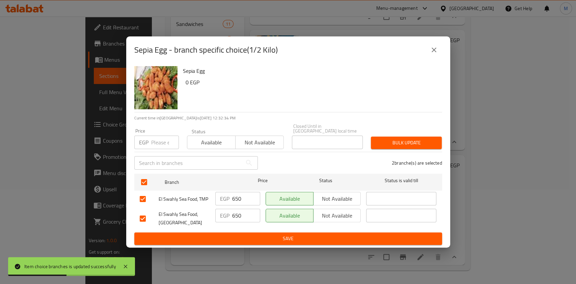
click at [156, 145] on input "number" at bounding box center [165, 142] width 28 height 13
type input "690"
click at [370, 142] on div "Bulk update" at bounding box center [406, 143] width 79 height 21
click at [386, 141] on span "Bulk update" at bounding box center [406, 143] width 60 height 8
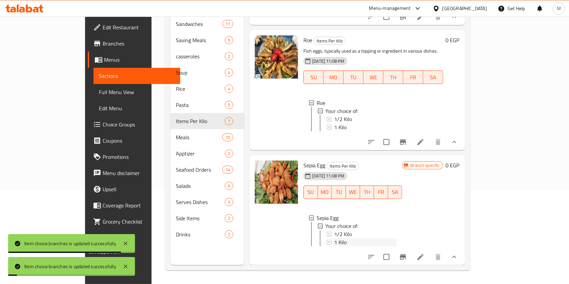
click at [347, 238] on div "1 Kilo" at bounding box center [365, 242] width 62 height 8
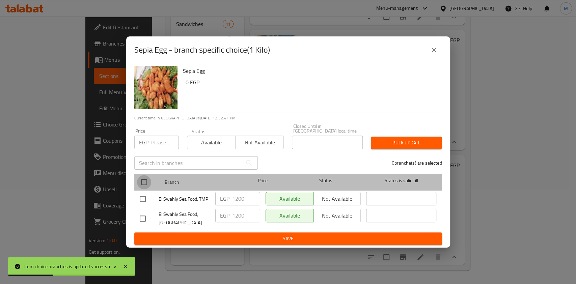
drag, startPoint x: 140, startPoint y: 184, endPoint x: 146, endPoint y: 179, distance: 7.4
click at [141, 184] on input "checkbox" at bounding box center [144, 182] width 14 height 14
checkbox input "true"
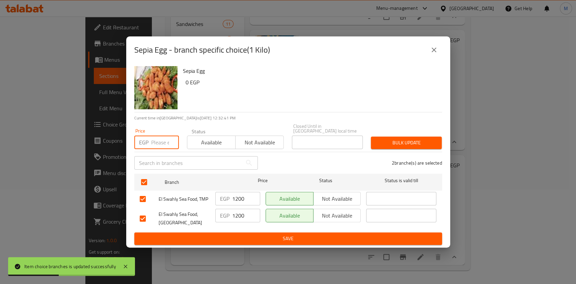
click at [158, 138] on input "number" at bounding box center [165, 142] width 28 height 13
click at [393, 142] on span "Bulk update" at bounding box center [406, 143] width 60 height 8
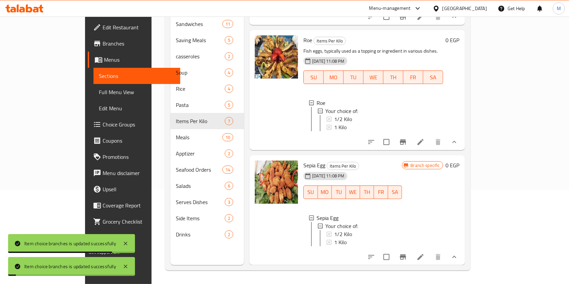
scroll to position [1, 0]
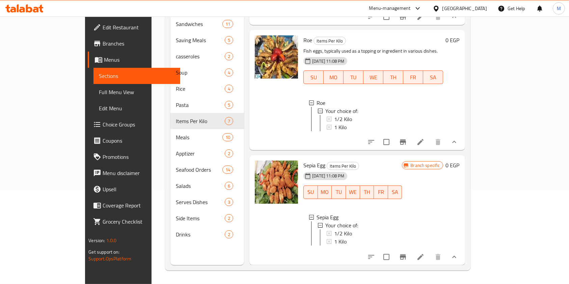
click at [30, 12] on icon at bounding box center [29, 8] width 6 height 8
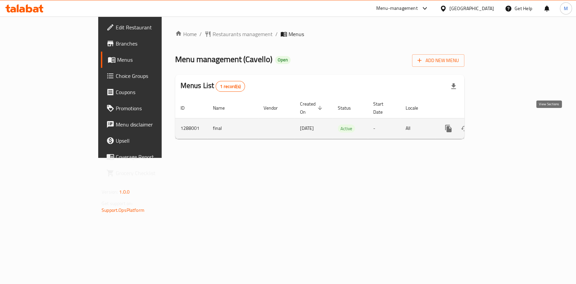
click at [505, 120] on link "enhanced table" at bounding box center [497, 128] width 16 height 16
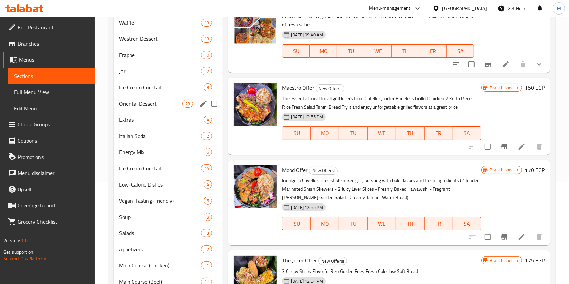
scroll to position [90, 0]
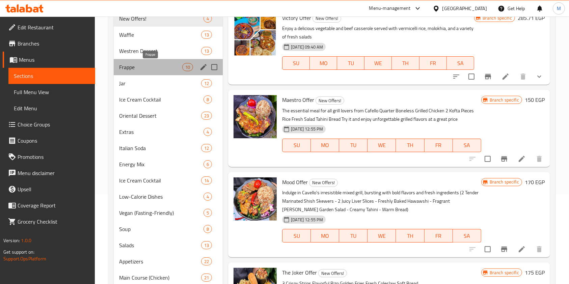
click at [131, 69] on span "Frappe" at bounding box center [150, 67] width 63 height 8
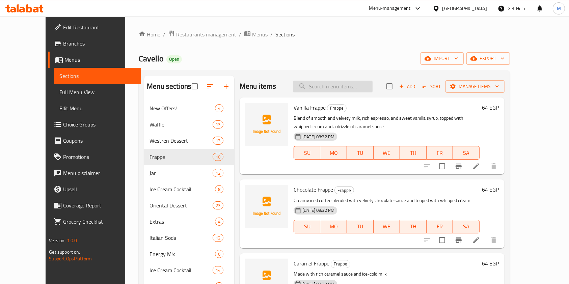
click at [344, 82] on input "search" at bounding box center [333, 87] width 80 height 12
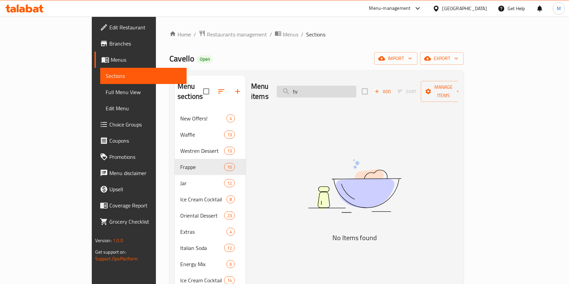
type input "t"
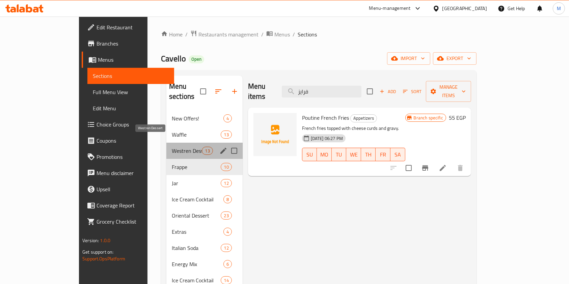
click at [172, 147] on span "Westren Dessert" at bounding box center [187, 151] width 30 height 8
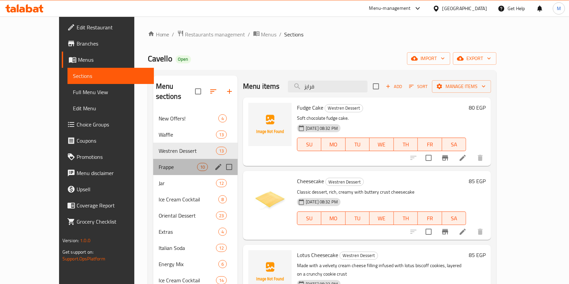
click at [153, 162] on div "Frappe 10" at bounding box center [195, 167] width 84 height 16
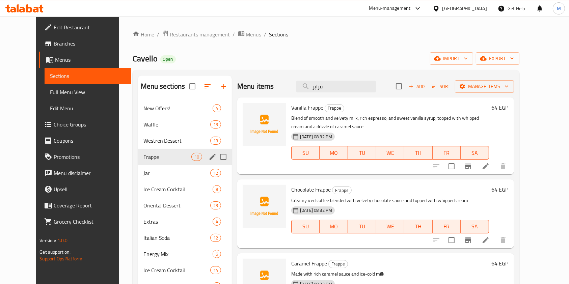
click at [164, 149] on div "Frappe 10" at bounding box center [185, 157] width 94 height 16
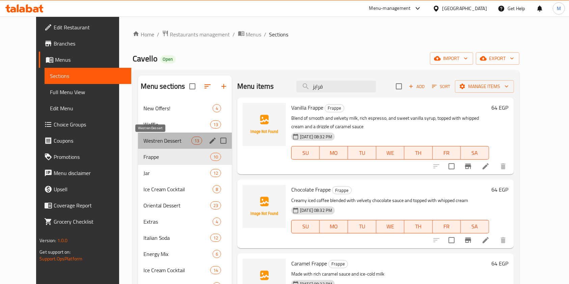
click at [163, 140] on span "Westren Dessert" at bounding box center [167, 141] width 48 height 8
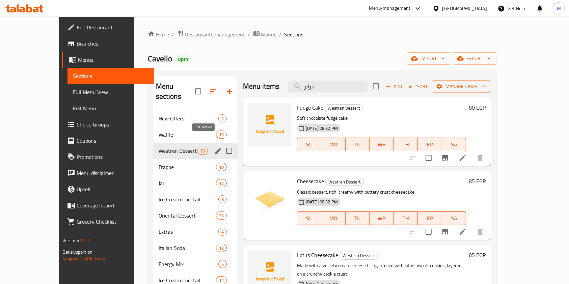
click at [214, 147] on icon "edit" at bounding box center [218, 151] width 8 height 8
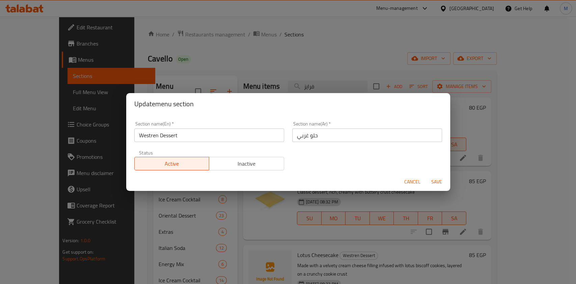
click at [410, 178] on span "Cancel" at bounding box center [412, 182] width 16 height 8
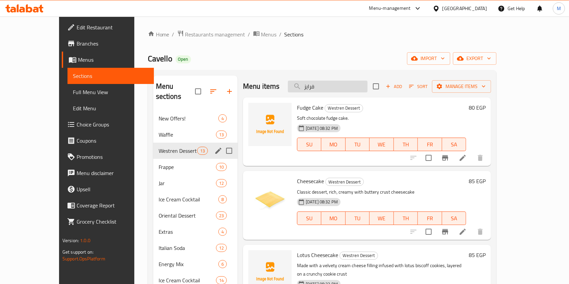
click at [338, 85] on input "فرايز" at bounding box center [328, 87] width 80 height 12
paste input "ساندوتشات تشيكن"
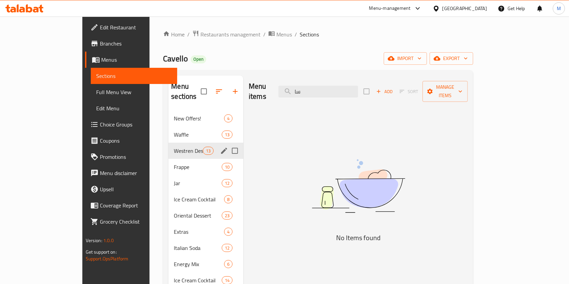
type input "س"
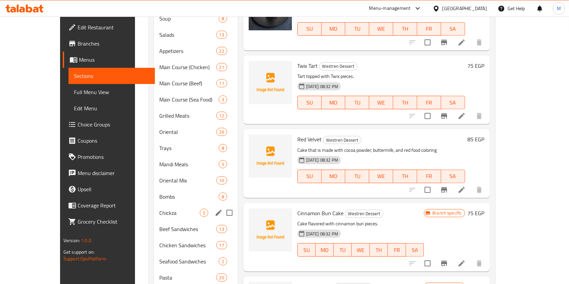
scroll to position [360, 0]
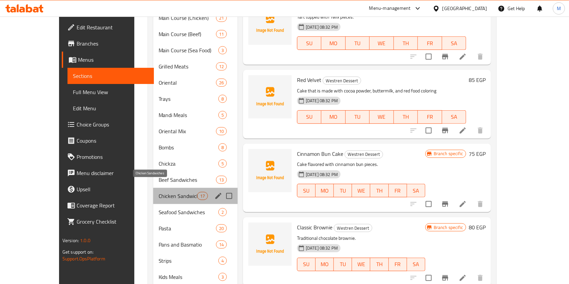
click at [159, 192] on span "Chicken Sandwiches" at bounding box center [178, 196] width 38 height 8
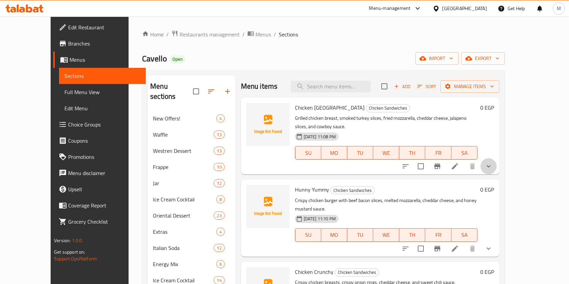
click at [493, 162] on icon "show more" at bounding box center [488, 166] width 8 height 8
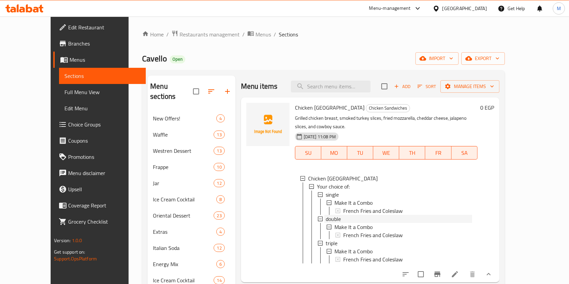
click at [336, 215] on div "double" at bounding box center [399, 219] width 146 height 8
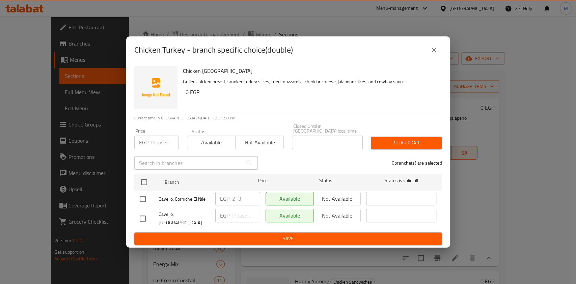
click at [431, 54] on icon "close" at bounding box center [434, 50] width 8 height 8
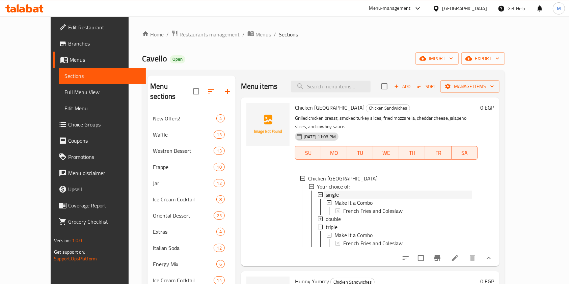
click at [326, 191] on span "single" at bounding box center [332, 195] width 13 height 8
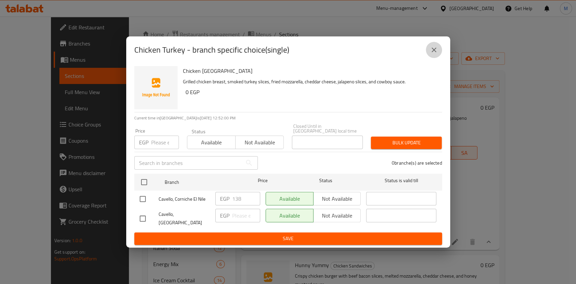
click at [430, 54] on icon "close" at bounding box center [434, 50] width 8 height 8
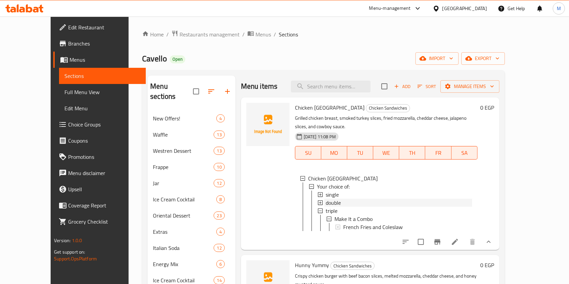
click at [326, 199] on span "double" at bounding box center [333, 203] width 15 height 8
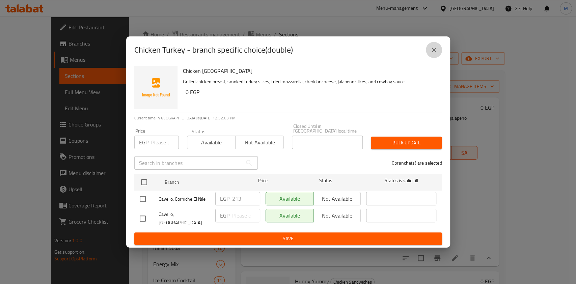
click at [430, 54] on icon "close" at bounding box center [434, 50] width 8 height 8
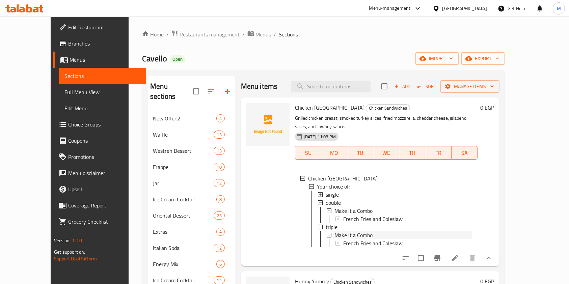
click at [334, 231] on span "Make It a Combo" at bounding box center [353, 235] width 38 height 8
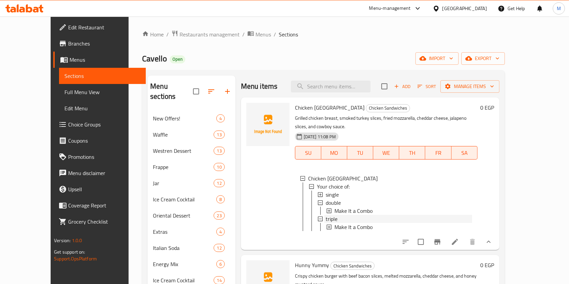
click at [331, 215] on div "triple" at bounding box center [399, 219] width 146 height 8
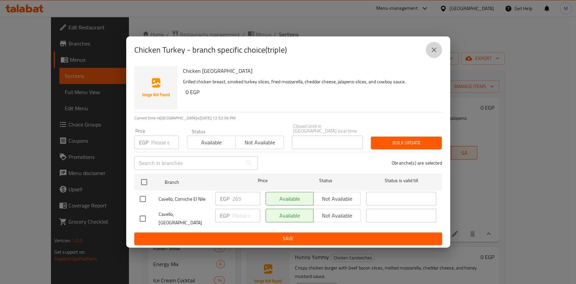
drag, startPoint x: 437, startPoint y: 57, endPoint x: 367, endPoint y: 64, distance: 70.5
click at [437, 54] on icon "close" at bounding box center [434, 50] width 8 height 8
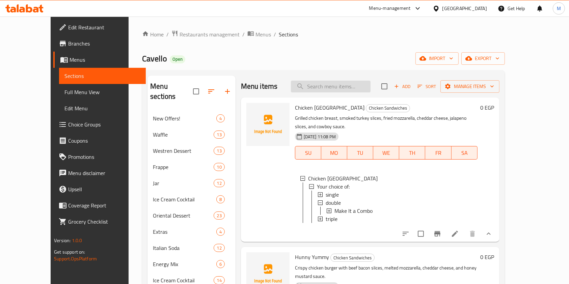
click at [327, 90] on input "search" at bounding box center [331, 87] width 80 height 12
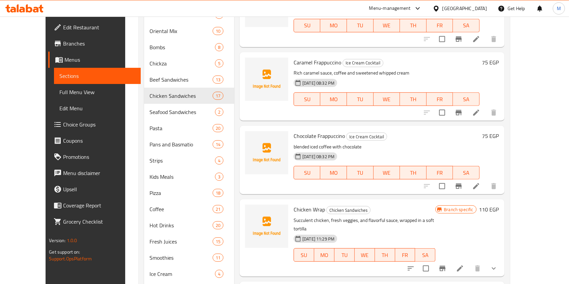
scroll to position [495, 0]
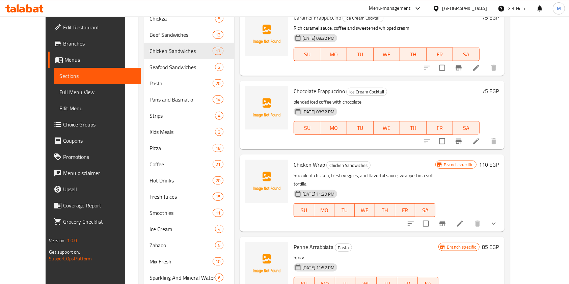
type input "راب"
click at [502, 216] on button "show more" at bounding box center [493, 224] width 16 height 16
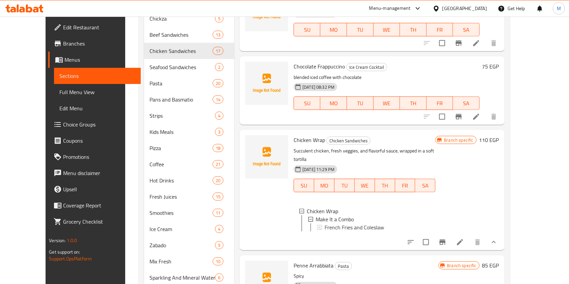
scroll to position [394, 0]
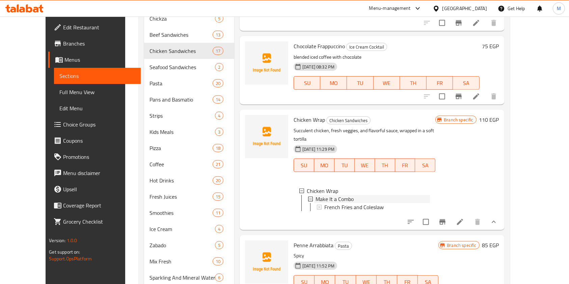
click at [329, 195] on span "Make It a Combo" at bounding box center [334, 199] width 38 height 8
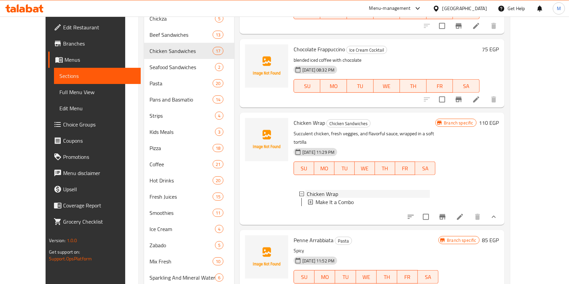
click at [322, 190] on span "Chicken Wrap" at bounding box center [322, 194] width 31 height 8
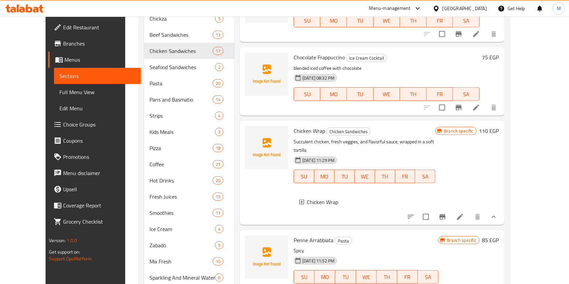
scroll to position [383, 0]
click at [312, 193] on div "Chicken Wrap" at bounding box center [365, 204] width 142 height 22
click at [308, 198] on span "Chicken Wrap" at bounding box center [322, 202] width 31 height 8
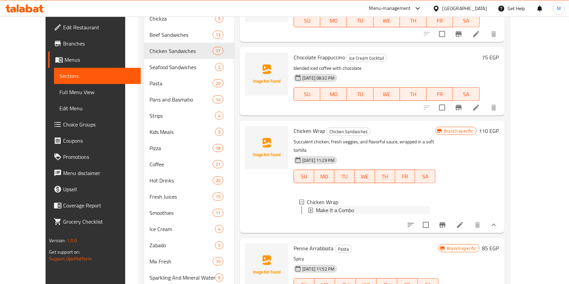
click at [316, 206] on span "Make It a Combo" at bounding box center [335, 210] width 38 height 8
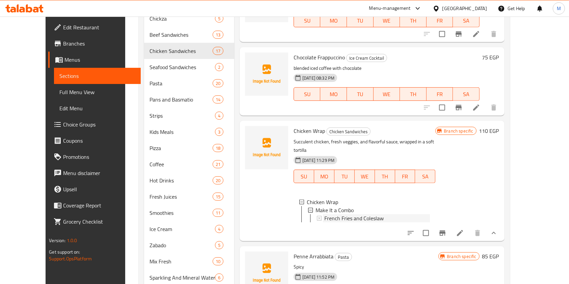
click at [324, 214] on span "French Fries and Coleslaw" at bounding box center [353, 218] width 59 height 8
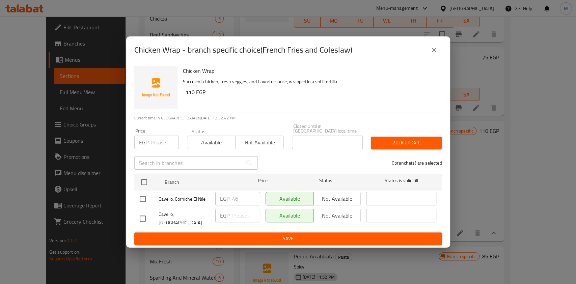
click at [430, 54] on icon "close" at bounding box center [434, 50] width 8 height 8
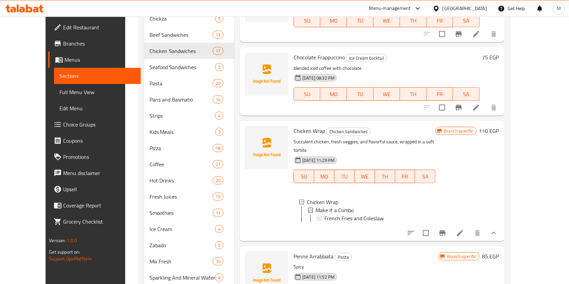
click at [463, 230] on icon at bounding box center [460, 233] width 6 height 6
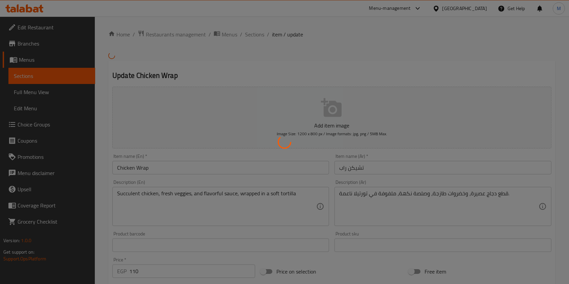
type input "خليها كومبو"
type input "0"
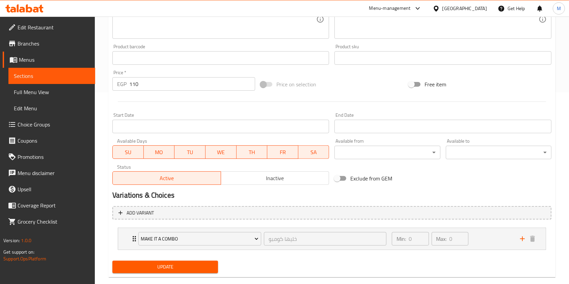
scroll to position [204, 0]
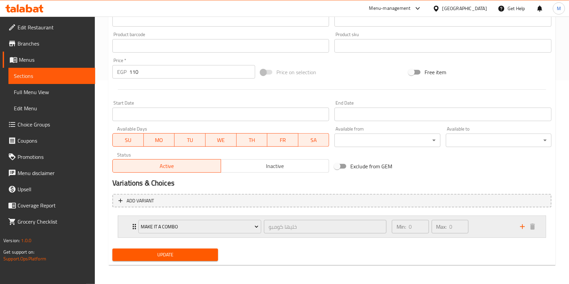
click at [505, 228] on div "Min: 0 ​ Max: 0 ​" at bounding box center [452, 227] width 128 height 22
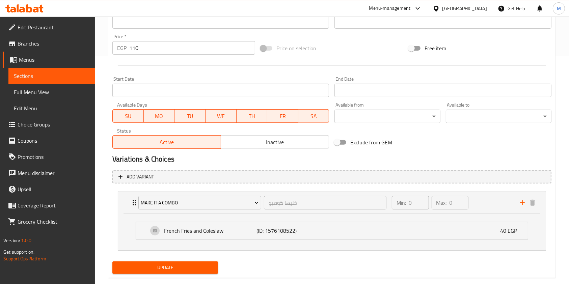
scroll to position [241, 0]
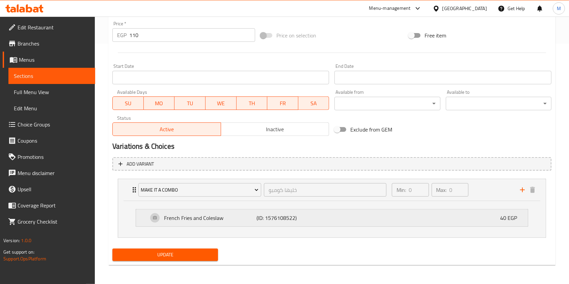
click at [400, 215] on div "French Fries and Coleslaw (ID: 1576108522) 40 EGP" at bounding box center [333, 218] width 371 height 17
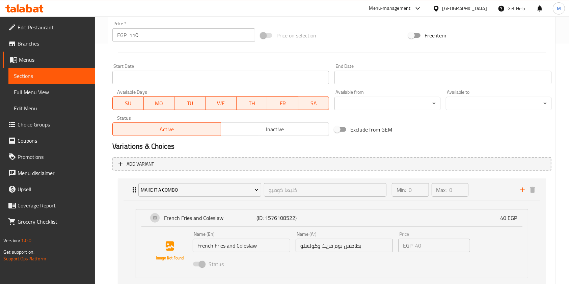
click at [422, 255] on div "Status" at bounding box center [344, 264] width 308 height 18
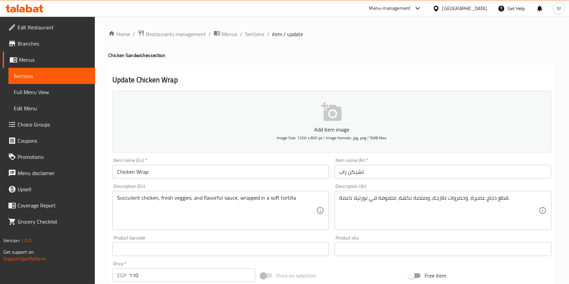
scroll to position [0, 0]
click at [258, 38] on span "Sections" at bounding box center [254, 34] width 19 height 8
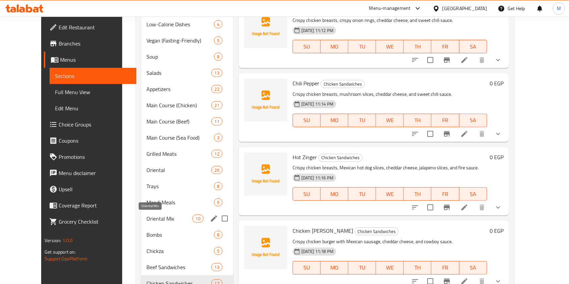
scroll to position [315, 0]
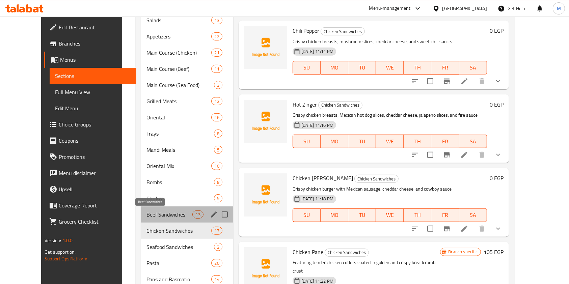
click at [146, 212] on span "Beef Sandwiches" at bounding box center [169, 215] width 46 height 8
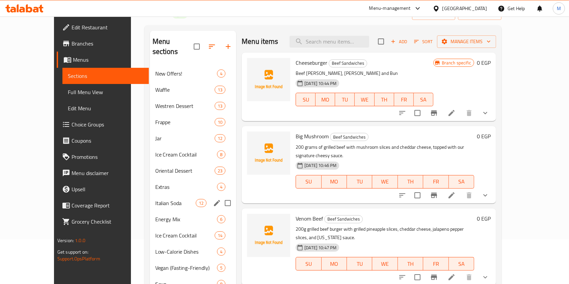
click at [150, 195] on div "Italian Soda 12" at bounding box center [193, 203] width 87 height 16
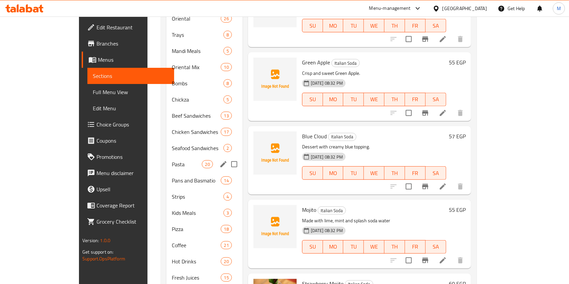
scroll to position [450, 0]
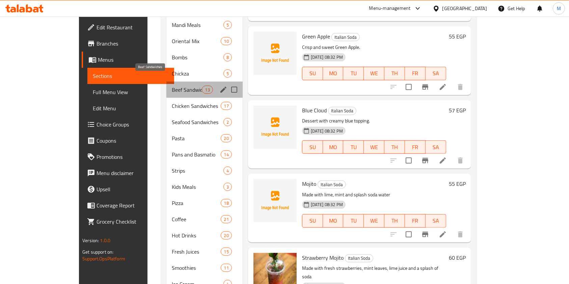
click at [172, 86] on span "Beef Sandwiches" at bounding box center [187, 90] width 30 height 8
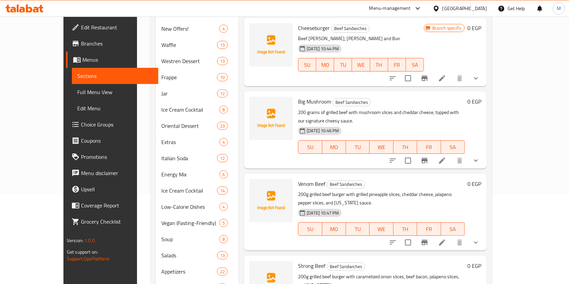
scroll to position [45, 0]
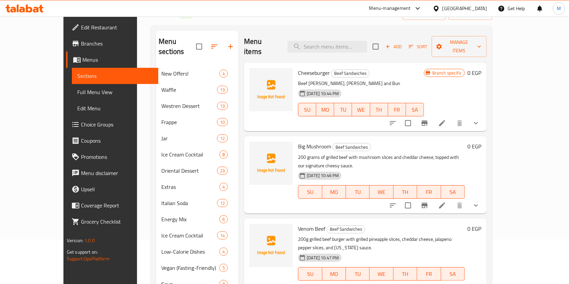
click at [480, 119] on icon "show more" at bounding box center [476, 123] width 8 height 8
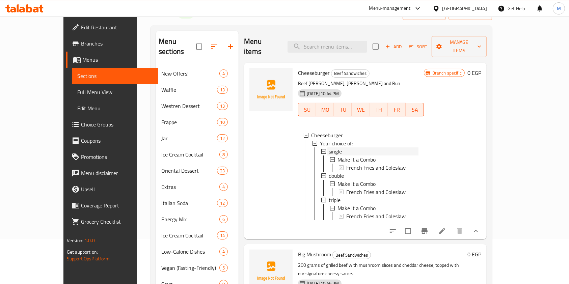
click at [345, 147] on div "single" at bounding box center [374, 151] width 90 height 8
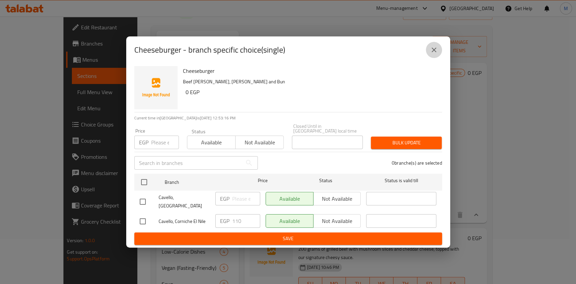
click at [432, 54] on icon "close" at bounding box center [434, 50] width 8 height 8
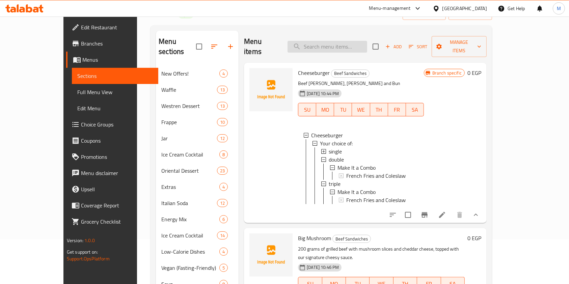
click at [344, 47] on input "search" at bounding box center [327, 47] width 80 height 12
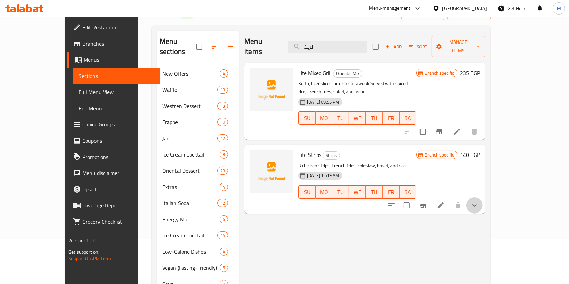
click at [482, 197] on button "show more" at bounding box center [474, 205] width 16 height 16
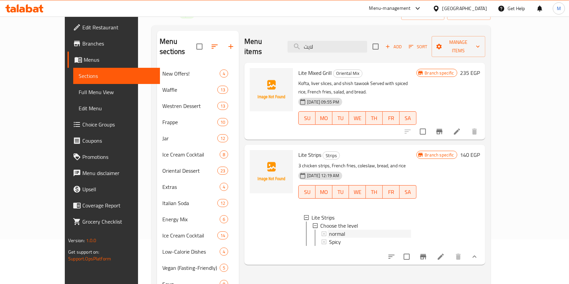
click at [360, 230] on div "normal" at bounding box center [370, 234] width 82 height 8
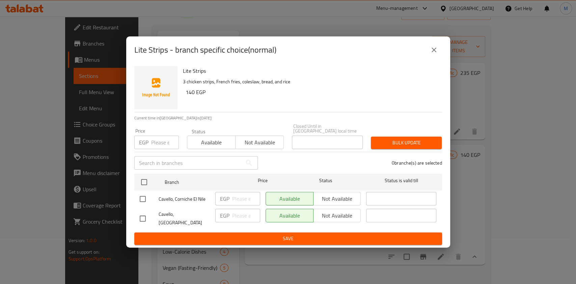
drag, startPoint x: 433, startPoint y: 55, endPoint x: 435, endPoint y: 59, distance: 4.4
click at [434, 54] on icon "close" at bounding box center [434, 50] width 8 height 8
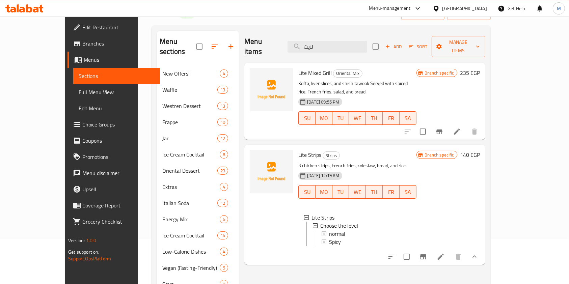
click at [482, 249] on button "show more" at bounding box center [474, 257] width 16 height 16
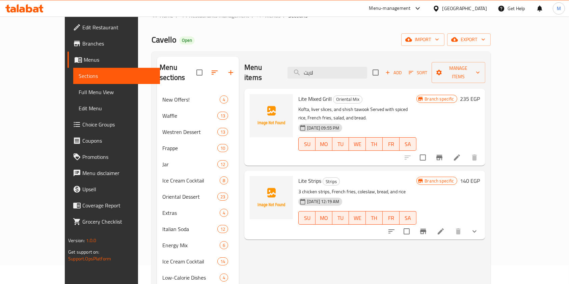
scroll to position [0, 0]
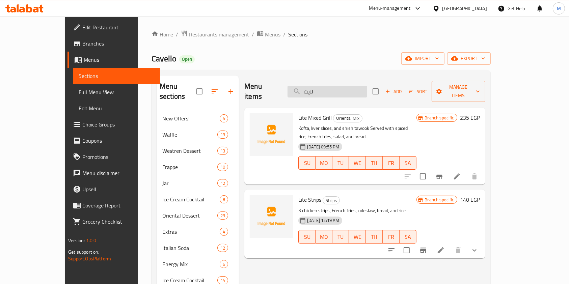
click at [348, 86] on input "لايت" at bounding box center [327, 92] width 80 height 12
paste input "كرسبي ستربس"
click at [350, 88] on input "لايتكرسبي ستربس" at bounding box center [327, 92] width 80 height 12
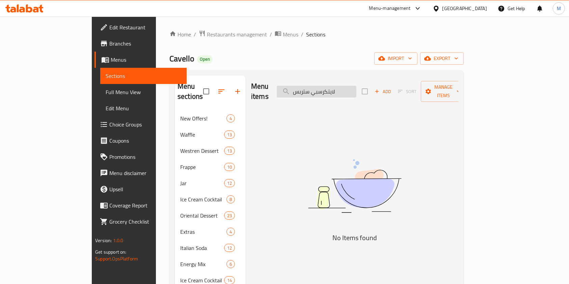
click at [350, 88] on input "لايتكرسبي ستربس" at bounding box center [317, 92] width 80 height 12
paste input "search"
type input "ك"
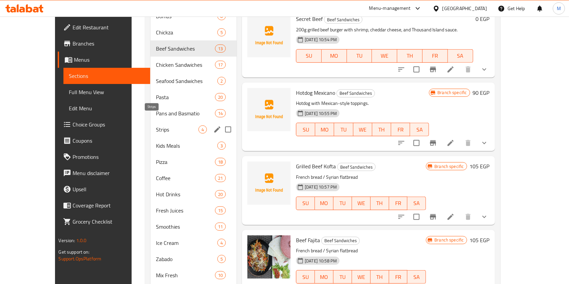
scroll to position [495, 0]
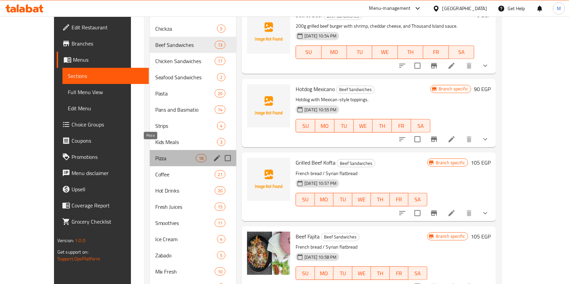
click at [164, 154] on span "Pizza" at bounding box center [175, 158] width 40 height 8
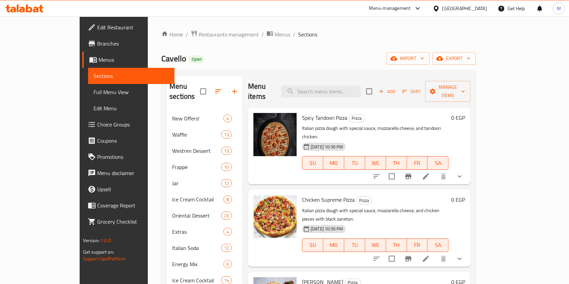
click at [464, 172] on icon "show more" at bounding box center [459, 176] width 8 height 8
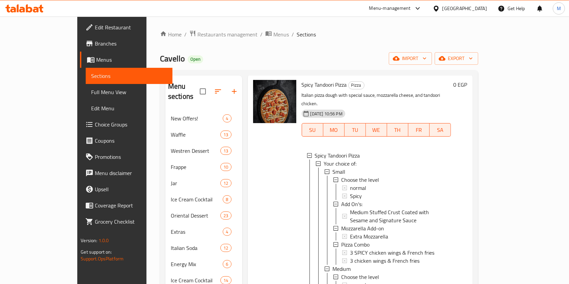
scroll to position [45, 0]
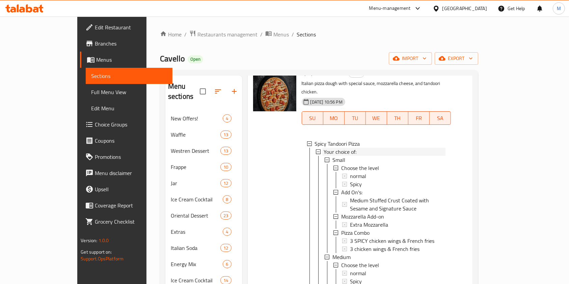
click at [324, 148] on span "Your choice of:" at bounding box center [340, 152] width 33 height 8
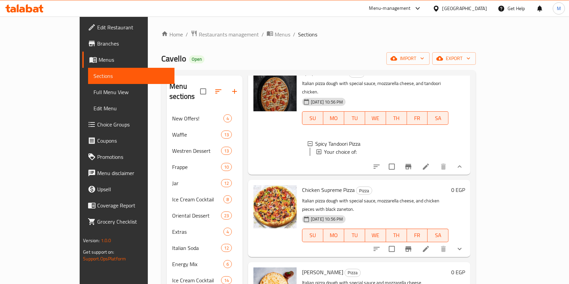
click at [324, 148] on span "Your choice of:" at bounding box center [340, 152] width 33 height 8
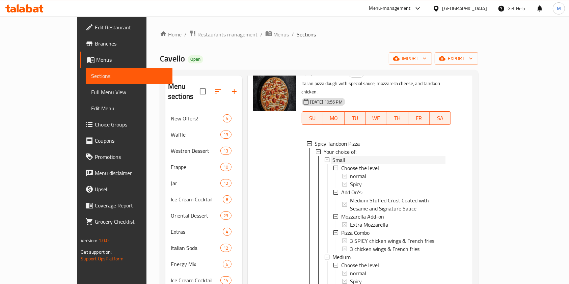
click at [332, 156] on span "Small" at bounding box center [338, 160] width 13 height 8
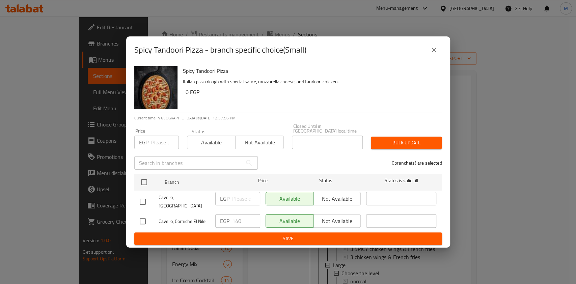
click at [429, 58] on button "close" at bounding box center [434, 50] width 16 height 16
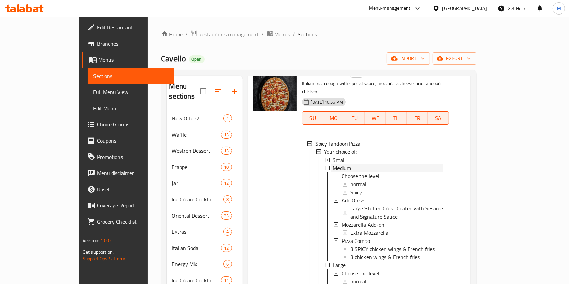
click at [333, 164] on span "Medium" at bounding box center [342, 168] width 18 height 8
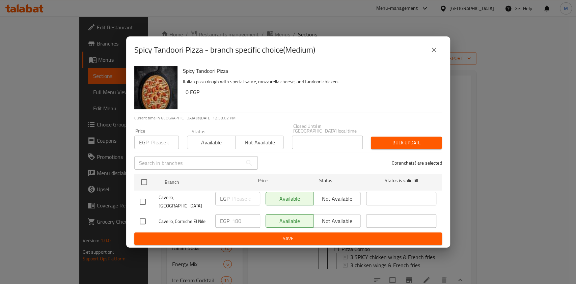
click at [430, 54] on icon "close" at bounding box center [434, 50] width 8 height 8
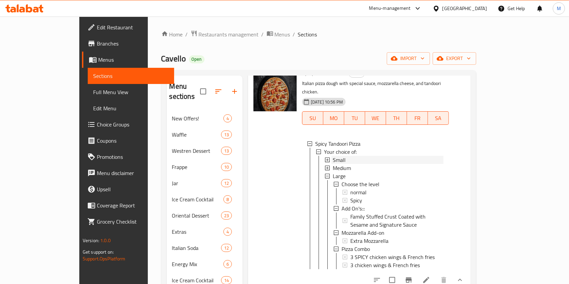
click at [333, 156] on div "Small" at bounding box center [388, 160] width 111 height 8
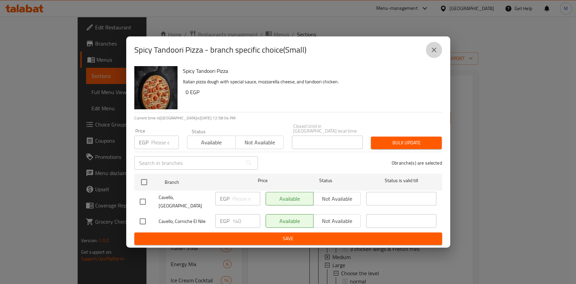
click at [429, 56] on button "close" at bounding box center [434, 50] width 16 height 16
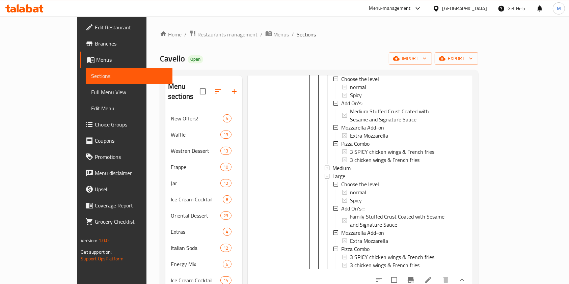
scroll to position [135, 0]
click at [332, 171] on span "Large" at bounding box center [338, 175] width 13 height 8
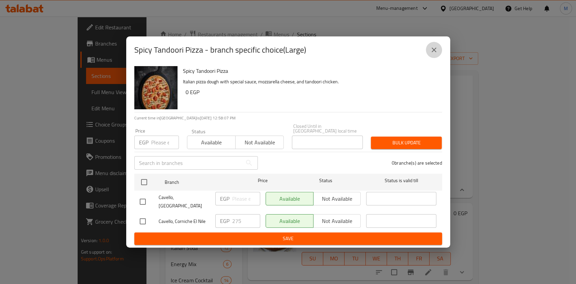
click at [436, 58] on button "close" at bounding box center [434, 50] width 16 height 16
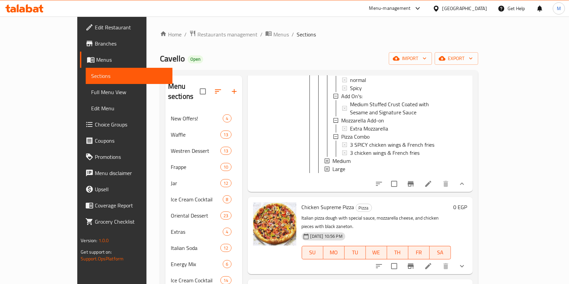
scroll to position [90, 0]
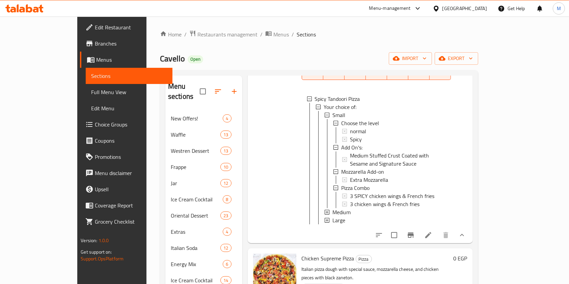
click at [470, 227] on button "show more" at bounding box center [462, 235] width 16 height 16
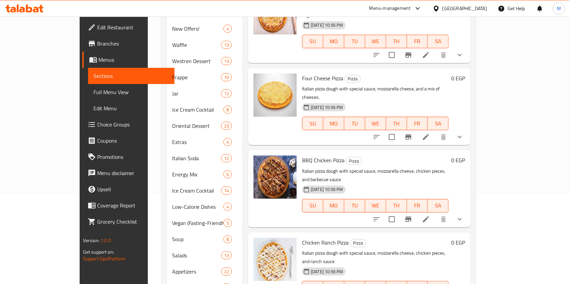
click at [470, 165] on div "BBQ Chicken Pizza Pizza Italian pizza dough with special sauce, mozzarella chee…" at bounding box center [359, 188] width 222 height 77
drag, startPoint x: 537, startPoint y: 166, endPoint x: 529, endPoint y: 168, distance: 8.2
click at [468, 211] on button "show more" at bounding box center [459, 219] width 16 height 16
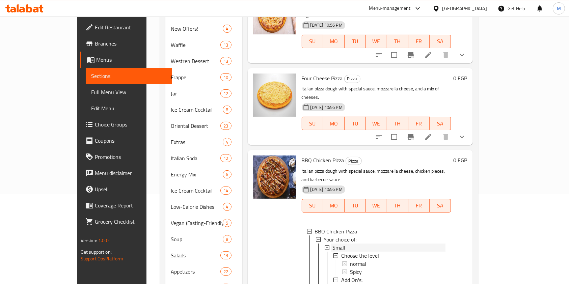
click at [340, 244] on div "Small" at bounding box center [388, 248] width 113 height 8
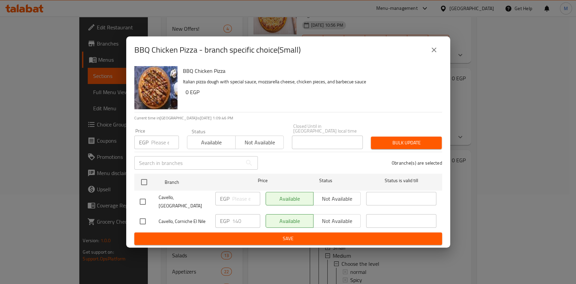
click at [435, 54] on icon "close" at bounding box center [434, 50] width 8 height 8
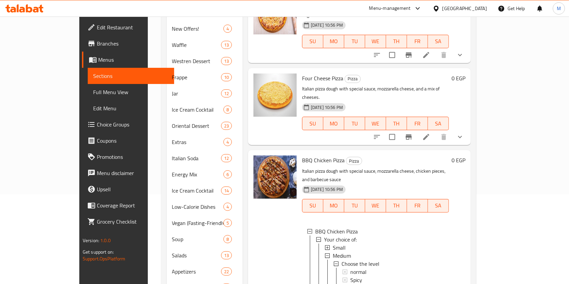
click at [28, 8] on icon at bounding box center [29, 8] width 6 height 8
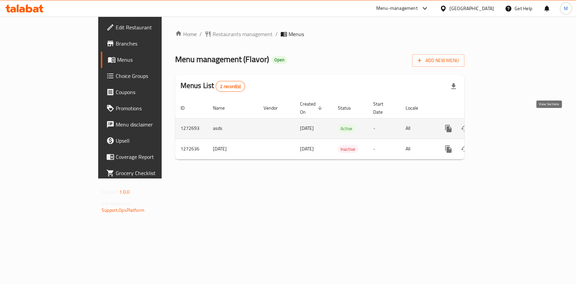
click at [501, 124] on icon "enhanced table" at bounding box center [497, 128] width 8 height 8
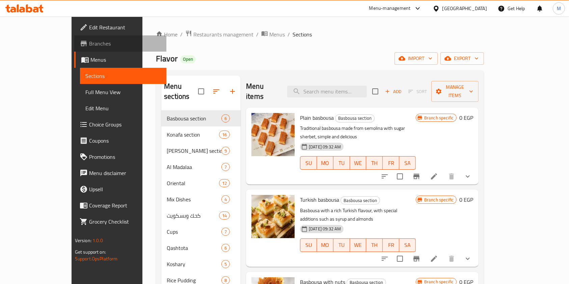
click at [89, 48] on span "Branches" at bounding box center [125, 43] width 72 height 8
